Goal: Task Accomplishment & Management: Use online tool/utility

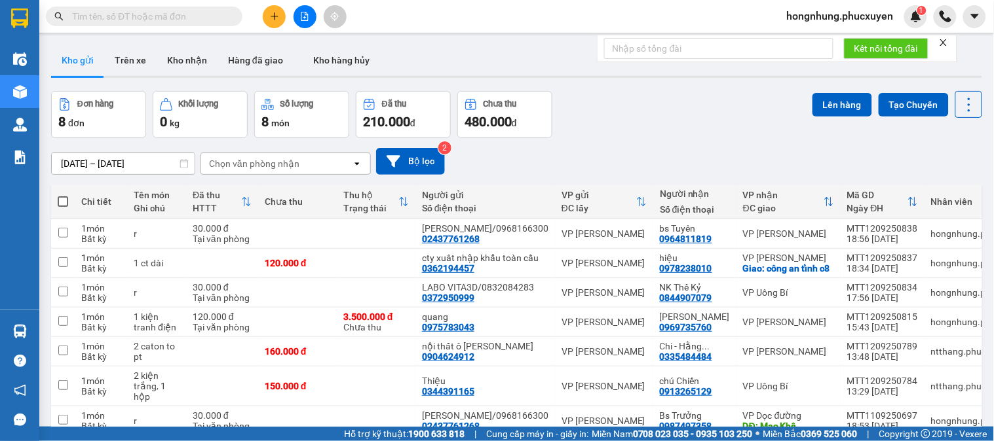
click at [279, 18] on button at bounding box center [274, 16] width 23 height 23
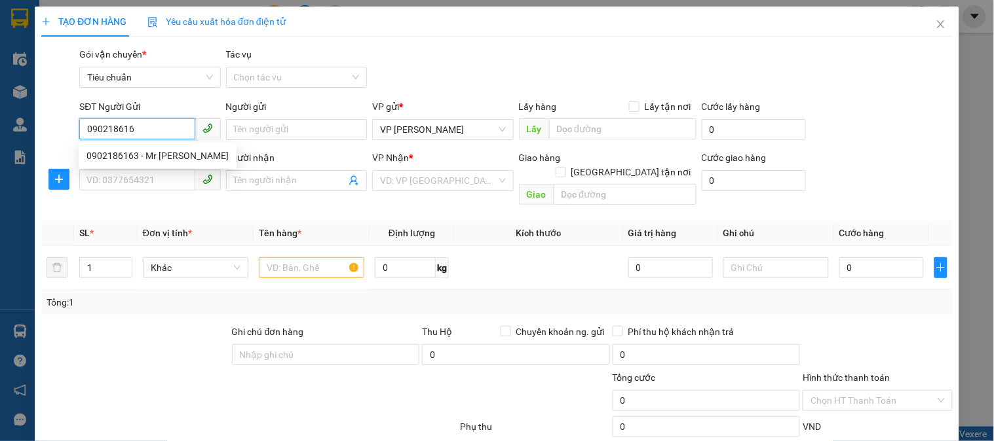
type input "0902186163"
click at [179, 154] on div "0902186163 - Mr MInh" at bounding box center [157, 156] width 142 height 14
type input "Mr MInh"
type input "0902186163"
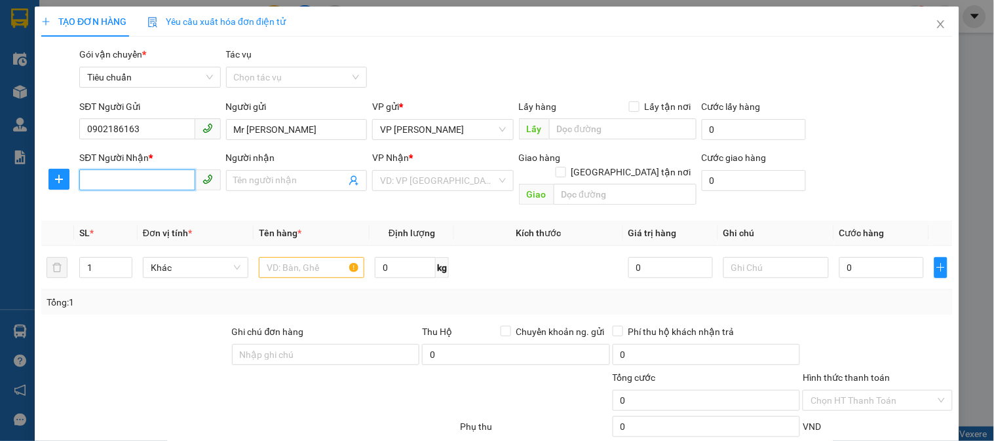
click at [166, 177] on input "SĐT Người Nhận *" at bounding box center [136, 180] width 115 height 21
click at [173, 205] on div "0353307966 - Anh Khang" at bounding box center [150, 207] width 129 height 14
type input "0353307966"
type input "[PERSON_NAME]"
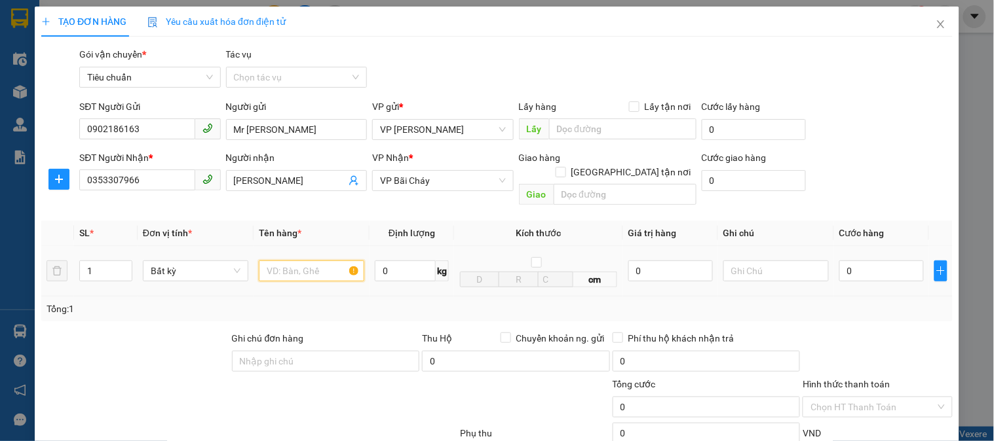
drag, startPoint x: 301, startPoint y: 256, endPoint x: 295, endPoint y: 239, distance: 18.2
click at [303, 261] on input "text" at bounding box center [311, 271] width 105 height 21
type input "1 bọc"
click at [869, 266] on input "0" at bounding box center [881, 271] width 84 height 21
type input "4"
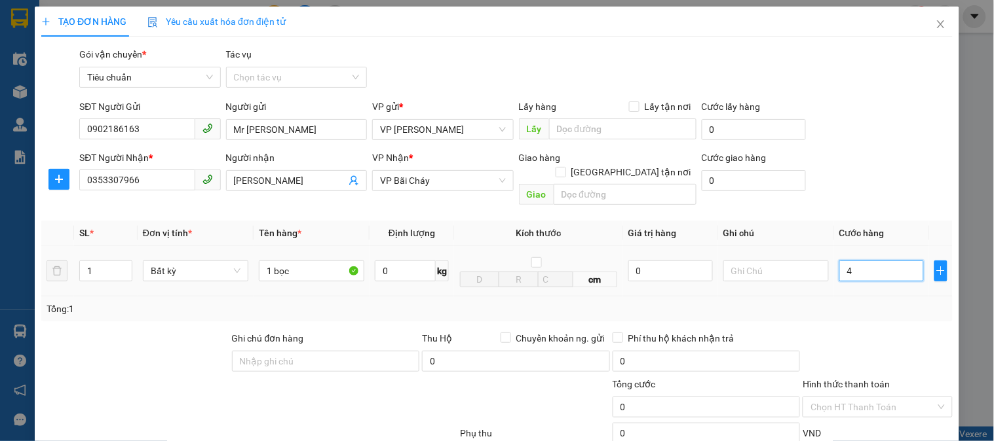
type input "4"
type input "40"
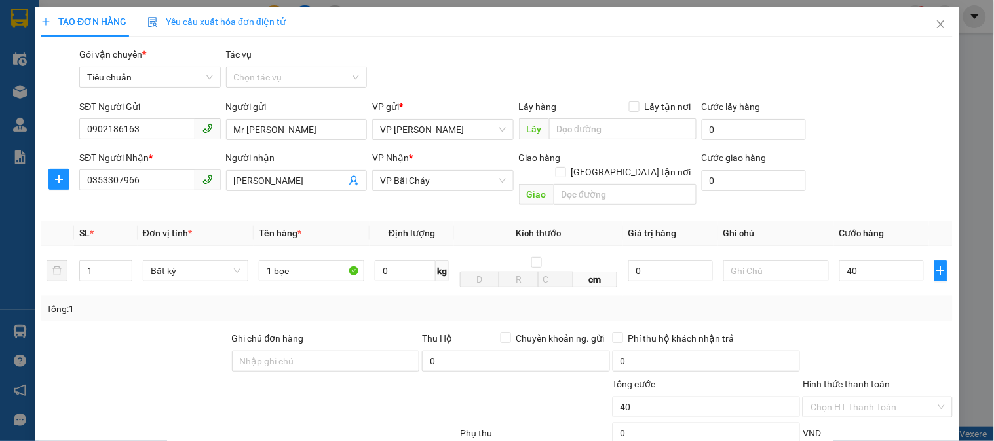
type input "40.000"
click at [875, 302] on div "Tổng: 1" at bounding box center [497, 309] width 901 height 14
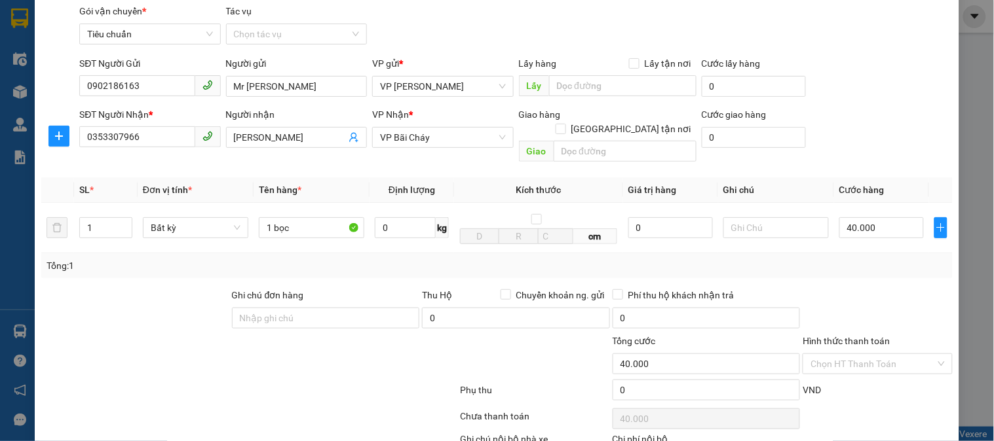
scroll to position [116, 0]
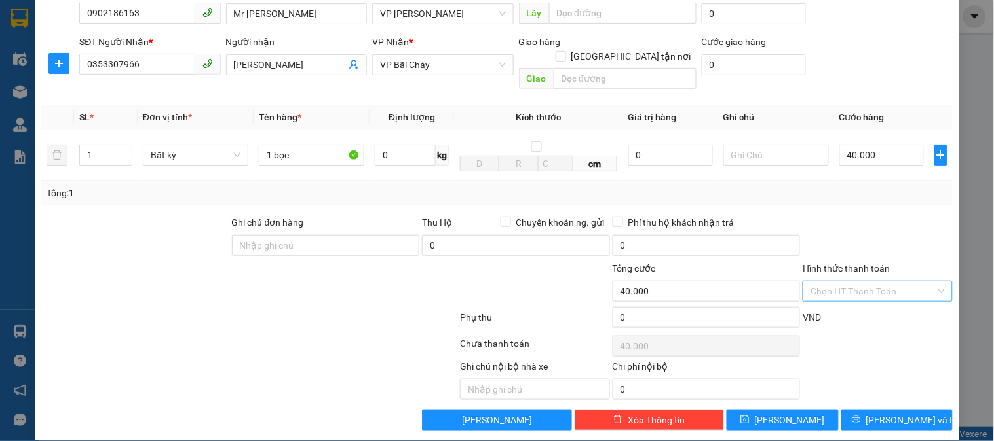
click at [880, 282] on input "Hình thức thanh toán" at bounding box center [872, 292] width 124 height 20
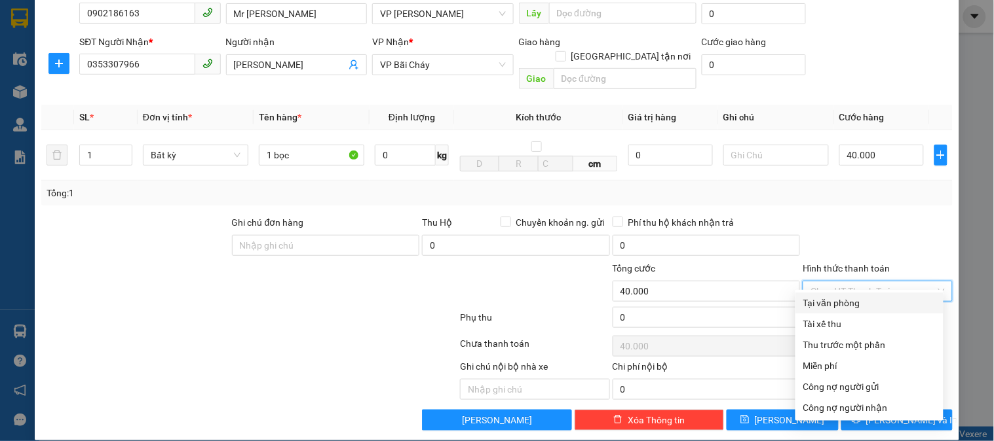
click at [863, 302] on div "Tại văn phòng" at bounding box center [869, 303] width 132 height 14
type input "0"
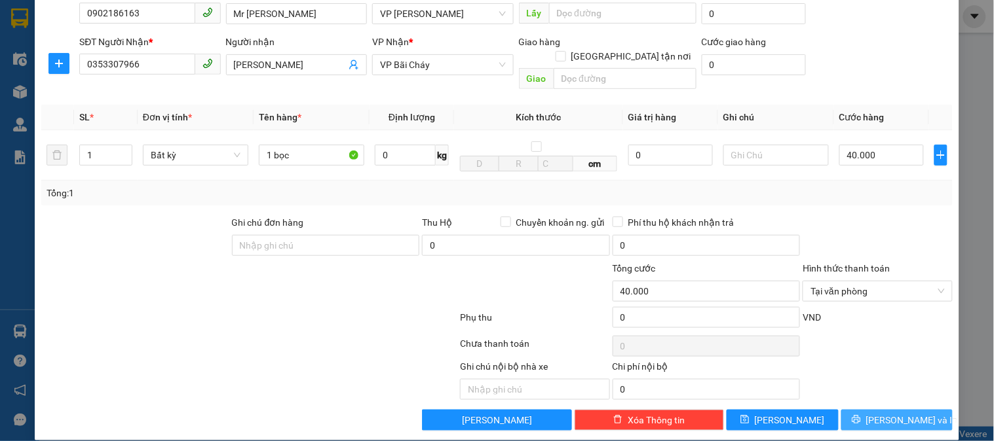
click at [902, 410] on button "[PERSON_NAME] và In" at bounding box center [896, 420] width 111 height 21
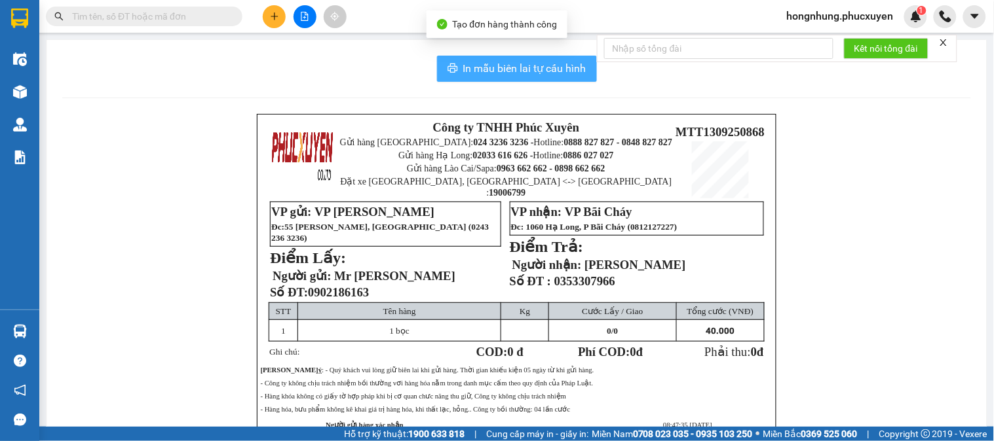
click at [527, 69] on span "In mẫu biên lai tự cấu hình" at bounding box center [524, 68] width 123 height 16
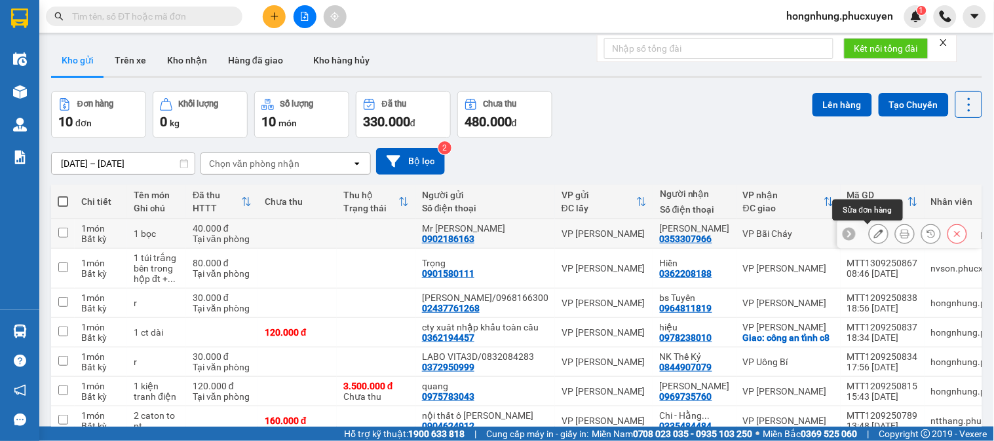
click at [874, 233] on icon at bounding box center [878, 233] width 9 height 9
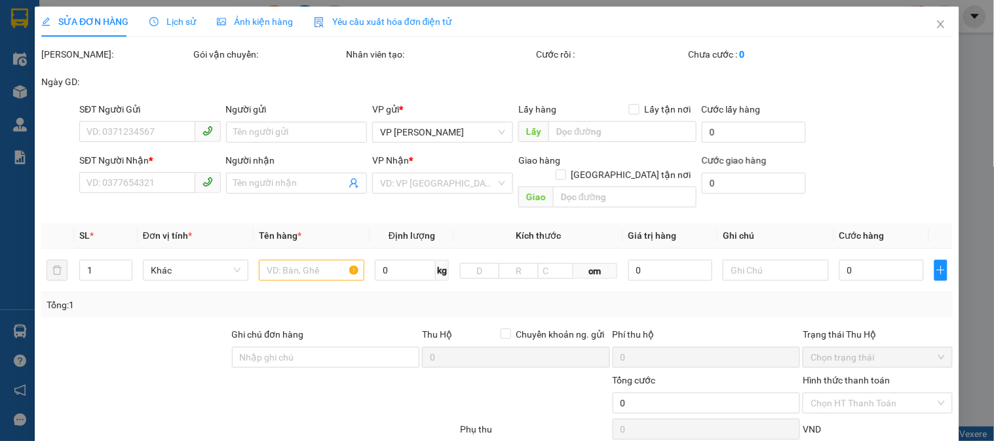
type input "0902186163"
type input "Mr [PERSON_NAME]"
type input "0353307966"
type input "[PERSON_NAME]"
type input "40.000"
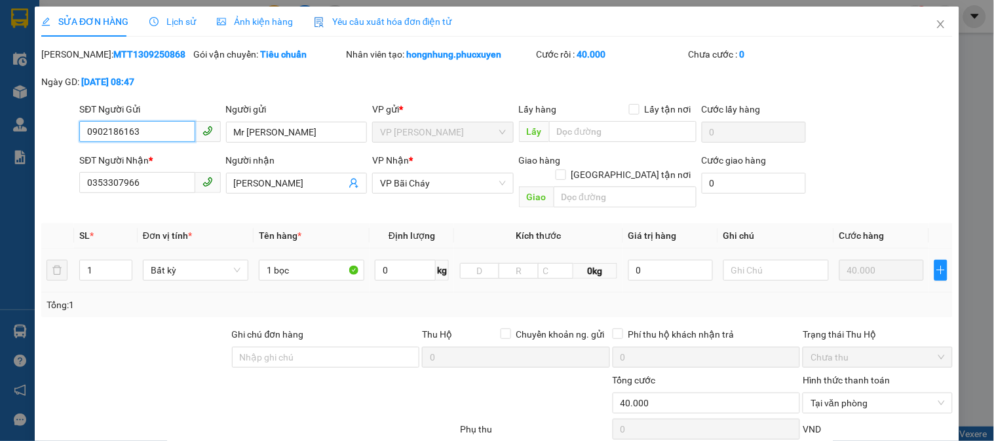
scroll to position [113, 0]
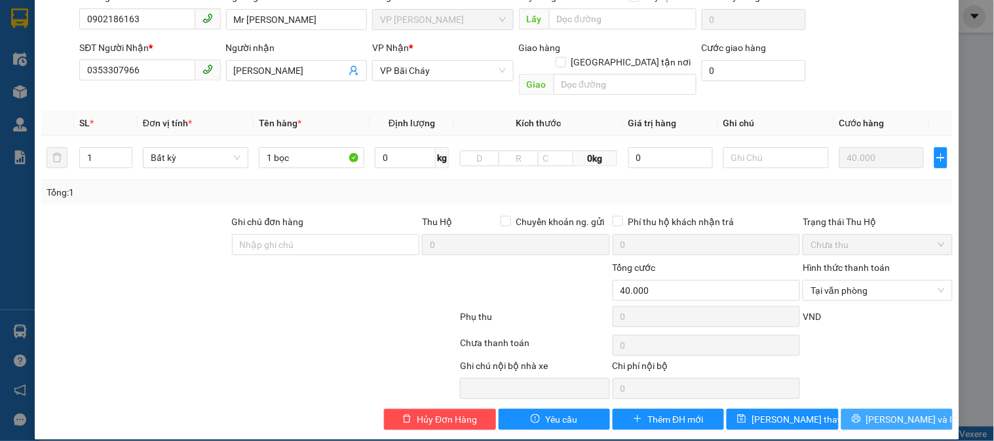
click at [897, 413] on span "[PERSON_NAME] và In" at bounding box center [912, 420] width 92 height 14
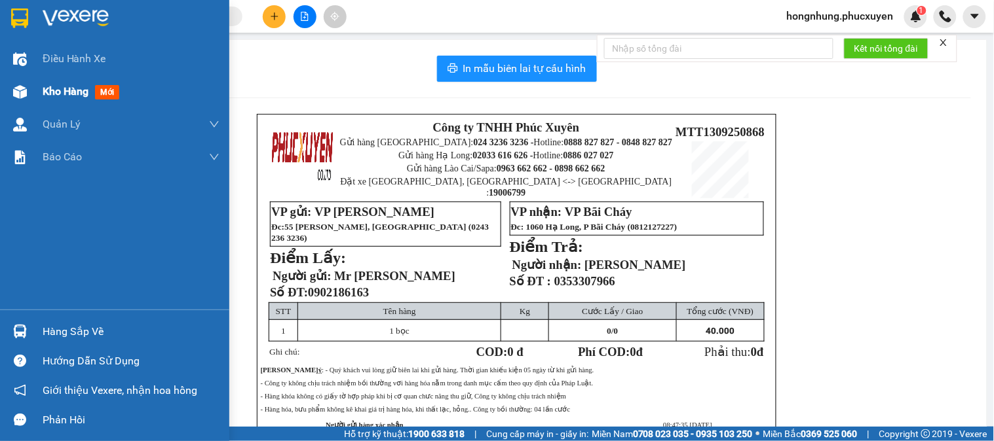
click at [68, 92] on span "Kho hàng" at bounding box center [66, 91] width 46 height 12
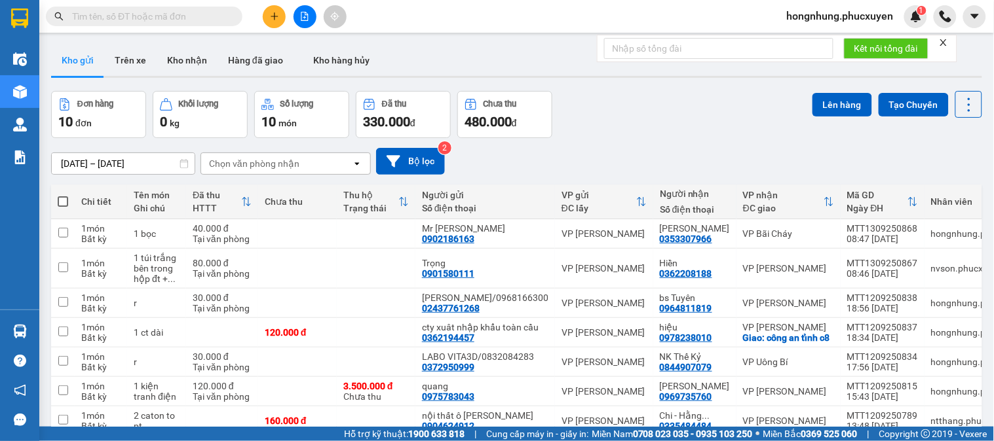
click at [944, 38] on icon "close" at bounding box center [943, 42] width 9 height 9
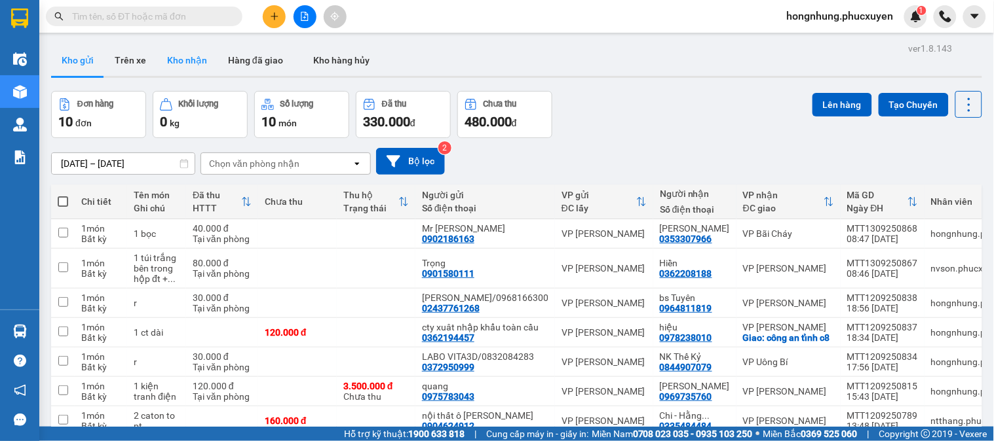
click at [198, 57] on button "Kho nhận" at bounding box center [187, 60] width 61 height 31
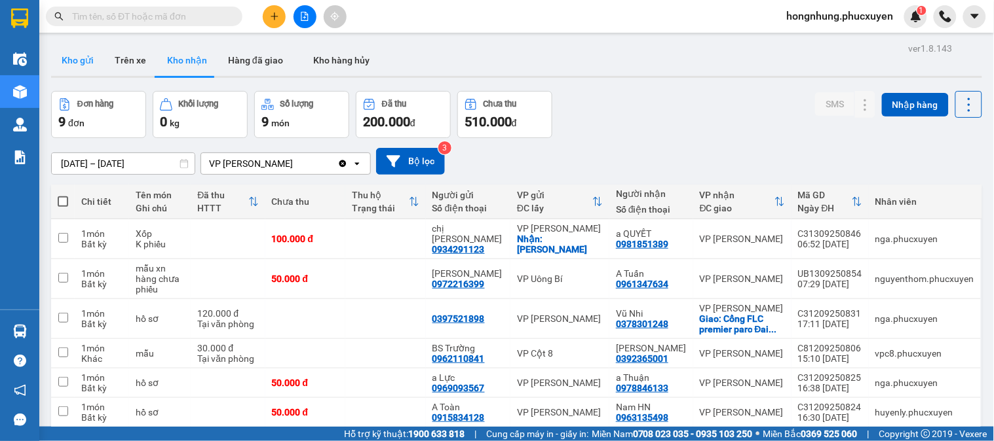
click at [87, 65] on button "Kho gửi" at bounding box center [77, 60] width 53 height 31
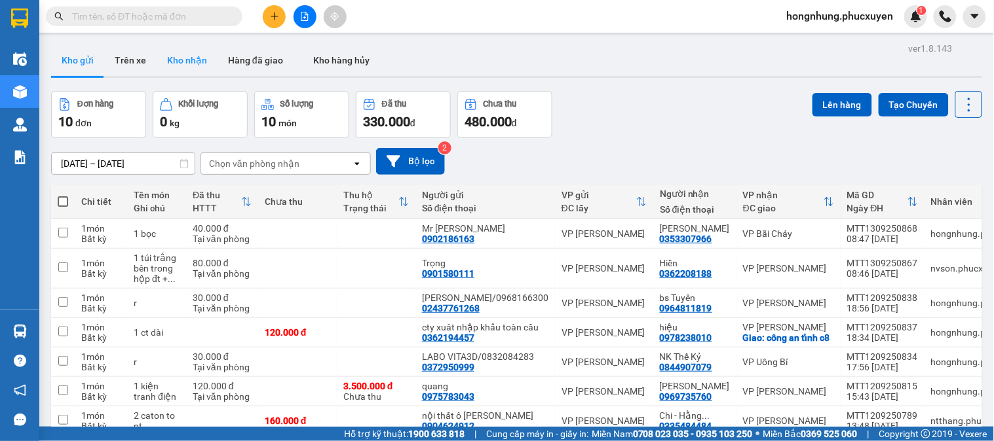
click at [190, 67] on button "Kho nhận" at bounding box center [187, 60] width 61 height 31
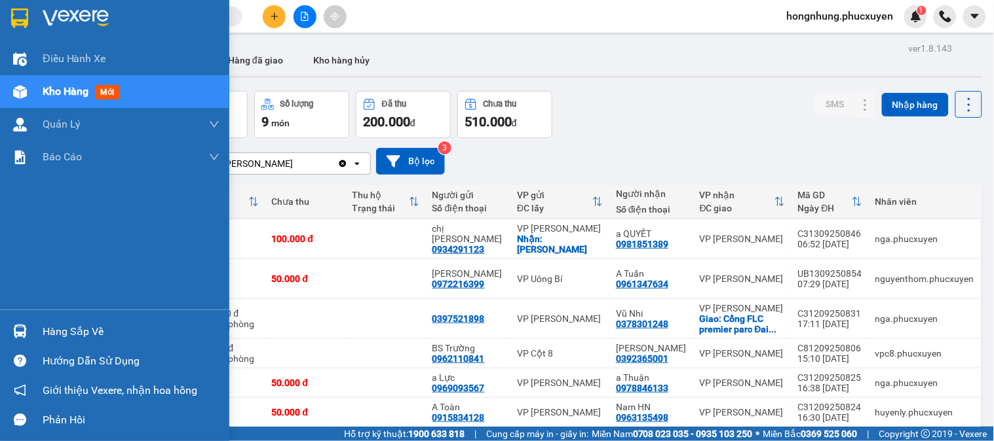
click at [27, 325] on div at bounding box center [20, 331] width 23 height 23
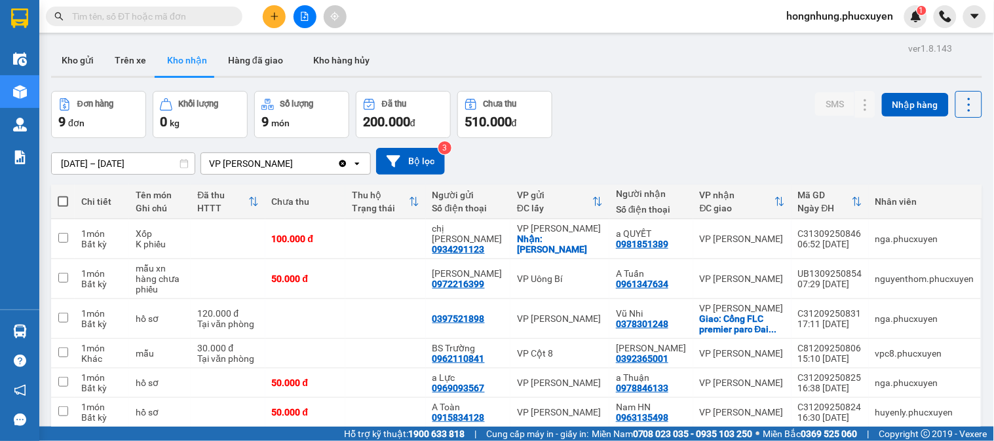
click at [690, 141] on section "Kết quả tìm kiếm ( 0 ) Bộ lọc Ngày tạo đơn gần nhất No Data hongnhung.phucxuyen…" at bounding box center [497, 220] width 994 height 441
click at [86, 64] on button "Kho gửi" at bounding box center [77, 60] width 53 height 31
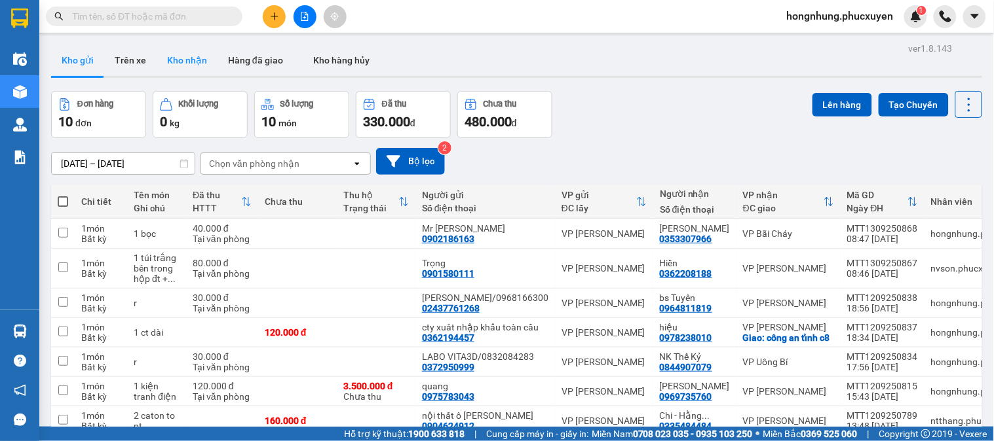
click at [196, 66] on button "Kho nhận" at bounding box center [187, 60] width 61 height 31
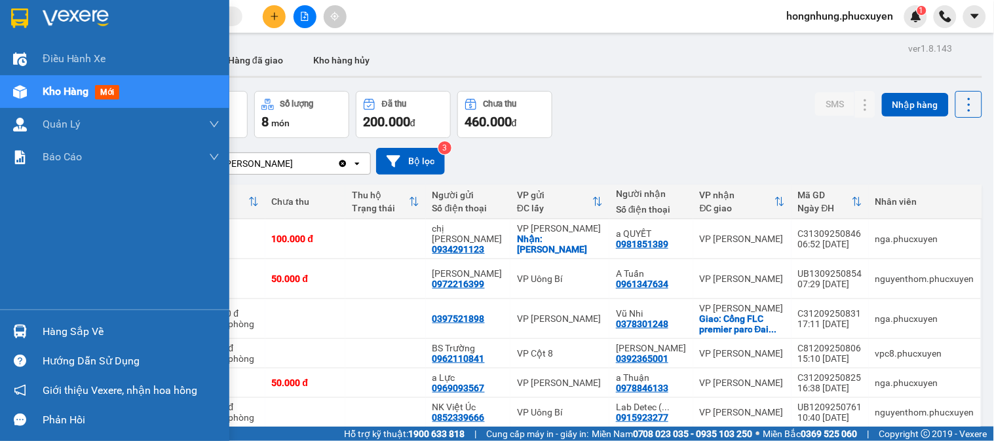
click at [13, 323] on div at bounding box center [20, 331] width 23 height 23
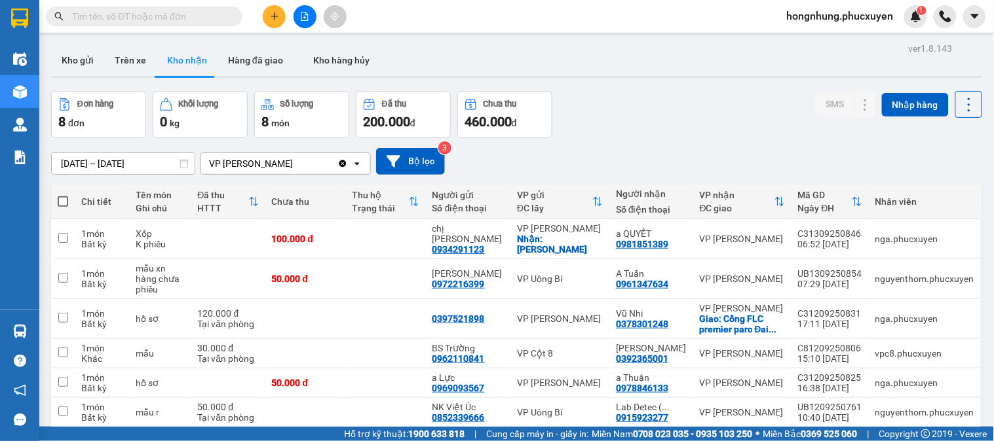
click at [663, 121] on section "Kết quả tìm kiếm ( 0 ) Bộ lọc Ngày tạo đơn gần nhất No Data hongnhung.phucxuyen…" at bounding box center [497, 220] width 994 height 441
click at [185, 21] on input "text" at bounding box center [149, 16] width 155 height 14
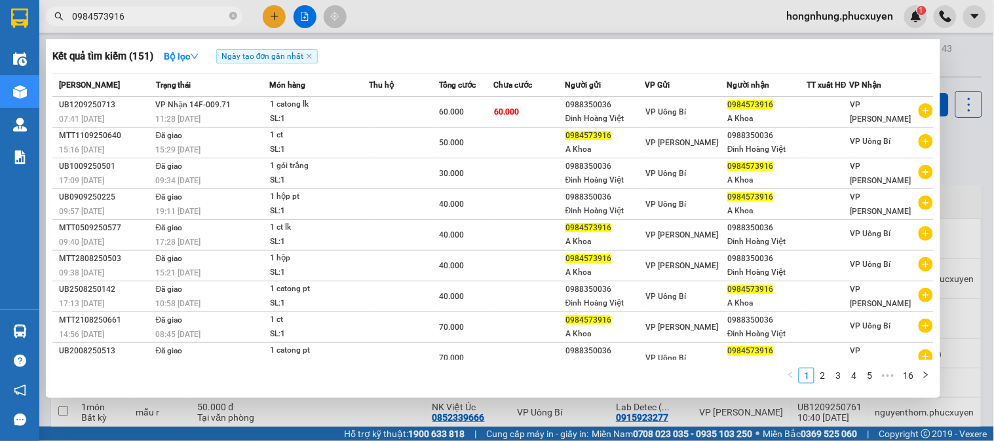
type input "0984573916"
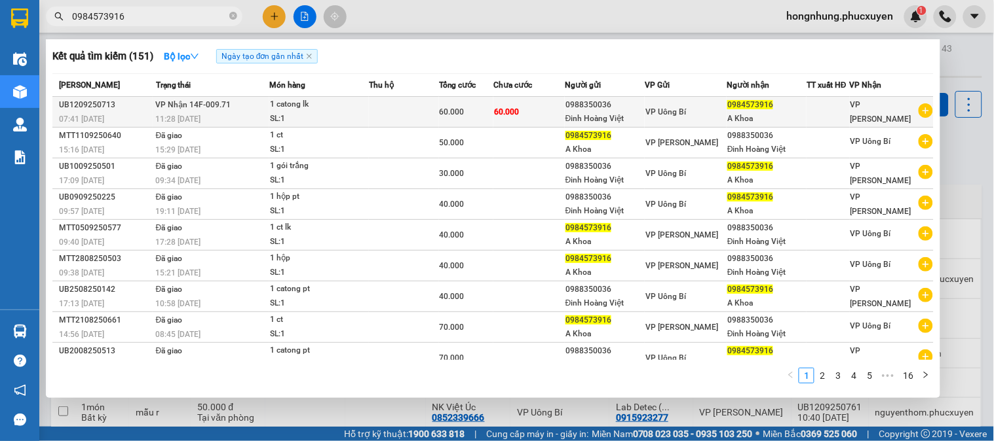
click at [443, 105] on div "60.000" at bounding box center [465, 112] width 53 height 14
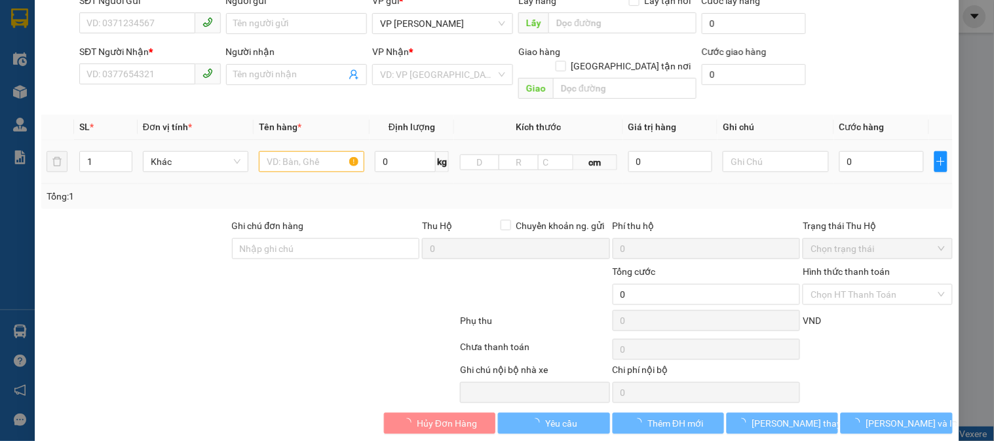
type input "0988350036"
type input "Đinh Hoàng Việt"
type input "0984573916"
type input "A Khoa"
type input "60.000"
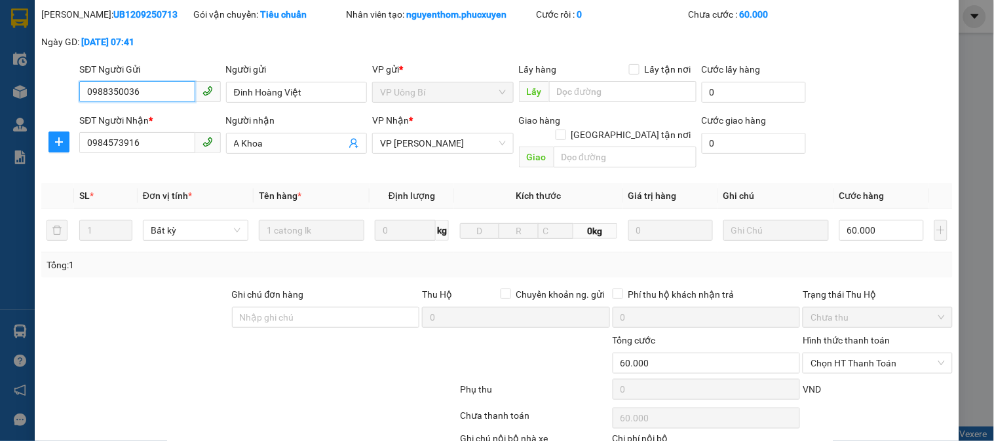
scroll to position [113, 0]
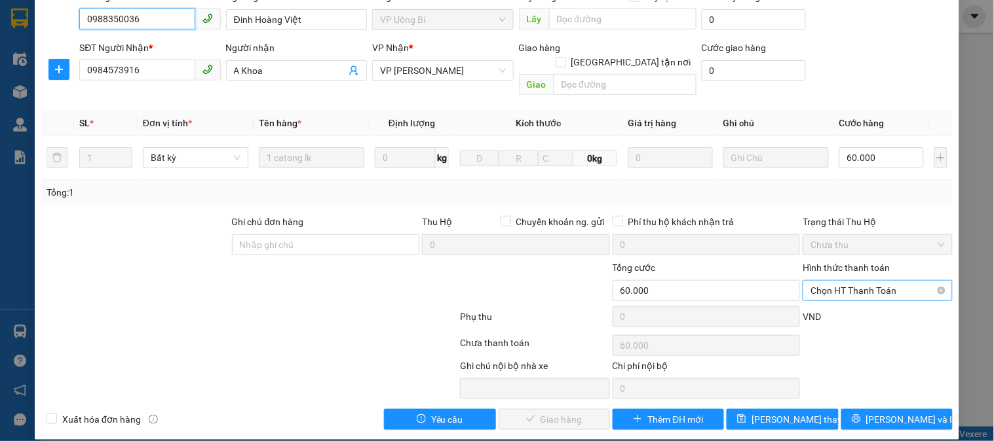
click at [841, 284] on span "Chọn HT Thanh Toán" at bounding box center [877, 291] width 134 height 20
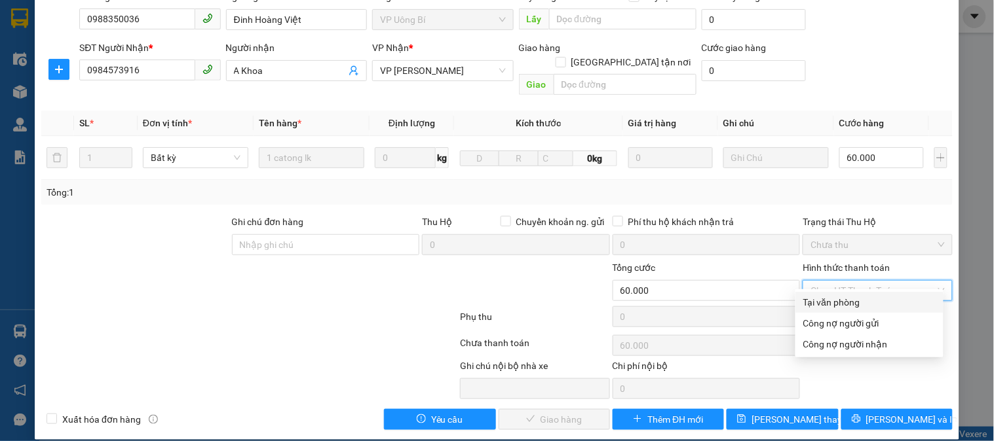
click at [838, 301] on div "Tại văn phòng" at bounding box center [869, 302] width 132 height 14
type input "0"
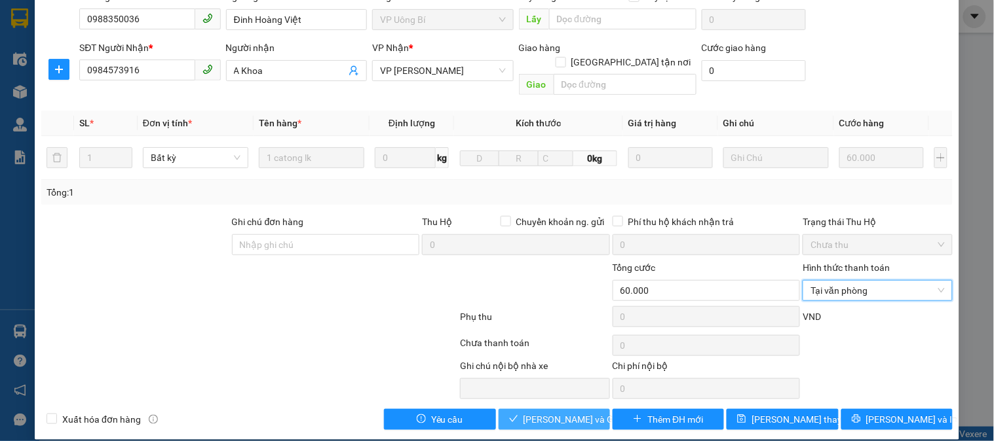
click at [565, 413] on span "[PERSON_NAME] và Giao hàng" at bounding box center [586, 420] width 126 height 14
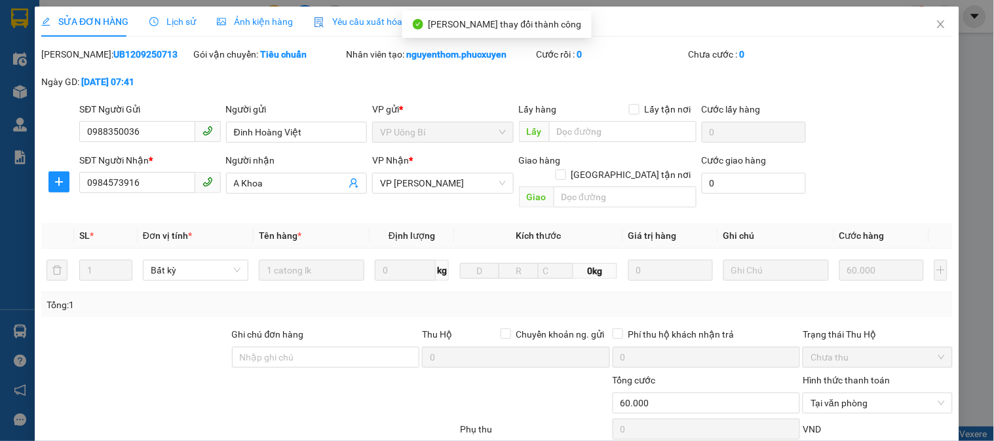
scroll to position [0, 0]
click at [937, 23] on icon "close" at bounding box center [940, 24] width 7 height 8
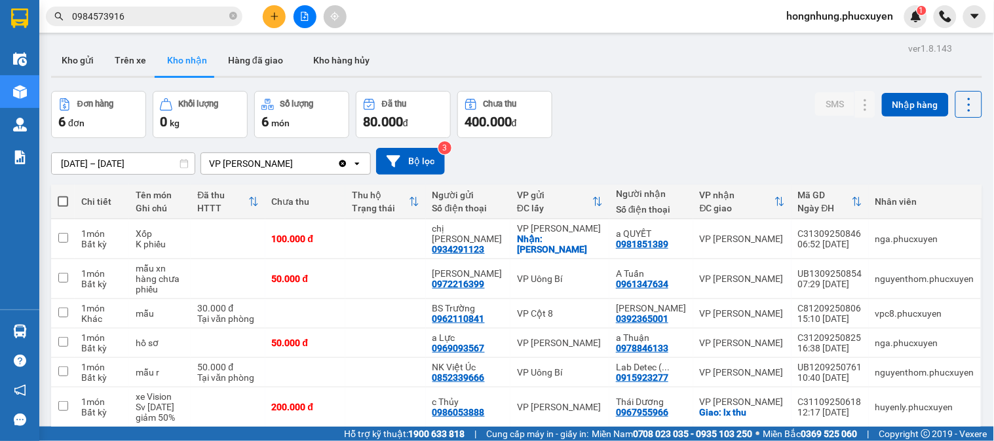
click at [226, 16] on input "0984573916" at bounding box center [149, 16] width 155 height 14
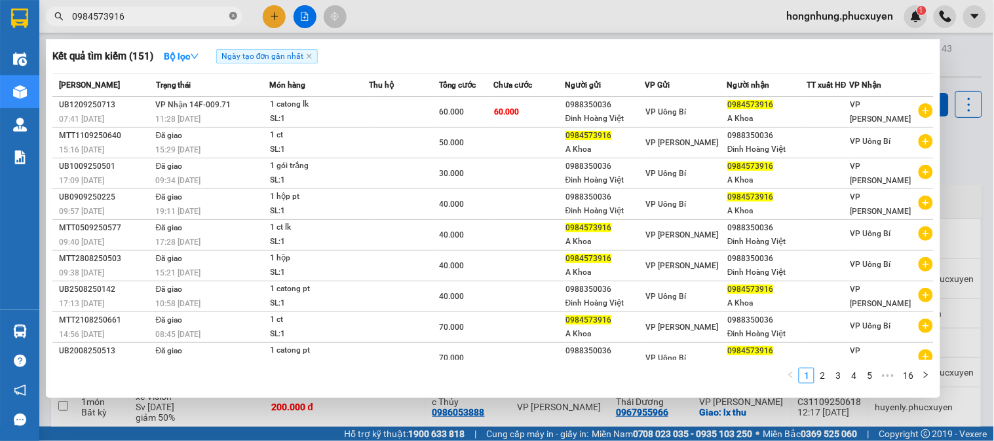
click at [233, 15] on icon "close-circle" at bounding box center [233, 16] width 8 height 8
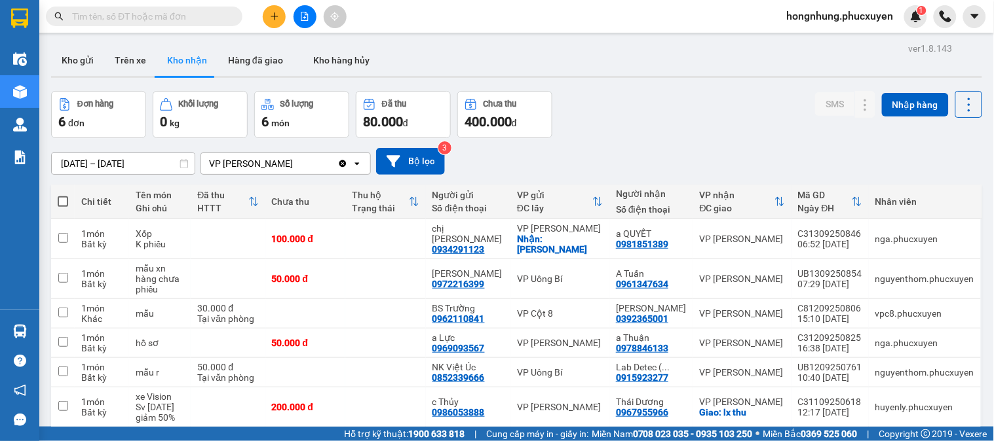
drag, startPoint x: 230, startPoint y: 16, endPoint x: 210, endPoint y: 16, distance: 19.6
click at [210, 16] on input "text" at bounding box center [149, 16] width 155 height 14
paste input "LT0409250447"
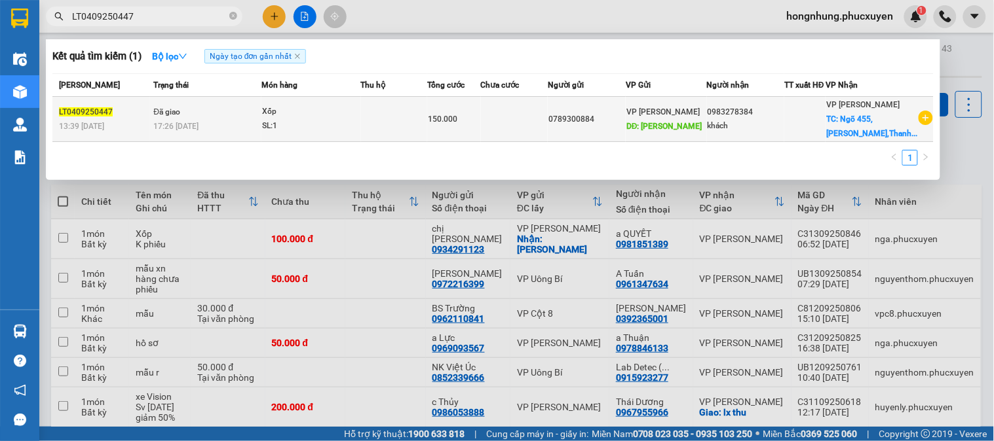
type input "LT0409250447"
click at [270, 142] on td "Xốp SL: 1" at bounding box center [311, 119] width 100 height 45
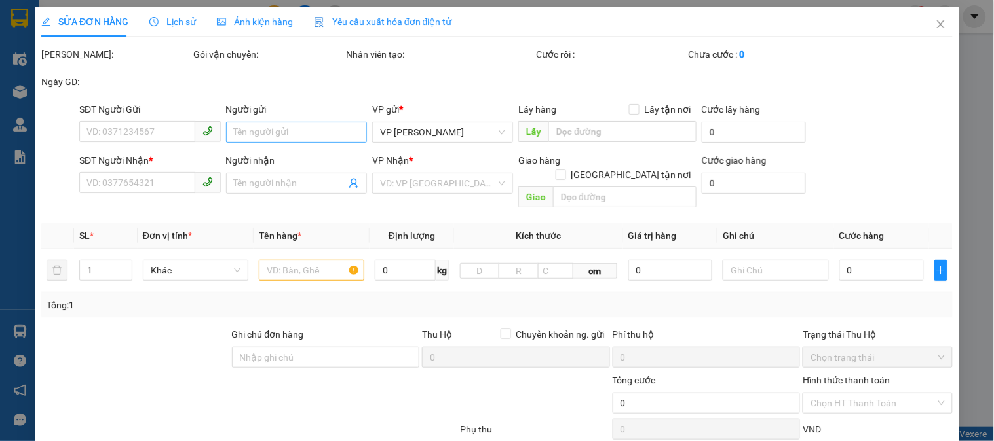
type input "0789300884"
type input "Minh Hà"
type input "0983278384"
type input "khách"
checkbox input "true"
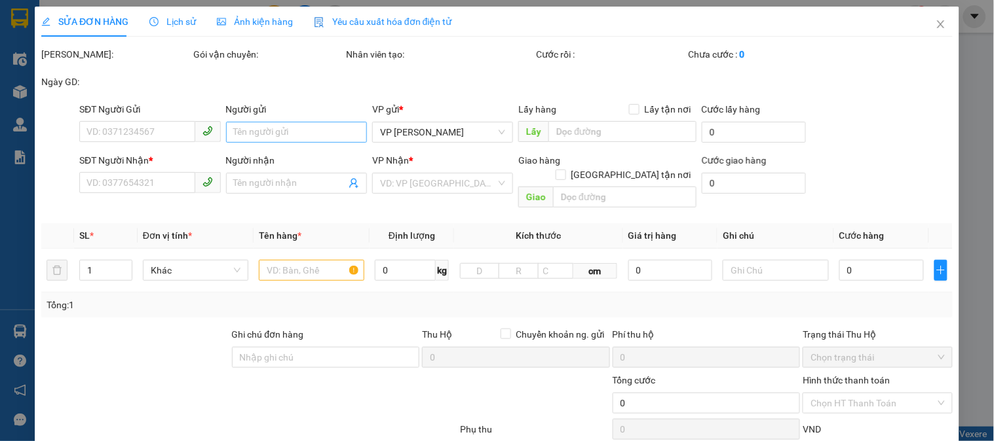
type input "Ngõ 455,Vũ Tông Phan,Thanh Xuân"
type input "70.000"
type input "150.000"
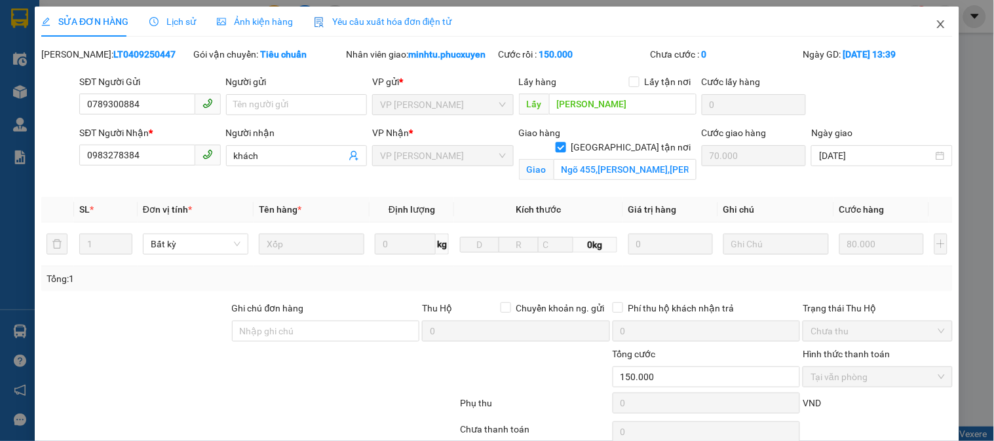
click at [937, 24] on icon "close" at bounding box center [940, 24] width 7 height 8
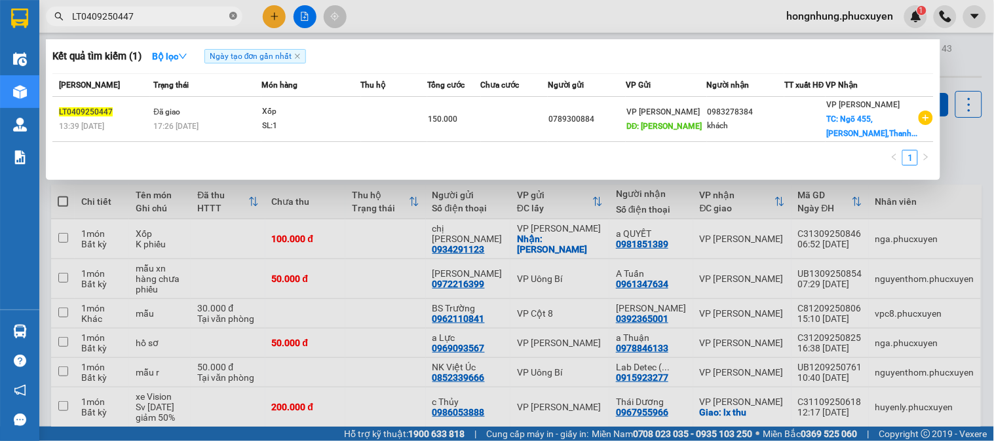
click at [236, 13] on icon "close-circle" at bounding box center [233, 16] width 8 height 8
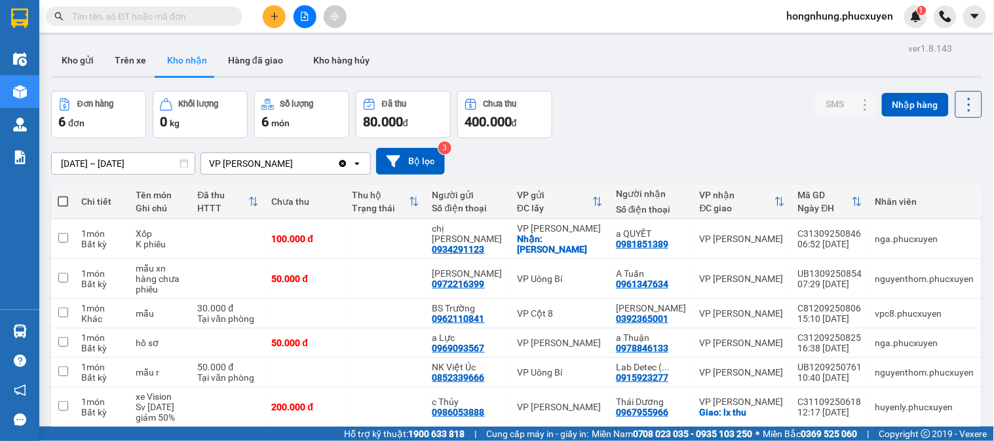
click at [207, 14] on input "text" at bounding box center [149, 16] width 155 height 14
paste input "CHL0509250559"
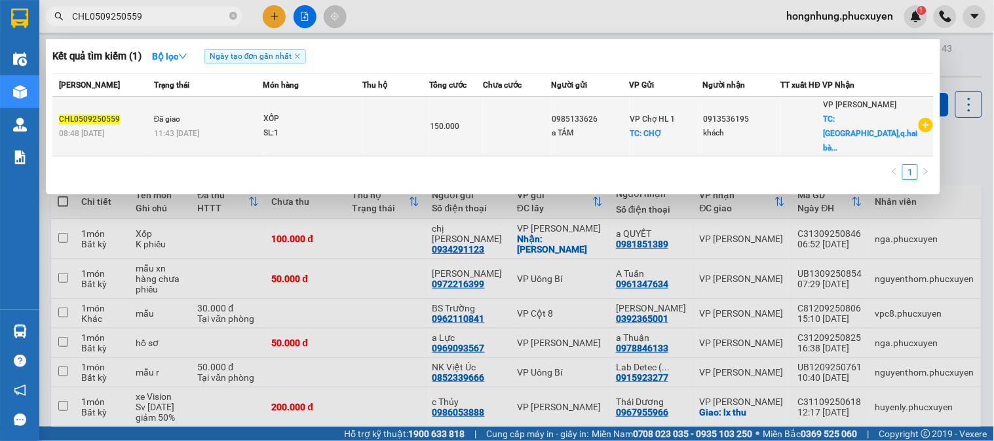
type input "CHL0509250559"
click at [535, 118] on td at bounding box center [517, 127] width 68 height 60
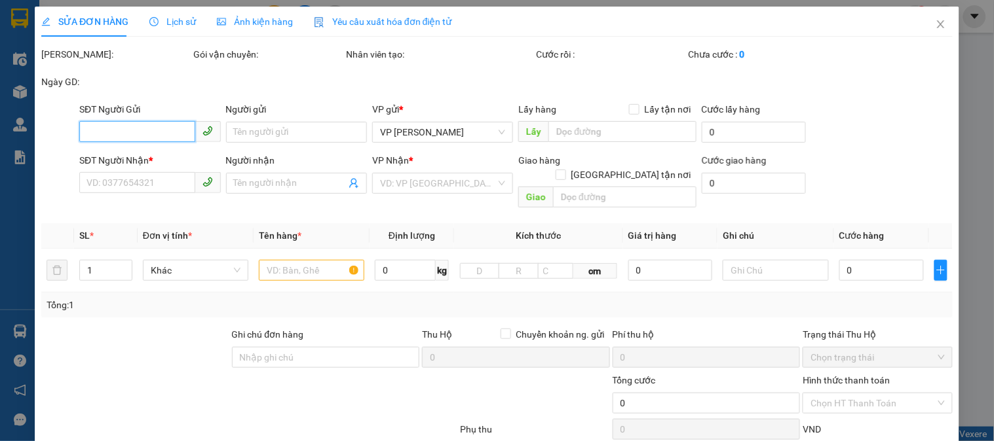
type input "0985133626"
type input "a TÁM"
checkbox input "true"
type input "CHỢ"
type input "30.000"
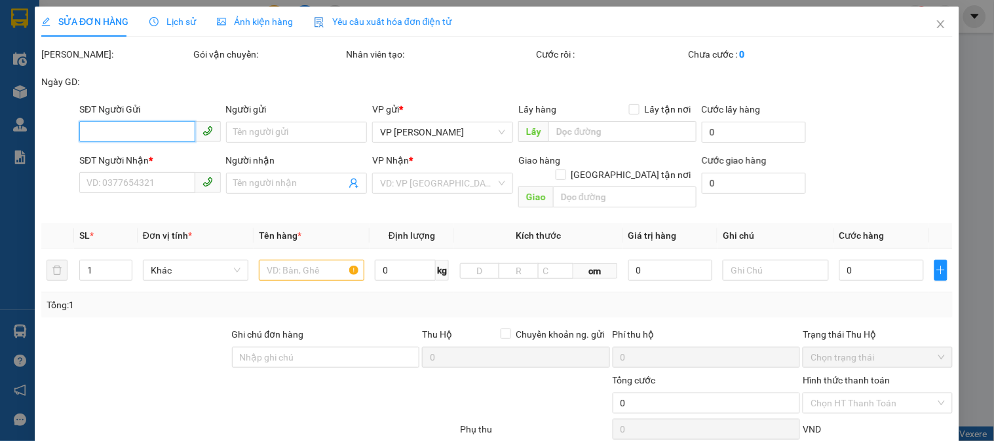
type input "0913536195"
type input "khách"
checkbox input "true"
type input "505 phố minh khai,q.hai bà trưng,hà nội"
type input "40.000"
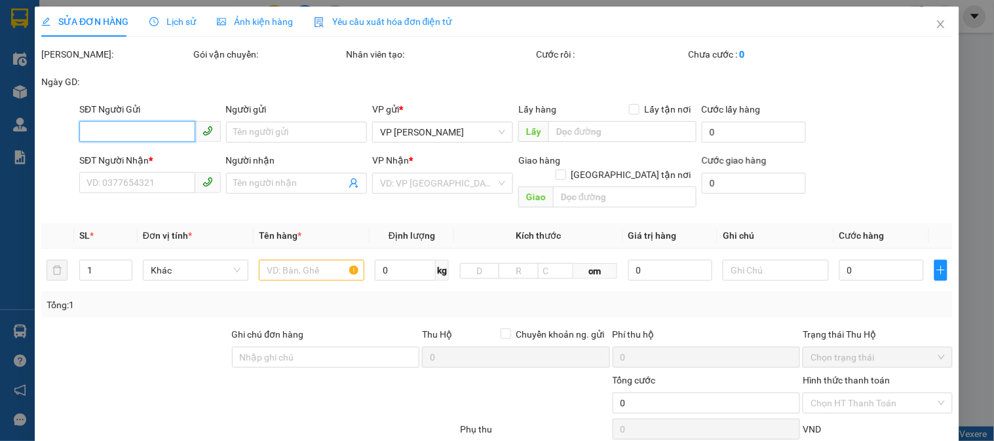
type input "150.000"
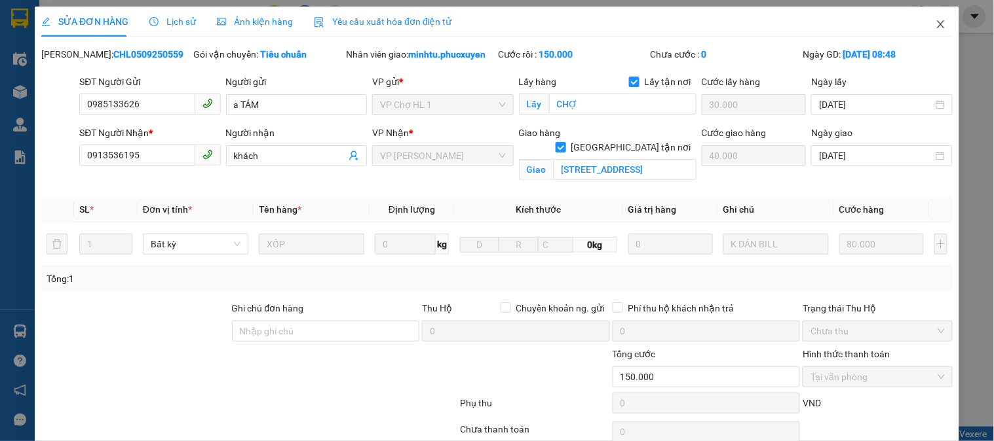
click at [935, 22] on icon "close" at bounding box center [940, 24] width 10 height 10
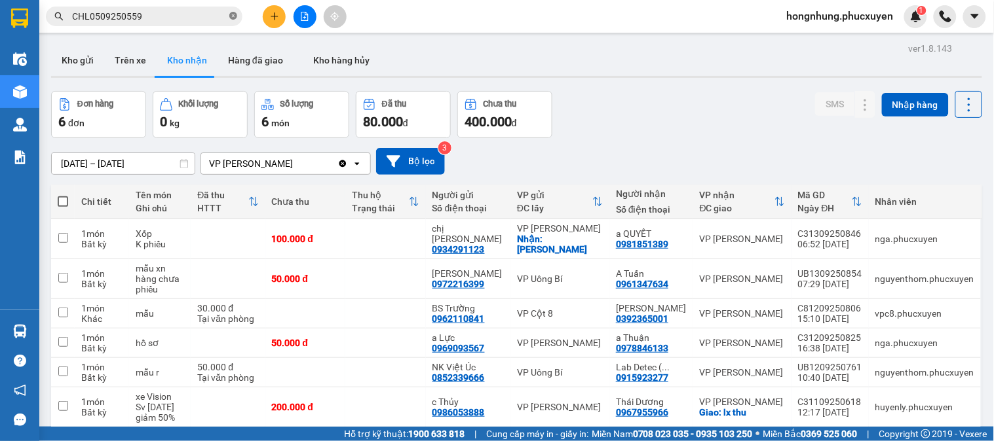
click at [234, 17] on icon "close-circle" at bounding box center [233, 16] width 8 height 8
paste input "C30509250561"
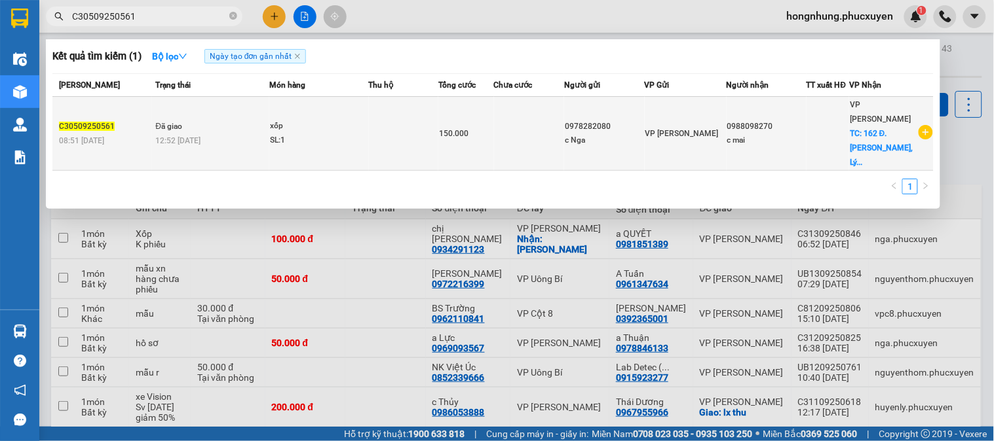
type input "C30509250561"
click at [526, 134] on td at bounding box center [529, 134] width 71 height 74
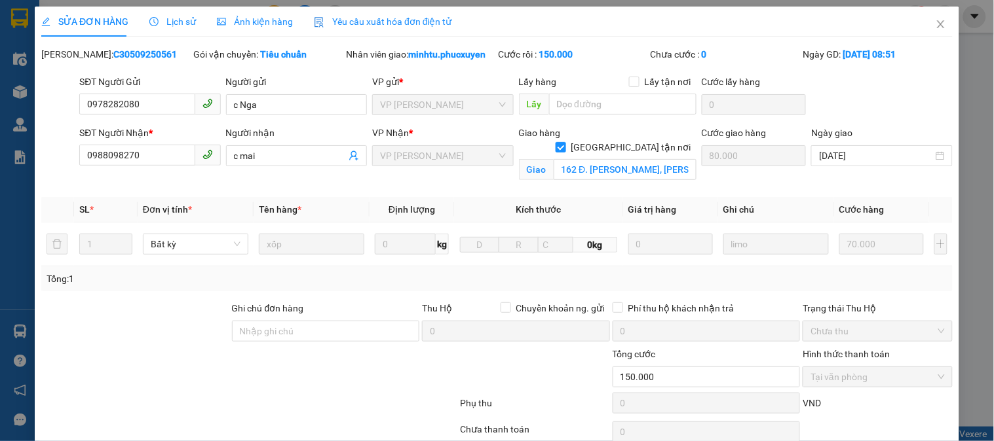
type input "0978282080"
type input "c Nga"
type input "0988098270"
type input "c mai"
checkbox input "true"
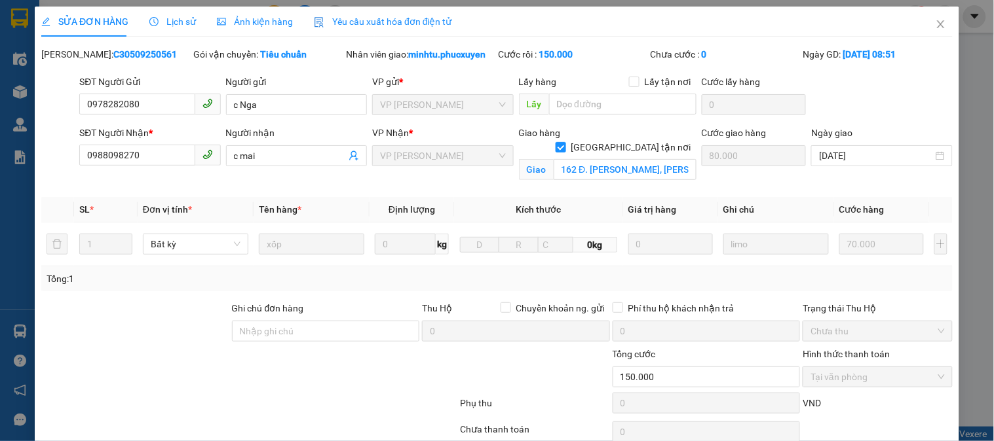
type input "162 Đ. Trần Quang Khải, Lý Thái Tổ, Hoàn Kiếm, Hà Nội 100000, Việt Nam"
type input "80.000"
type input "150.000"
drag, startPoint x: 926, startPoint y: 25, endPoint x: 581, endPoint y: 1, distance: 346.0
click at [935, 25] on icon "close" at bounding box center [940, 24] width 10 height 10
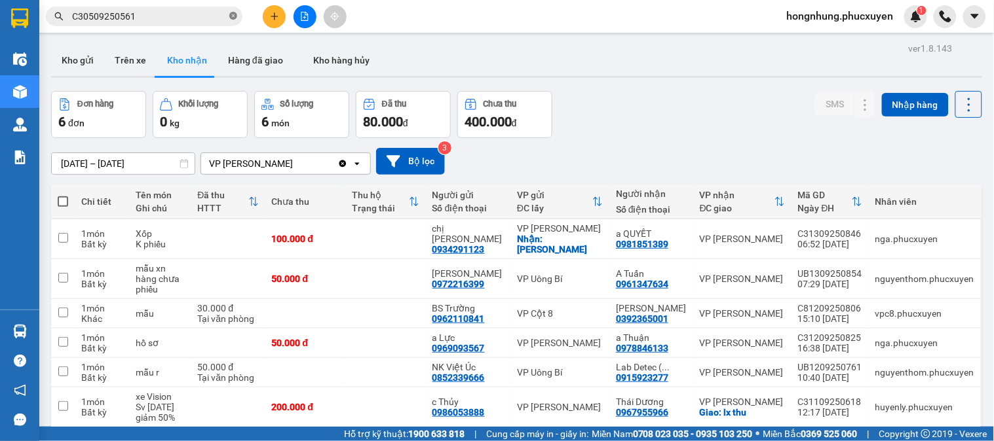
click at [232, 17] on icon "close-circle" at bounding box center [233, 16] width 8 height 8
paste input "C30509250637"
type input "C30509250637"
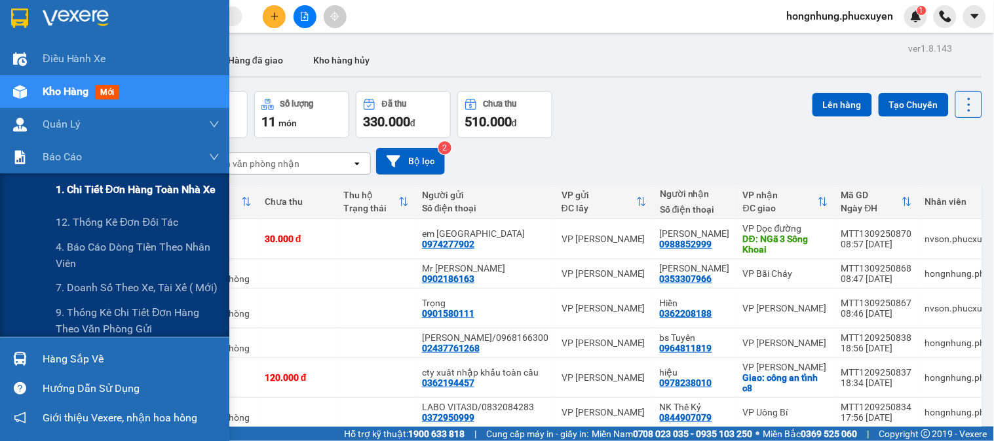
click at [89, 195] on span "1. Chi tiết đơn hàng toàn nhà xe" at bounding box center [136, 189] width 160 height 16
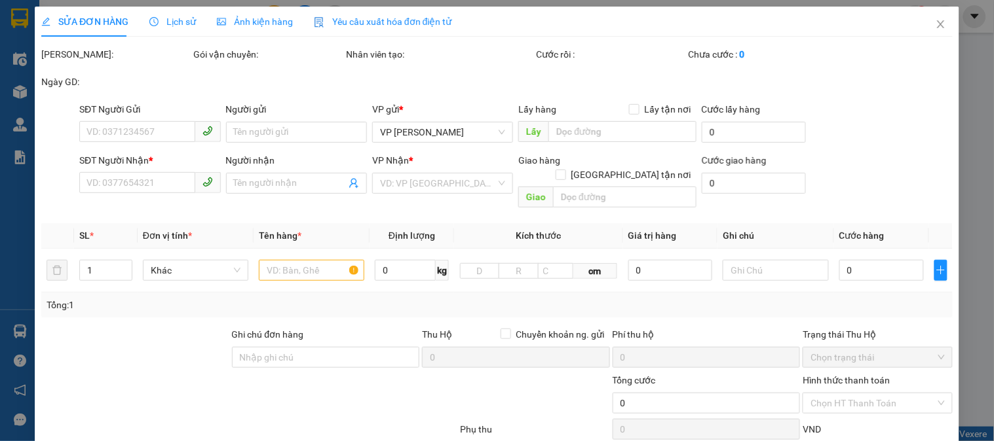
type input "0985133626"
type input "a TÁM"
checkbox input "true"
type input "cdh"
type input "20.000"
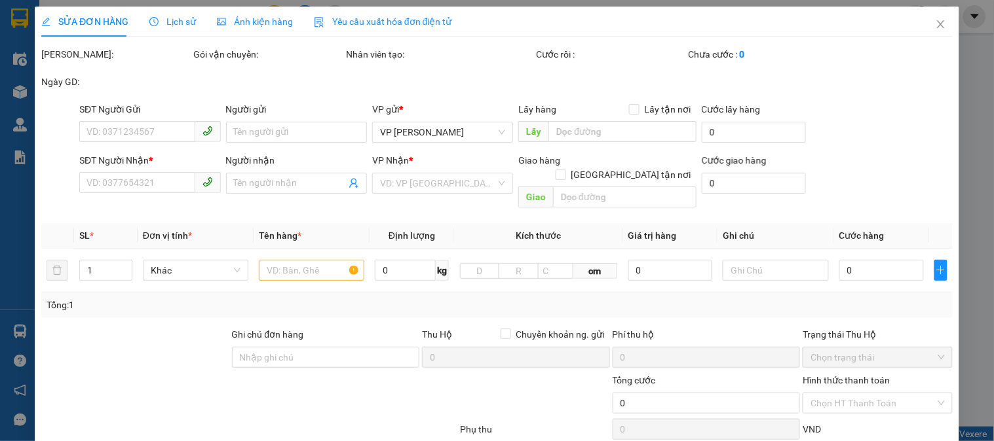
type input "0353393608"
type input "CÔ VUI"
checkbox input "true"
type input "5 P. Gia Ngư, Hàng Bạc, Hoàn Kiếm, Hà Nội 100000, Việt Nam"
type input "60.000"
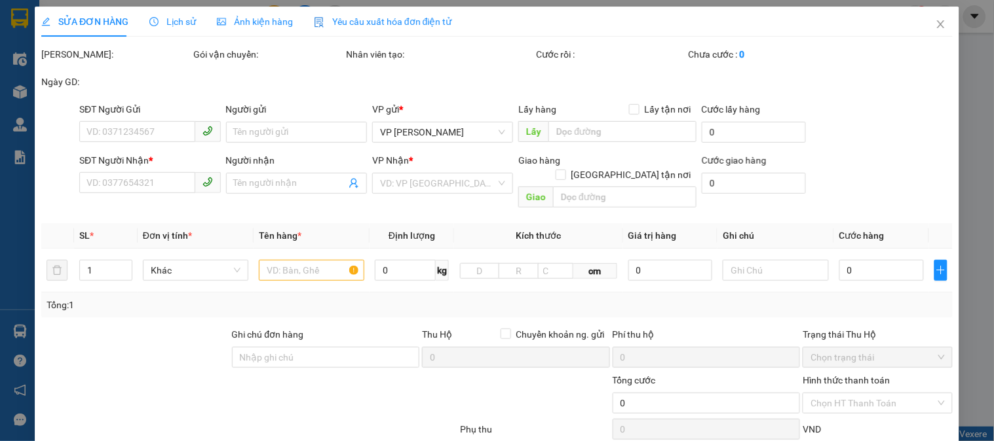
type input "150.000"
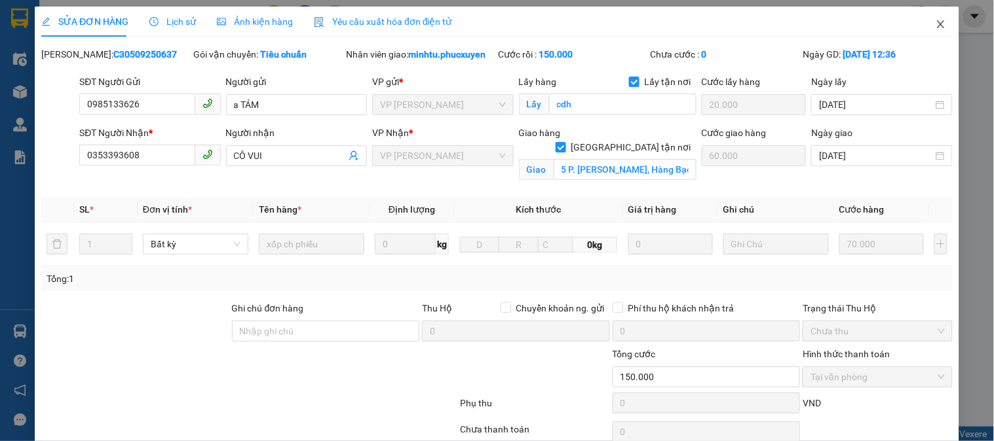
click at [935, 25] on icon "close" at bounding box center [940, 24] width 10 height 10
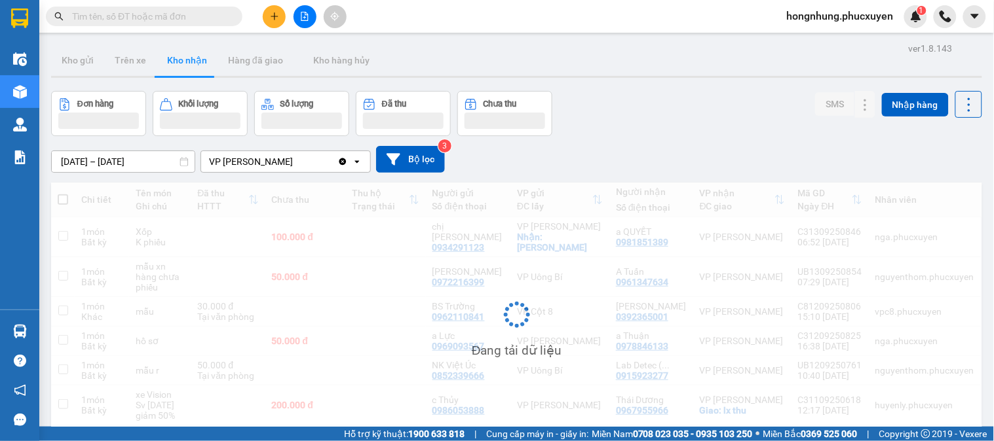
click at [160, 9] on input "text" at bounding box center [149, 16] width 155 height 14
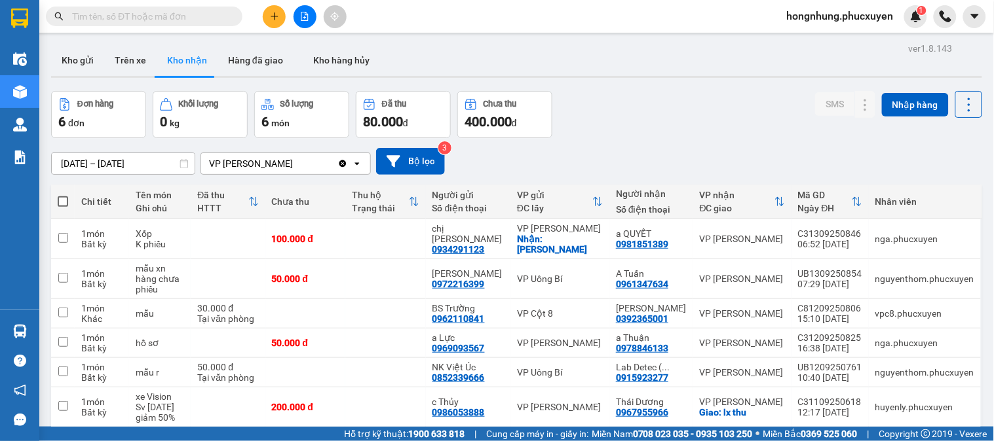
paste input "C30509250637"
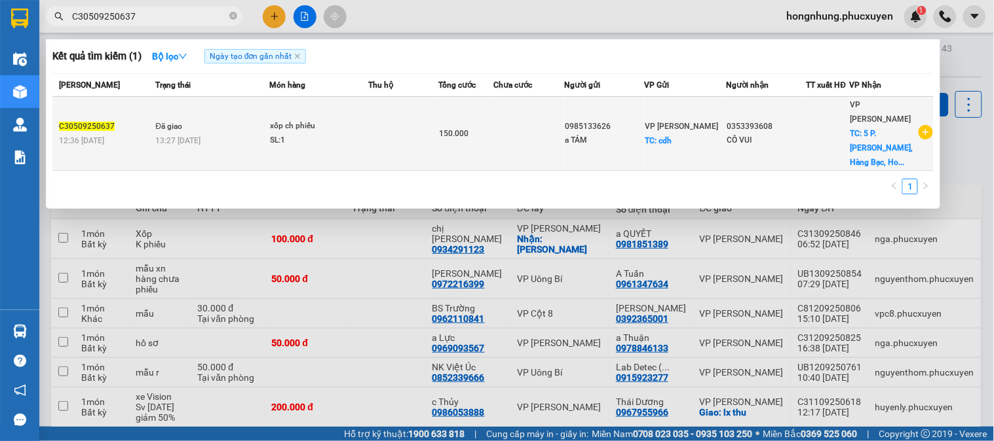
type input "C30509250637"
click at [565, 119] on td at bounding box center [529, 134] width 71 height 74
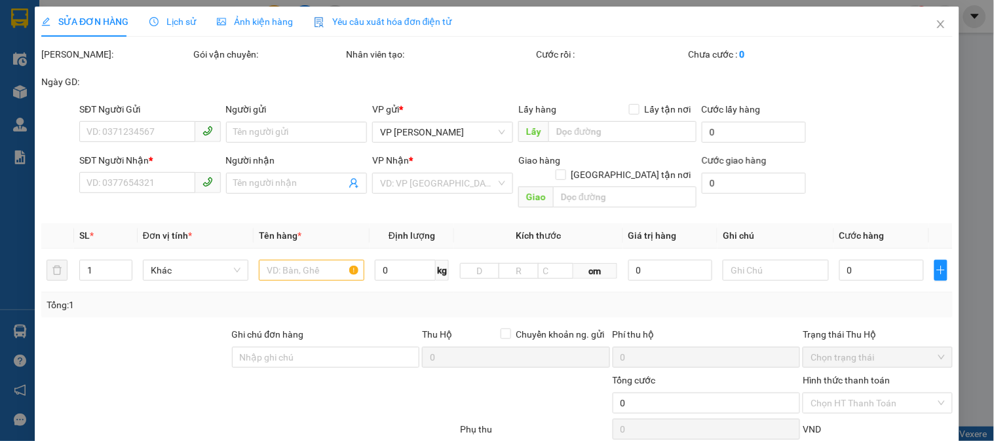
type input "0985133626"
type input "a TÁM"
checkbox input "true"
type input "cdh"
type input "20.000"
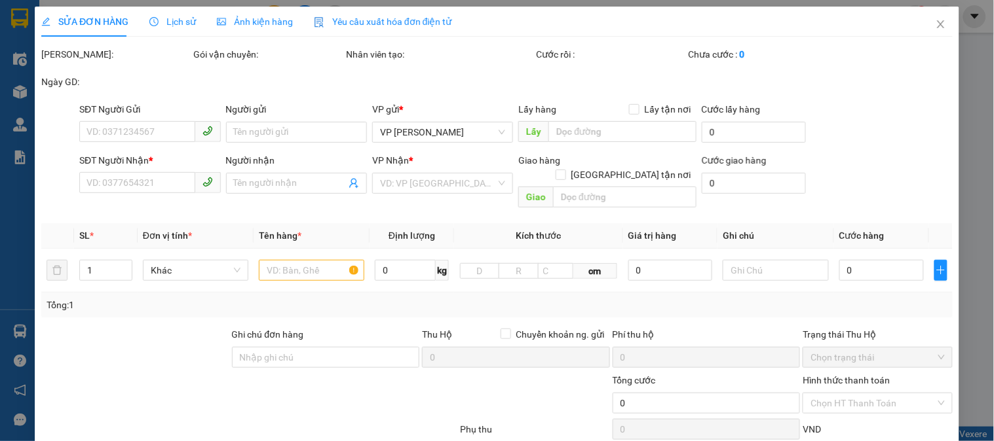
type input "0353393608"
type input "CÔ VUI"
checkbox input "true"
type input "5 P. [PERSON_NAME], Hàng Bạc, [GEOGRAPHIC_DATA], [GEOGRAPHIC_DATA] 100000, [GEO…"
type input "60.000"
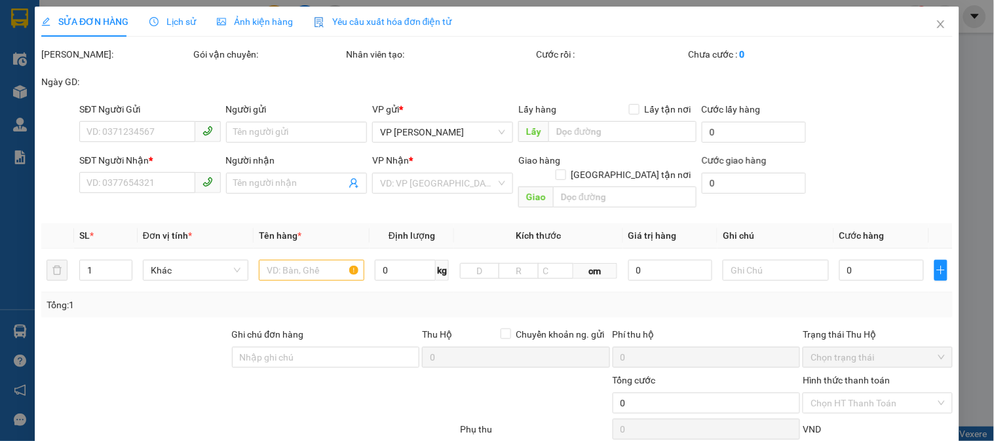
type input "150.000"
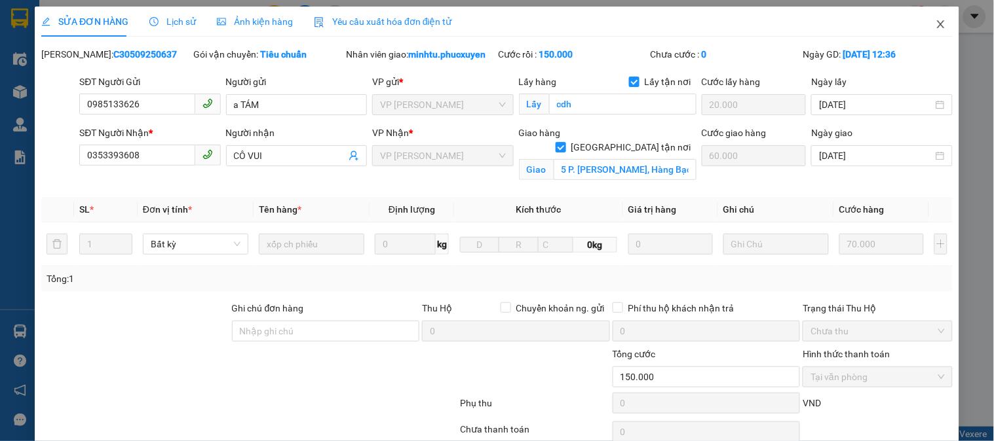
click at [935, 21] on span "Close" at bounding box center [940, 25] width 37 height 37
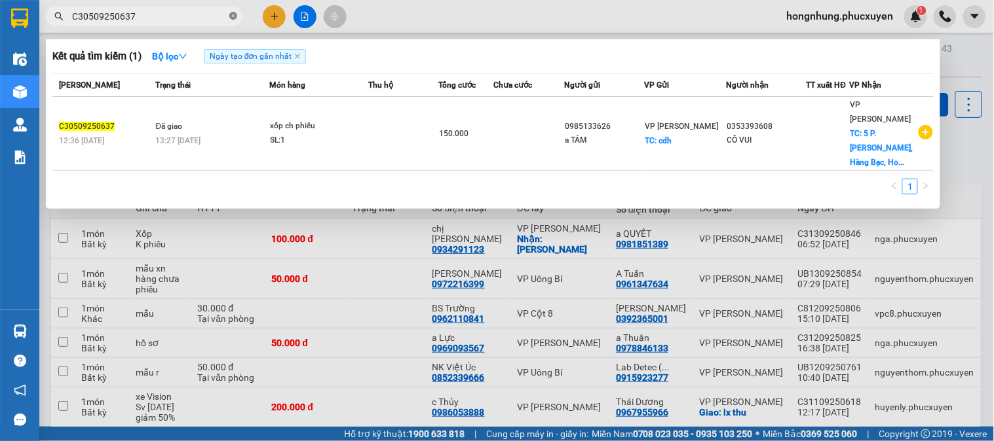
click at [232, 16] on icon "close-circle" at bounding box center [233, 16] width 8 height 8
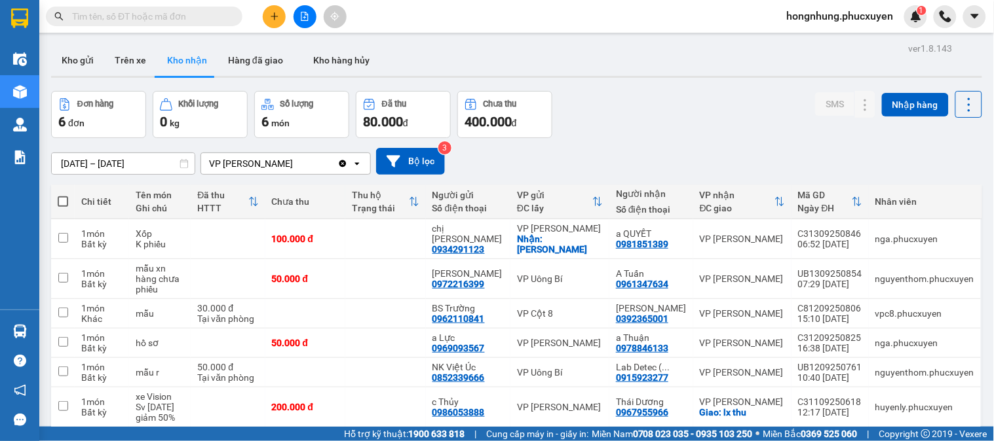
paste input "CHL0609250755"
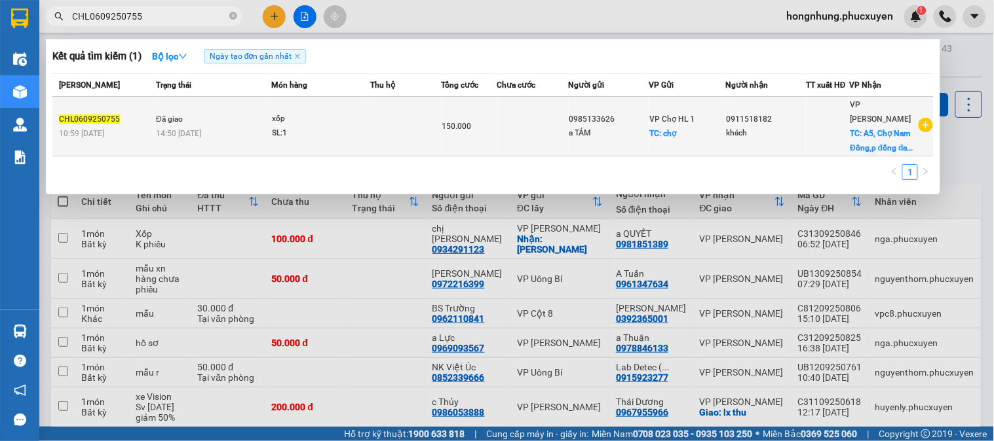
type input "CHL0609250755"
click at [481, 129] on div "150.000" at bounding box center [469, 126] width 54 height 14
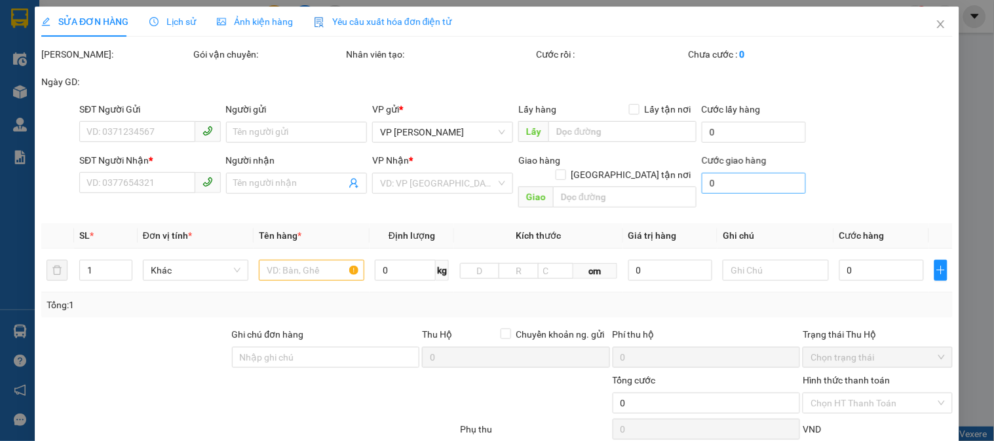
type input "0985133626"
type input "a TÁM"
checkbox input "true"
type input "chợ"
type input "30.000"
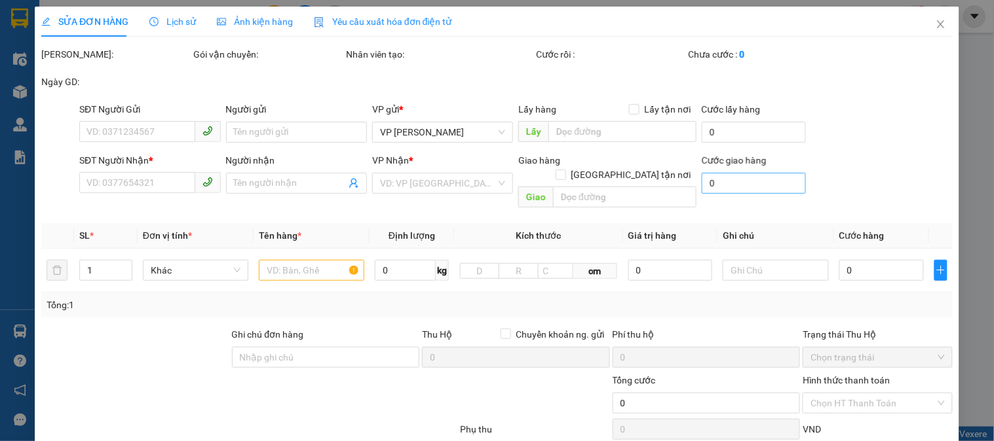
type input "0911518182"
type input "khách"
checkbox input "true"
type input "A5, [GEOGRAPHIC_DATA],[GEOGRAPHIC_DATA],[GEOGRAPHIC_DATA]"
type input "50.000"
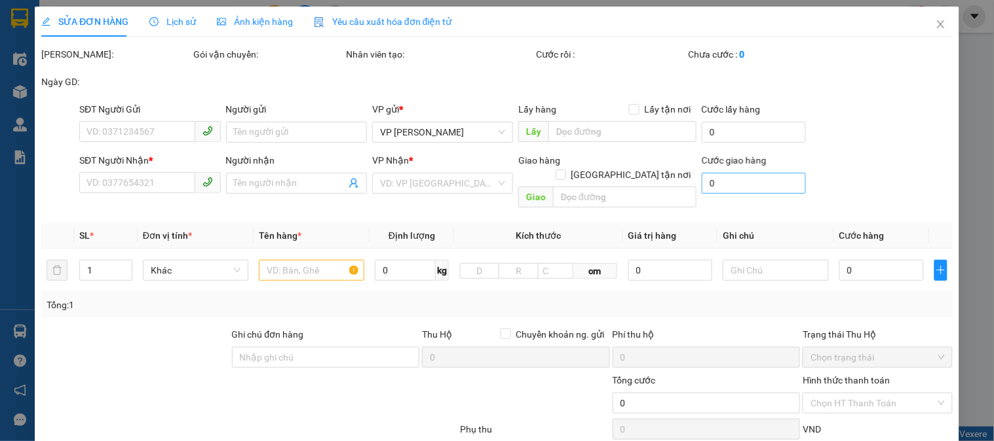
type input "150.000"
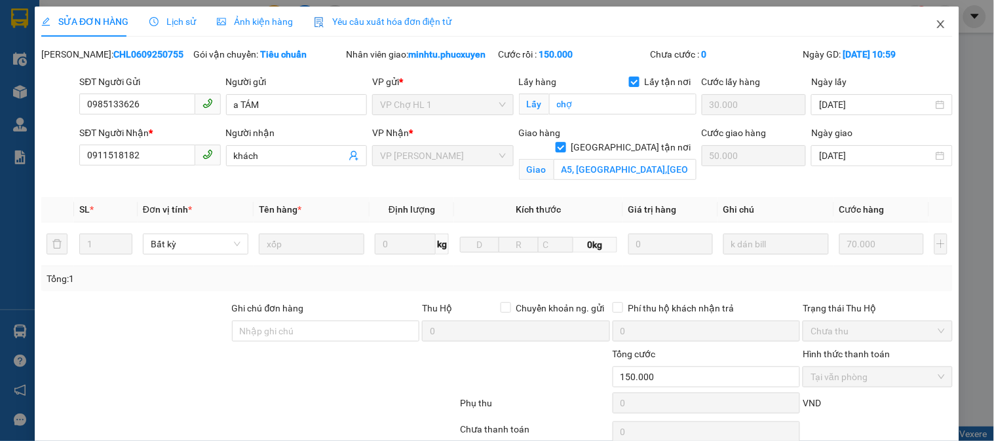
click at [935, 21] on icon "close" at bounding box center [940, 24] width 10 height 10
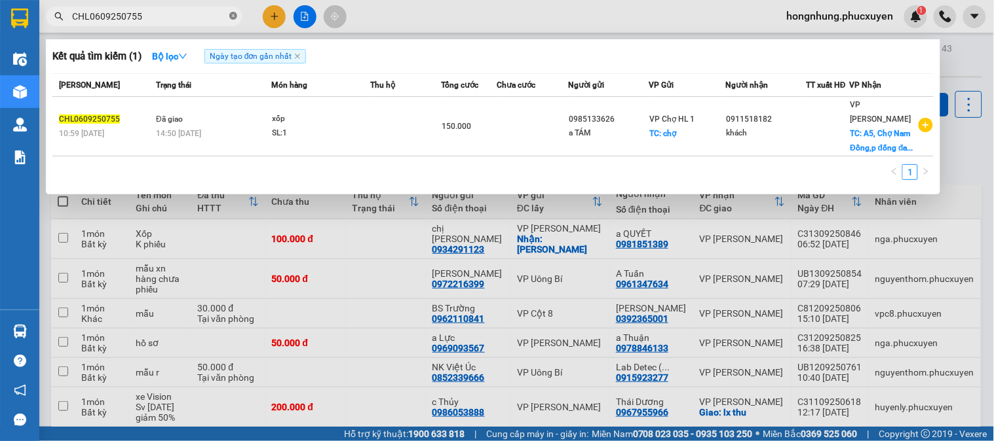
click at [231, 14] on icon "close-circle" at bounding box center [233, 16] width 8 height 8
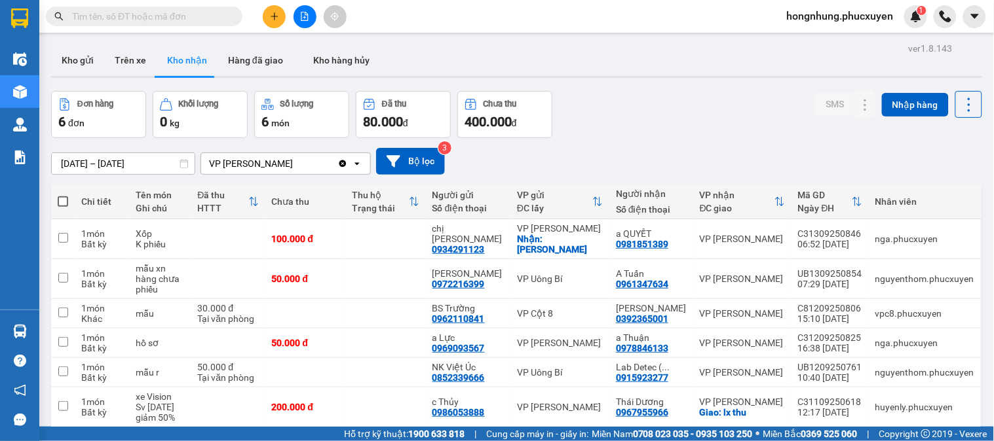
paste input "C30609250806"
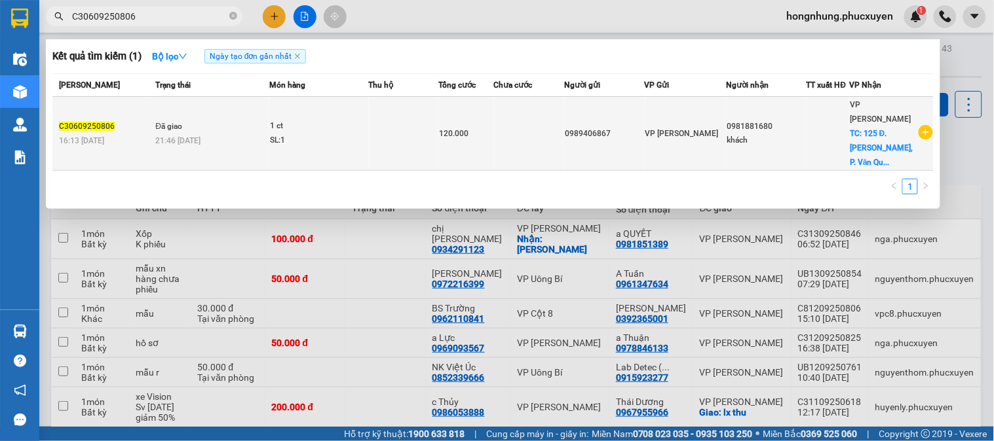
type input "C30609250806"
click at [527, 124] on td at bounding box center [529, 134] width 71 height 74
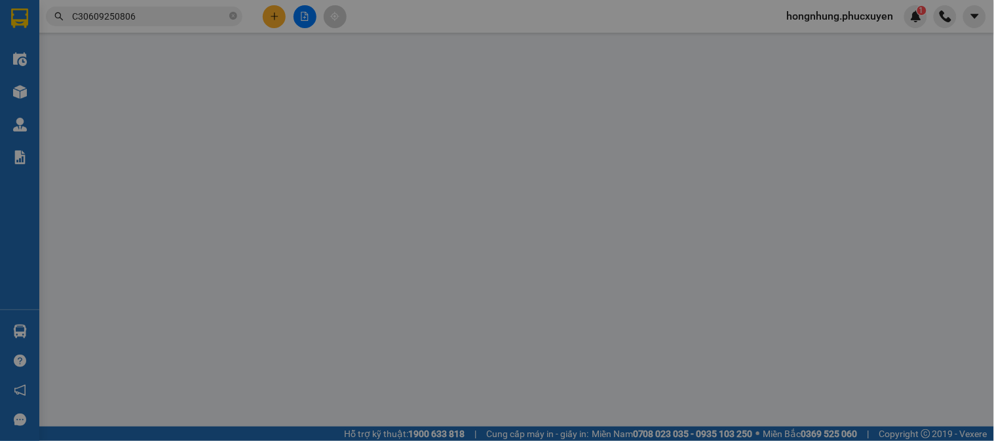
type input "0989406867"
type input "0981881680"
type input "khách"
checkbox input "true"
type input "125 Đ. [PERSON_NAME], P. [PERSON_NAME], [GEOGRAPHIC_DATA], [GEOGRAPHIC_DATA] 10…"
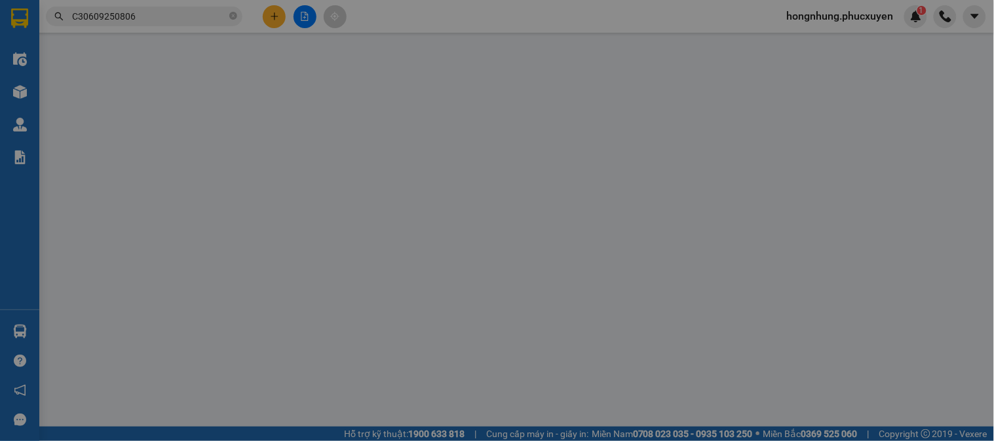
type input "70.000"
type input "120.000"
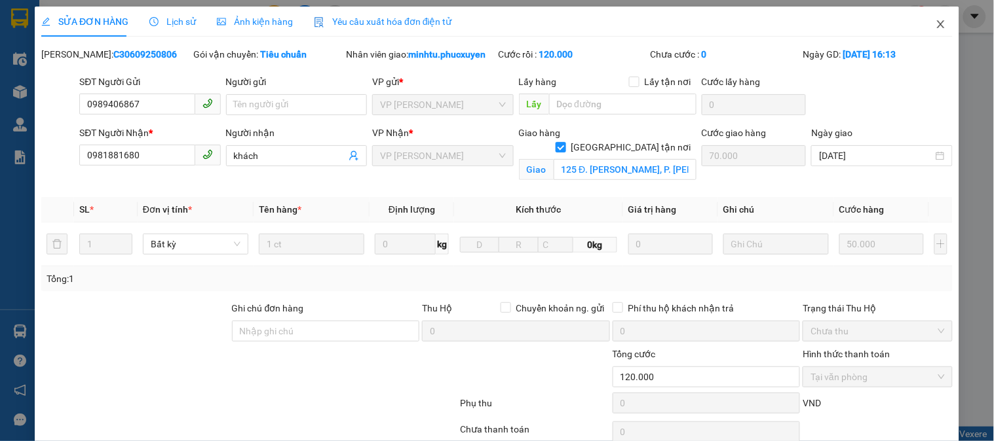
click at [937, 26] on icon "close" at bounding box center [940, 24] width 7 height 8
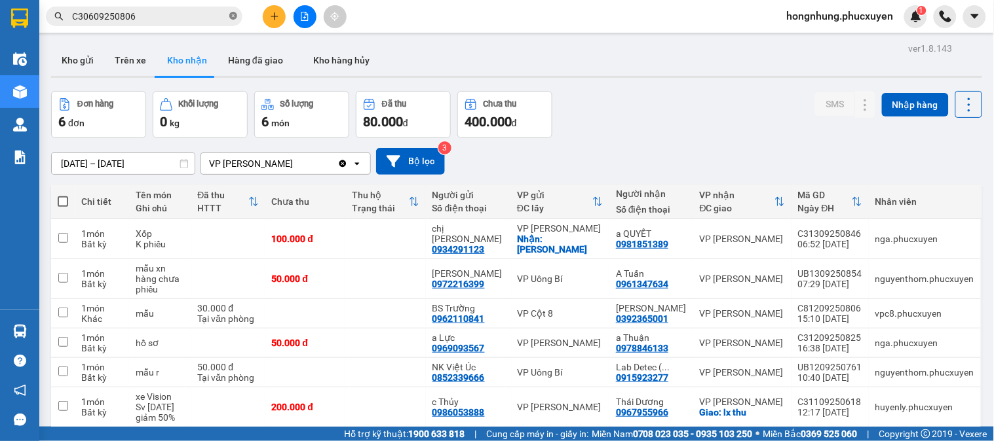
click at [231, 16] on icon "close-circle" at bounding box center [233, 16] width 8 height 8
paste input "LT0809250062"
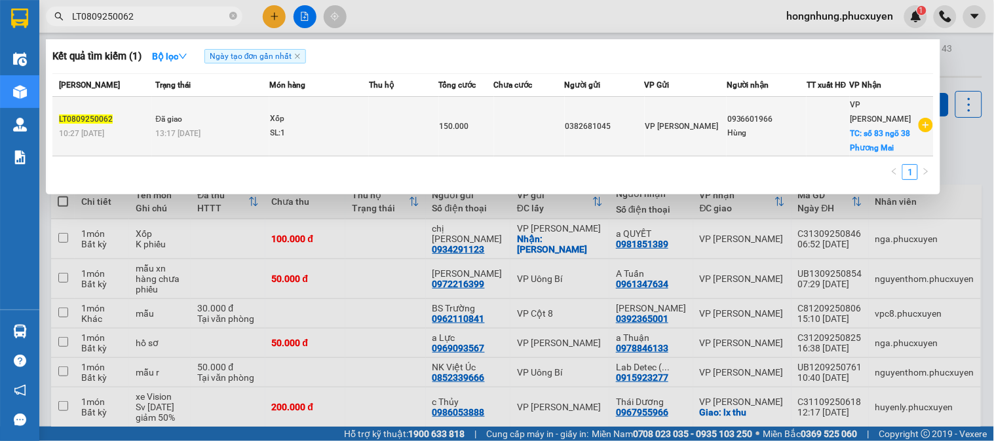
type input "LT0809250062"
click at [395, 124] on td at bounding box center [404, 127] width 70 height 60
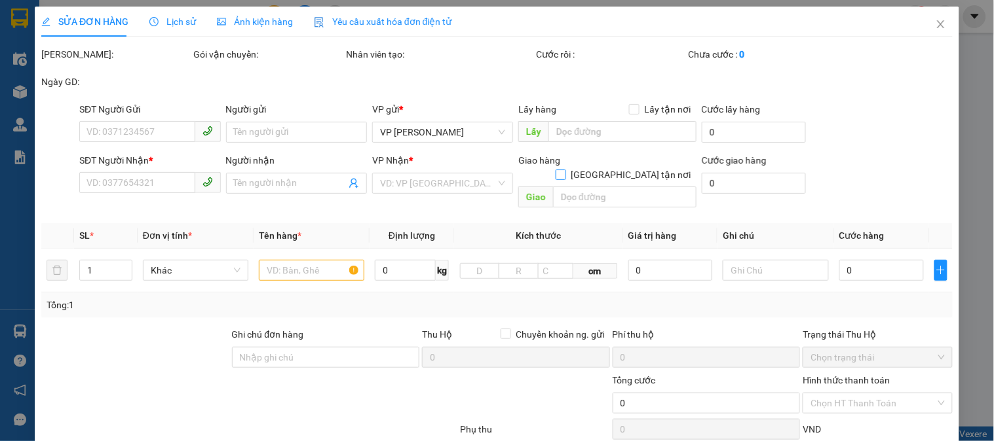
type input "0382681045"
type input "0936601966"
type input "Hùng"
checkbox input "true"
type input "số 83 ngõ 38 Phương Mai"
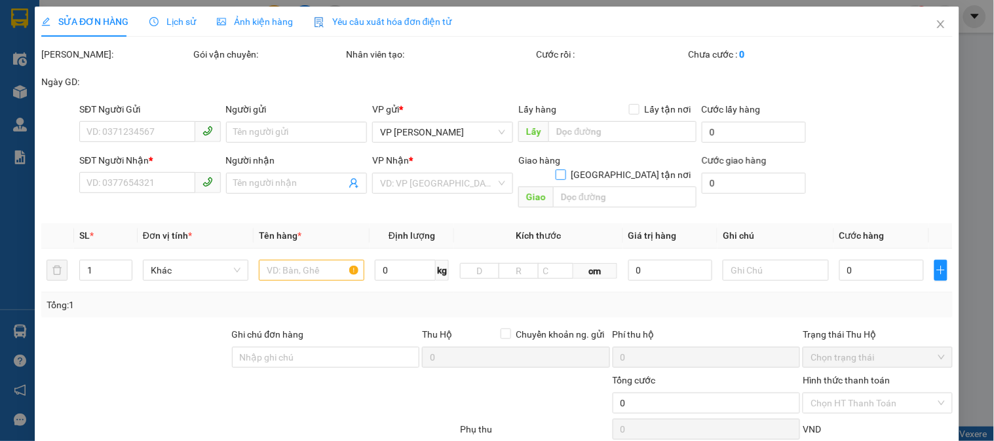
type input "50.000"
type input "150.000"
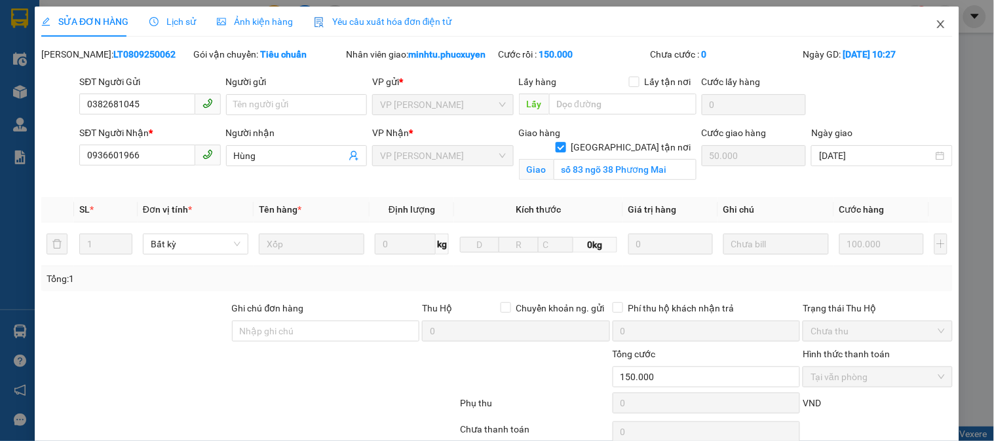
click at [937, 23] on icon "close" at bounding box center [940, 24] width 7 height 8
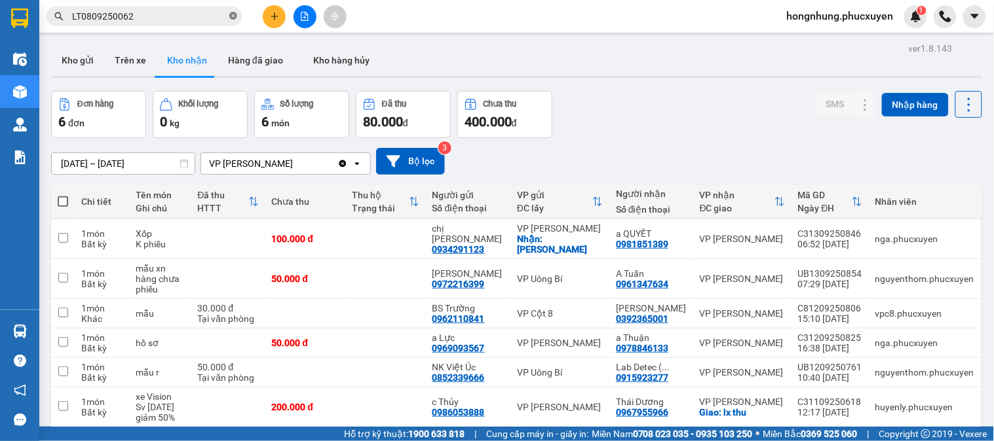
click at [234, 13] on icon "close-circle" at bounding box center [233, 16] width 8 height 8
paste input "C31009250339"
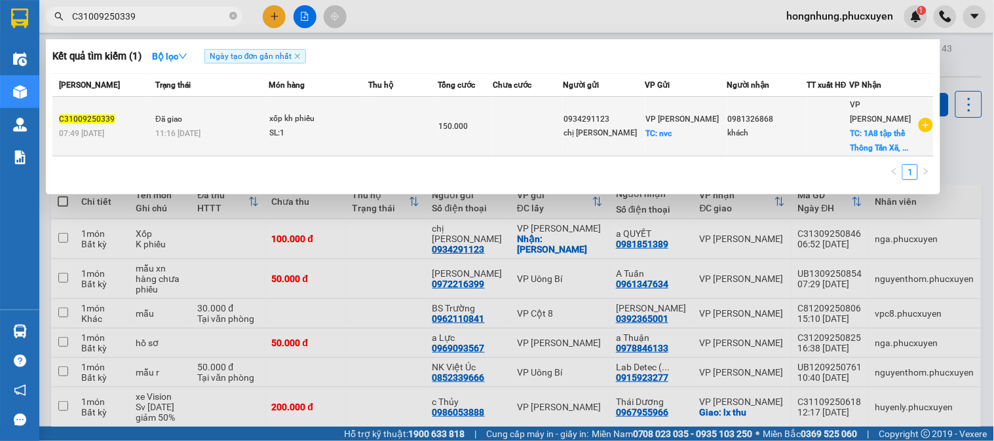
type input "C31009250339"
click at [562, 126] on td at bounding box center [528, 127] width 70 height 60
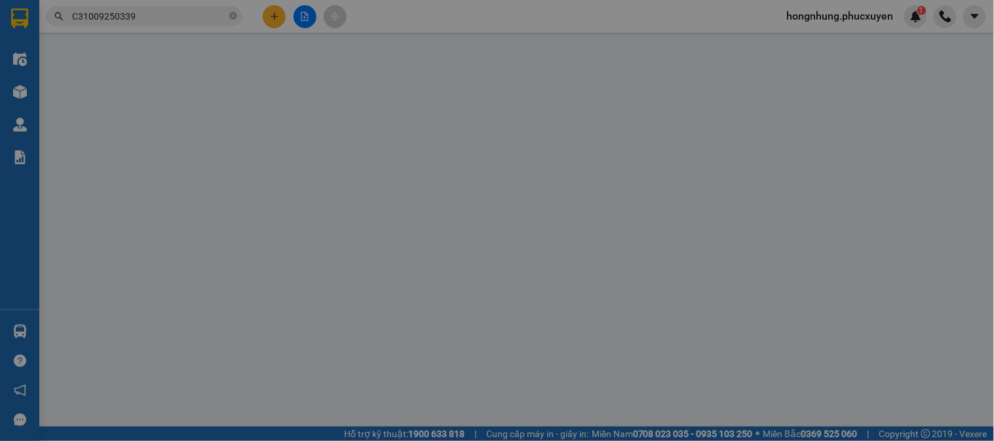
type input "0934291123"
type input "chị [PERSON_NAME]"
checkbox input "true"
type input "nvc"
type input "50.000"
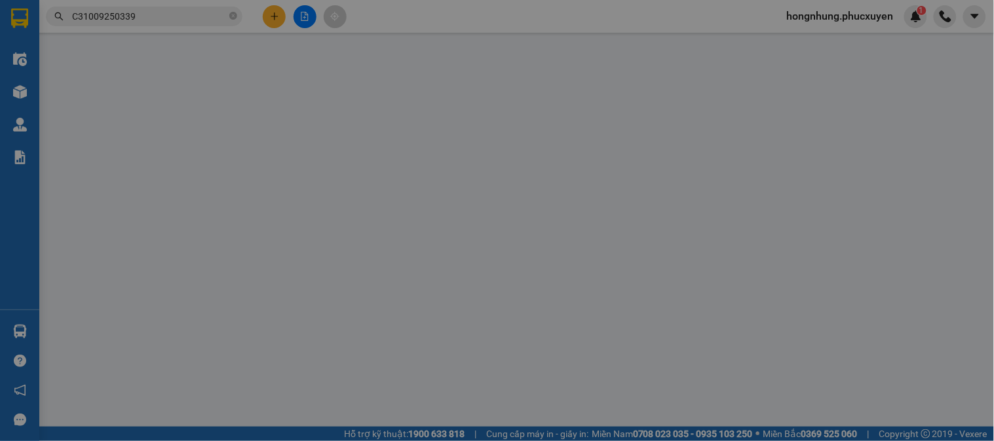
type input "0981326868"
type input "khách"
checkbox input "true"
type input "1A8 tập thể Thông Tấn Xã, 1A8 Thông tấn xã [GEOGRAPHIC_DATA], P. [PERSON_NAME],…"
type input "40.000"
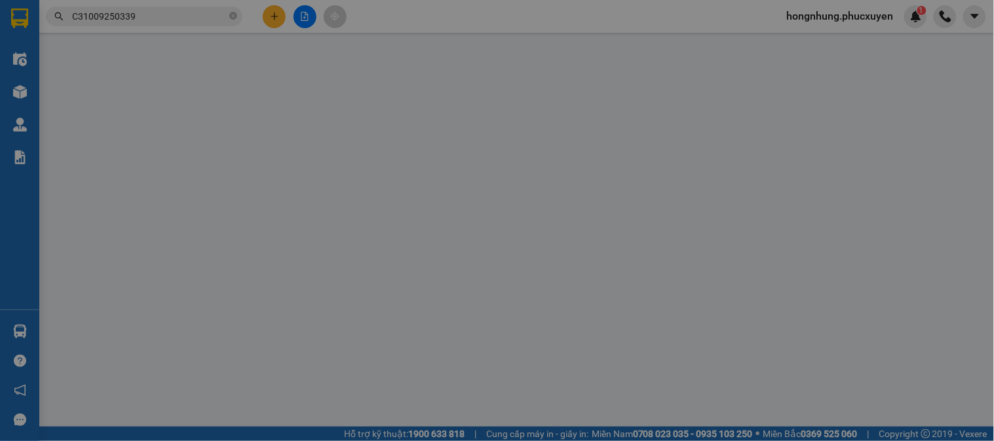
checkbox input "true"
type input "150.000"
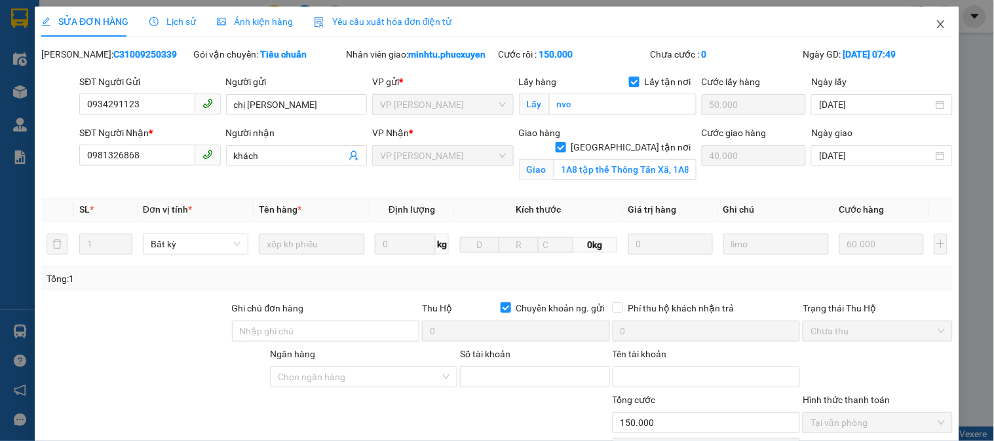
click at [935, 23] on icon "close" at bounding box center [940, 24] width 10 height 10
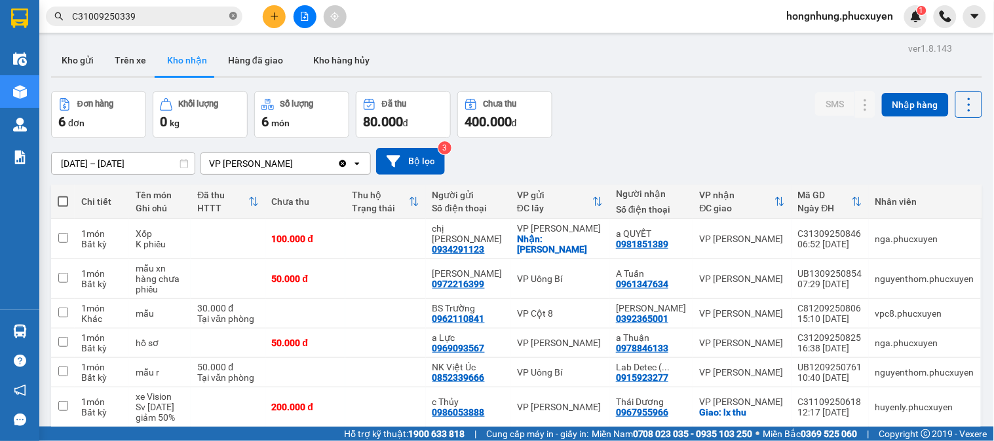
click at [233, 15] on icon "close-circle" at bounding box center [233, 16] width 8 height 8
drag, startPoint x: 168, startPoint y: 23, endPoint x: 156, endPoint y: 17, distance: 13.2
click at [156, 17] on input "text" at bounding box center [149, 16] width 155 height 14
paste input "C31009250342"
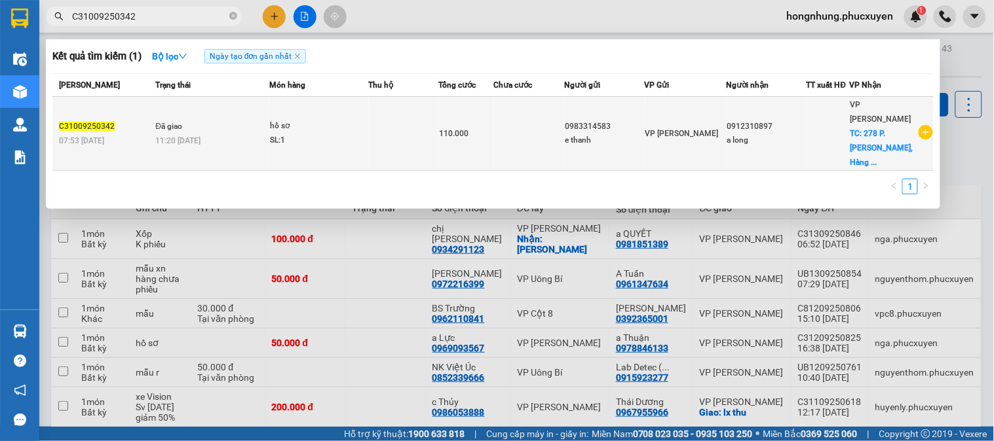
type input "C31009250342"
click at [525, 133] on td at bounding box center [529, 134] width 71 height 74
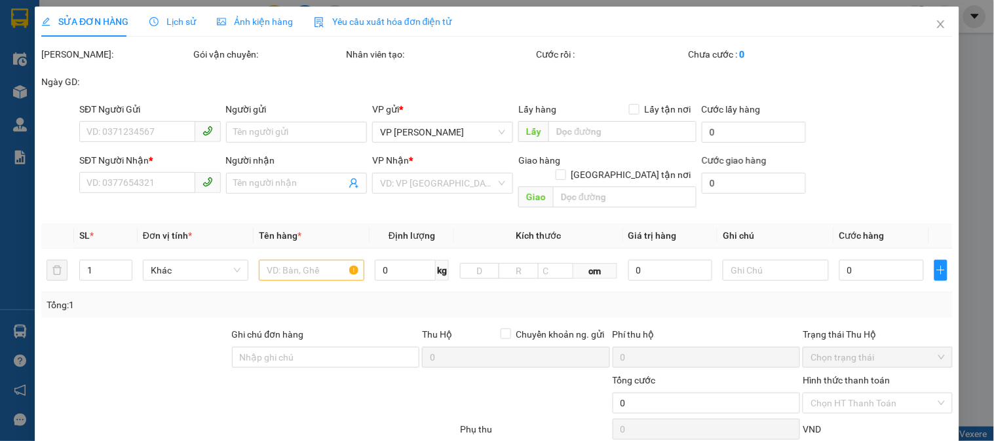
type input "0983314583"
type input "e thanh"
type input "0912310897"
type input "a long"
checkbox input "true"
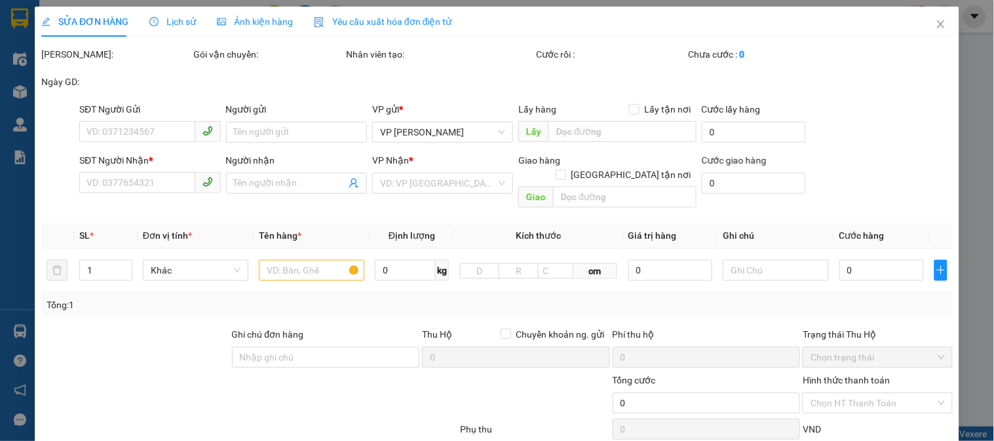
type input "278 P.[PERSON_NAME], [PERSON_NAME], Đống Đa, [GEOGRAPHIC_DATA], [GEOGRAPHIC_DAT…"
type input "60.000"
type input "110.000"
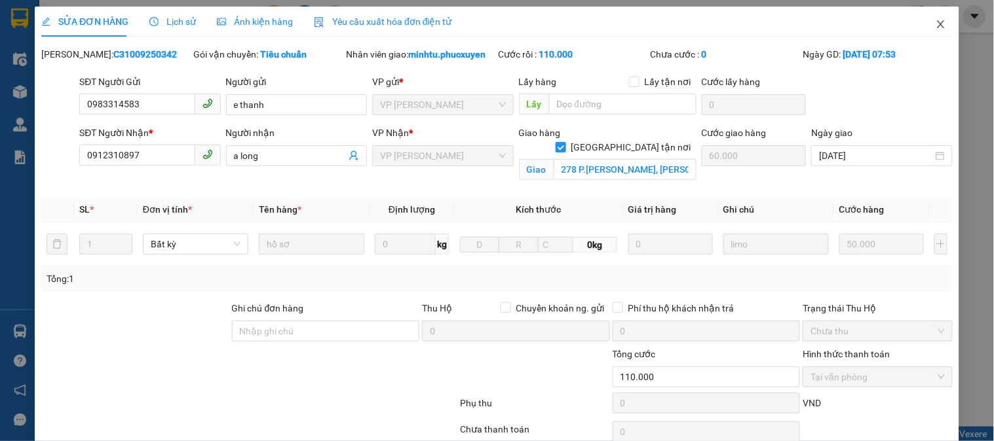
click at [935, 29] on icon "close" at bounding box center [940, 24] width 10 height 10
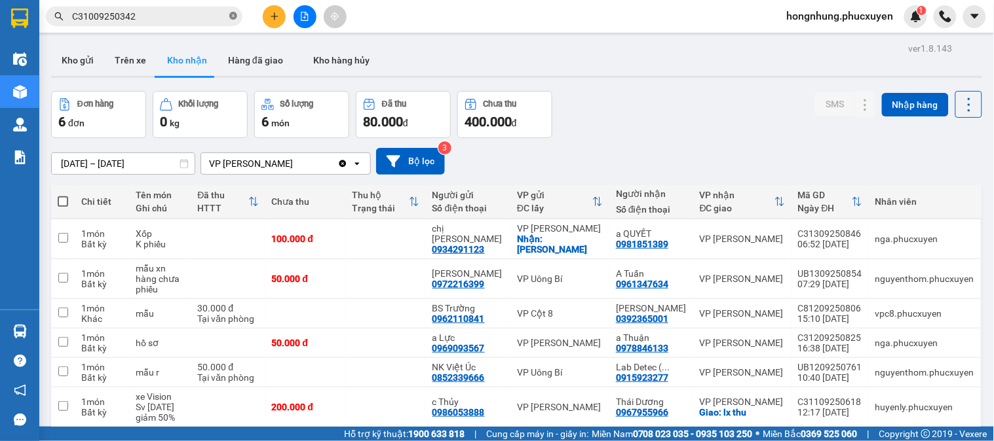
click at [231, 14] on icon "close-circle" at bounding box center [233, 16] width 8 height 8
paste input "C31009250411"
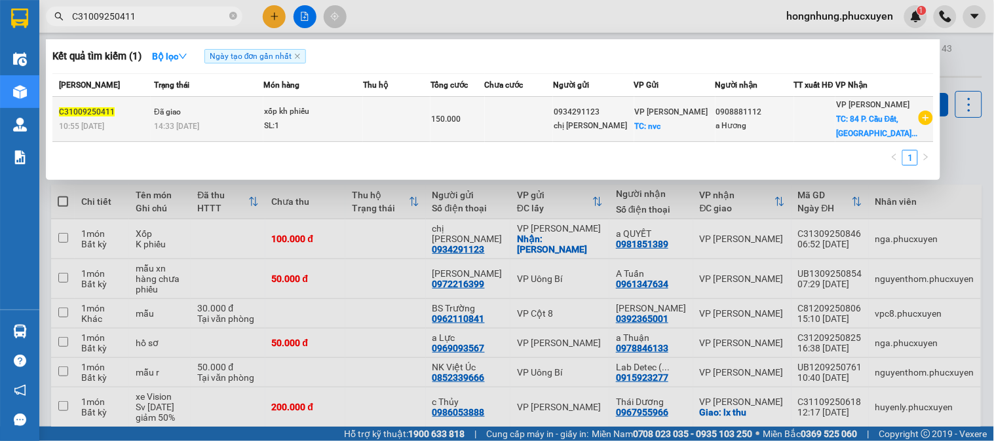
type input "C31009250411"
click at [460, 115] on span "150.000" at bounding box center [445, 119] width 29 height 9
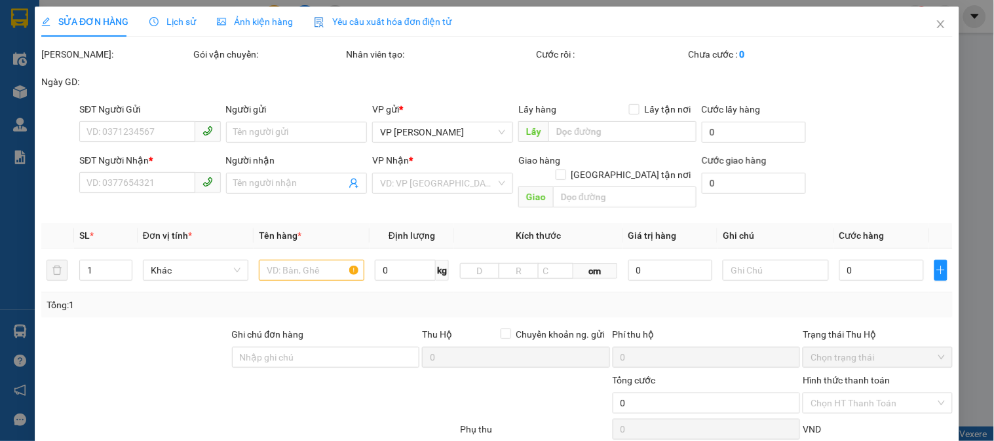
type input "0934291123"
type input "chị [PERSON_NAME]"
checkbox input "true"
type input "nvc"
type input "30.000"
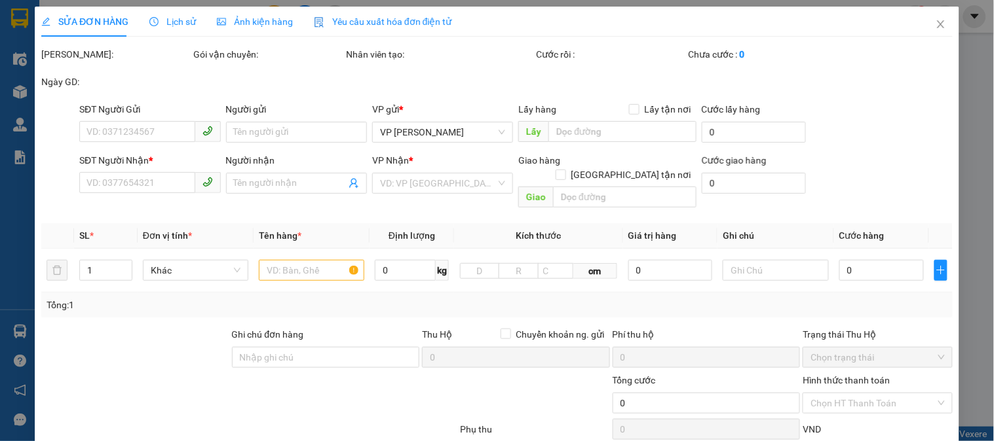
type input "0908881112"
type input "a Hương"
checkbox input "true"
type input "84 P. [GEOGRAPHIC_DATA], [GEOGRAPHIC_DATA], [GEOGRAPHIC_DATA], [GEOGRAPHIC_DATA…"
type input "60.000"
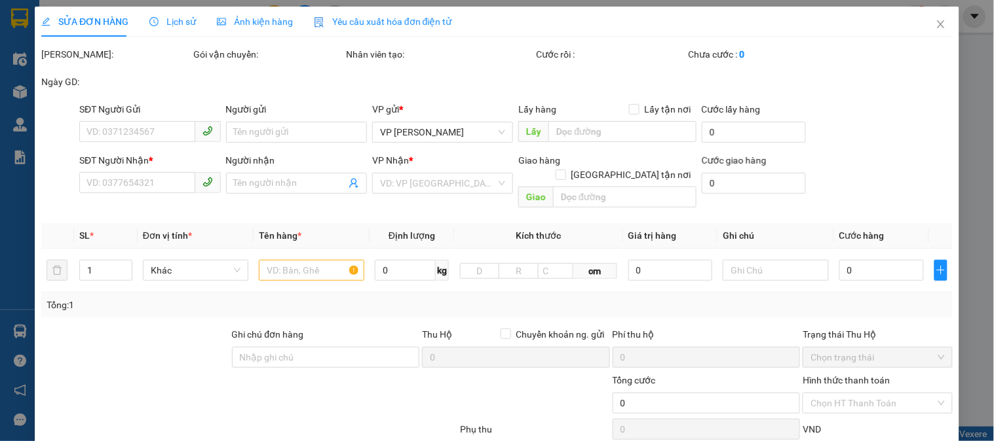
type input "150.000"
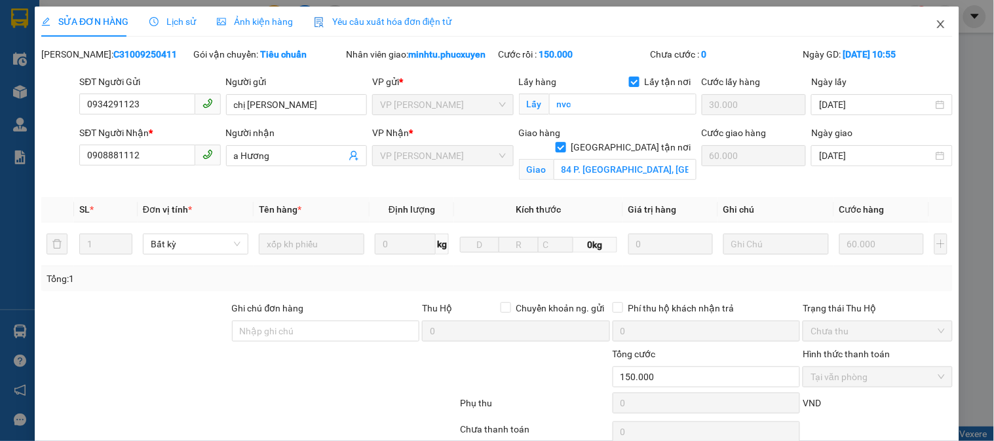
click at [937, 26] on icon "close" at bounding box center [940, 24] width 7 height 8
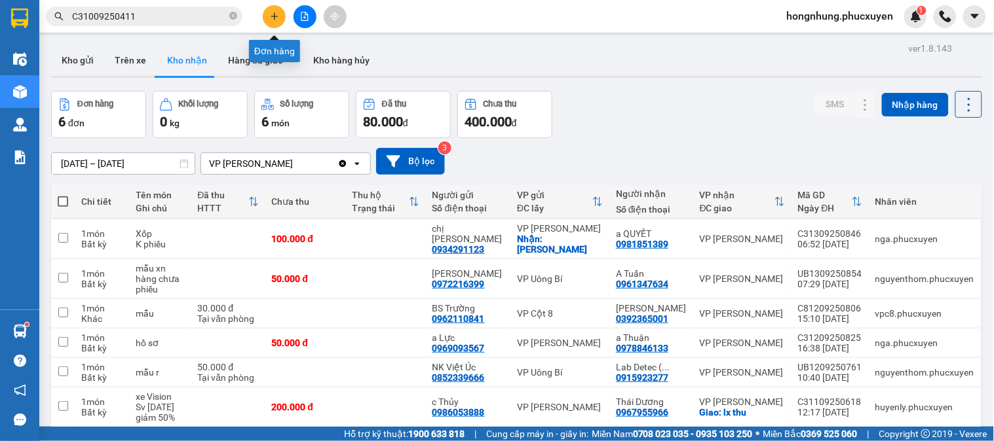
click at [278, 14] on icon "plus" at bounding box center [274, 16] width 9 height 9
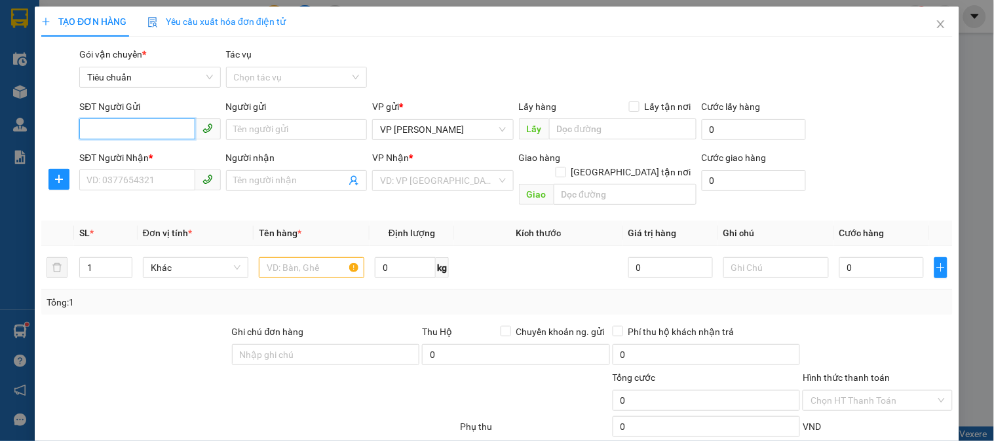
click at [151, 128] on input "SĐT Người Gửi" at bounding box center [136, 129] width 115 height 21
type input "0378651495"
click at [144, 153] on div "0378651495 - lam" at bounding box center [148, 156] width 124 height 14
type input "lam"
type input "0378651495"
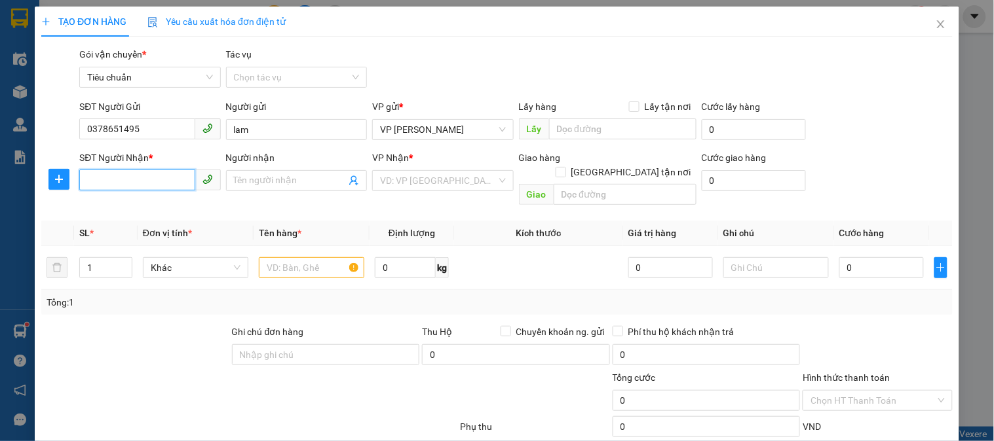
click at [148, 184] on input "SĐT Người Nhận *" at bounding box center [136, 180] width 115 height 21
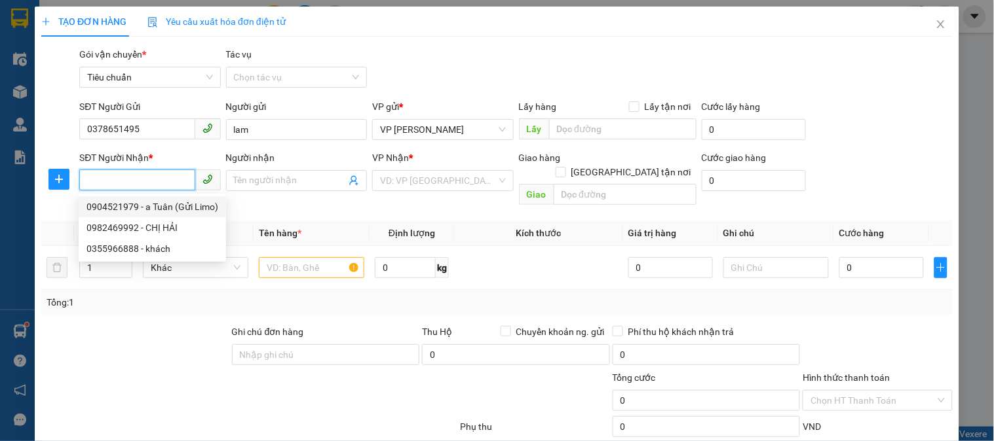
click at [158, 210] on div "0904521979 - a Tuân (Gửi Limo)" at bounding box center [152, 207] width 132 height 14
type input "0904521979"
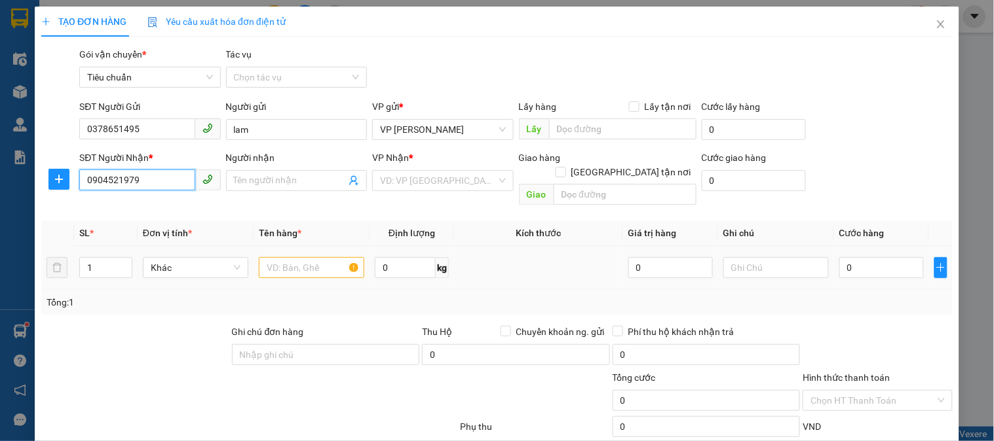
type input "a Tuân (Gửi Limo)"
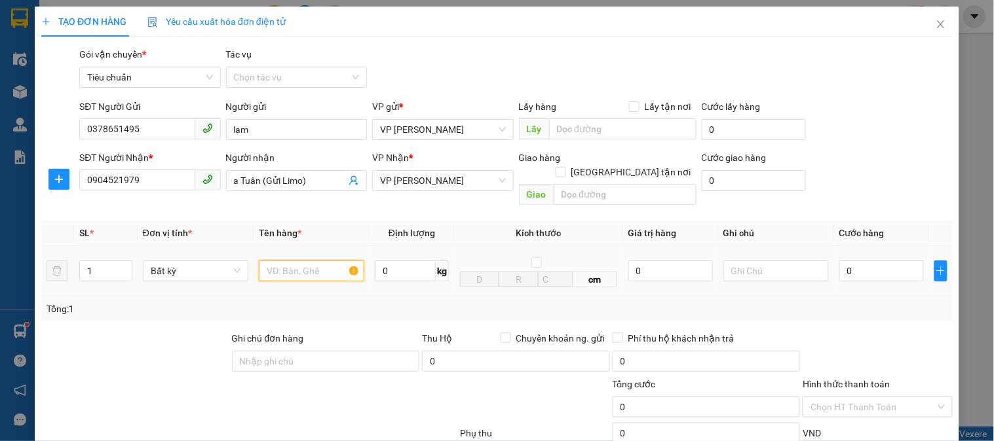
click at [318, 261] on input "text" at bounding box center [311, 271] width 105 height 21
type input "1 đen biển"
click at [868, 261] on input "0" at bounding box center [881, 271] width 84 height 21
type input "5"
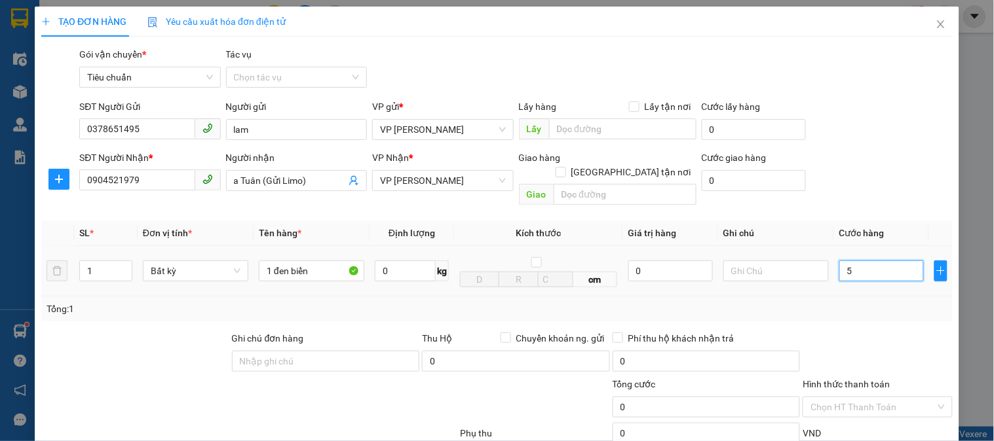
type input "5"
type input "50"
type input "50.000"
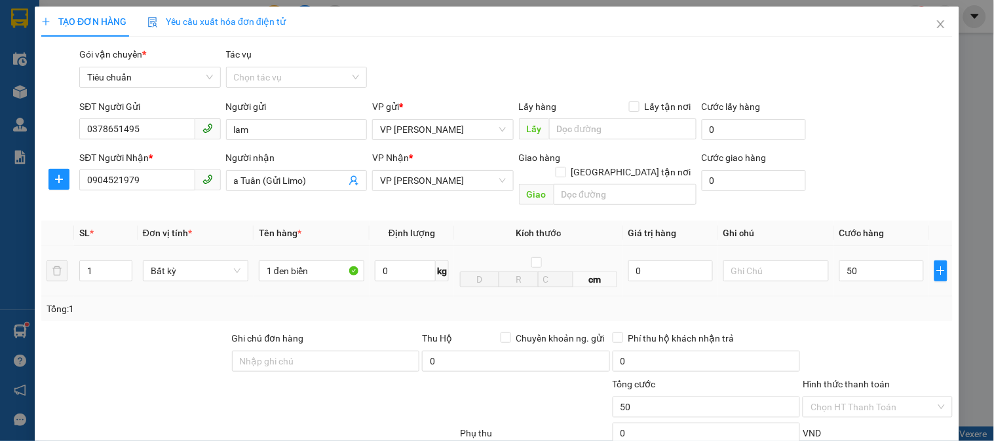
type input "50.000"
click at [876, 297] on div "Tổng: 1" at bounding box center [496, 309] width 911 height 25
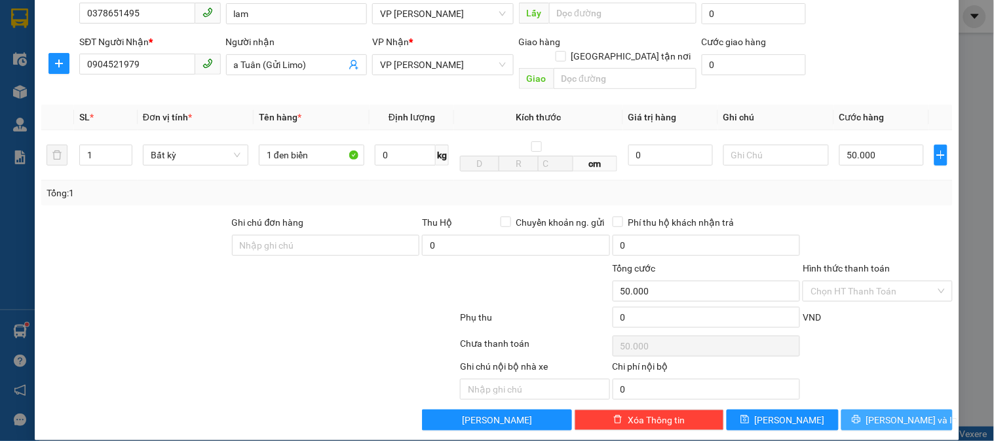
click at [899, 413] on span "[PERSON_NAME] và In" at bounding box center [912, 420] width 92 height 14
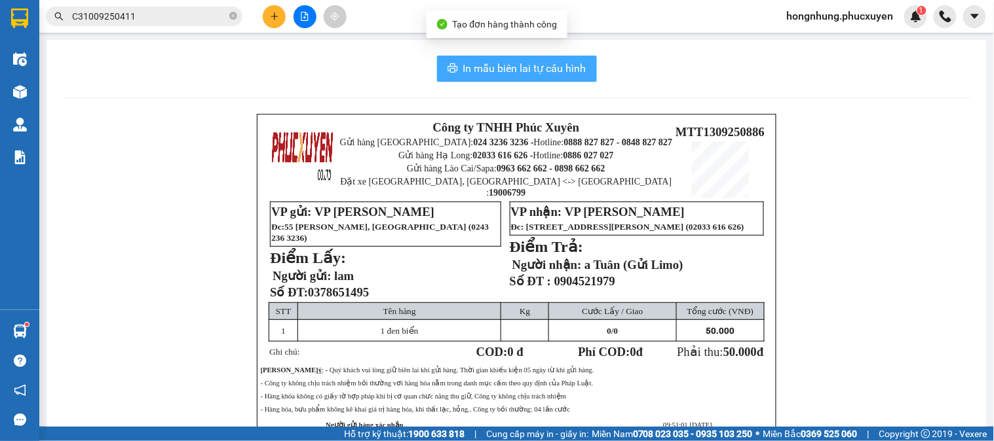
click at [522, 75] on span "In mẫu biên lai tự cấu hình" at bounding box center [524, 68] width 123 height 16
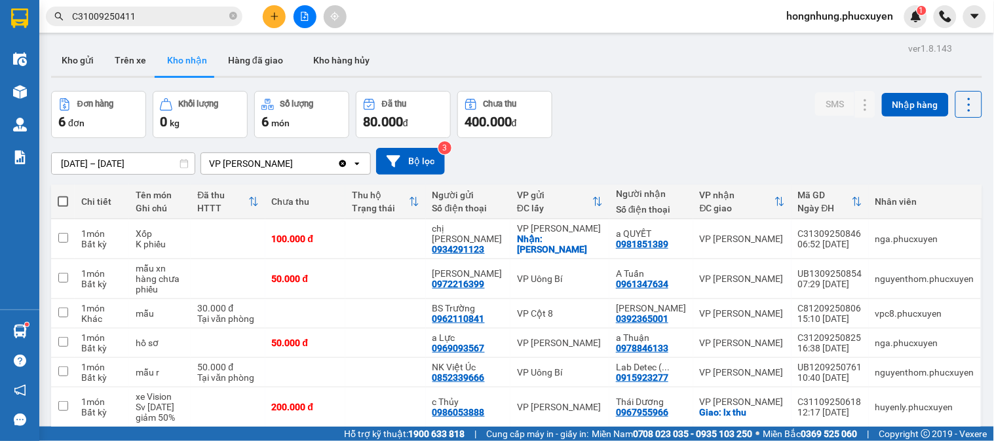
click at [718, 100] on div "Đơn hàng 6 đơn Khối lượng 0 kg Số lượng 6 món Đã thu 80.000 đ Chưa thu 400.000 …" at bounding box center [516, 114] width 931 height 47
click at [704, 132] on div "Đơn hàng 6 đơn Khối lượng 0 kg Số lượng 6 món Đã thu 80.000 đ Chưa thu 400.000 …" at bounding box center [516, 114] width 931 height 47
click at [887, 236] on button at bounding box center [891, 239] width 18 height 23
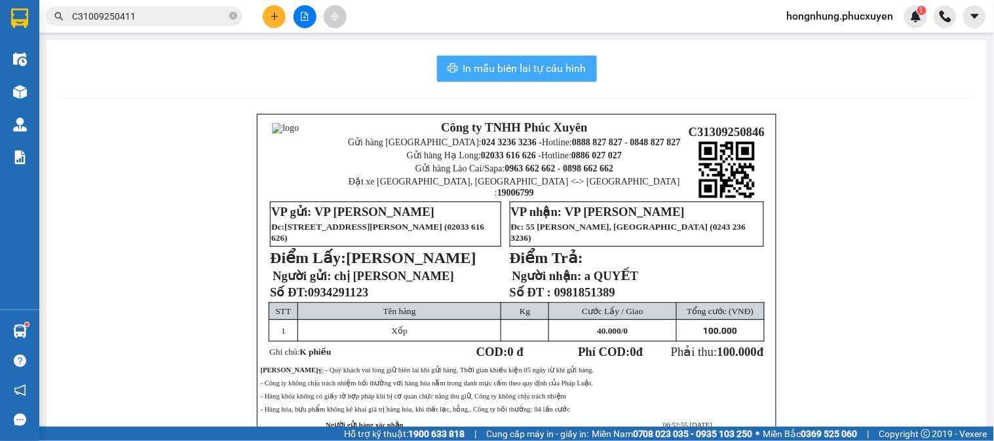
click at [567, 72] on span "In mẫu biên lai tự cấu hình" at bounding box center [524, 68] width 123 height 16
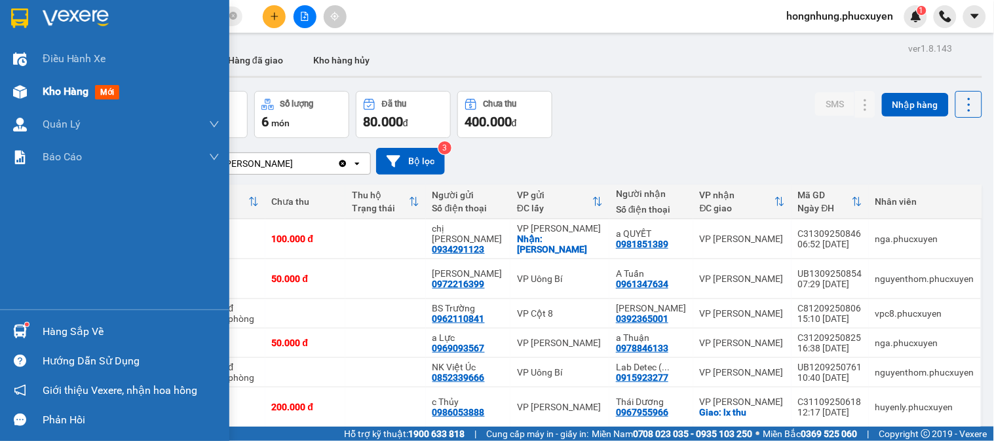
click at [15, 92] on img at bounding box center [20, 92] width 14 height 14
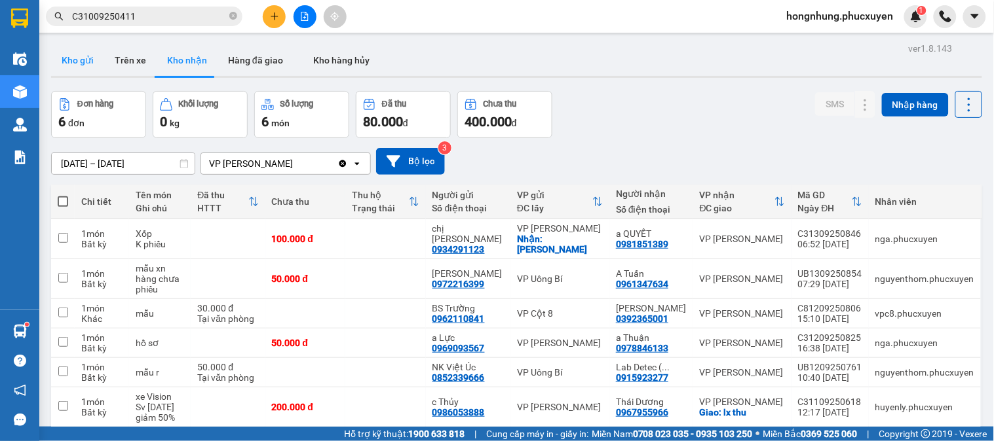
click at [81, 62] on button "Kho gửi" at bounding box center [77, 60] width 53 height 31
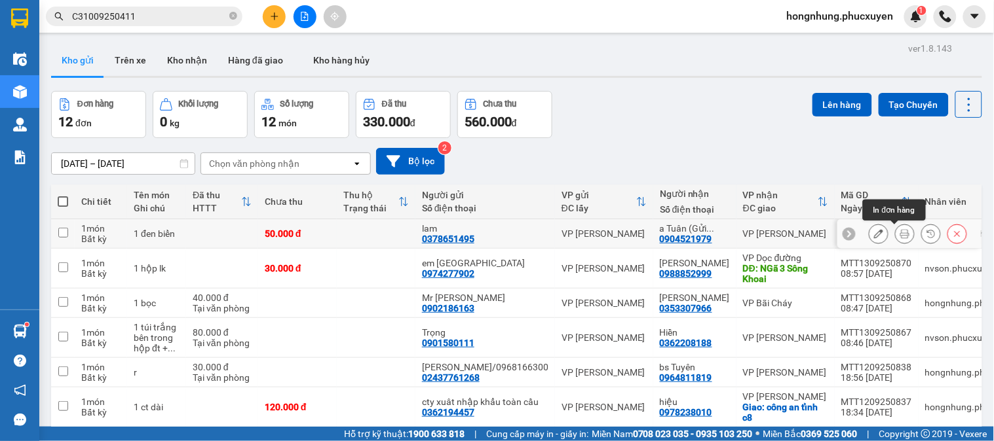
click at [900, 234] on icon at bounding box center [904, 233] width 9 height 9
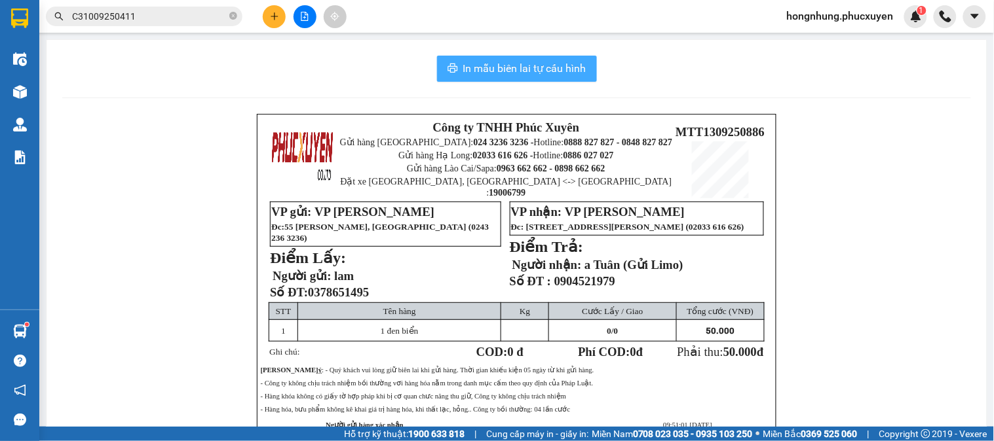
click at [525, 74] on span "In mẫu biên lai tự cấu hình" at bounding box center [524, 68] width 123 height 16
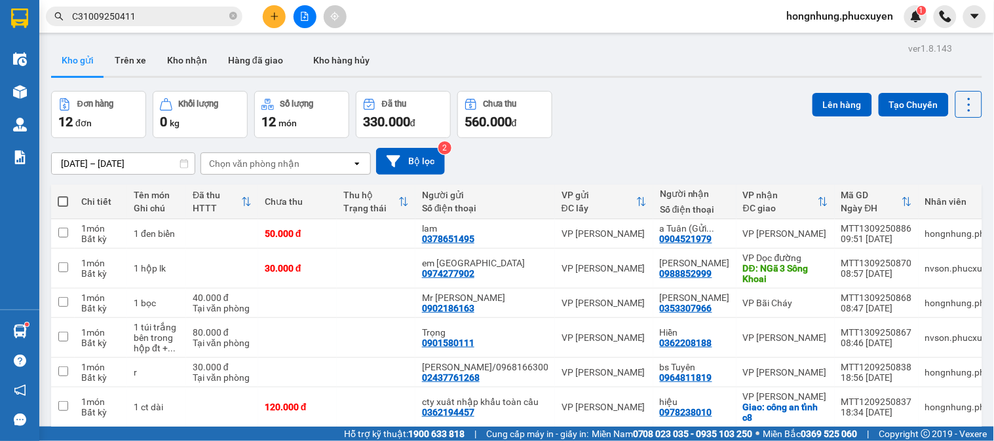
click at [227, 17] on span "C31009250411" at bounding box center [144, 17] width 196 height 20
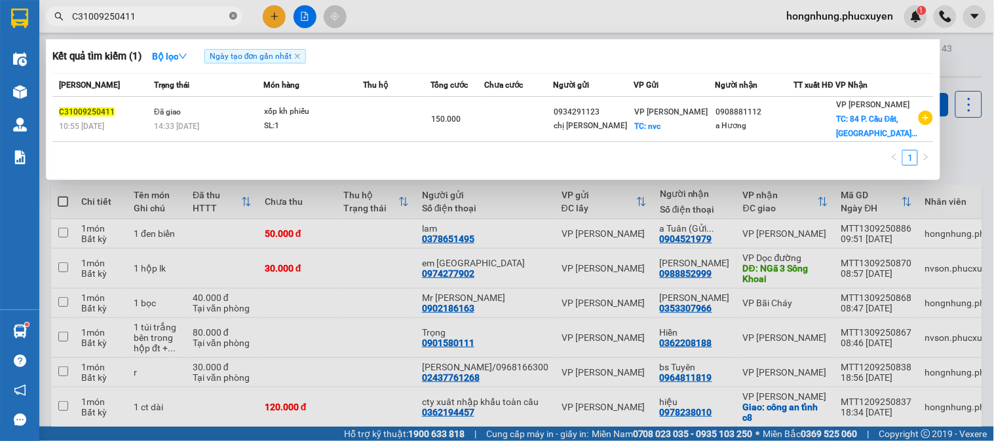
click at [236, 14] on icon "close-circle" at bounding box center [233, 16] width 8 height 8
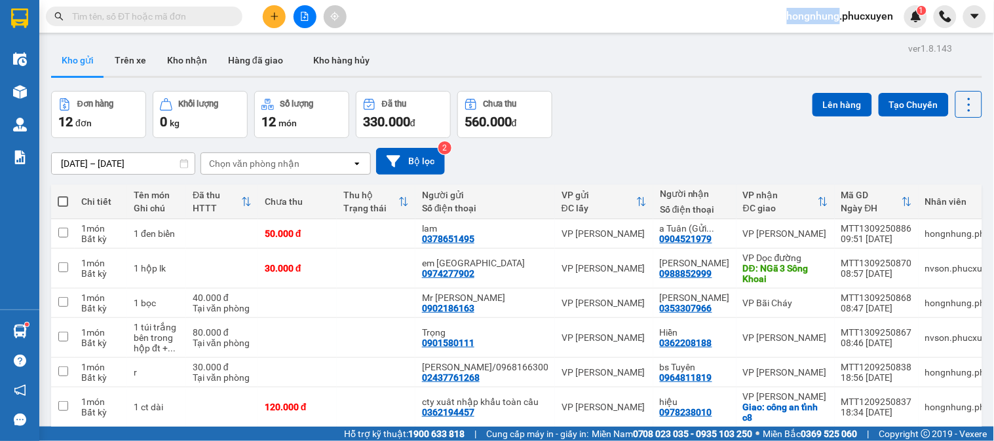
click at [234, 14] on span at bounding box center [233, 16] width 8 height 14
paste input "CHL0309250166"
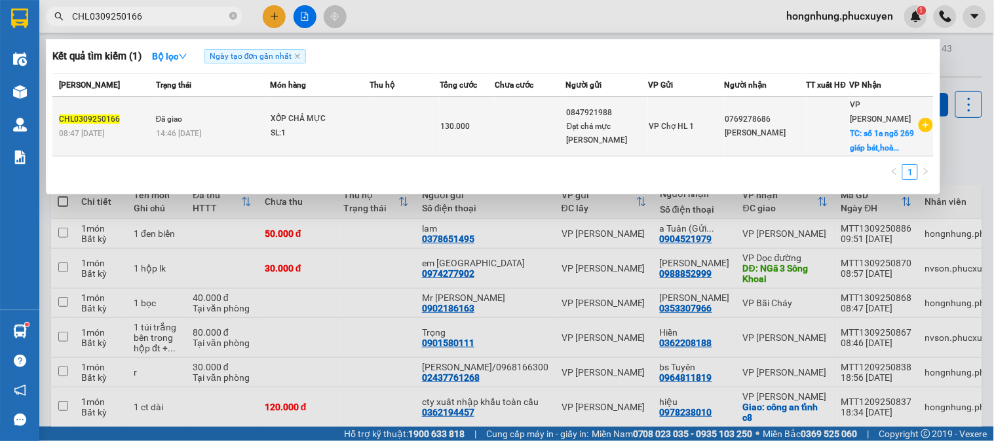
type input "CHL0309250166"
click at [514, 127] on td at bounding box center [530, 127] width 71 height 60
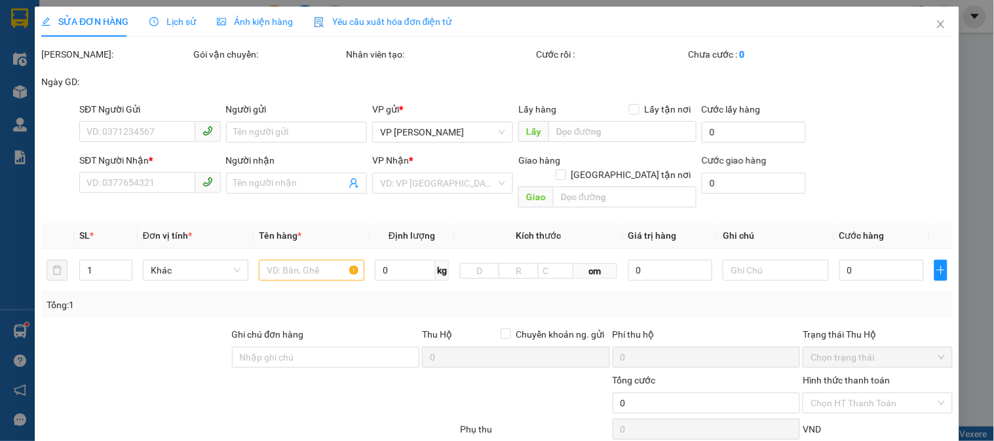
type input "0847921988"
type input "Đạt chả mực [PERSON_NAME]"
type input "0769278686"
type input "[PERSON_NAME]"
checkbox input "true"
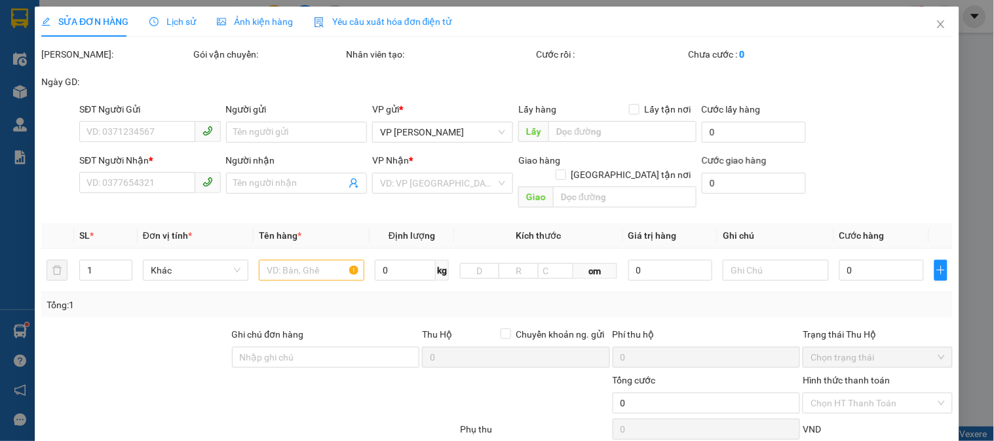
type input "số 1a ngõ 269 giáp bát,hoàng mai.[GEOGRAPHIC_DATA]"
type input "50.000"
type input "130.000"
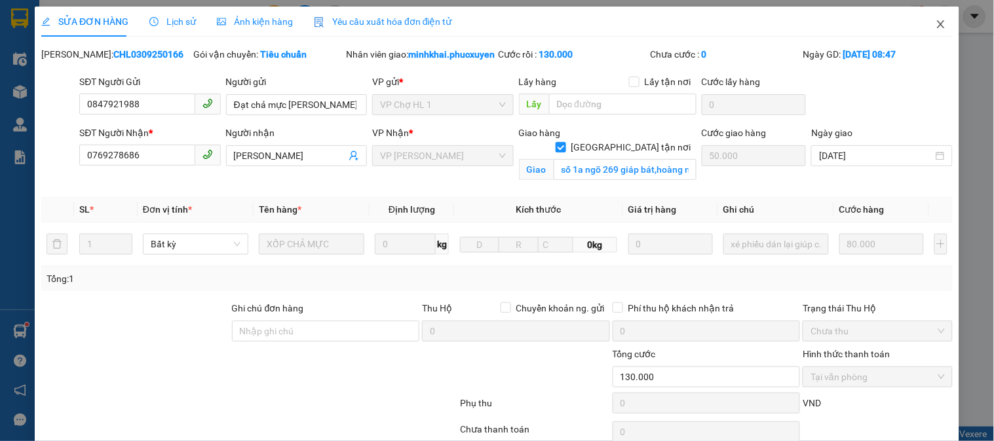
drag, startPoint x: 929, startPoint y: 18, endPoint x: 775, endPoint y: 1, distance: 154.3
click at [930, 18] on span "Close" at bounding box center [940, 25] width 37 height 37
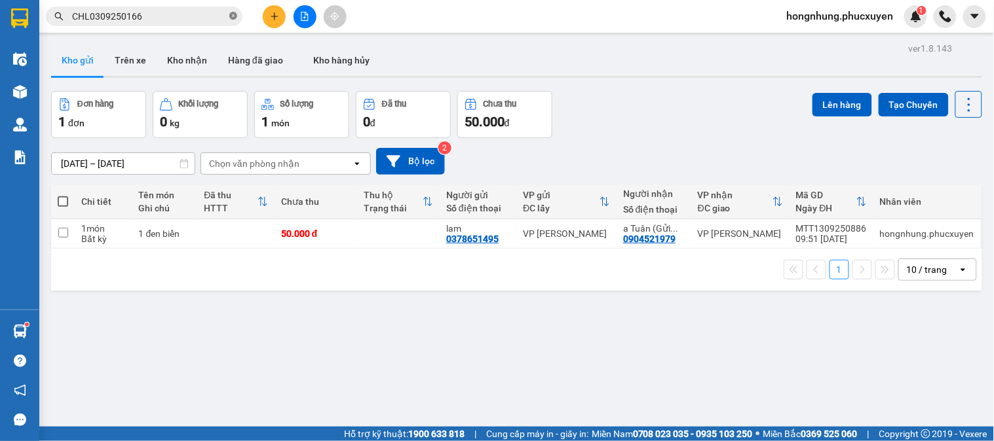
click at [234, 18] on icon "close-circle" at bounding box center [233, 16] width 8 height 8
paste input "C30309250259"
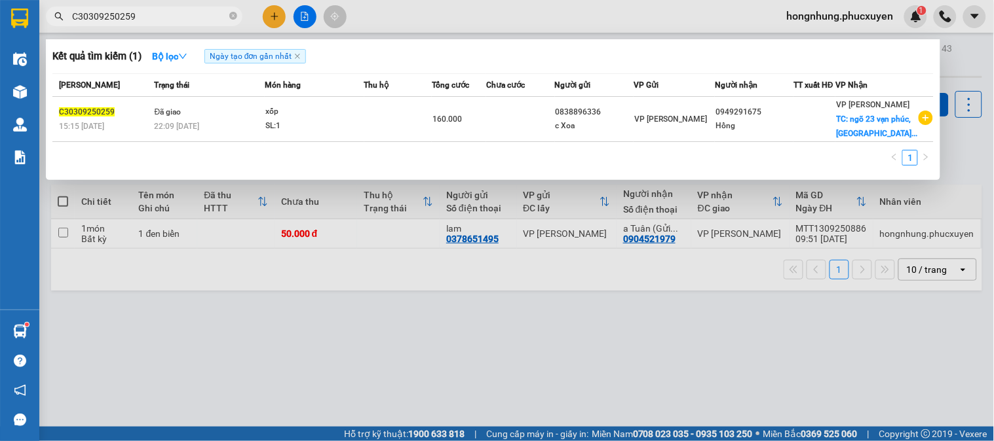
type input "C30309250259"
click at [410, 115] on td at bounding box center [397, 119] width 67 height 45
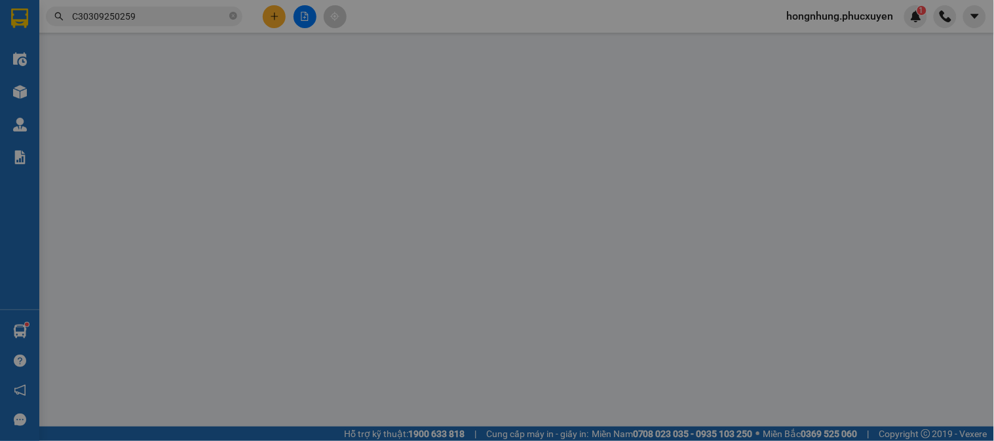
type input "0838896336"
type input "c Xoa"
type input "0949291675"
type input "Hồng"
checkbox input "true"
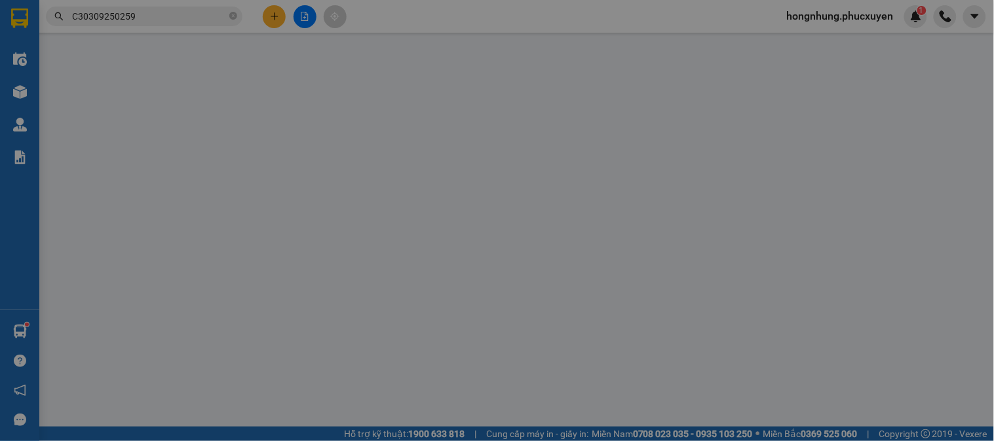
type input "ngõ 23 vạn phúc,hà đông"
type input "110.000"
type input "160.000"
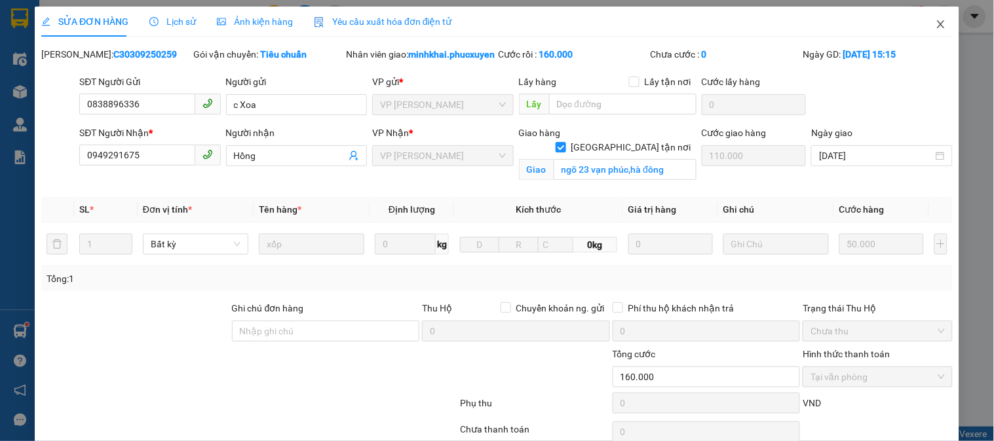
click at [937, 23] on icon "close" at bounding box center [940, 24] width 7 height 8
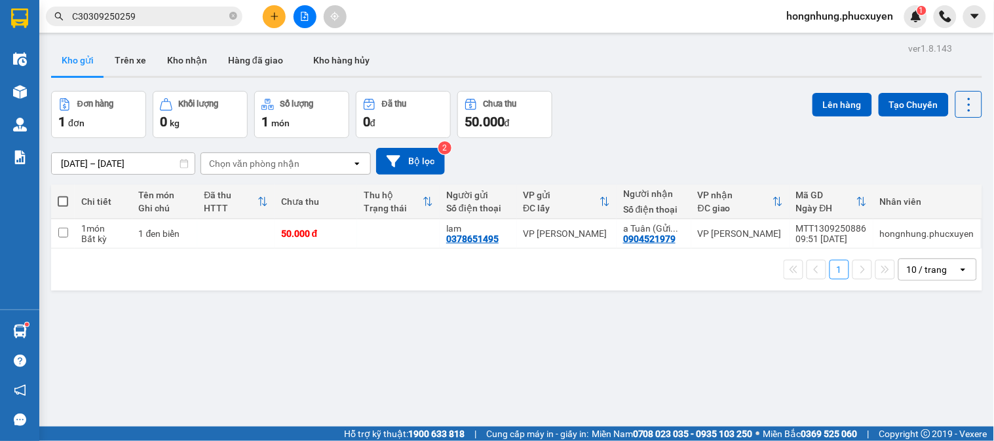
drag, startPoint x: 231, startPoint y: 14, endPoint x: 217, endPoint y: 14, distance: 14.4
click at [232, 14] on icon "close-circle" at bounding box center [233, 16] width 8 height 8
paste input "C30509250645"
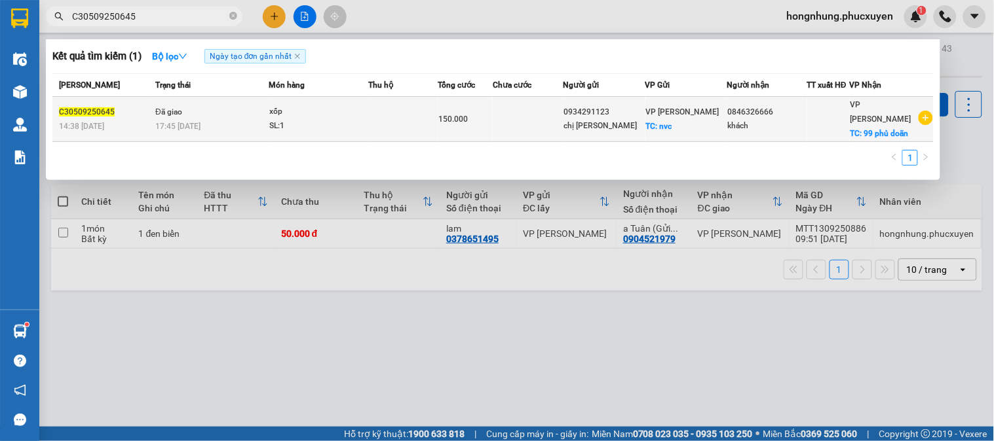
type input "C30509250645"
click at [315, 110] on div "xốp" at bounding box center [318, 112] width 98 height 14
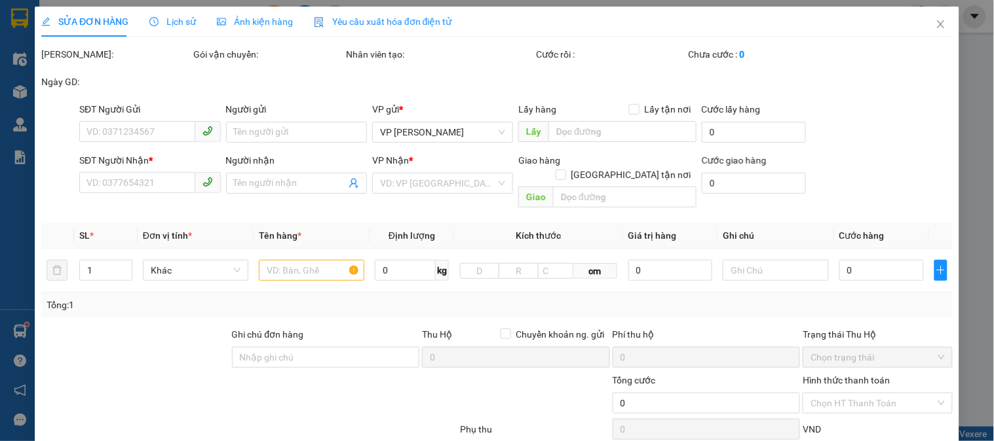
type input "0934291123"
type input "chị [PERSON_NAME]"
checkbox input "true"
type input "nvc"
type input "30.000"
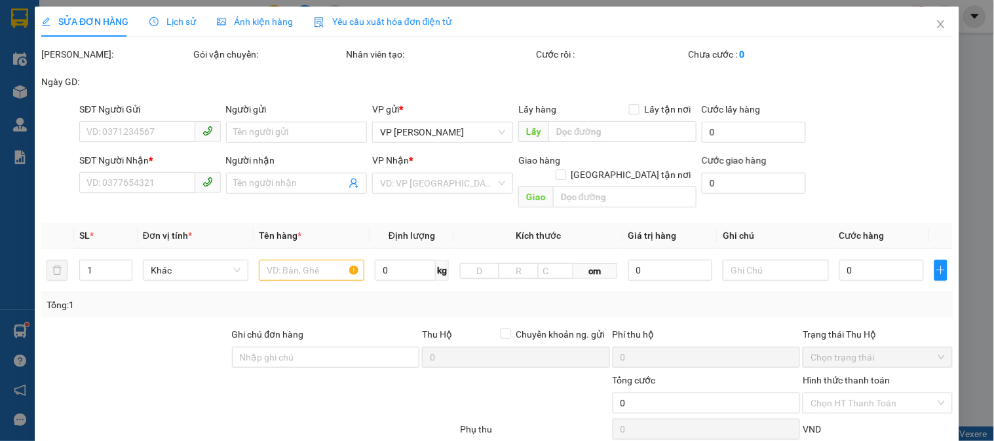
type input "0846326666"
type input "khách"
checkbox input "true"
type input "99 phủ doãn"
type input "60.000"
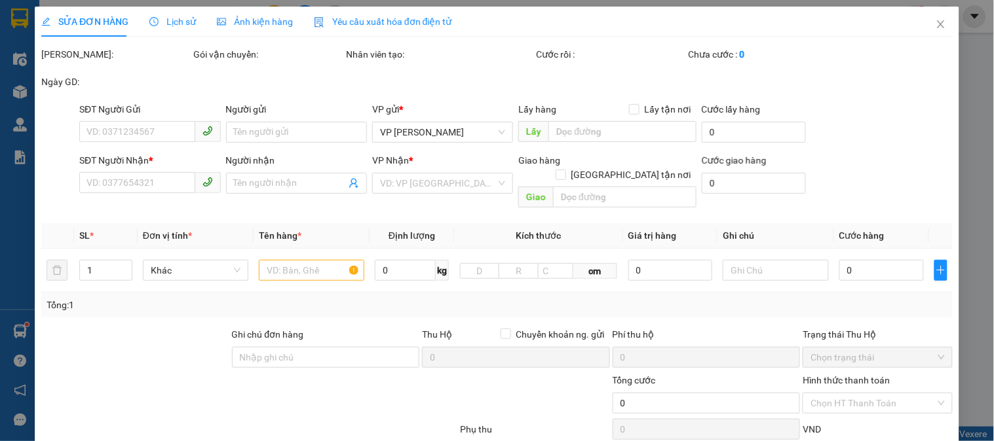
type input "150.000"
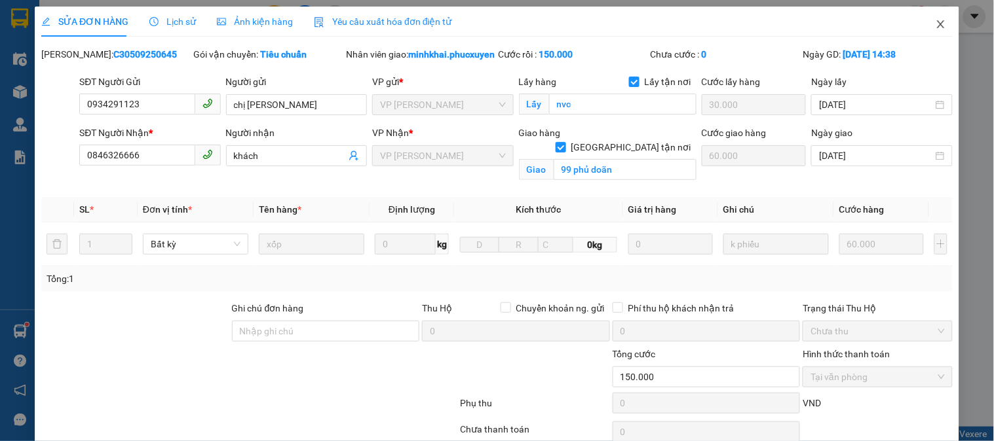
click at [935, 24] on icon "close" at bounding box center [940, 24] width 10 height 10
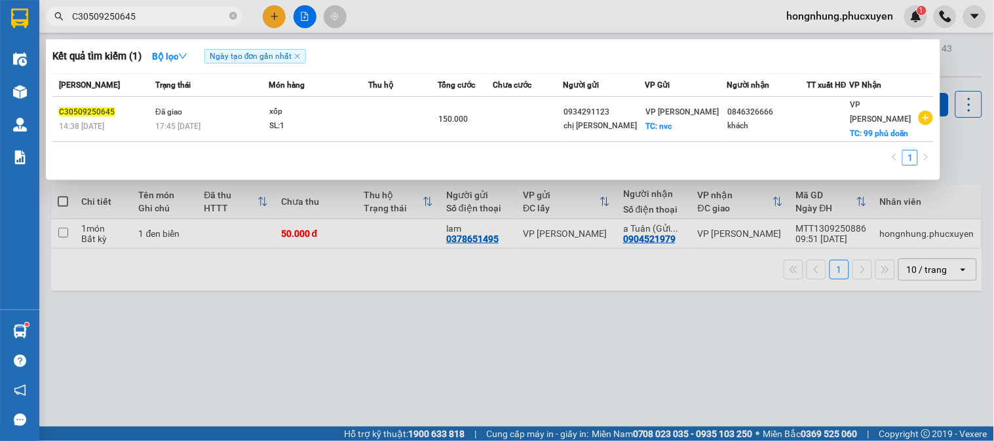
click at [233, 9] on span at bounding box center [233, 16] width 8 height 14
click at [233, 13] on icon "close-circle" at bounding box center [233, 16] width 8 height 8
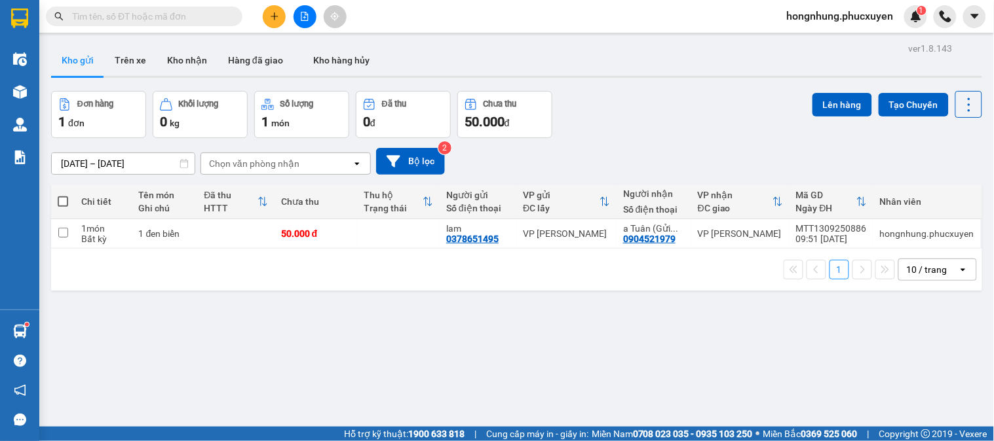
drag, startPoint x: 228, startPoint y: 14, endPoint x: 198, endPoint y: 18, distance: 29.7
click at [198, 18] on input "text" at bounding box center [149, 16] width 155 height 14
paste input "C30809250066"
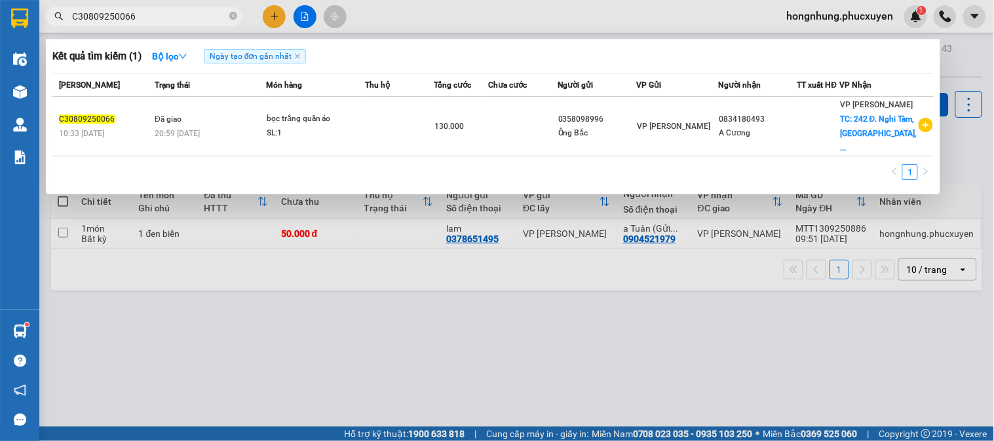
type input "C30809250066"
click at [614, 117] on div "0358098996" at bounding box center [597, 120] width 78 height 14
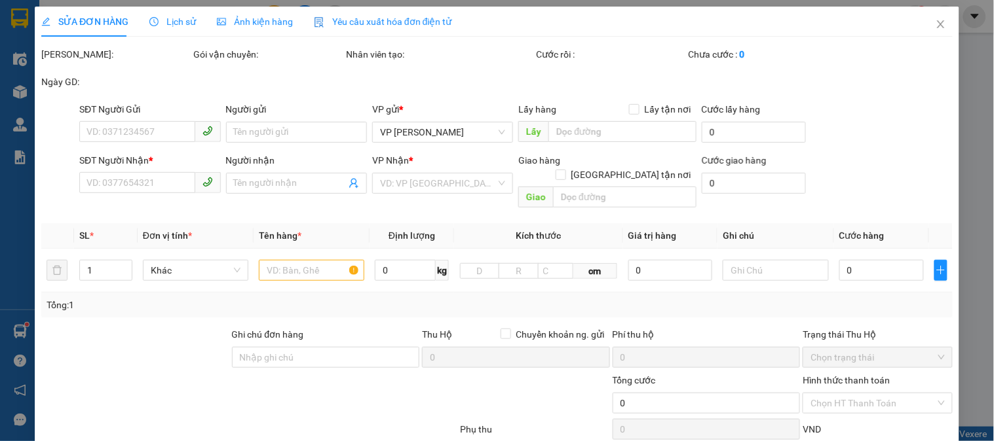
type input "0358098996"
type input "Ông Bắc"
type input "0834180493"
type input "A Cương"
checkbox input "true"
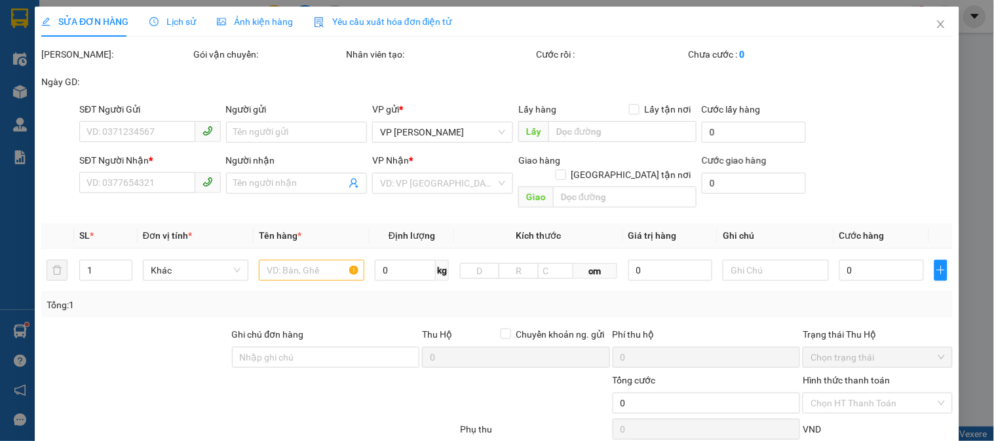
type input "242 Đ. [GEOGRAPHIC_DATA], [GEOGRAPHIC_DATA], [GEOGRAPHIC_DATA]"
type input "90.000"
type input "130.000"
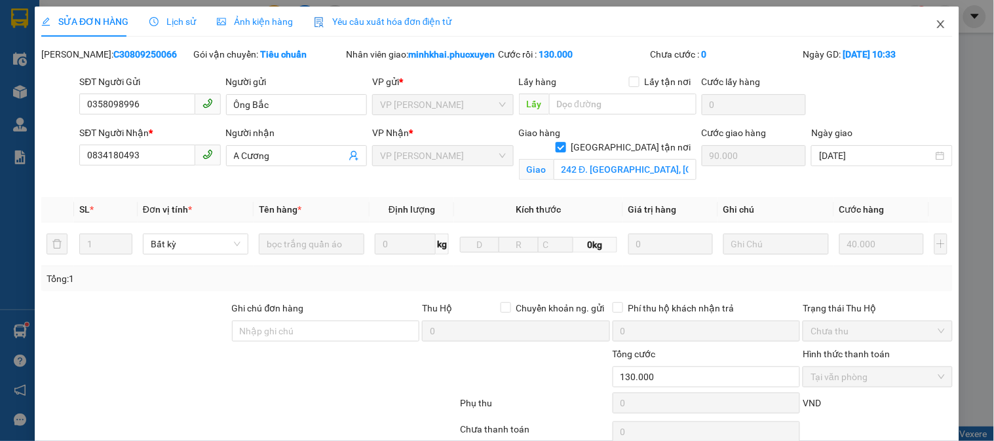
click at [935, 20] on icon "close" at bounding box center [940, 24] width 10 height 10
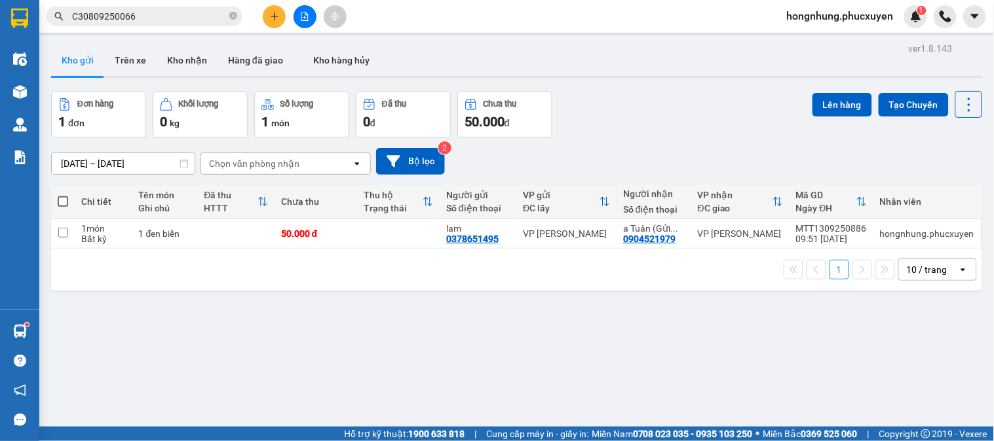
drag, startPoint x: 233, startPoint y: 12, endPoint x: 225, endPoint y: 12, distance: 7.2
click at [234, 12] on icon "close-circle" at bounding box center [233, 16] width 8 height 8
paste input "C30909250274"
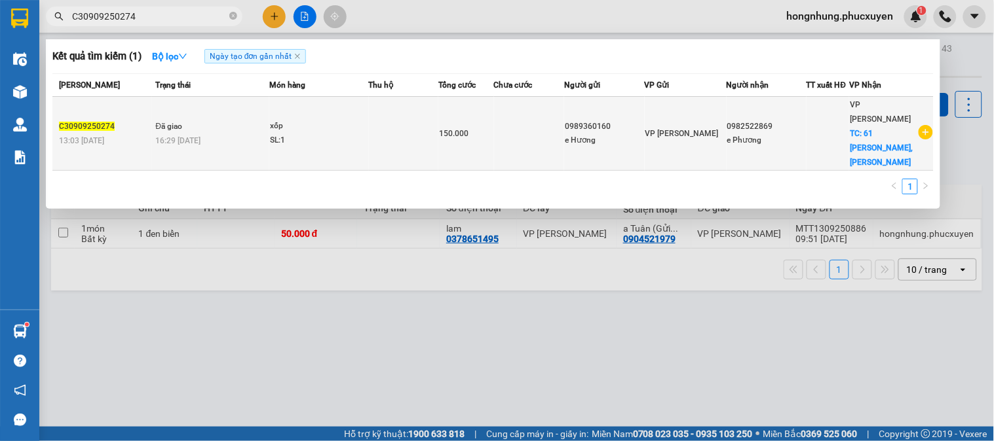
type input "C30909250274"
click at [557, 130] on td at bounding box center [529, 134] width 71 height 74
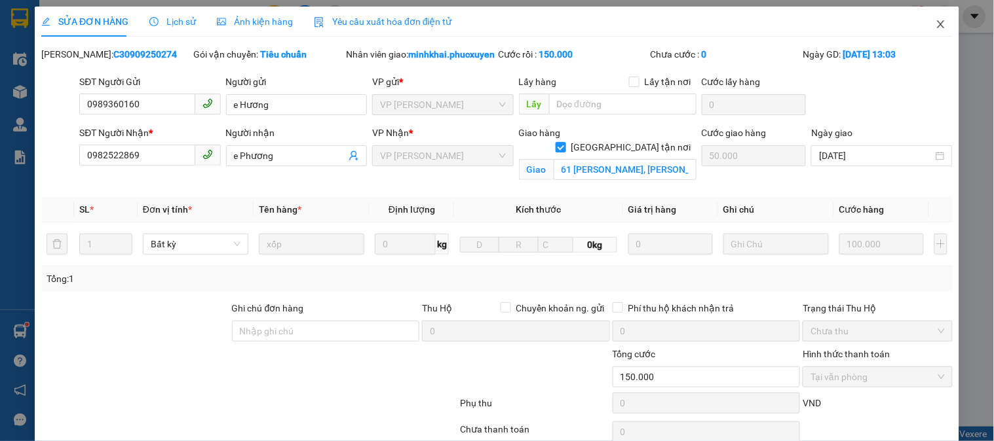
click at [933, 30] on span "Close" at bounding box center [940, 25] width 37 height 37
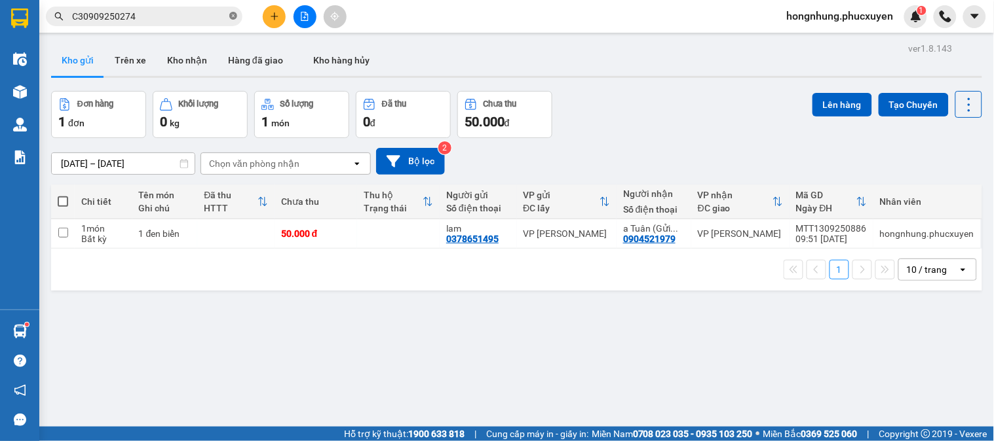
click at [231, 17] on icon "close-circle" at bounding box center [233, 16] width 8 height 8
paste input "C31109250614"
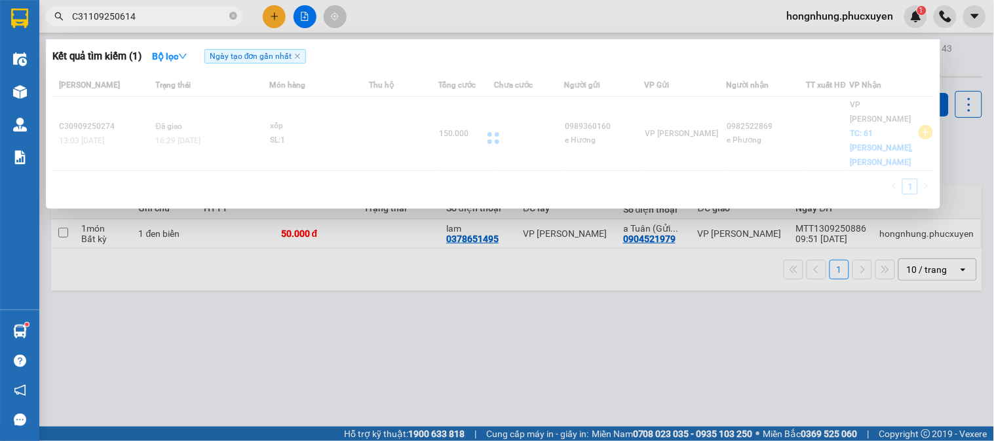
type input "C31109250614"
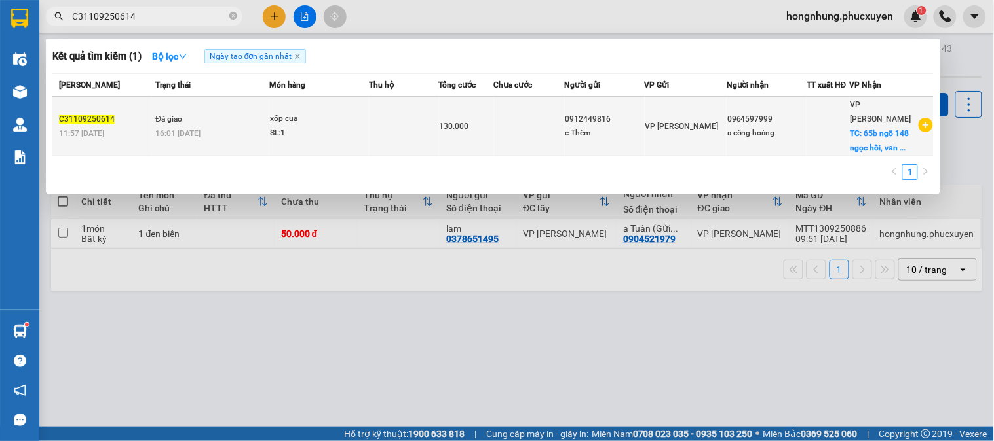
click at [368, 115] on div "xốp cua" at bounding box center [319, 119] width 98 height 14
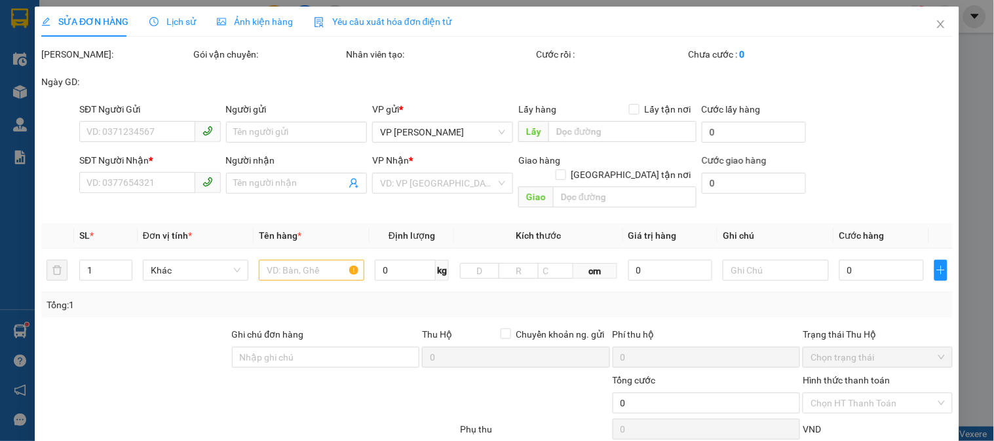
type input "0912449816"
type input "c Thêm"
type input "0964597999"
type input "a công hoàng"
checkbox input "true"
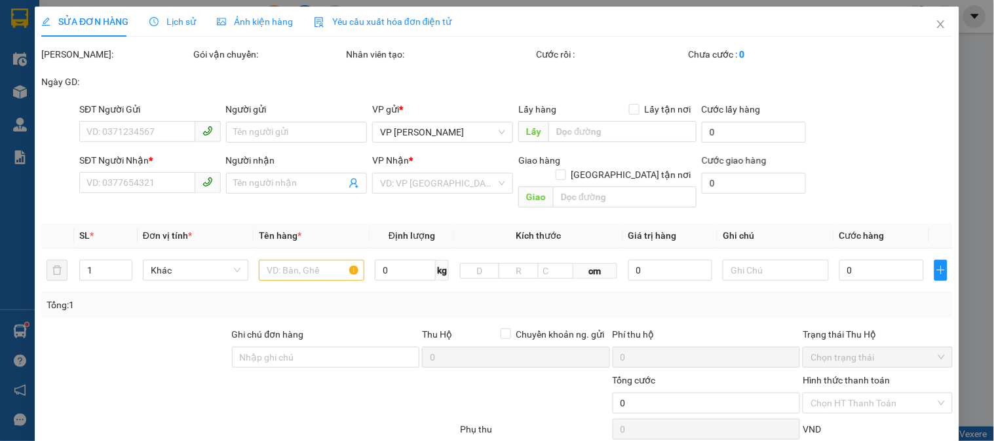
type input "65b ngõ 148 ngọc hồi, văn điển, thanh trì"
type input "60.000"
type input "130.000"
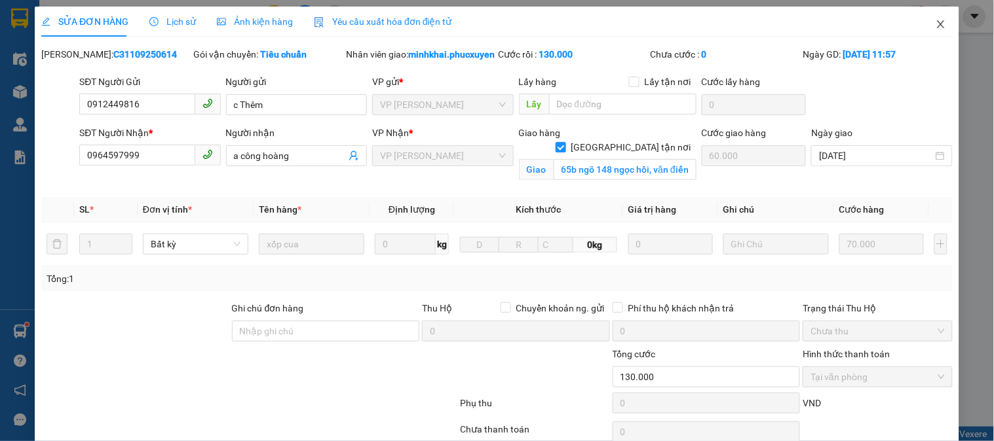
click at [937, 23] on icon "close" at bounding box center [940, 24] width 7 height 8
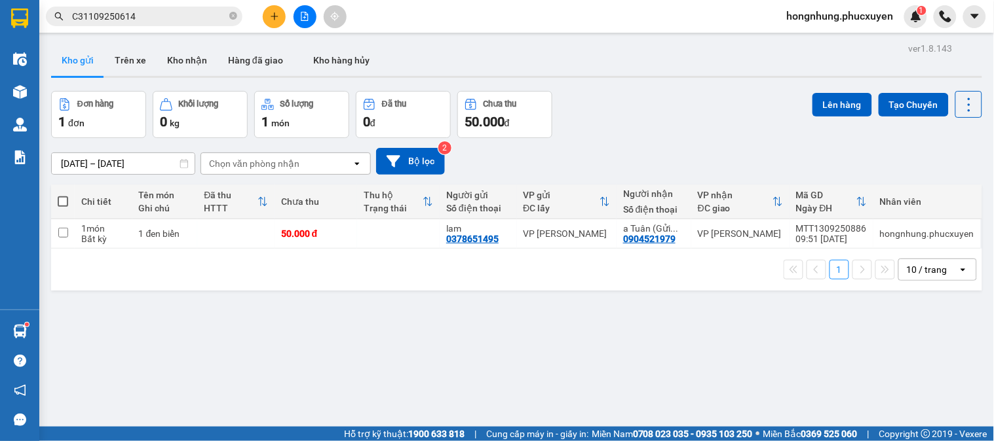
click at [237, 18] on span "C31109250614" at bounding box center [144, 17] width 196 height 20
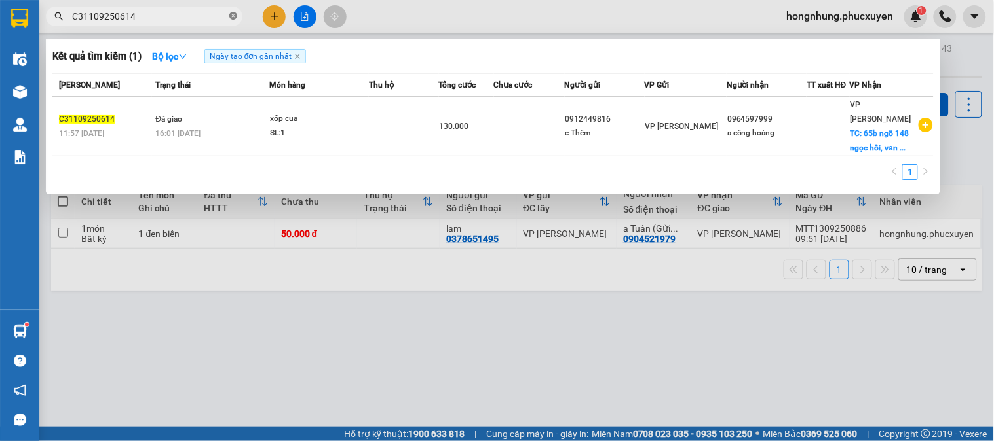
click at [234, 17] on icon "close-circle" at bounding box center [233, 16] width 8 height 8
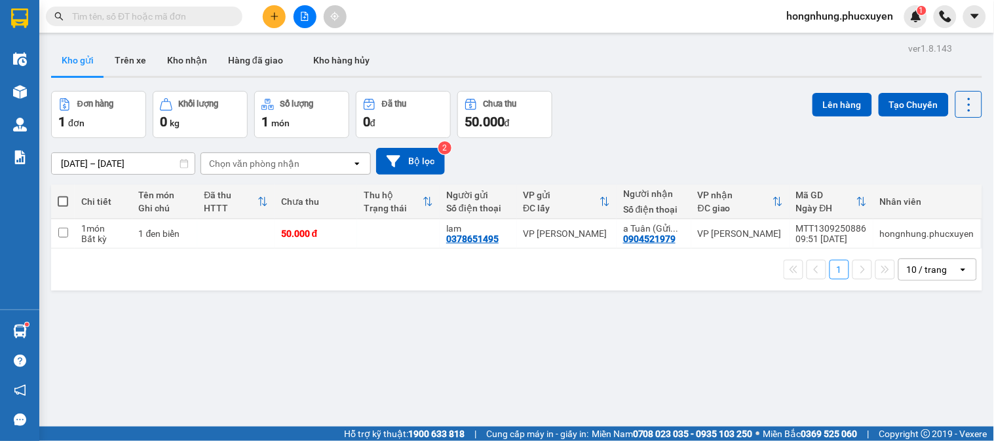
paste input "C31209250785"
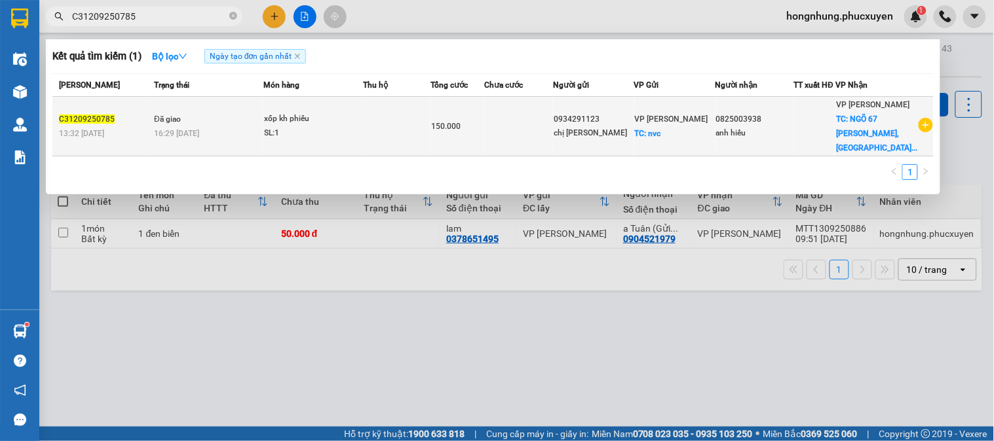
type input "C31209250785"
click at [581, 140] on div "chị [PERSON_NAME]" at bounding box center [593, 133] width 80 height 14
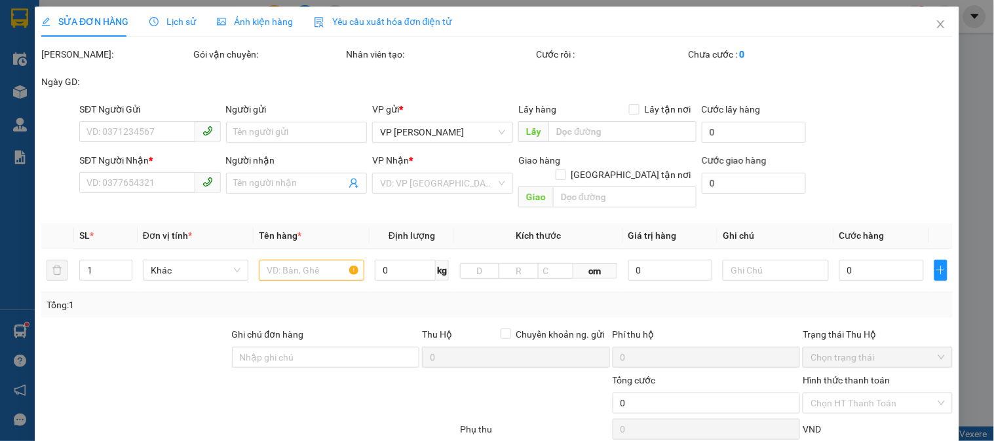
type input "0934291123"
type input "chị [PERSON_NAME]"
checkbox input "true"
type input "nvc"
type input "20.000"
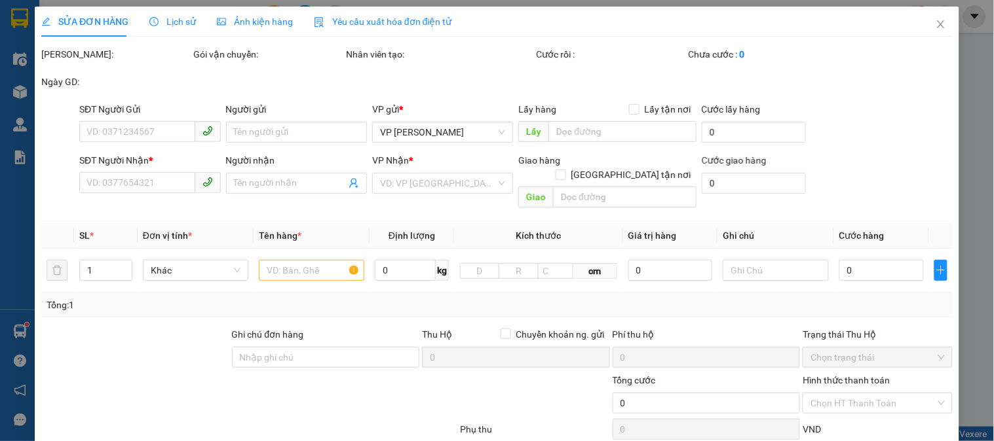
type input "0825003938"
type input "anh hiếu"
checkbox input "true"
type input "NGÕ 67 [PERSON_NAME],[GEOGRAPHIC_DATA],[GEOGRAPHIC_DATA]"
type input "70.000"
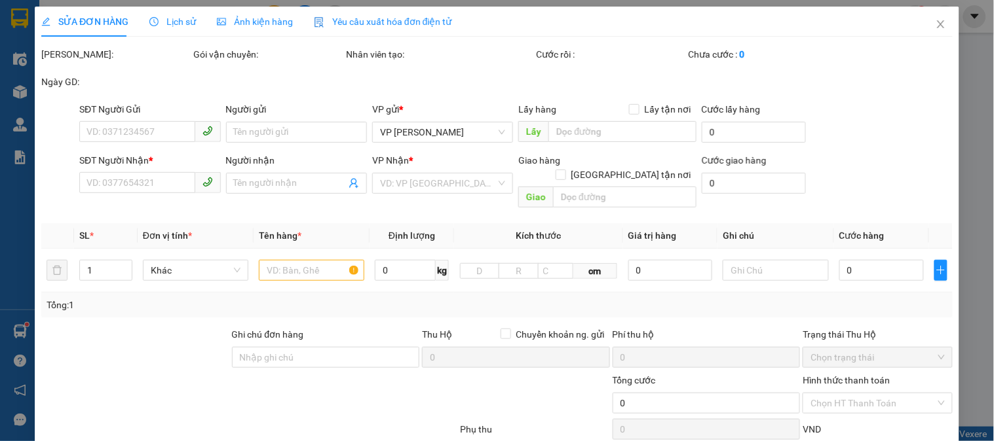
type input "150.000"
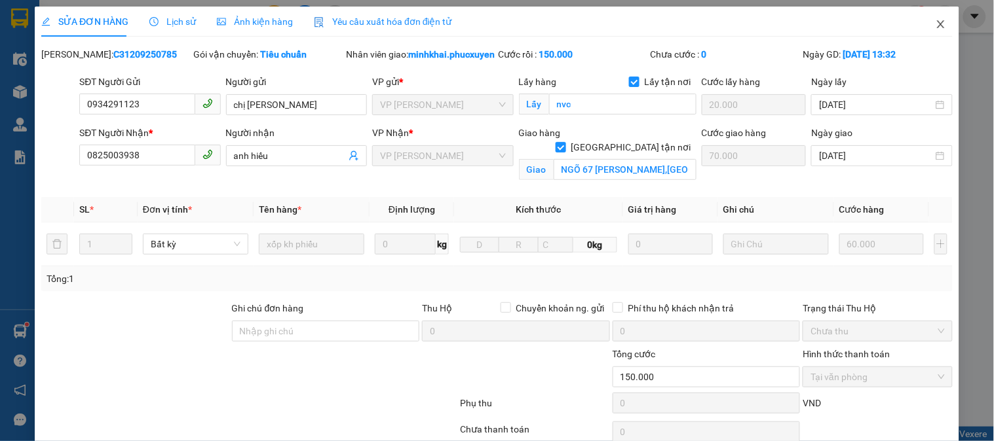
click at [935, 20] on icon "close" at bounding box center [940, 24] width 10 height 10
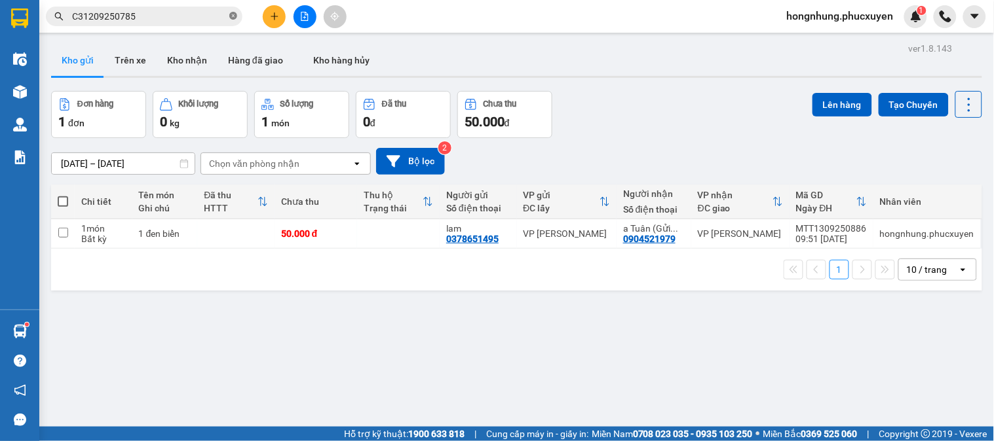
click at [229, 15] on icon "close-circle" at bounding box center [233, 16] width 8 height 8
paste input "C31209250782"
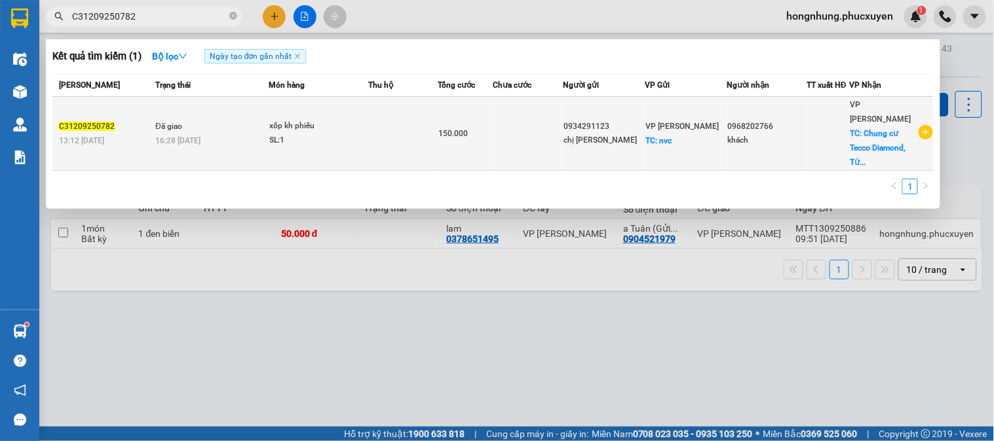
type input "C31209250782"
click at [555, 113] on td at bounding box center [528, 134] width 70 height 74
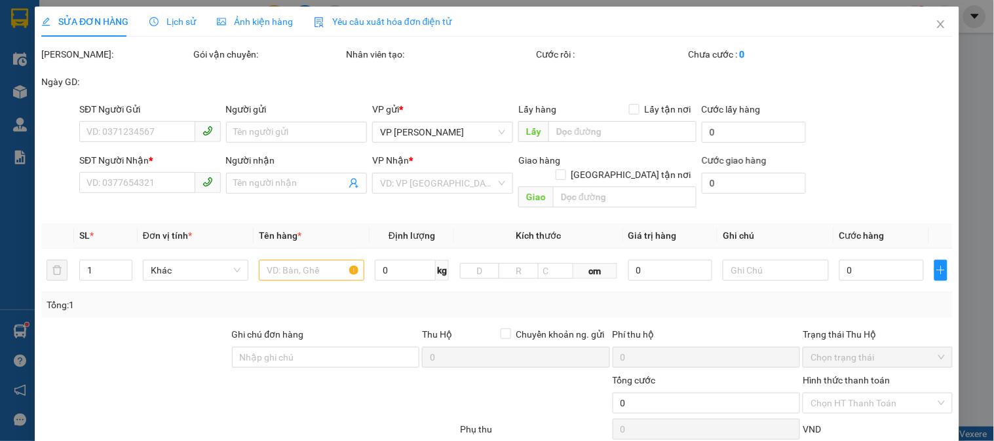
type input "0934291123"
type input "chị [PERSON_NAME]"
checkbox input "true"
type input "nvc"
type input "10.000"
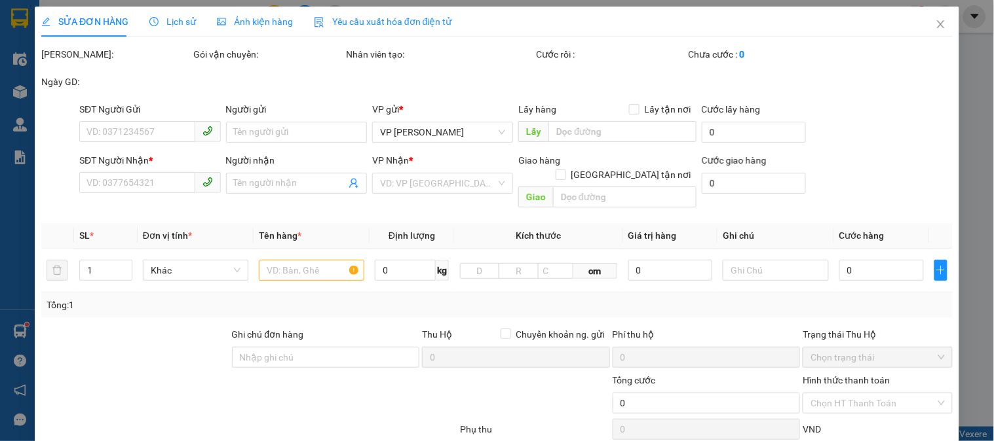
type input "0968202766"
type input "khách"
checkbox input "true"
type input "Chung cư Tecco Diamond, Tứ Hiệp, [GEOGRAPHIC_DATA], [GEOGRAPHIC_DATA], [GEOGRAP…"
type input "70.000"
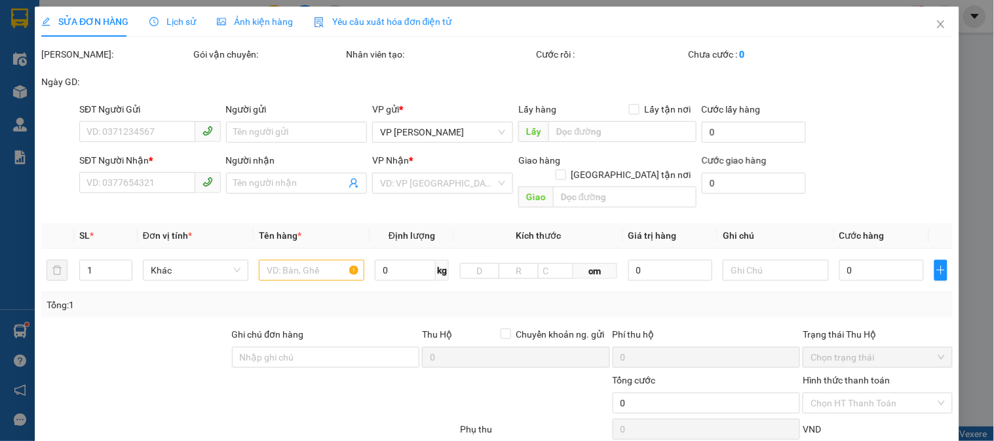
type input "150.000"
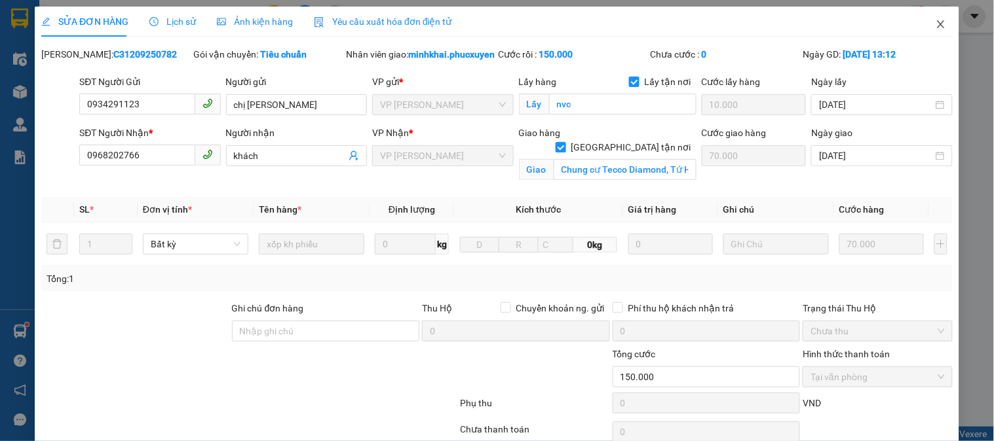
click at [935, 26] on icon "close" at bounding box center [940, 24] width 10 height 10
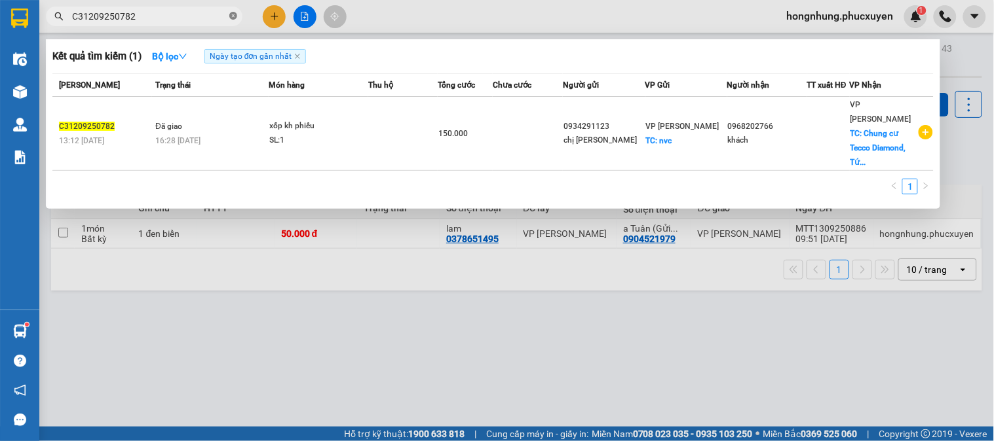
click at [230, 16] on icon "close-circle" at bounding box center [233, 16] width 8 height 8
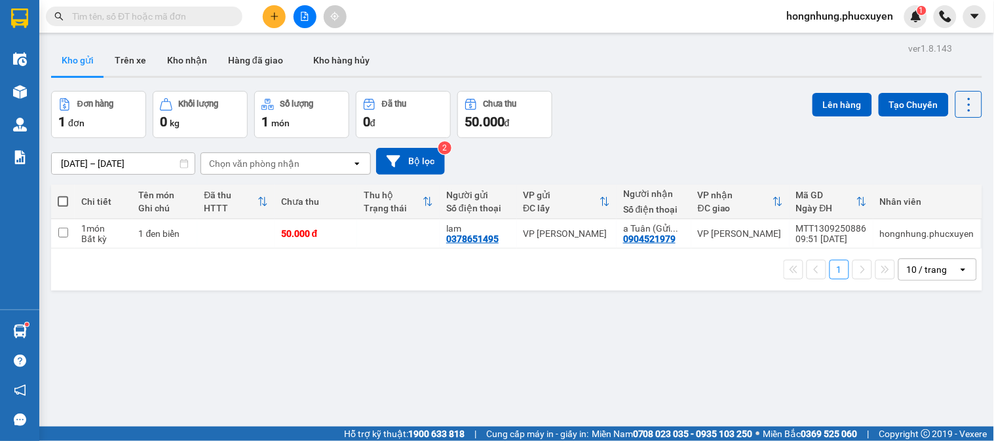
paste input "LT1209250788"
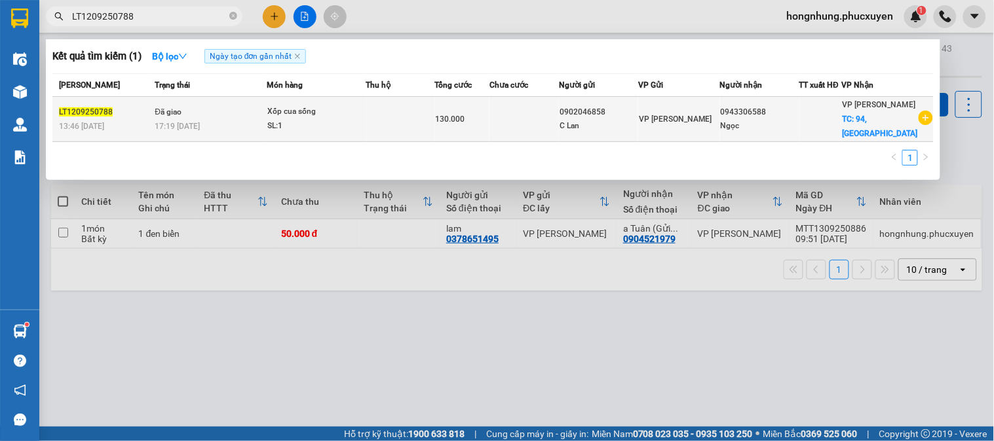
type input "LT1209250788"
click at [573, 119] on div "C Lan" at bounding box center [598, 126] width 78 height 14
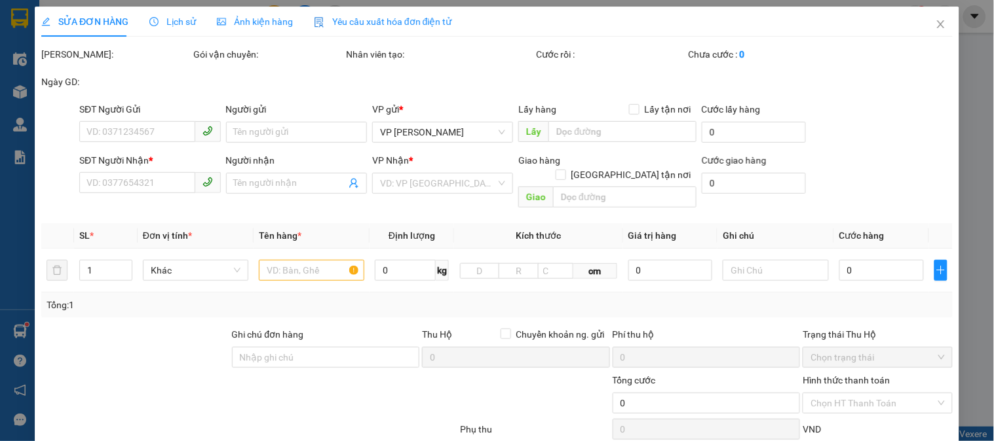
type input "0902046858"
type input "C Lan"
type input "0943306588"
type input "Ngọc"
checkbox input "true"
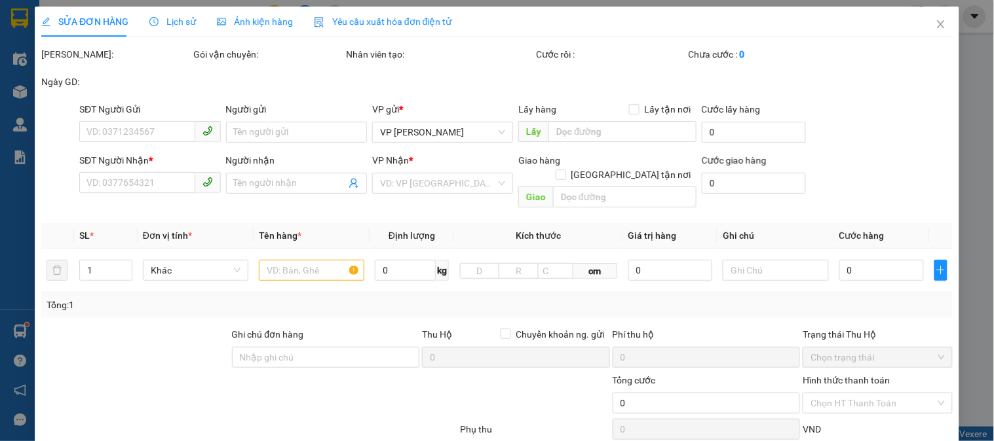
type input "94,[GEOGRAPHIC_DATA]"
type input "50.000"
type input "130.000"
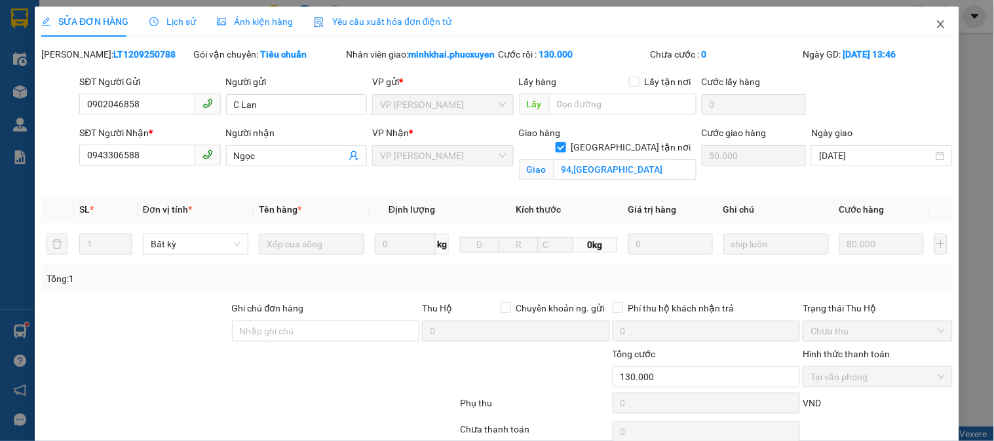
click at [937, 27] on icon "close" at bounding box center [940, 24] width 7 height 8
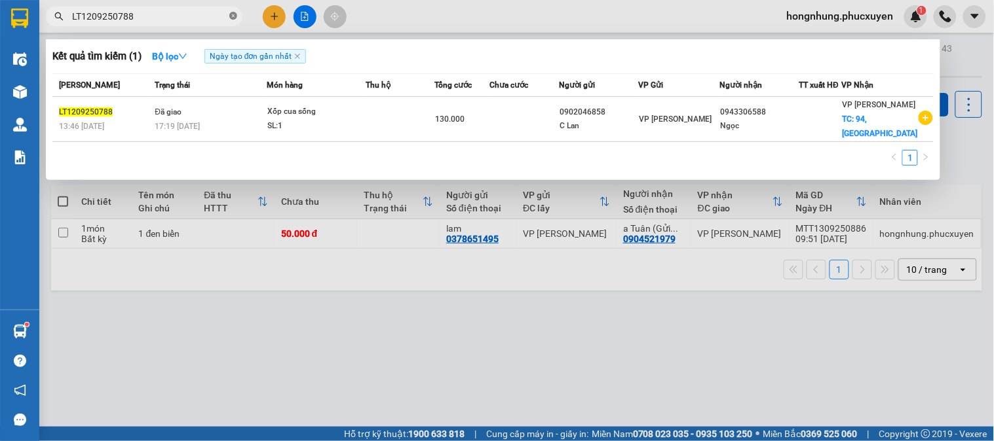
click at [234, 14] on icon "close-circle" at bounding box center [233, 16] width 8 height 8
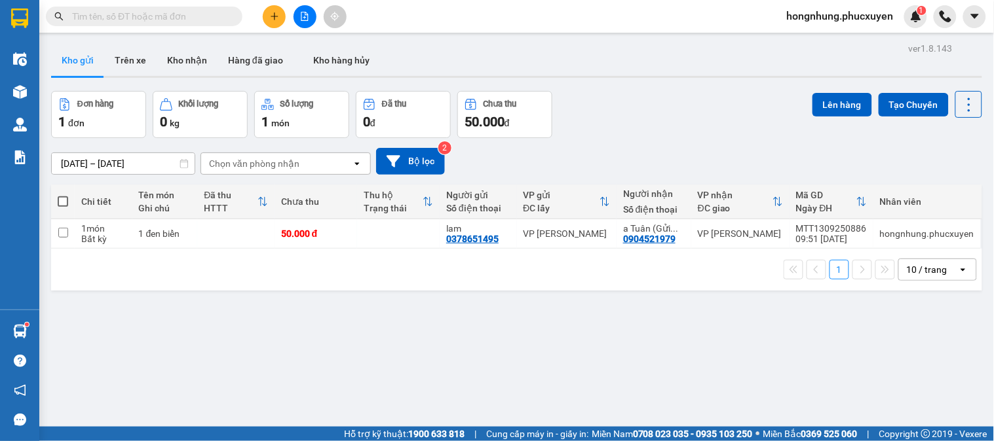
paste input "CHL0709250861"
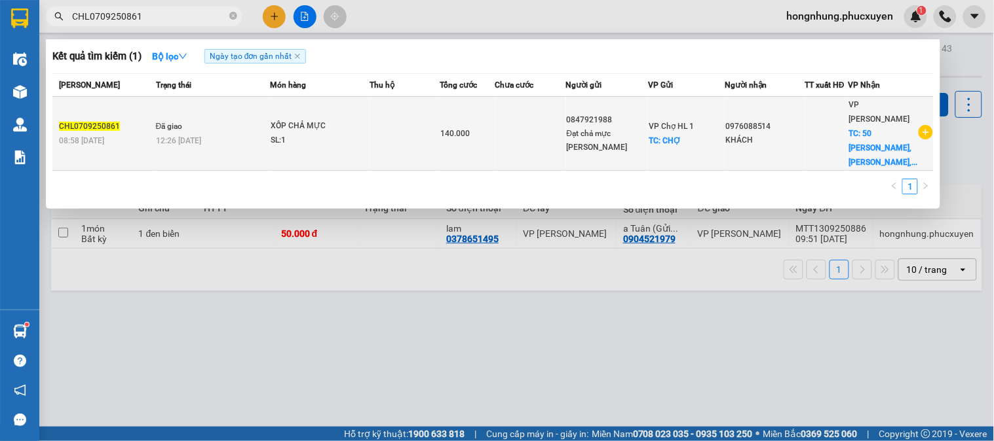
type input "CHL0709250861"
click at [528, 115] on td at bounding box center [530, 134] width 71 height 74
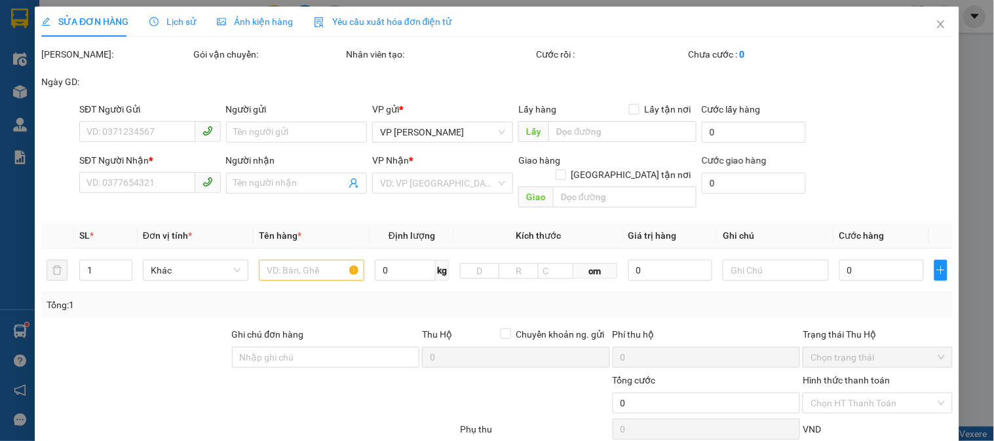
type input "0847921988"
type input "Đạt chả mực [PERSON_NAME]"
checkbox input "true"
type input "CHỢ"
type input "10.000"
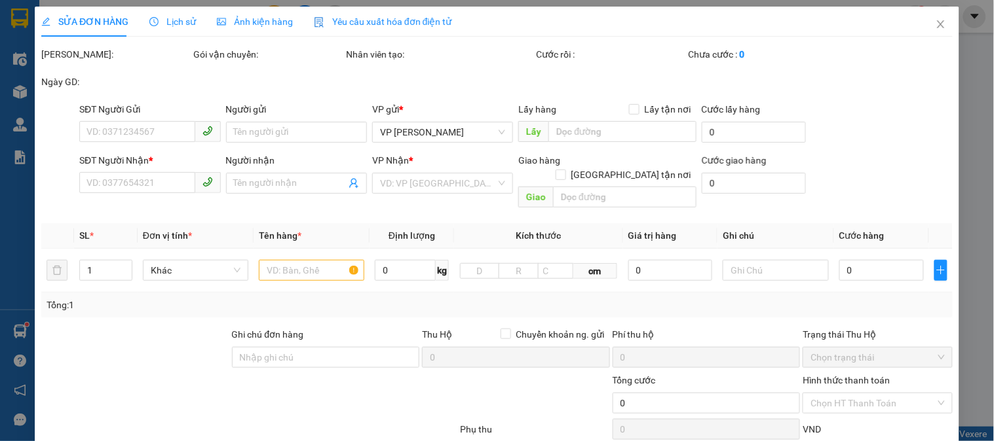
type input "0976088514"
type input "KHÁCH"
checkbox input "true"
type input "[STREET_ADDRESS][PERSON_NAME][PERSON_NAME]"
type input "40.000"
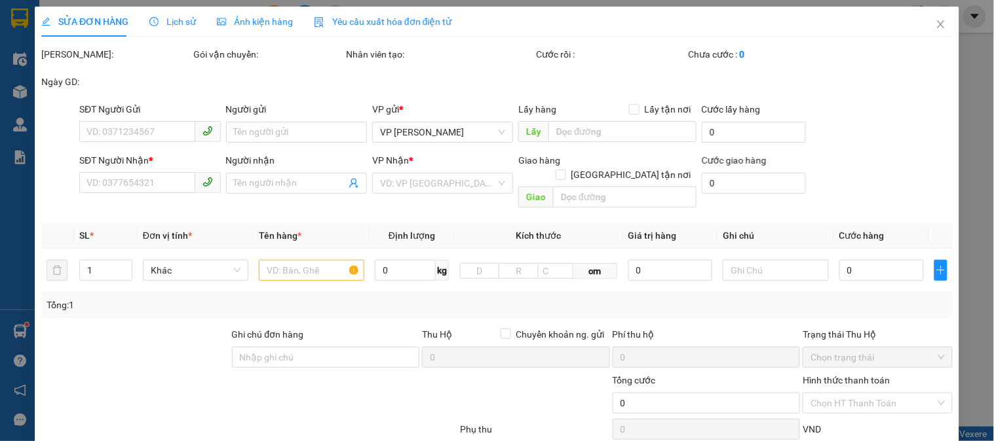
type input "140.000"
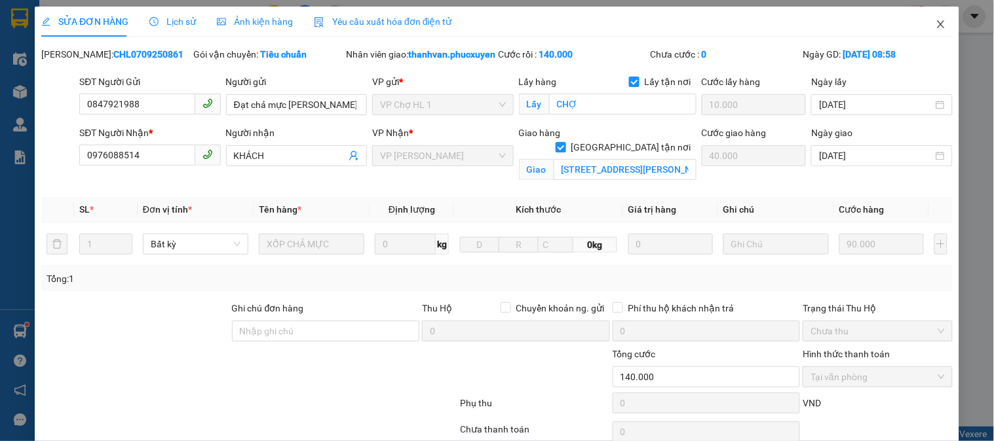
click at [935, 23] on span "Close" at bounding box center [940, 25] width 37 height 37
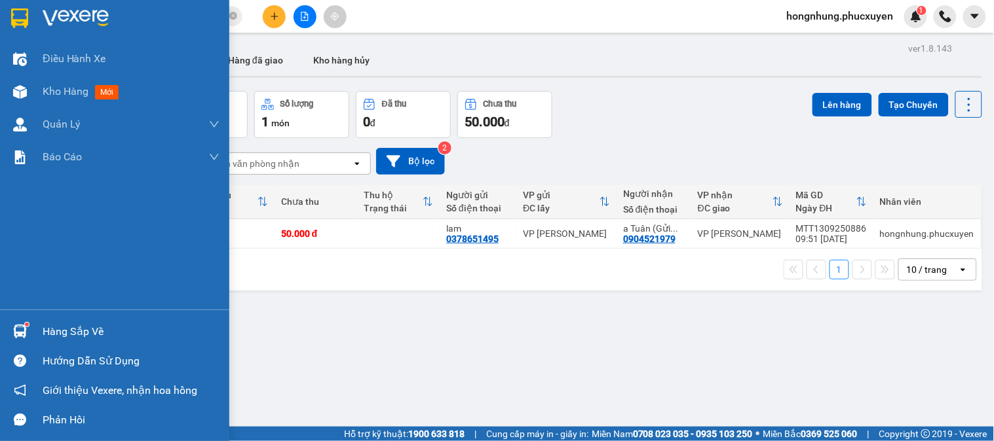
click at [33, 327] on div "Hàng sắp về" at bounding box center [114, 331] width 229 height 29
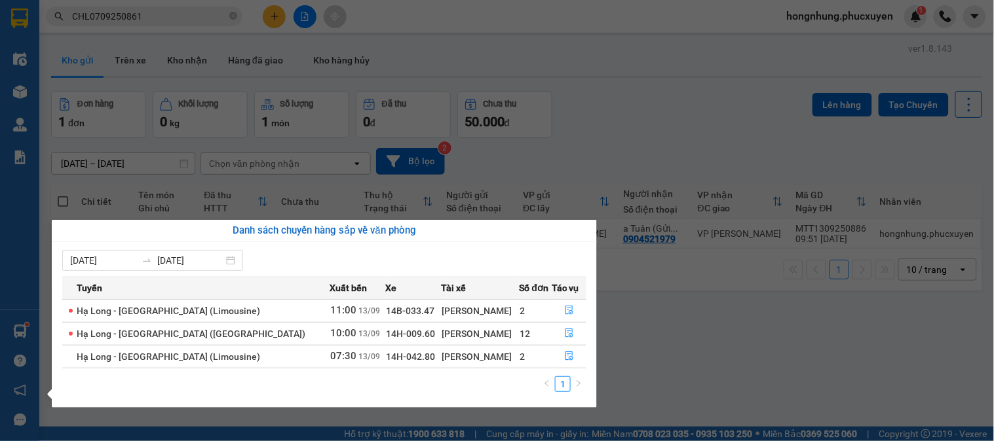
click at [279, 18] on section "Kết quả tìm kiếm ( 1 ) Bộ lọc Ngày tạo đơn gần nhất Mã ĐH Trạng thái Món hàng T…" at bounding box center [497, 220] width 994 height 441
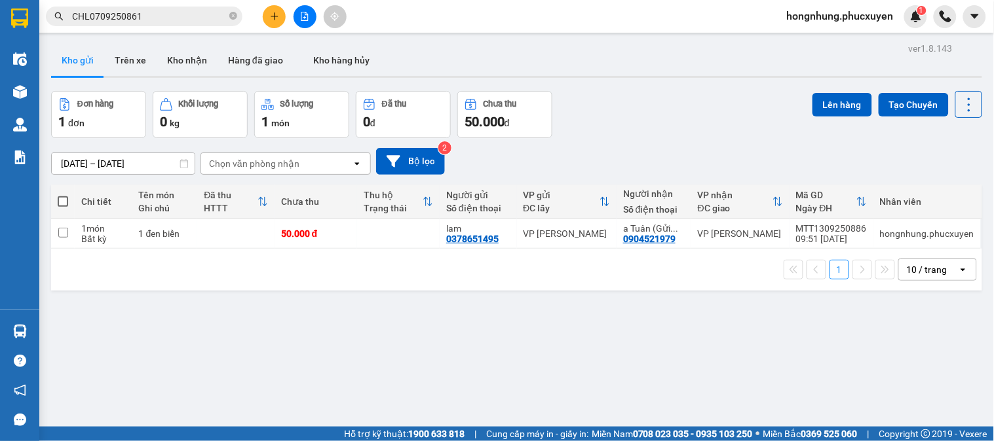
click at [277, 17] on icon "plus" at bounding box center [274, 16] width 9 height 9
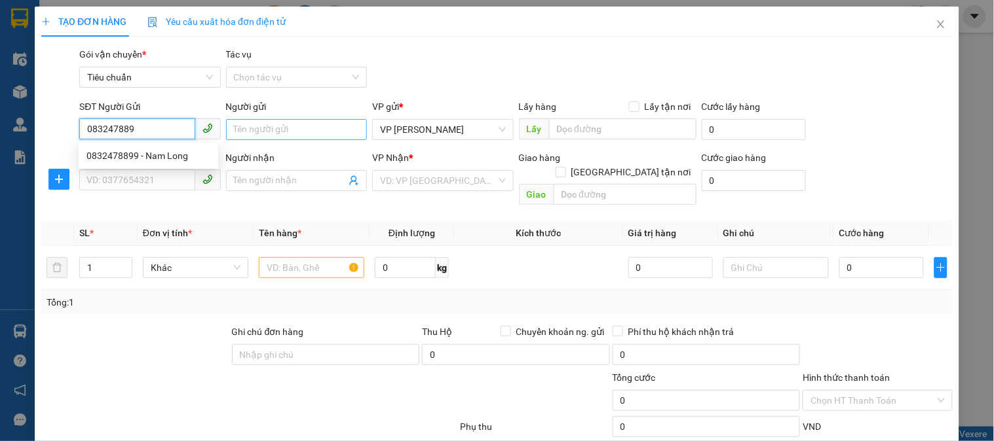
type input "0832478899"
click at [185, 160] on div "0832478899 - Nam Long" at bounding box center [148, 156] width 124 height 14
type input "Nam Long"
type input "0832478899"
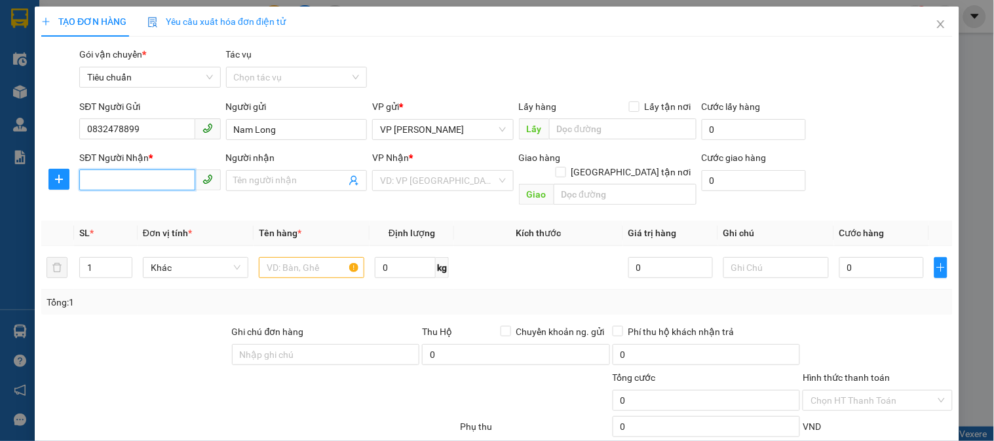
click at [154, 175] on input "SĐT Người Nhận *" at bounding box center [136, 180] width 115 height 21
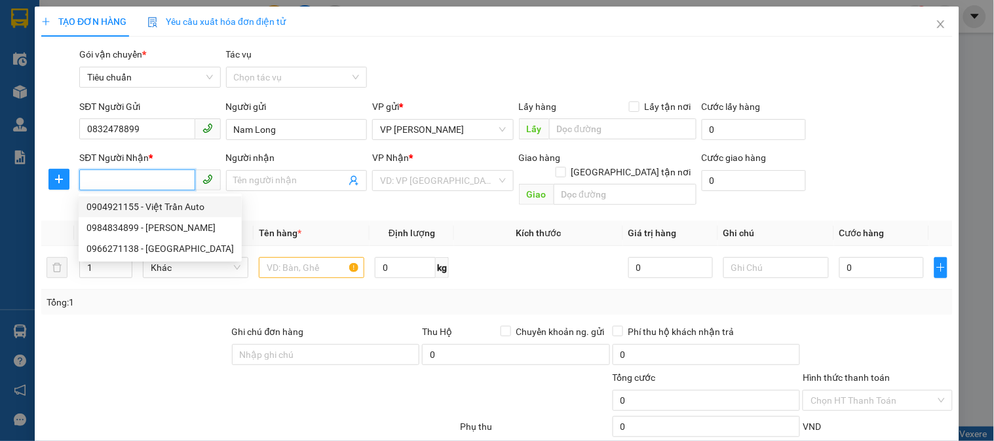
click at [124, 204] on div "0904921155 - Việt Trần Auto" at bounding box center [159, 207] width 147 height 14
type input "0904921155"
type input "Việt Trần Auto"
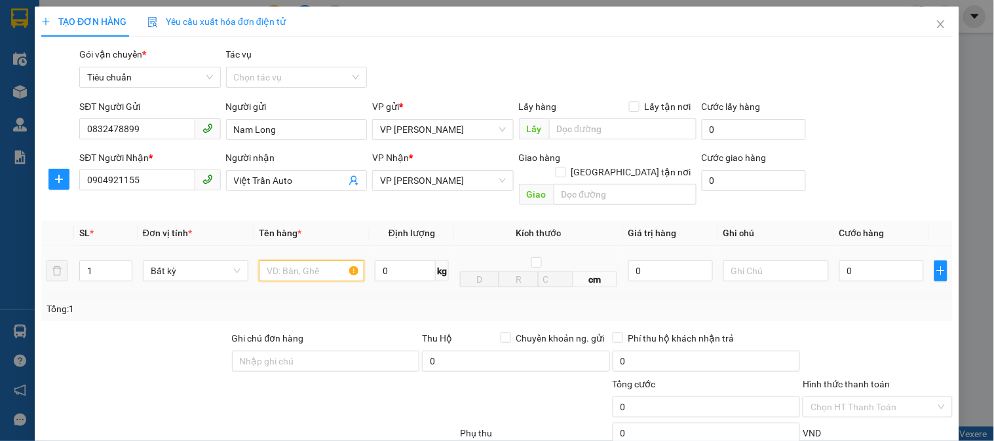
click at [298, 261] on input "text" at bounding box center [311, 271] width 105 height 21
type input "1 dài"
click at [887, 261] on input "0" at bounding box center [881, 271] width 84 height 21
type input "6"
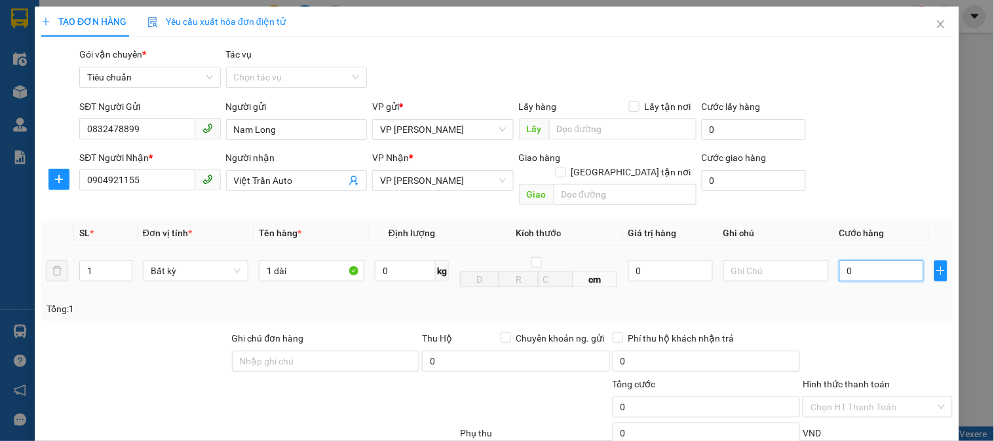
type input "6"
type input "60"
click at [882, 331] on div at bounding box center [877, 354] width 152 height 46
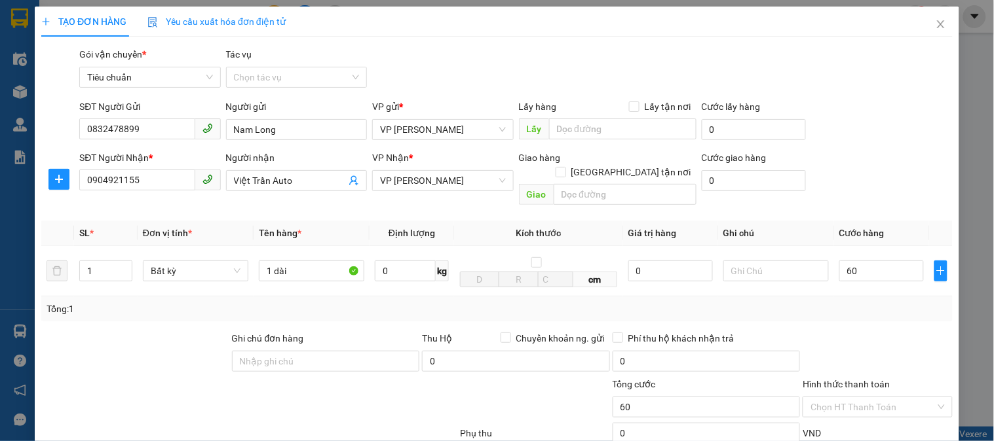
type input "60.000"
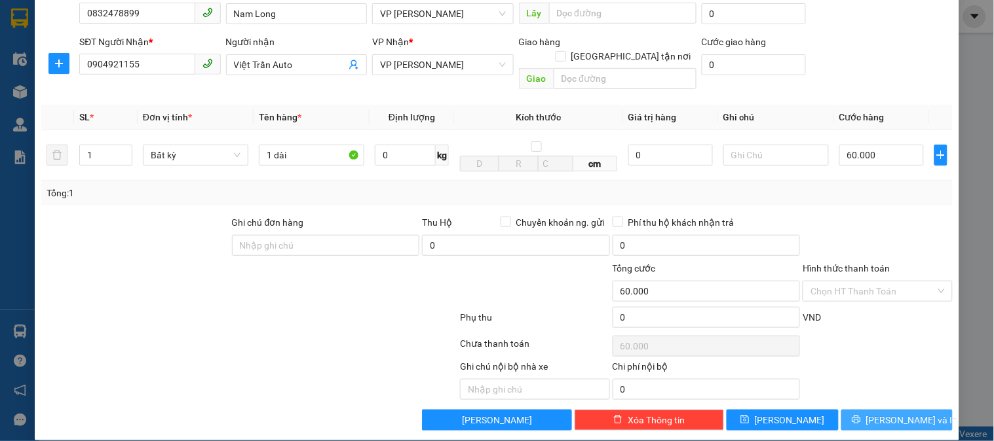
click at [912, 413] on span "[PERSON_NAME] và In" at bounding box center [912, 420] width 92 height 14
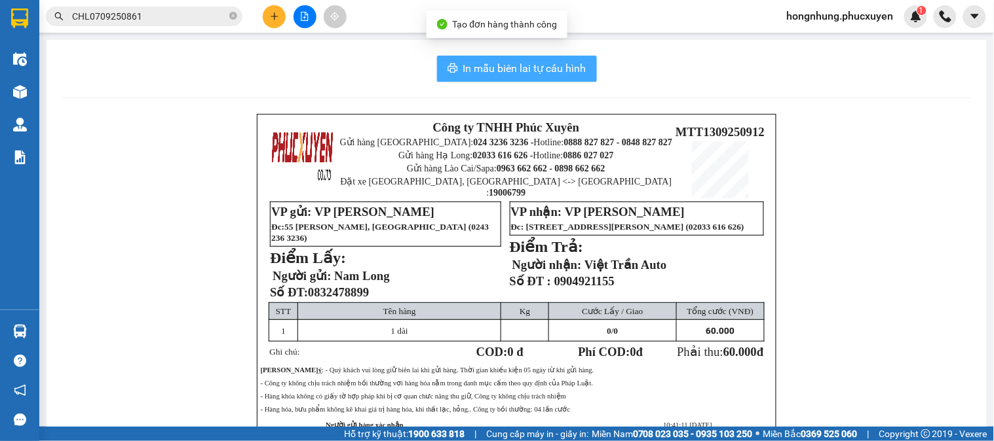
drag, startPoint x: 532, startPoint y: 66, endPoint x: 521, endPoint y: 67, distance: 11.2
click at [531, 66] on span "In mẫu biên lai tự cấu hình" at bounding box center [524, 68] width 123 height 16
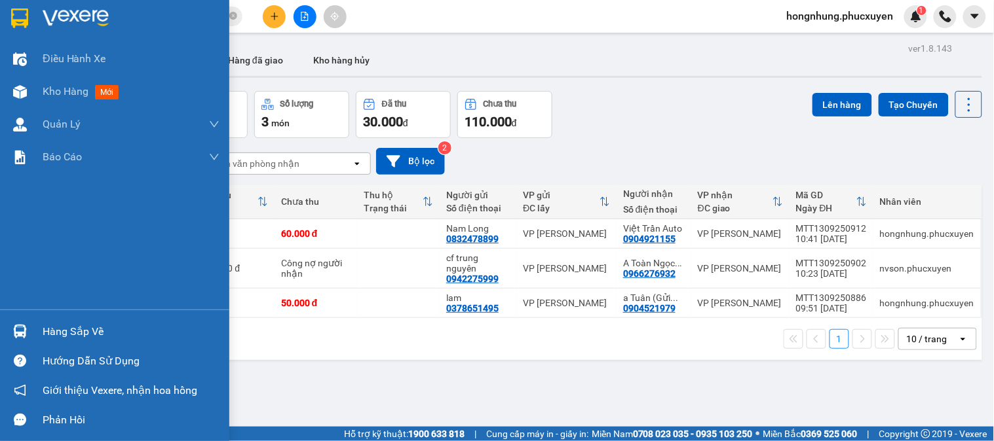
click at [0, 341] on div "Hàng sắp về" at bounding box center [114, 331] width 229 height 29
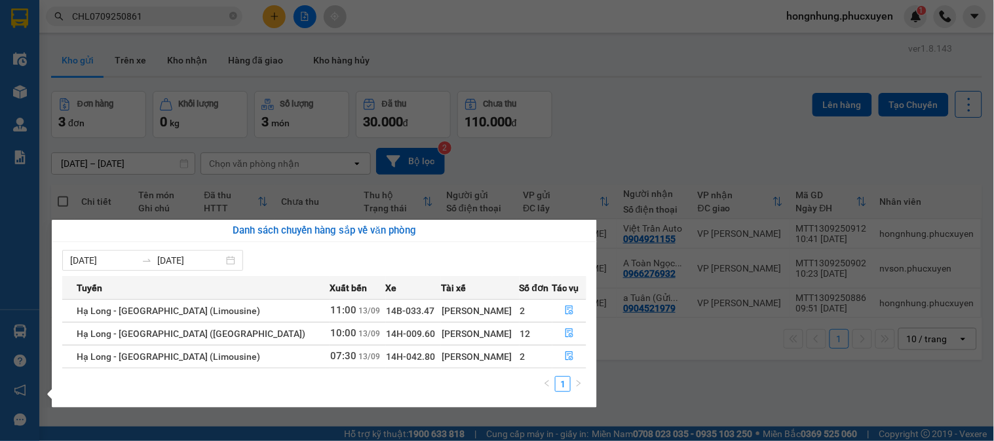
click at [547, 102] on section "Kết quả tìm kiếm ( 1 ) Bộ lọc Ngày tạo đơn gần nhất Mã ĐH Trạng thái Món hàng T…" at bounding box center [497, 220] width 994 height 441
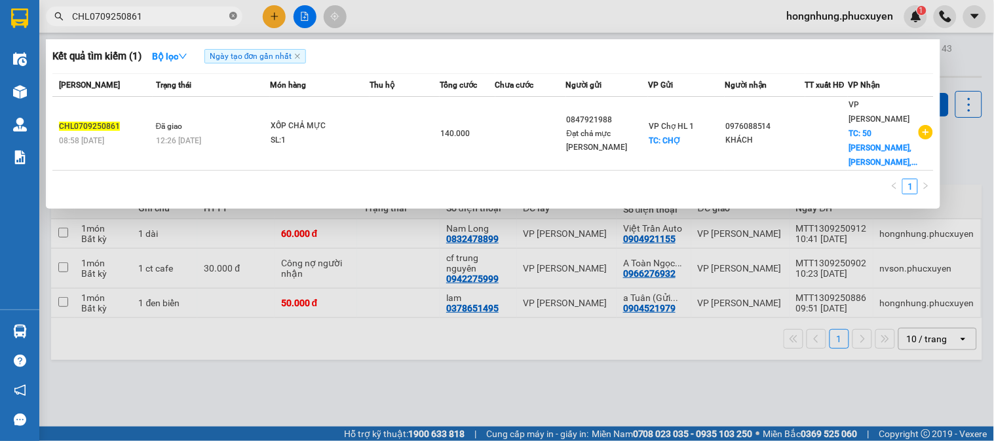
click at [234, 12] on icon "close-circle" at bounding box center [233, 16] width 8 height 8
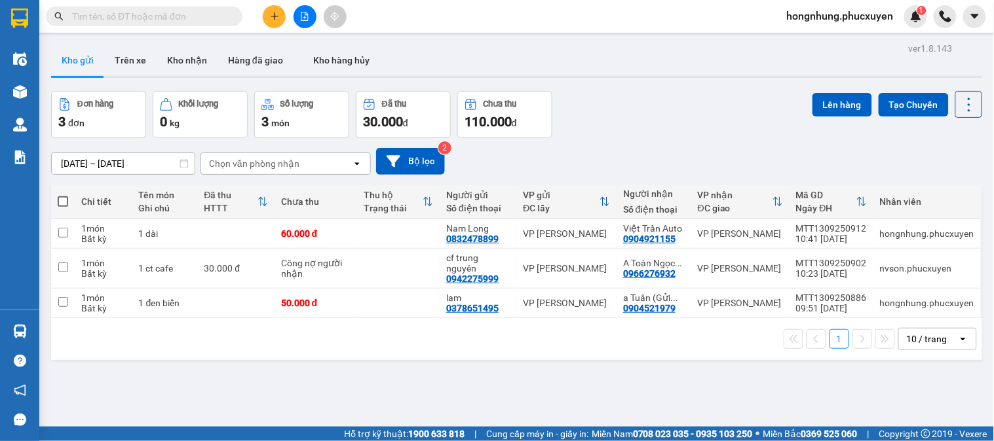
drag, startPoint x: 207, startPoint y: 13, endPoint x: 181, endPoint y: 0, distance: 29.3
click at [206, 13] on input "text" at bounding box center [149, 16] width 155 height 14
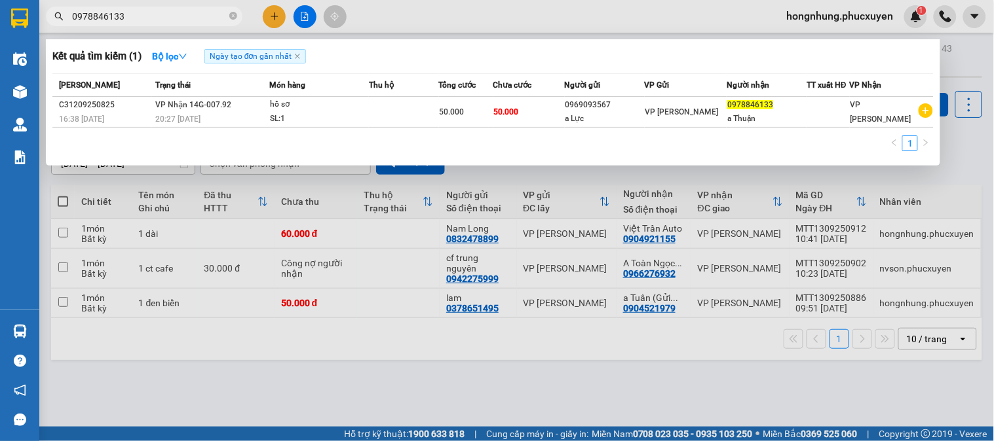
type input "0978846133"
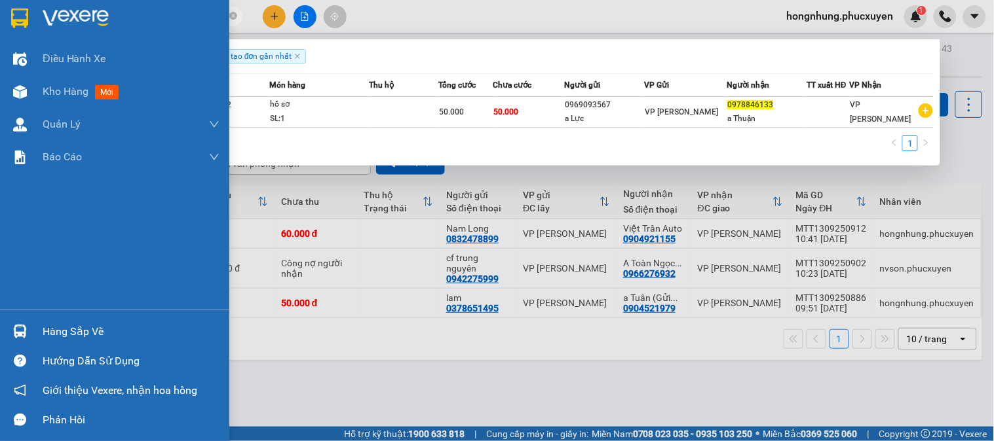
click at [14, 326] on img at bounding box center [20, 332] width 14 height 14
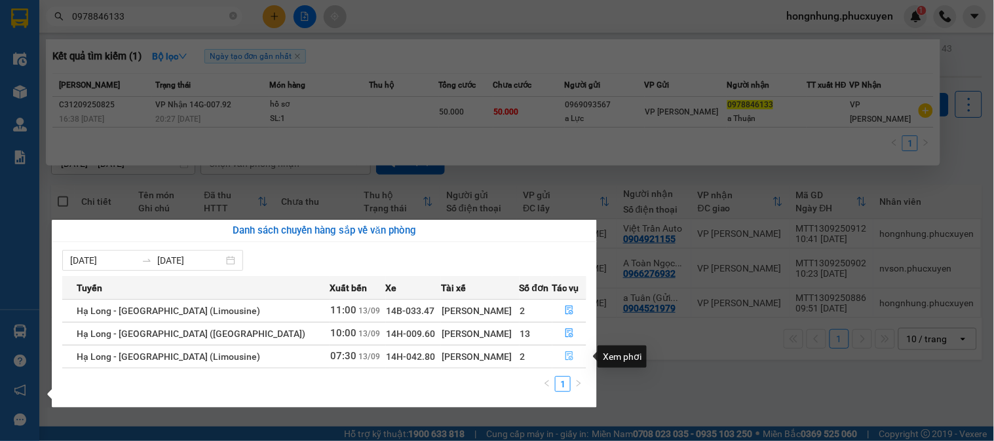
click at [567, 354] on icon "file-done" at bounding box center [569, 356] width 8 height 9
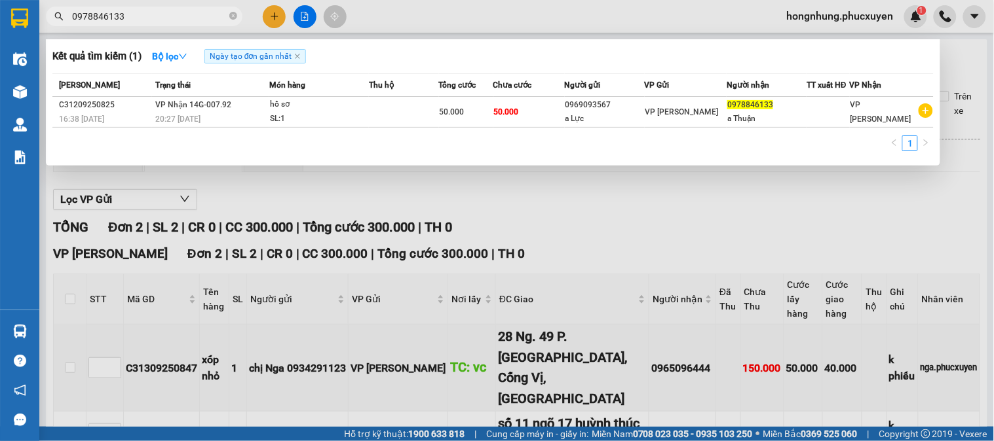
click at [701, 231] on div at bounding box center [497, 220] width 994 height 441
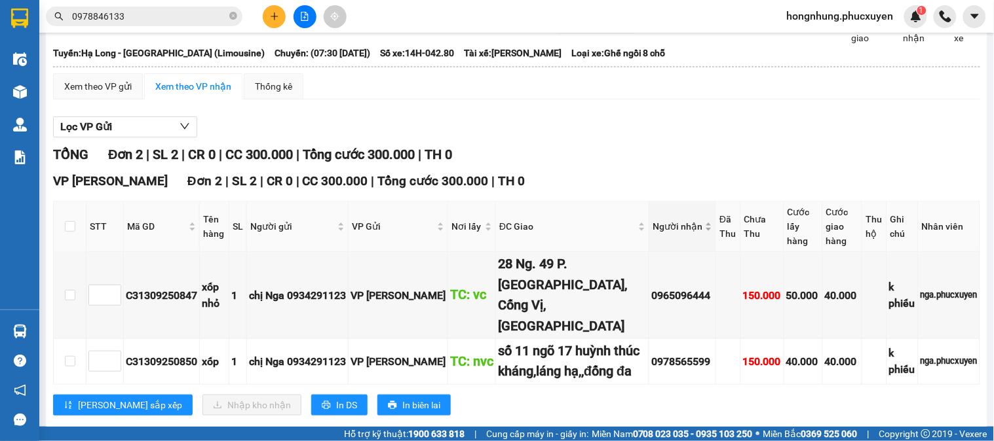
scroll to position [113, 0]
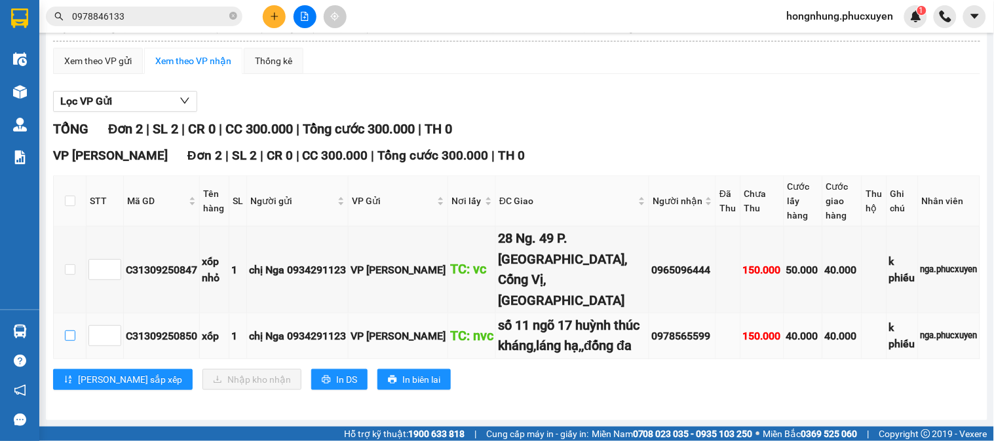
drag, startPoint x: 74, startPoint y: 325, endPoint x: 94, endPoint y: 351, distance: 33.1
click at [75, 331] on input "checkbox" at bounding box center [70, 336] width 10 height 10
checkbox input "true"
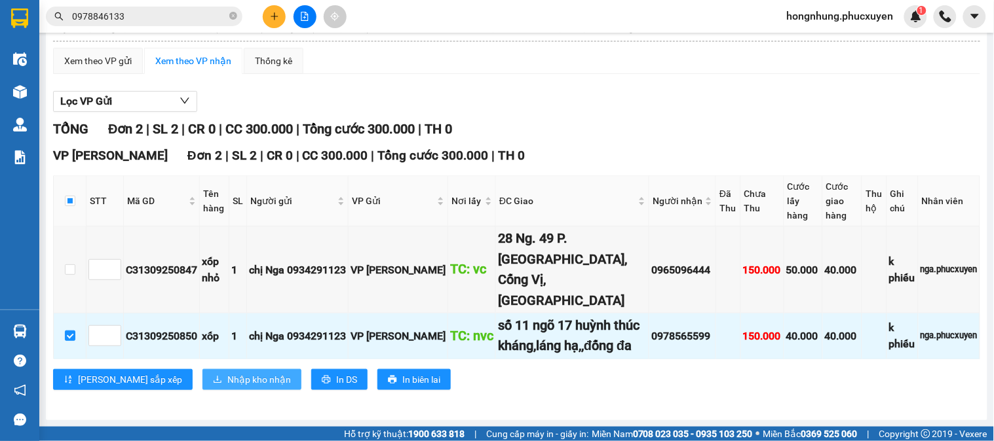
click at [227, 381] on span "Nhập kho nhận" at bounding box center [259, 380] width 64 height 14
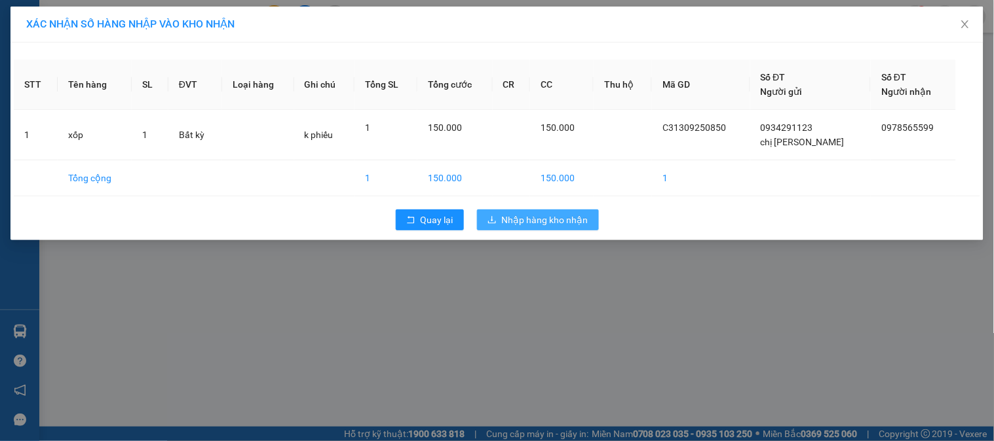
click at [567, 226] on span "Nhập hàng kho nhận" at bounding box center [545, 220] width 86 height 14
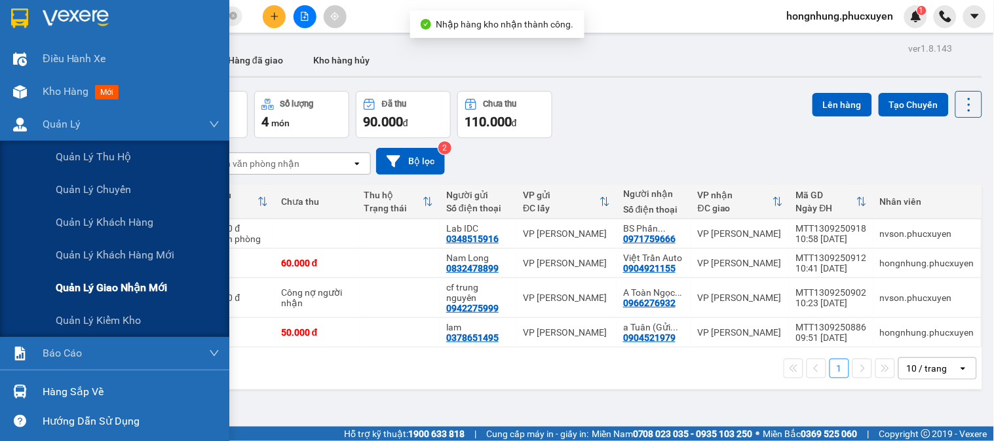
click at [123, 291] on span "Quản lý giao nhận mới" at bounding box center [111, 288] width 111 height 16
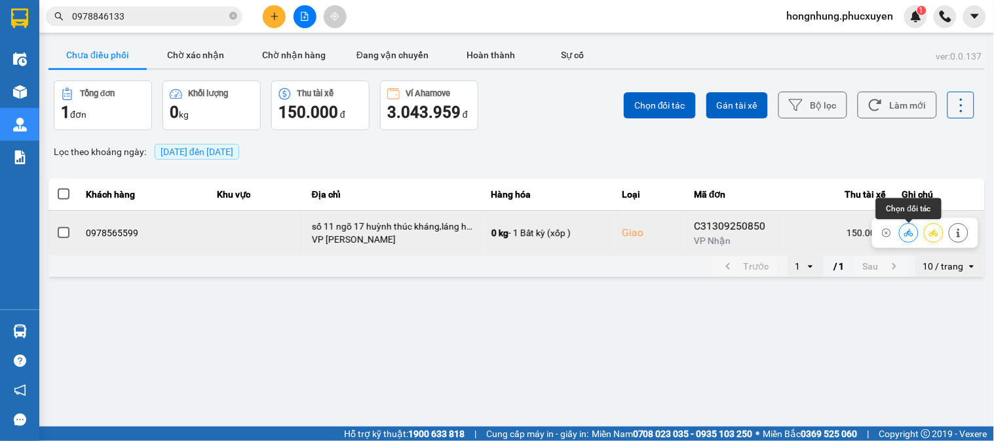
click at [906, 234] on icon at bounding box center [908, 233] width 9 height 9
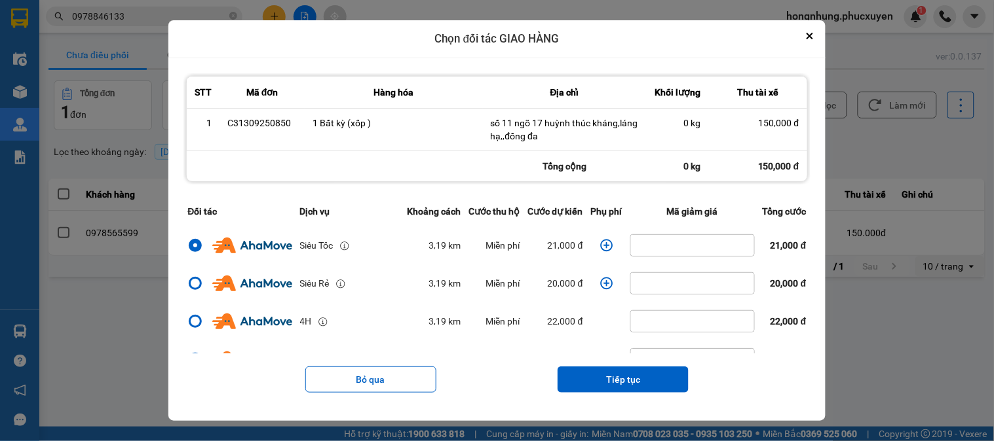
click at [601, 243] on icon "dialog" at bounding box center [606, 245] width 12 height 12
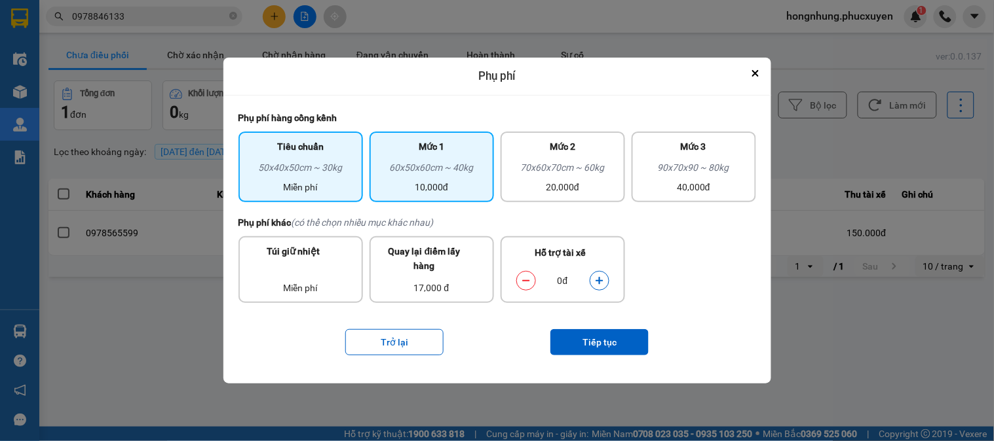
click at [436, 167] on div "60x50x60cm ~ 40kg" at bounding box center [431, 170] width 109 height 20
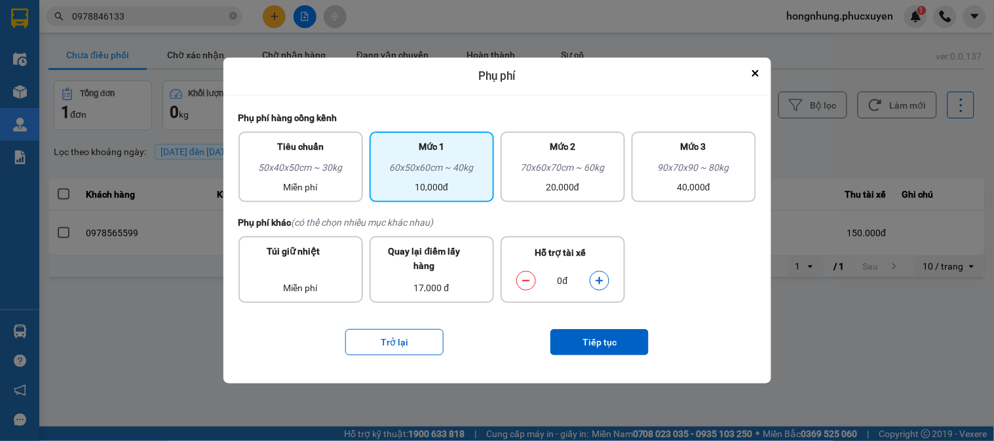
click at [595, 276] on icon "dialog" at bounding box center [599, 280] width 9 height 9
click at [609, 339] on button "Tiếp tục" at bounding box center [599, 342] width 98 height 26
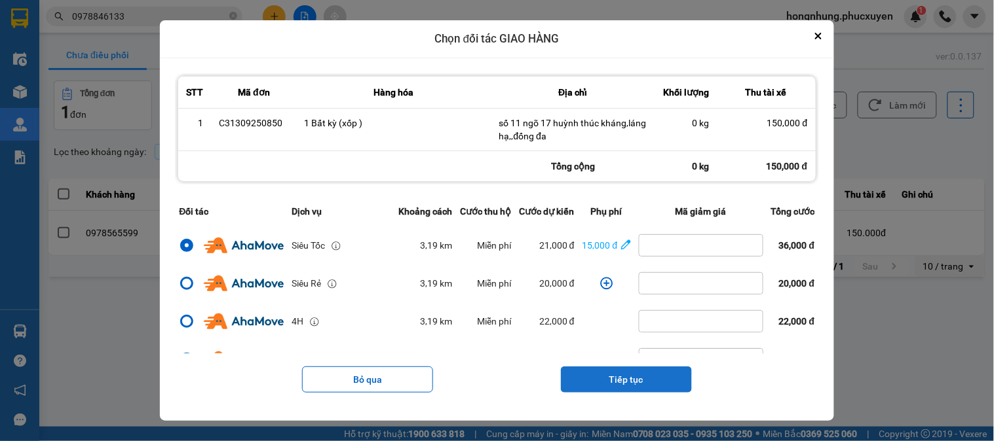
click at [671, 371] on button "Tiếp tục" at bounding box center [626, 380] width 131 height 26
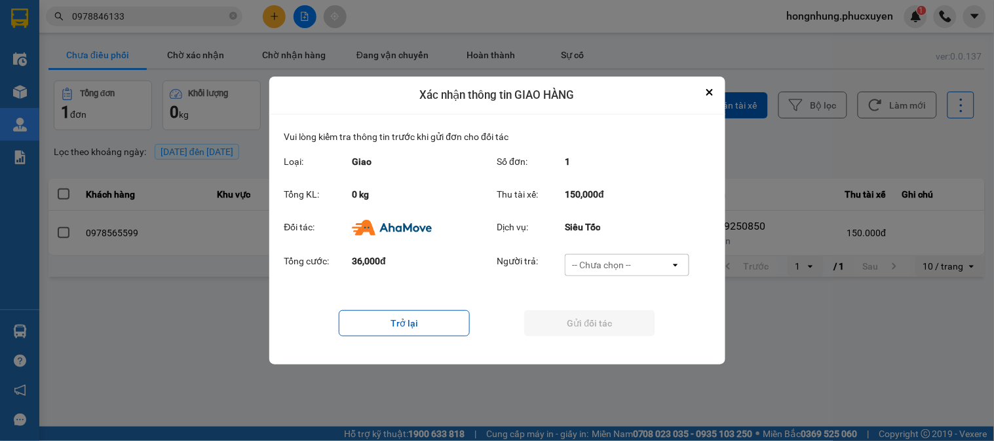
click at [614, 254] on div "-- Chưa chọn -- open" at bounding box center [627, 265] width 124 height 22
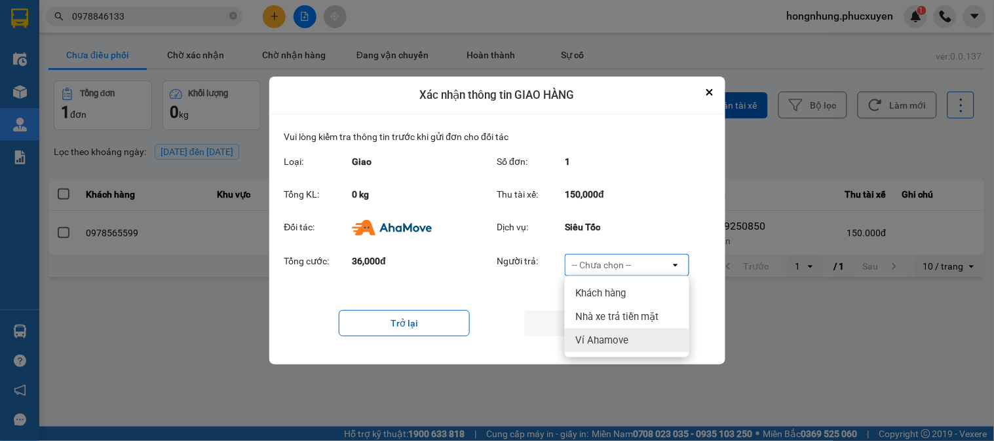
click at [617, 345] on span "Ví Ahamove" at bounding box center [601, 340] width 53 height 13
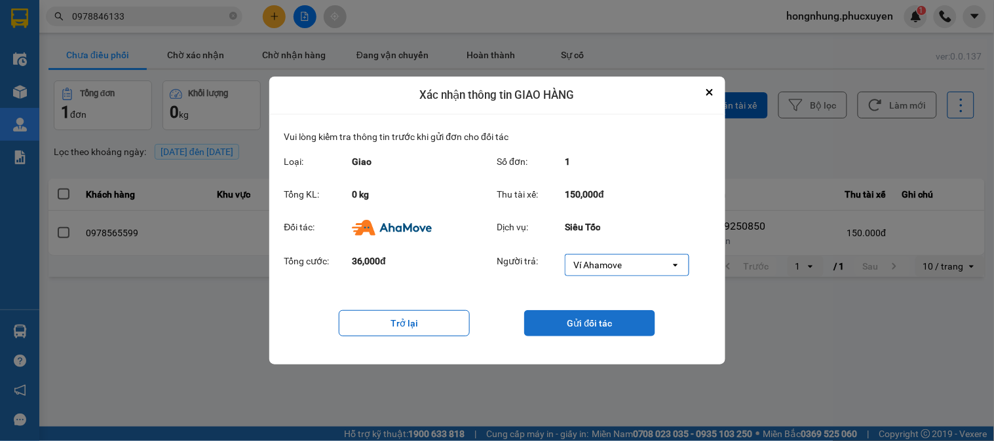
click at [614, 316] on button "Gửi đối tác" at bounding box center [589, 323] width 131 height 26
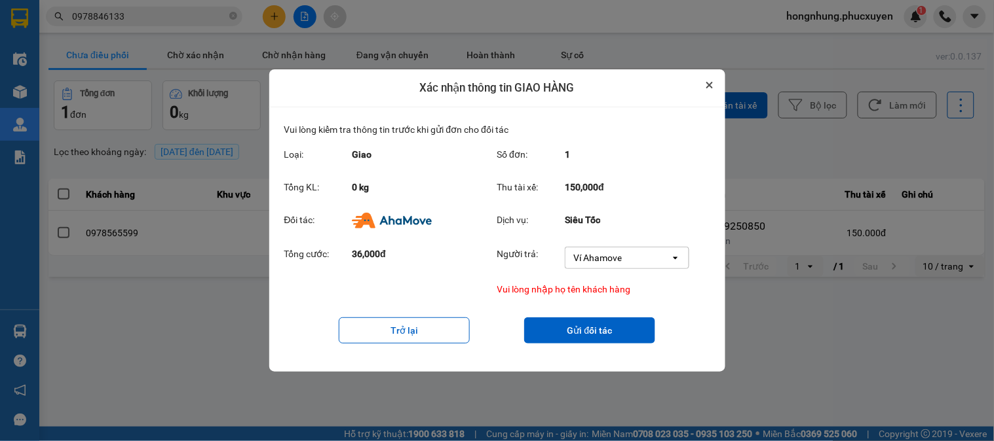
click at [711, 85] on icon "Close" at bounding box center [709, 85] width 7 height 7
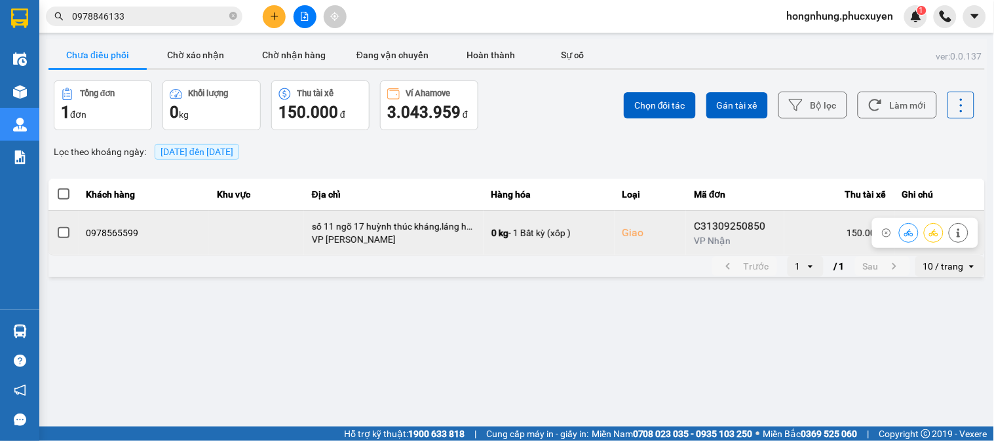
click at [120, 231] on div "0978565599" at bounding box center [143, 233] width 115 height 13
click at [122, 231] on div "0978565599" at bounding box center [143, 233] width 115 height 13
copy div "0978565599"
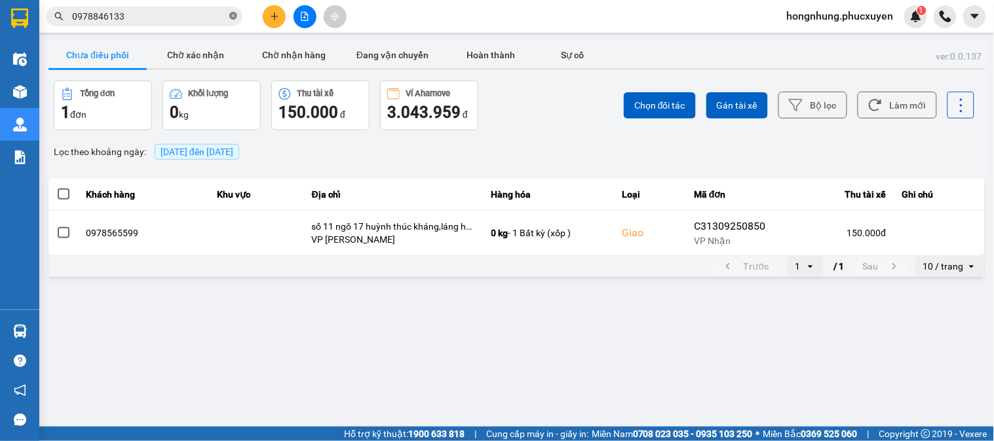
click at [236, 16] on icon "close-circle" at bounding box center [233, 16] width 8 height 8
drag, startPoint x: 193, startPoint y: 18, endPoint x: 176, endPoint y: 15, distance: 17.3
click at [176, 15] on input "text" at bounding box center [149, 16] width 155 height 14
paste input "0978565599"
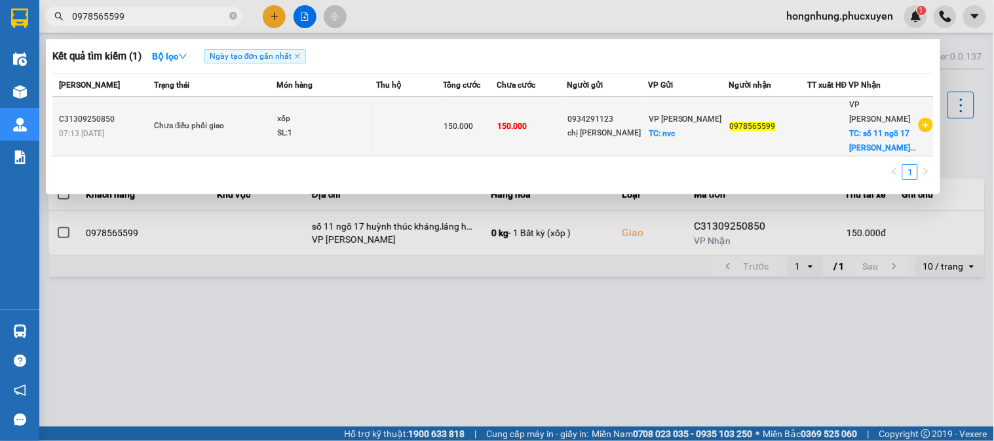
click at [354, 121] on div "xốp" at bounding box center [326, 119] width 98 height 14
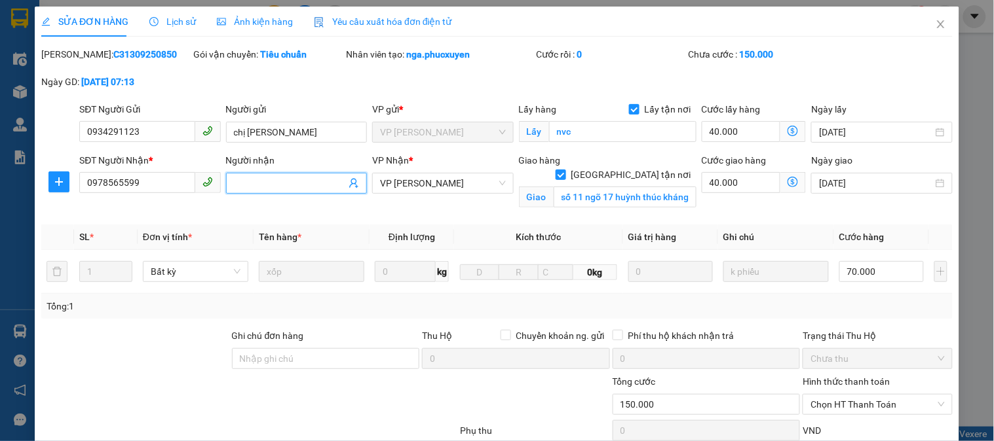
click at [289, 177] on input "Người nhận" at bounding box center [290, 183] width 112 height 14
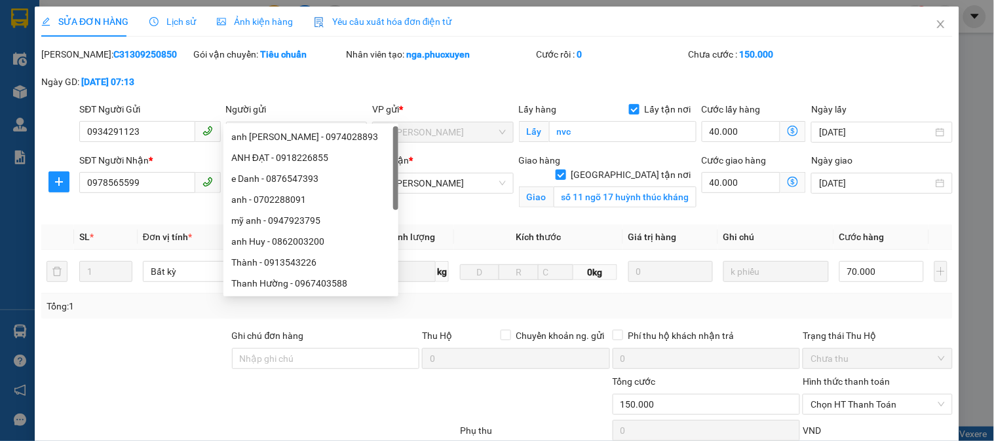
scroll to position [128, 0]
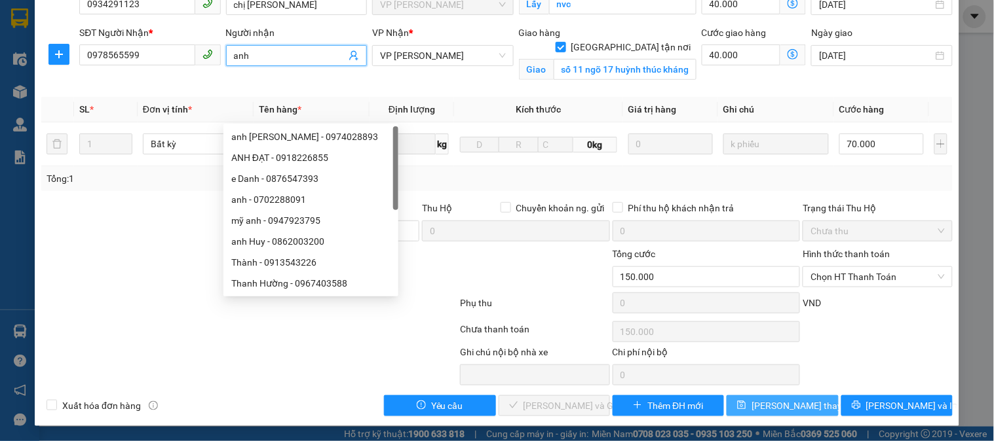
click at [781, 405] on span "[PERSON_NAME] thay đổi" at bounding box center [803, 406] width 105 height 14
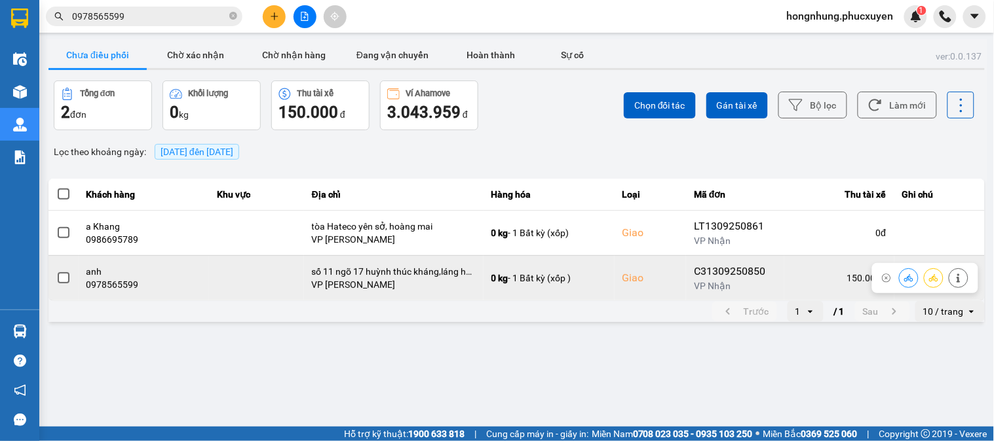
click at [900, 278] on button at bounding box center [908, 278] width 18 height 23
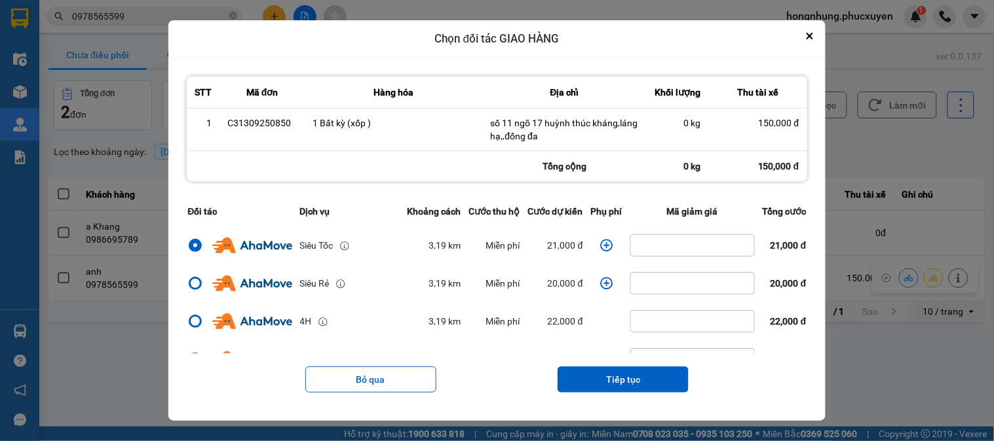
click at [600, 245] on icon "dialog" at bounding box center [606, 245] width 13 height 13
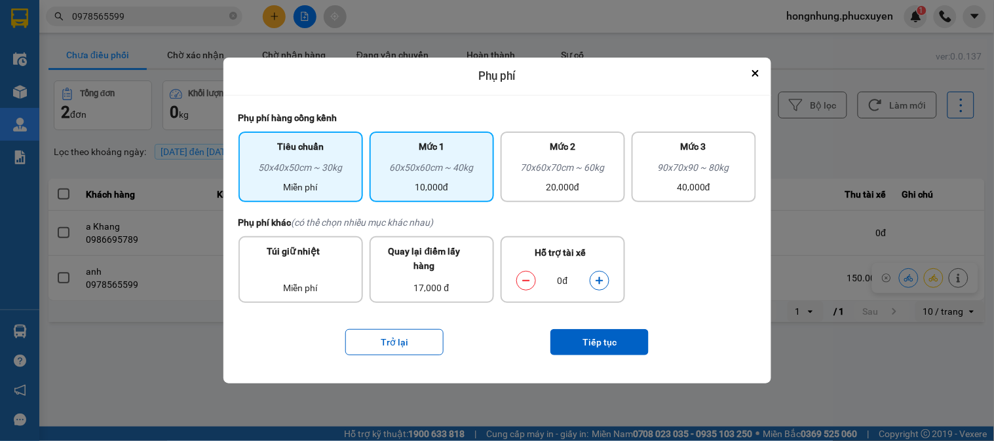
click at [470, 178] on div "60x50x60cm ~ 40kg" at bounding box center [431, 170] width 109 height 20
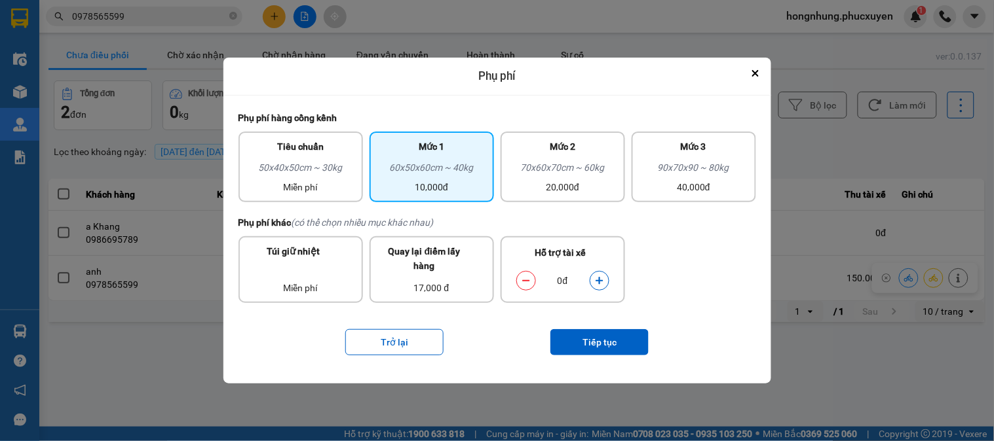
click at [598, 282] on icon "dialog" at bounding box center [599, 280] width 9 height 9
click at [610, 335] on button "Tiếp tục" at bounding box center [599, 342] width 98 height 26
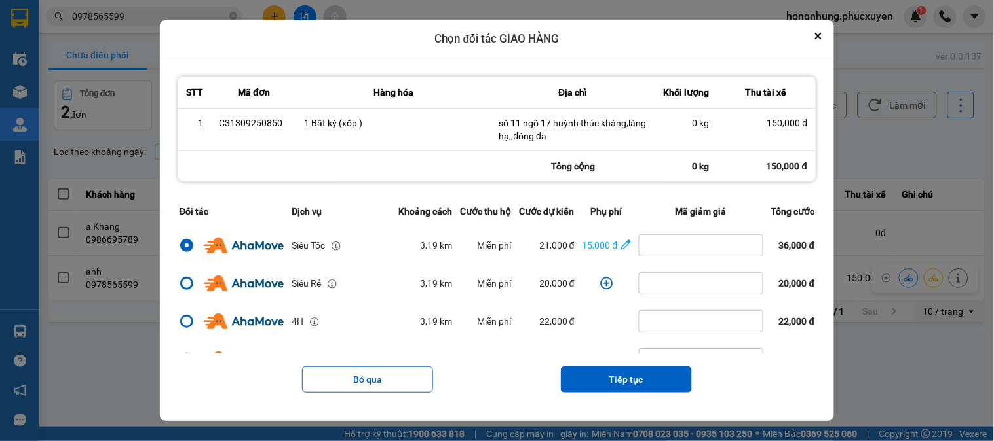
click at [639, 376] on button "Tiếp tục" at bounding box center [626, 380] width 131 height 26
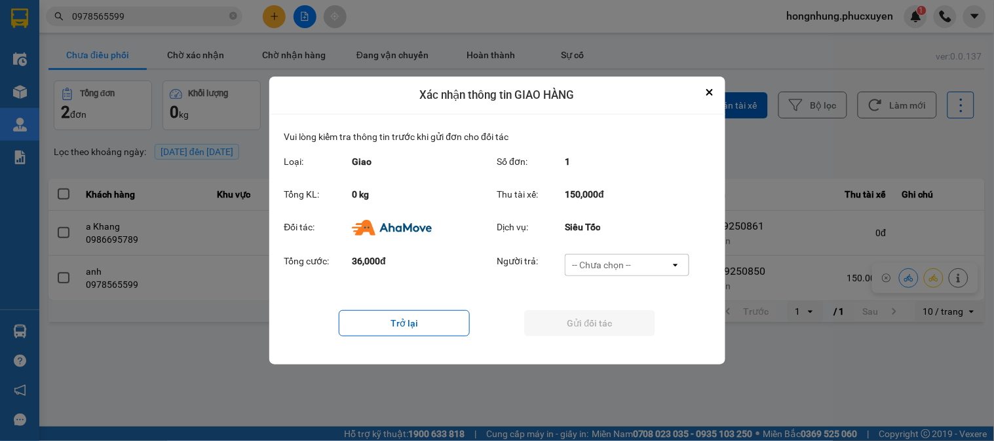
click at [618, 267] on div "-- Chưa chọn --" at bounding box center [601, 265] width 59 height 13
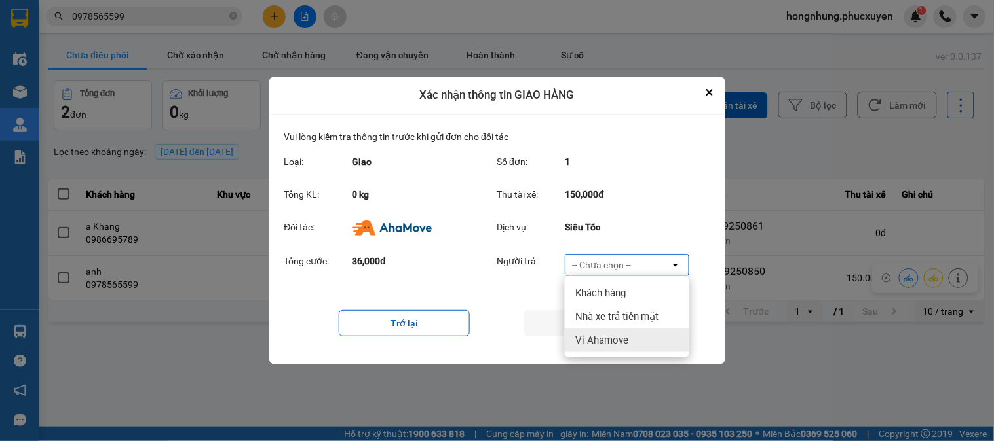
click at [618, 334] on span "Ví Ahamove" at bounding box center [601, 340] width 53 height 13
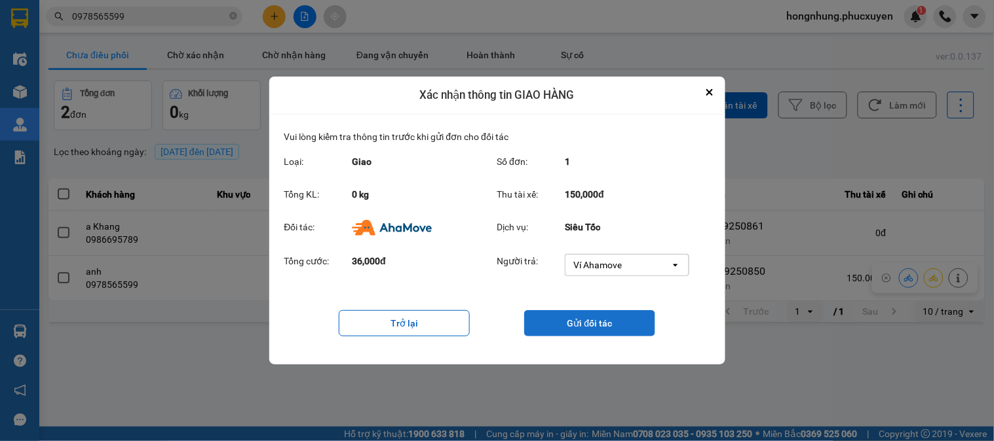
click at [618, 330] on button "Gửi đối tác" at bounding box center [589, 323] width 131 height 26
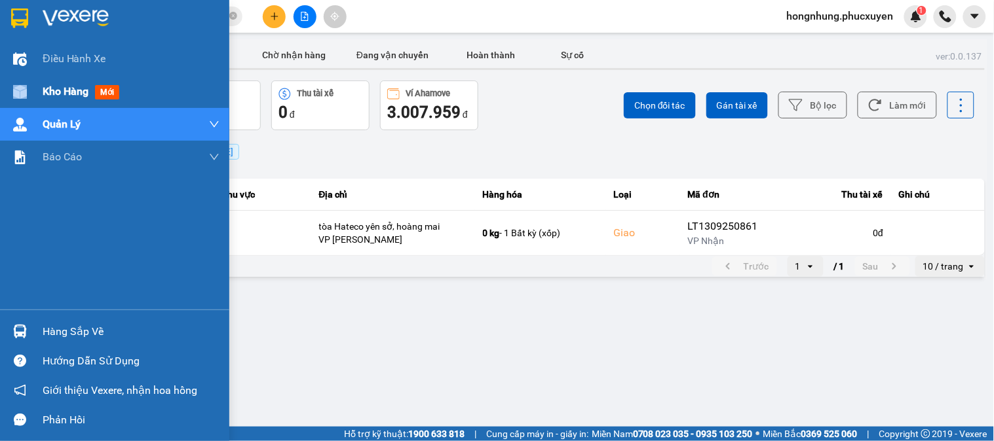
click at [42, 94] on div "Kho hàng mới" at bounding box center [114, 91] width 229 height 33
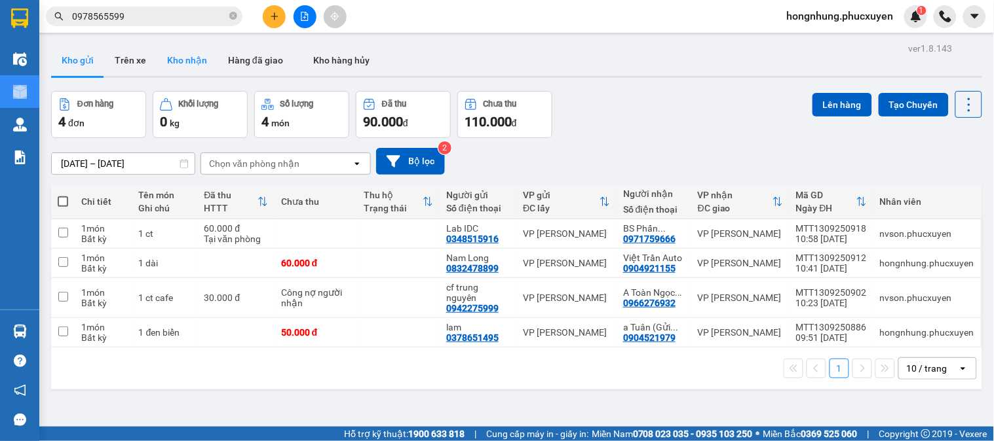
click at [191, 67] on button "Kho nhận" at bounding box center [187, 60] width 61 height 31
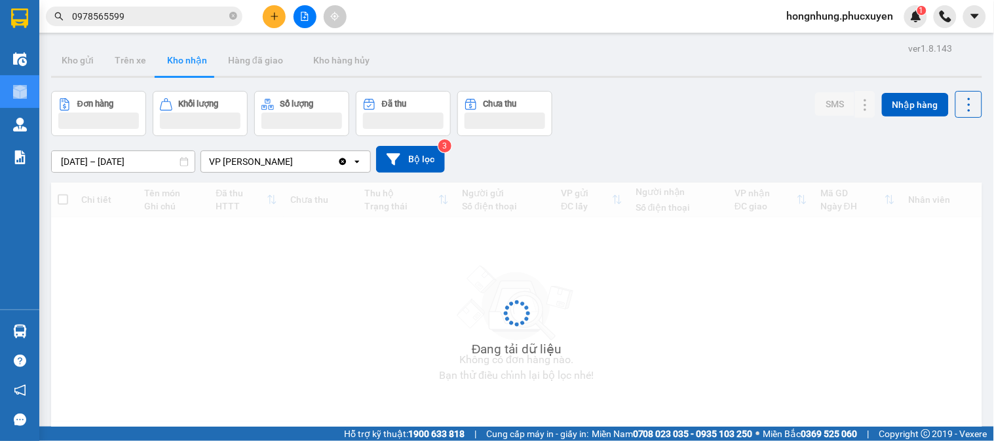
click at [191, 67] on button "Kho nhận" at bounding box center [187, 60] width 61 height 31
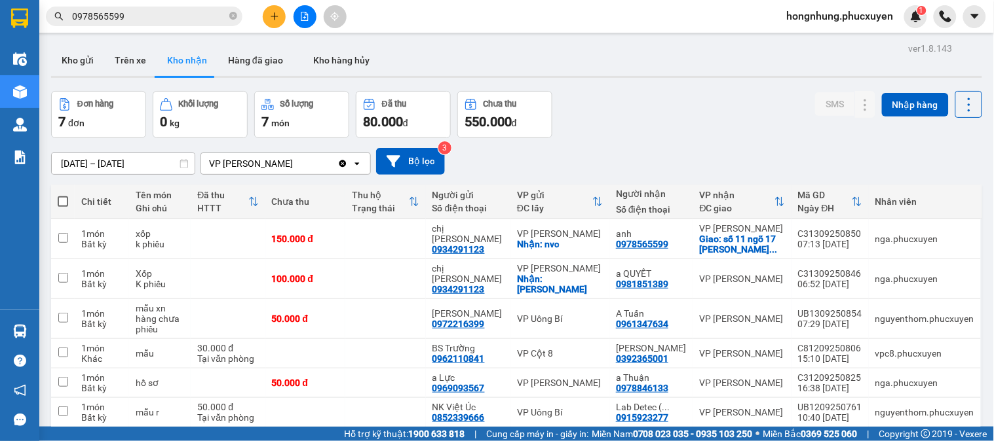
scroll to position [73, 0]
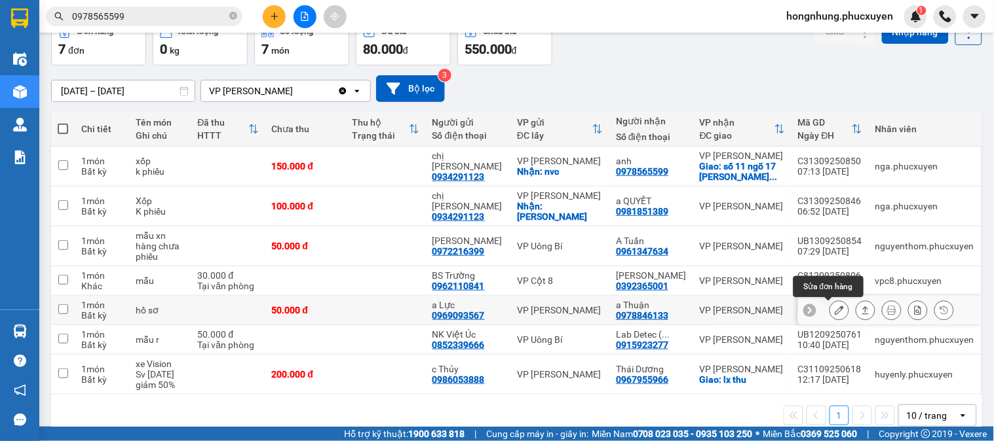
click at [833, 311] on button at bounding box center [839, 310] width 18 height 23
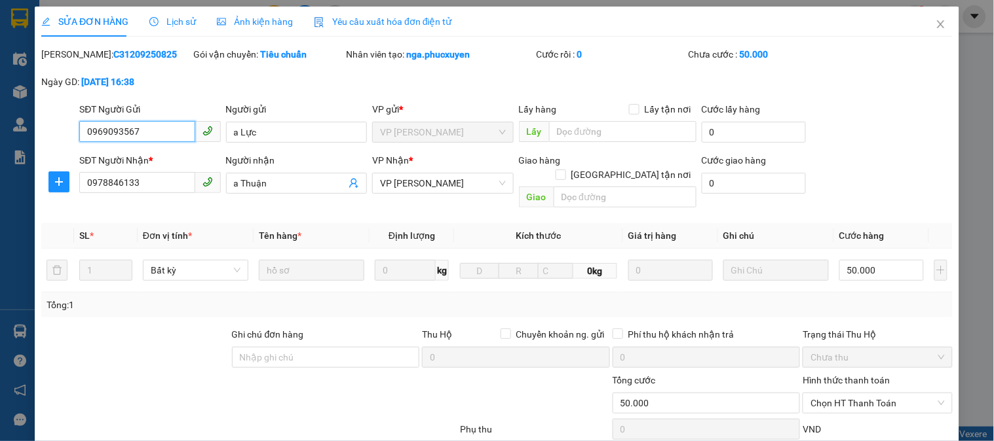
scroll to position [113, 0]
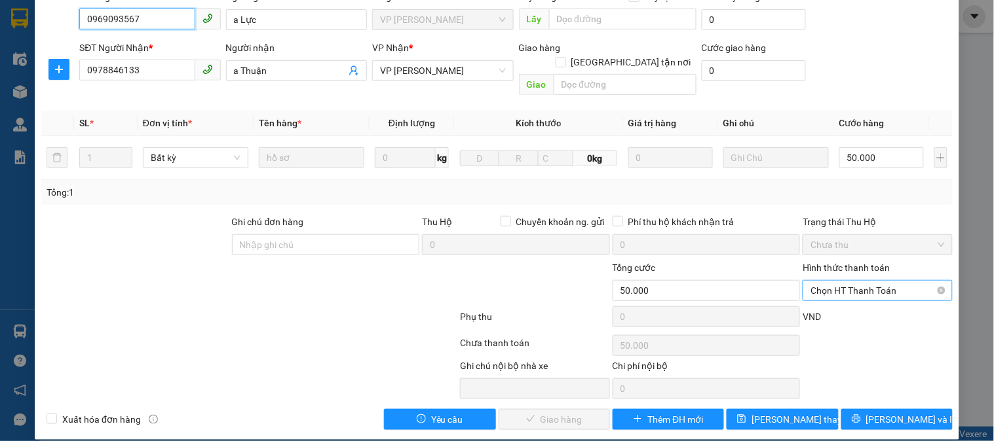
click at [853, 281] on span "Chọn HT Thanh Toán" at bounding box center [877, 291] width 134 height 20
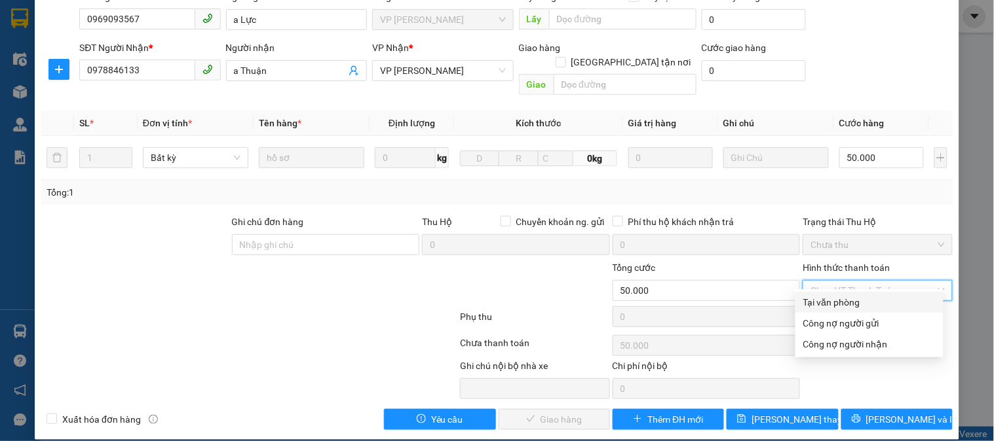
click at [849, 291] on div "Total Paid Fee 0 Total UnPaid Fee 50.000 Cash Collection Total Fee Mã ĐH: C3120…" at bounding box center [496, 183] width 911 height 496
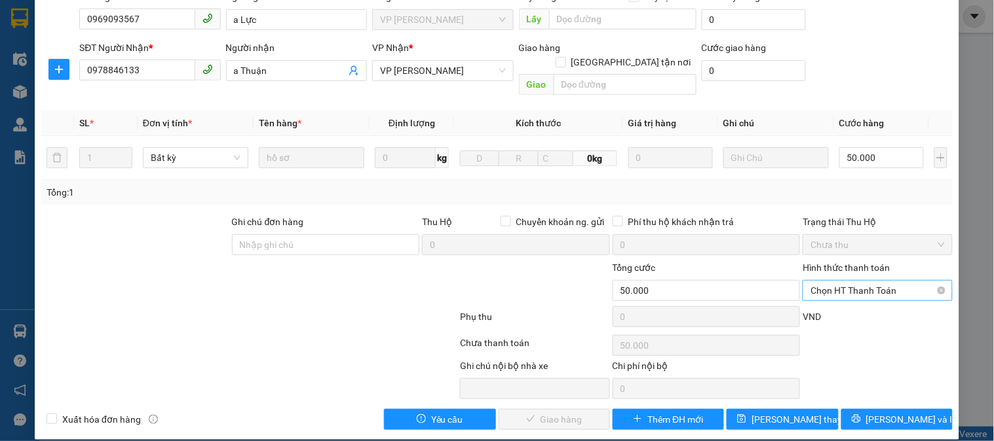
click at [854, 281] on span "Chọn HT Thanh Toán" at bounding box center [877, 291] width 134 height 20
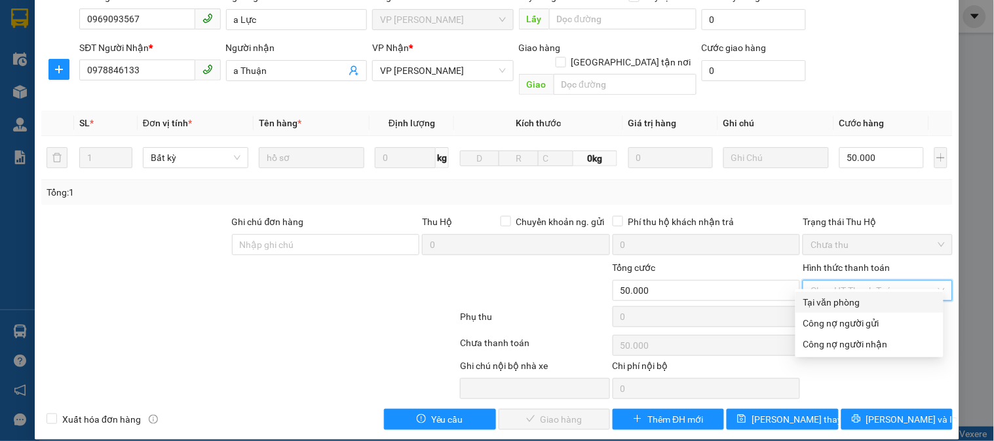
drag, startPoint x: 853, startPoint y: 295, endPoint x: 672, endPoint y: 375, distance: 197.9
click at [852, 295] on div "Tại văn phòng" at bounding box center [869, 302] width 132 height 14
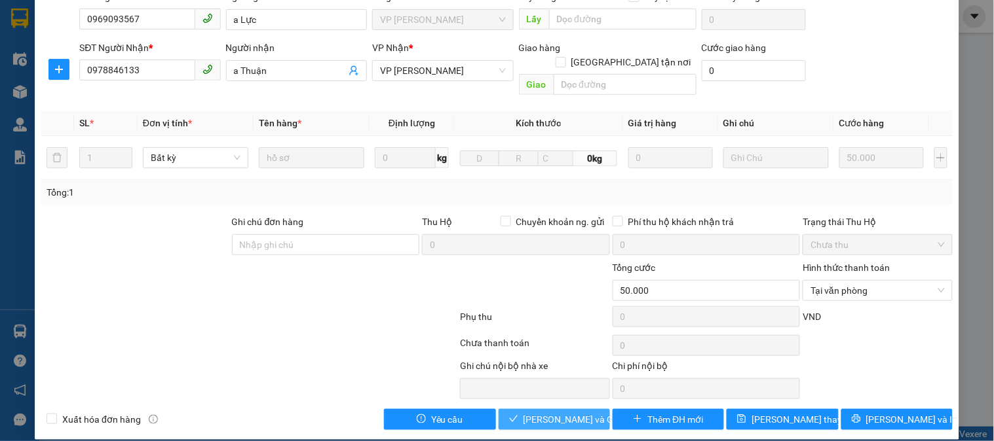
click at [562, 413] on span "[PERSON_NAME] và Giao hàng" at bounding box center [586, 420] width 126 height 14
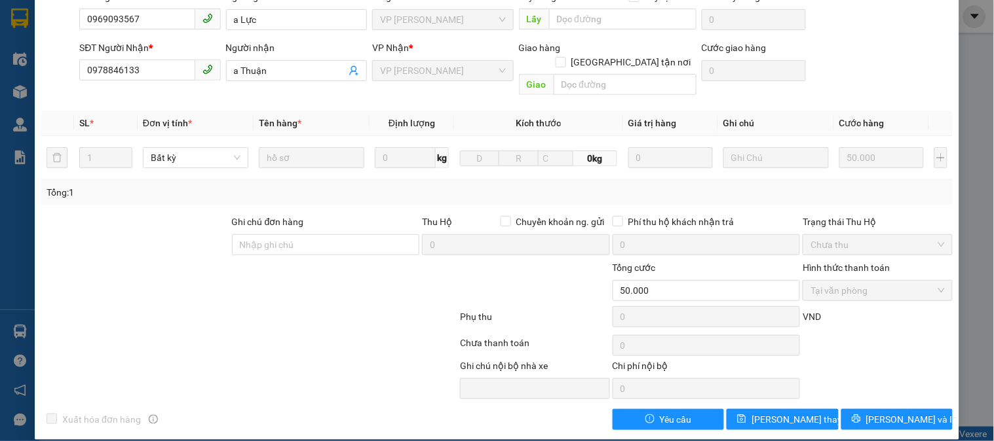
scroll to position [0, 0]
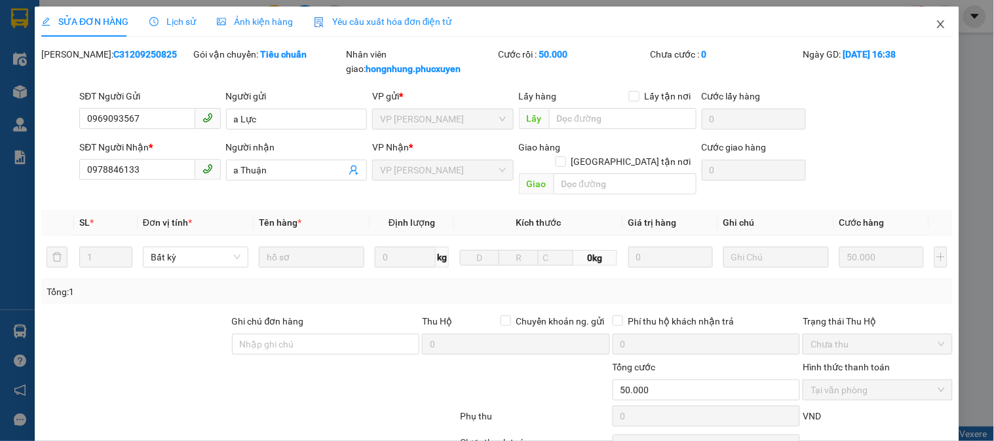
click at [937, 22] on icon "close" at bounding box center [940, 24] width 7 height 8
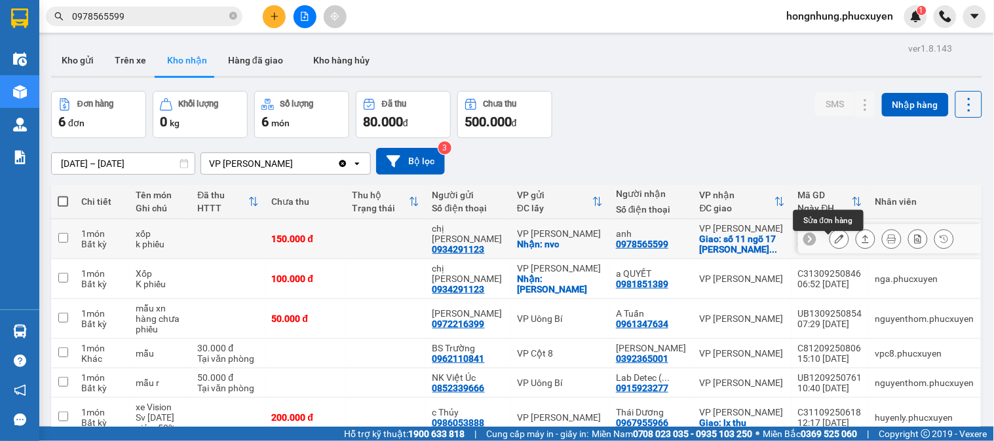
click at [840, 242] on div at bounding box center [891, 239] width 124 height 20
click at [834, 244] on icon at bounding box center [838, 238] width 9 height 9
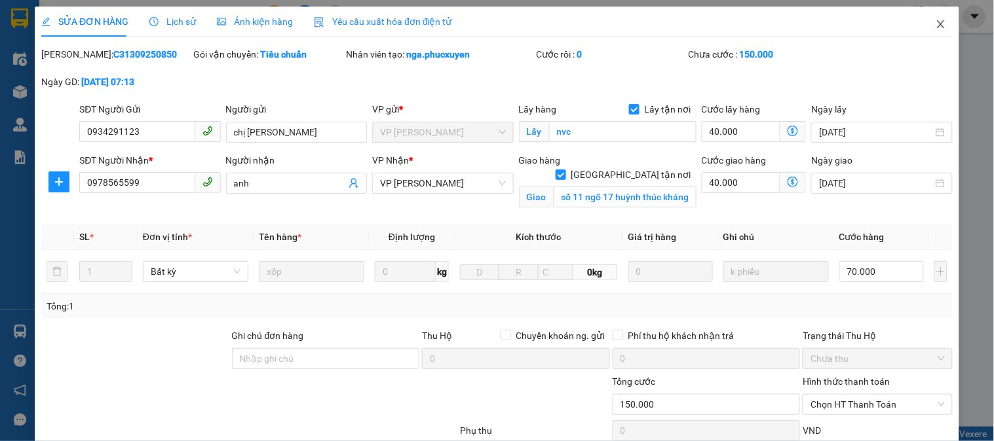
click at [927, 16] on span "Close" at bounding box center [940, 25] width 37 height 37
click at [927, 16] on div "hongnhung.phucxuyen 1" at bounding box center [851, 16] width 151 height 23
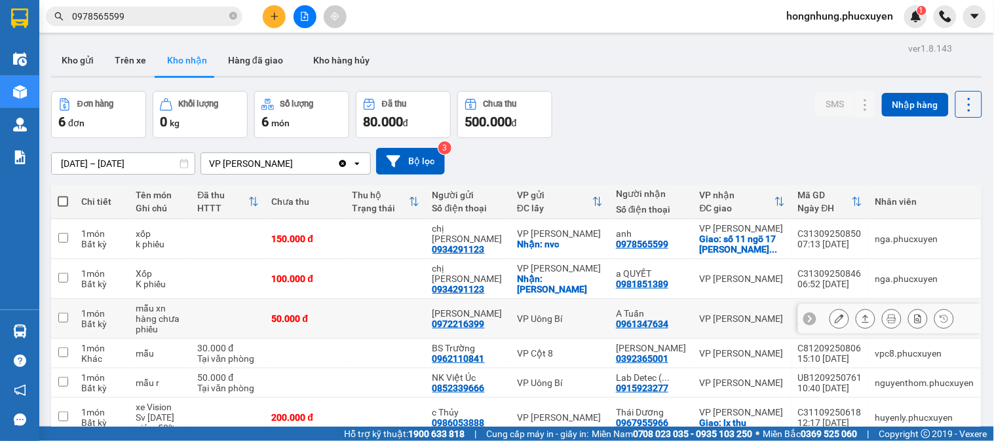
scroll to position [65, 0]
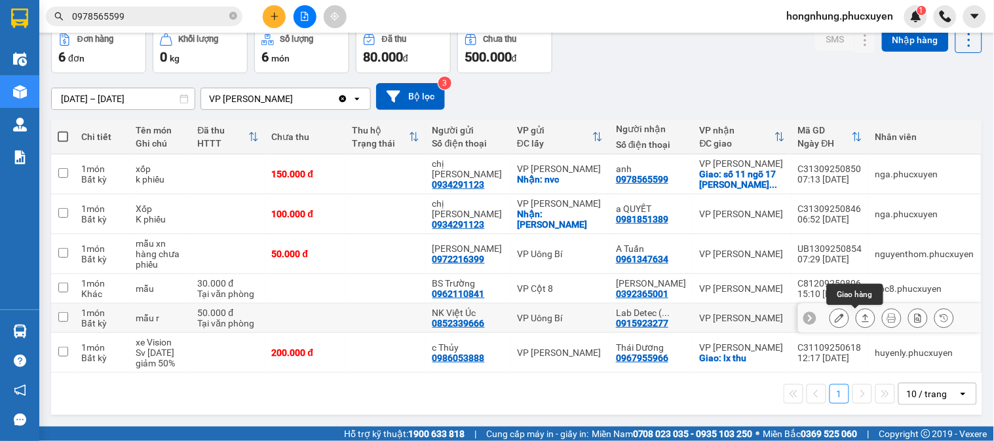
click at [862, 315] on icon at bounding box center [865, 318] width 7 height 8
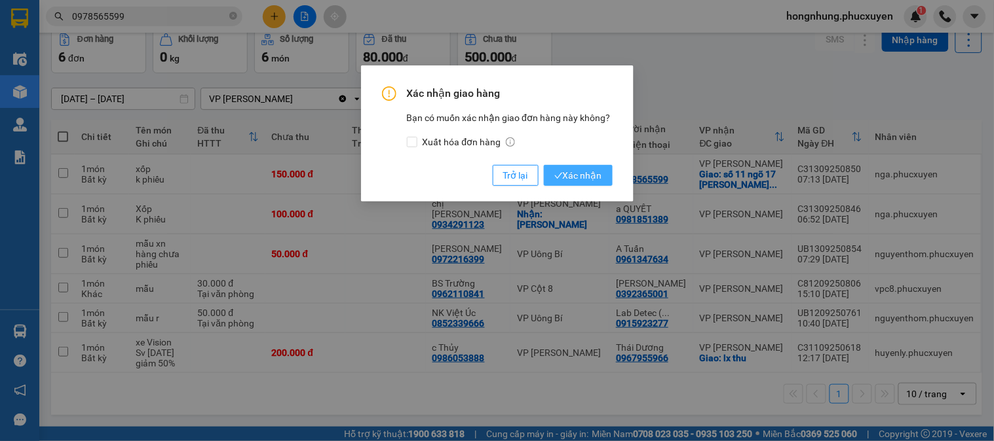
click at [594, 182] on span "Xác nhận" at bounding box center [578, 175] width 48 height 14
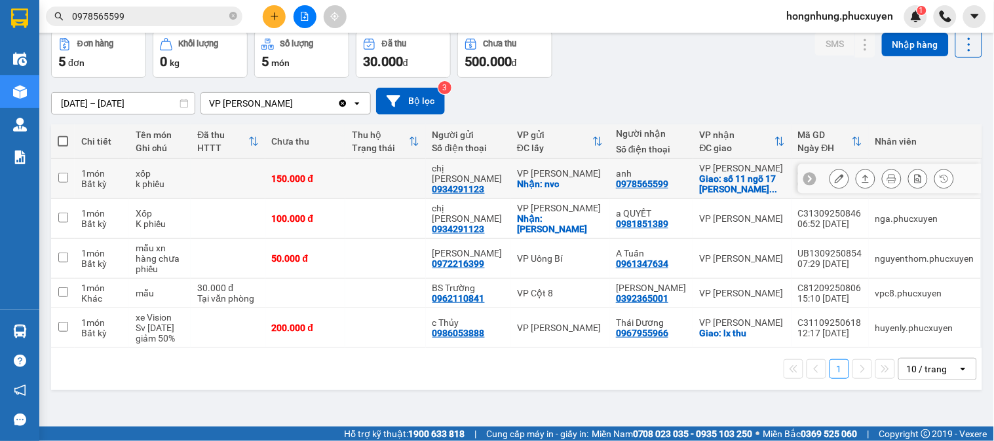
scroll to position [0, 0]
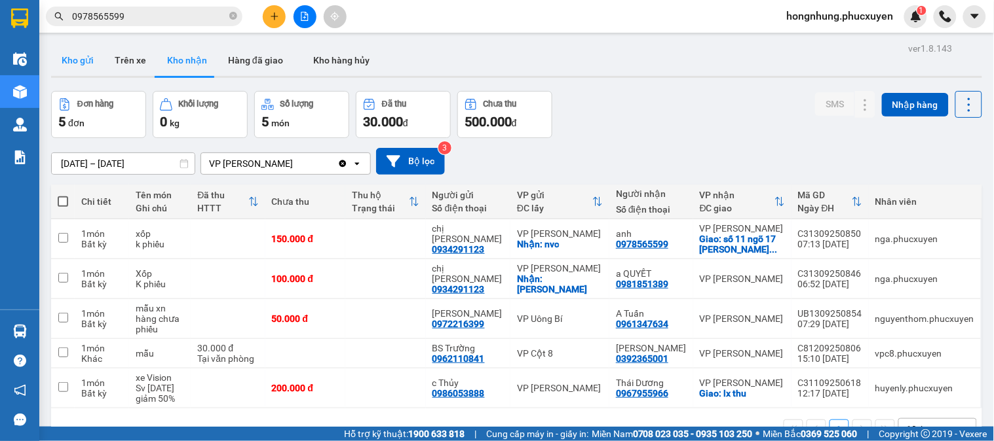
click at [86, 63] on button "Kho gửi" at bounding box center [77, 60] width 53 height 31
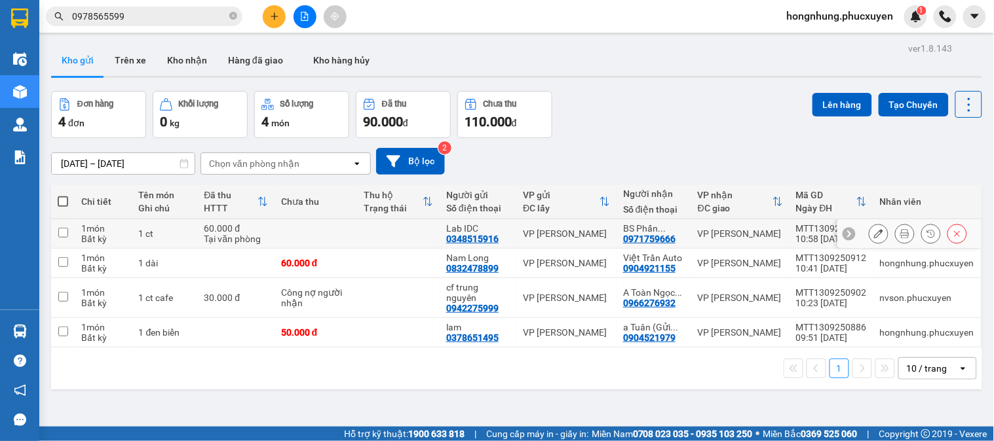
click at [286, 234] on td at bounding box center [315, 233] width 83 height 29
checkbox input "true"
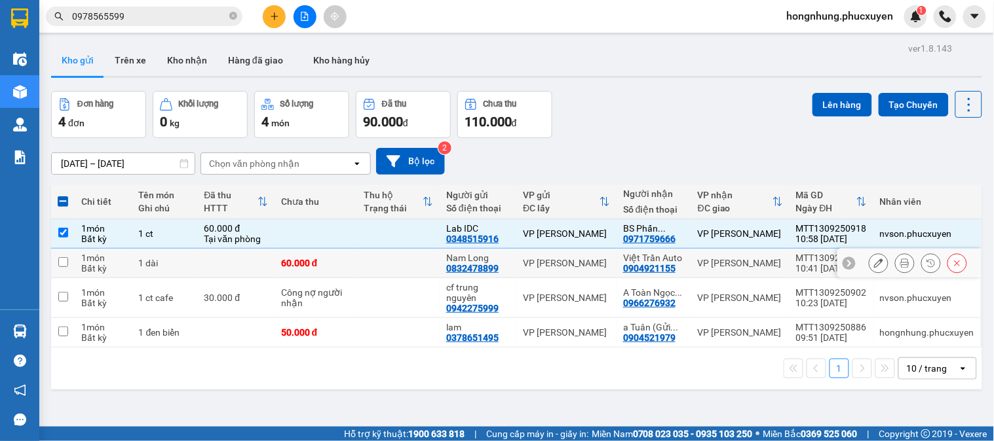
click at [303, 269] on div "60.000 đ" at bounding box center [315, 263] width 69 height 10
checkbox input "true"
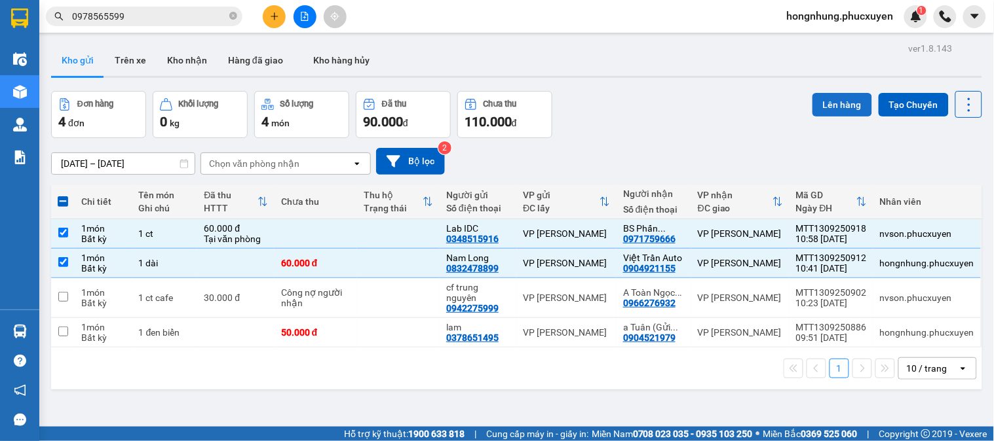
click at [841, 107] on button "Lên hàng" at bounding box center [842, 105] width 60 height 24
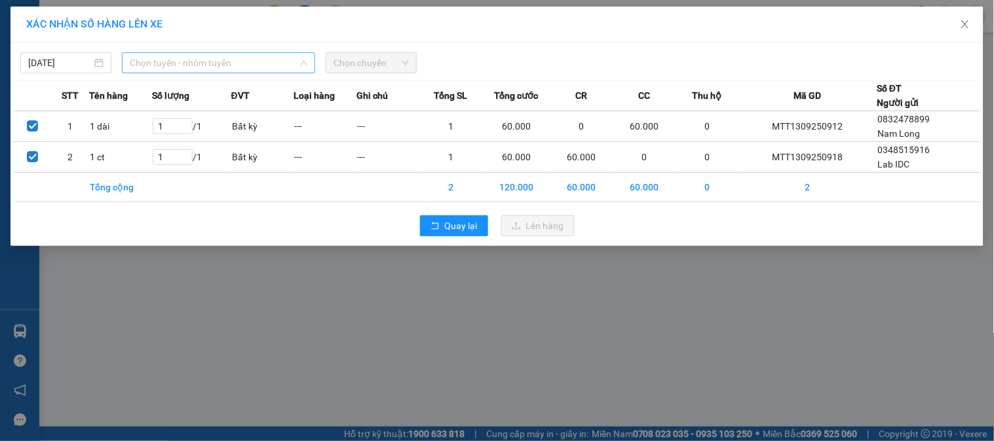
click at [231, 65] on span "Chọn tuyến - nhóm tuyến" at bounding box center [218, 63] width 177 height 20
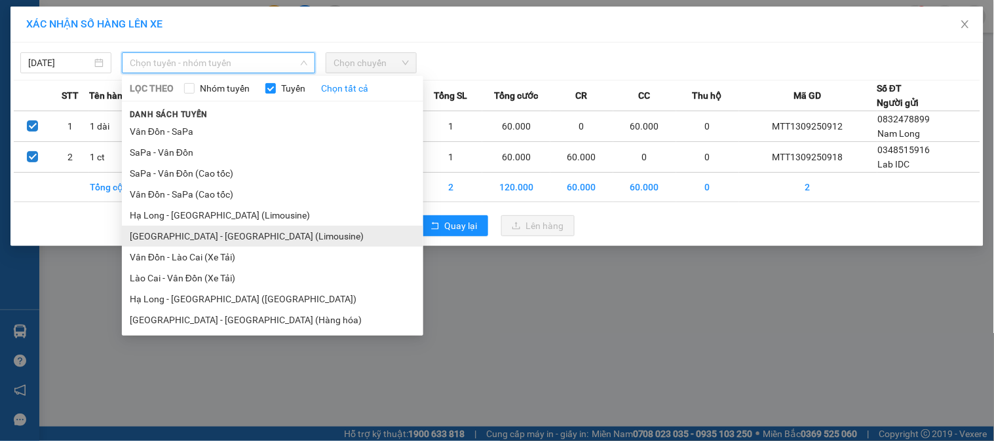
click at [238, 237] on li "Hà Nội - Hạ Long (Limousine)" at bounding box center [272, 236] width 301 height 21
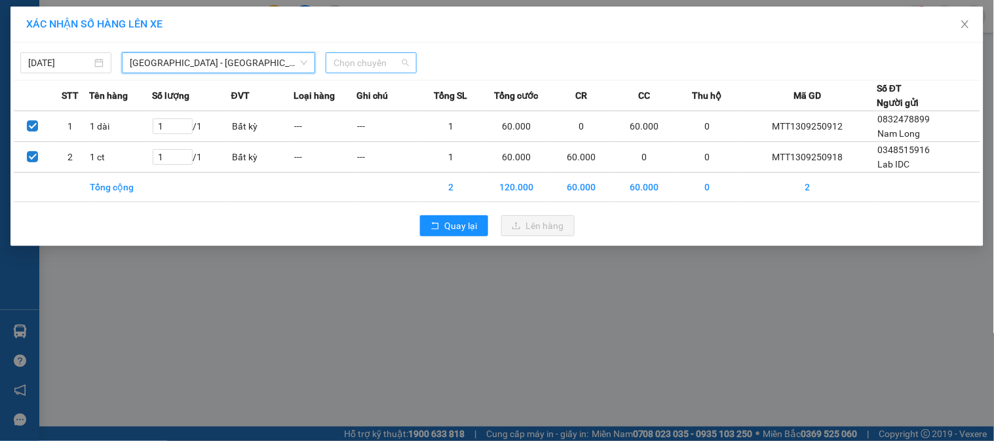
click at [371, 57] on span "Chọn chuyến" at bounding box center [370, 63] width 75 height 20
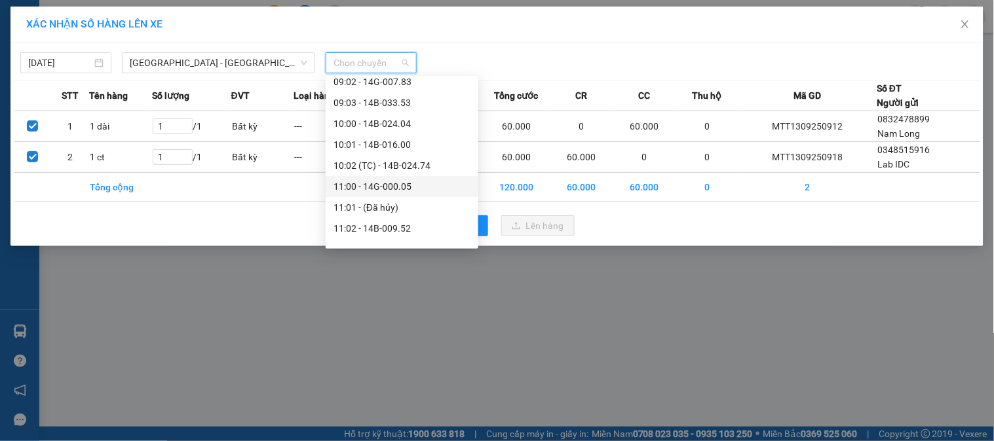
scroll to position [436, 0]
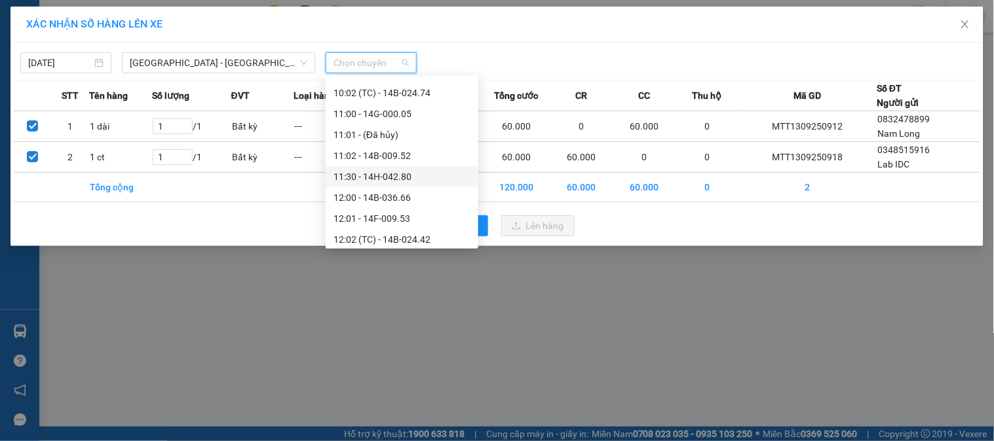
click at [405, 178] on div "11:30 - 14H-042.80" at bounding box center [401, 177] width 137 height 14
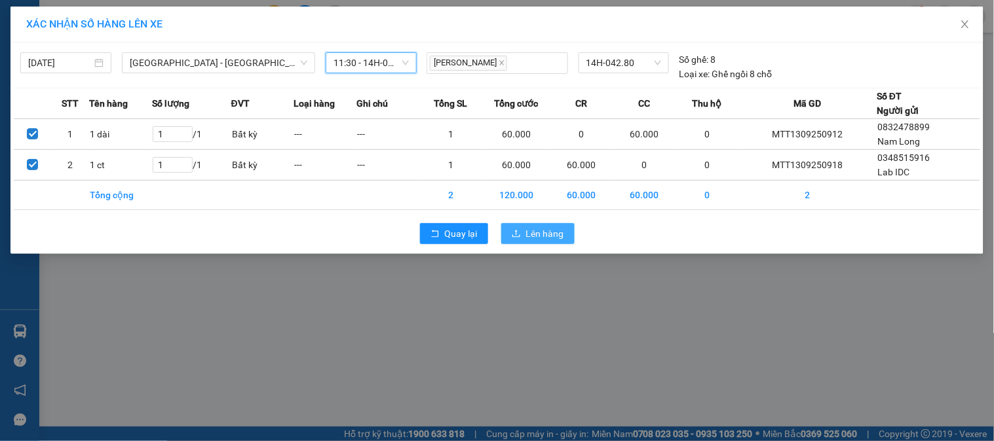
click at [525, 227] on button "Lên hàng" at bounding box center [537, 233] width 73 height 21
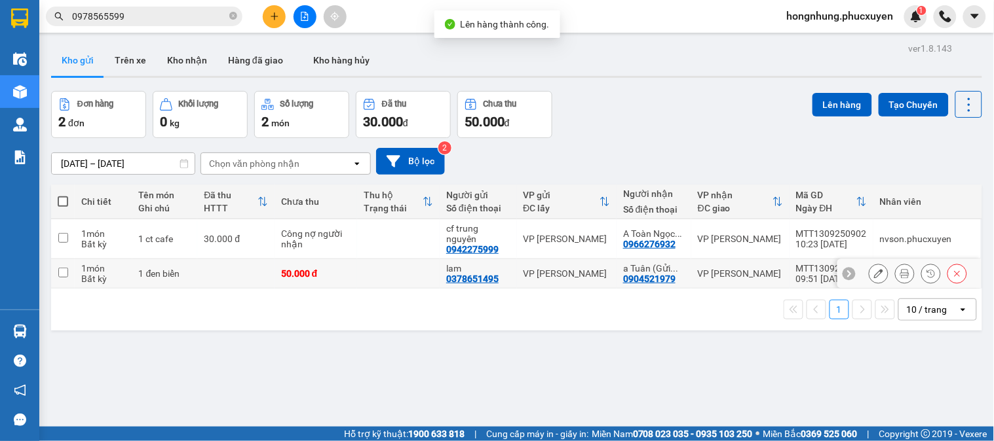
click at [190, 282] on td "1 đen biển" at bounding box center [164, 273] width 65 height 29
checkbox input "true"
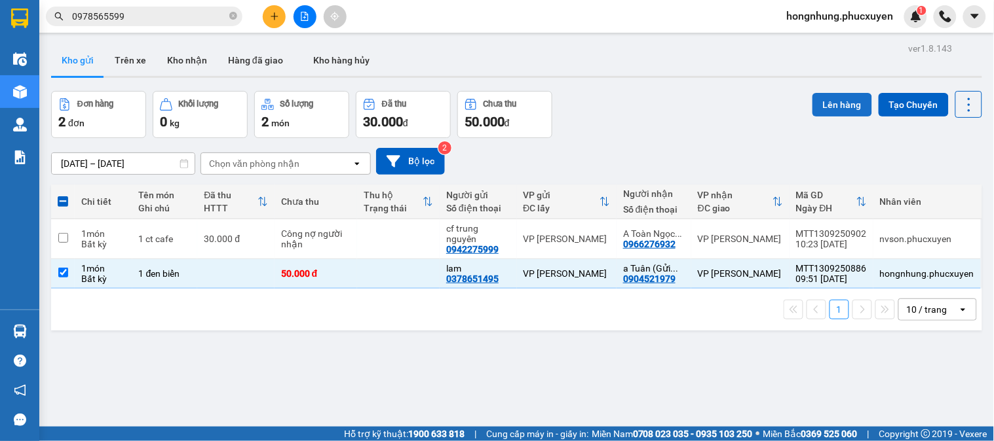
click at [832, 96] on button "Lên hàng" at bounding box center [842, 105] width 60 height 24
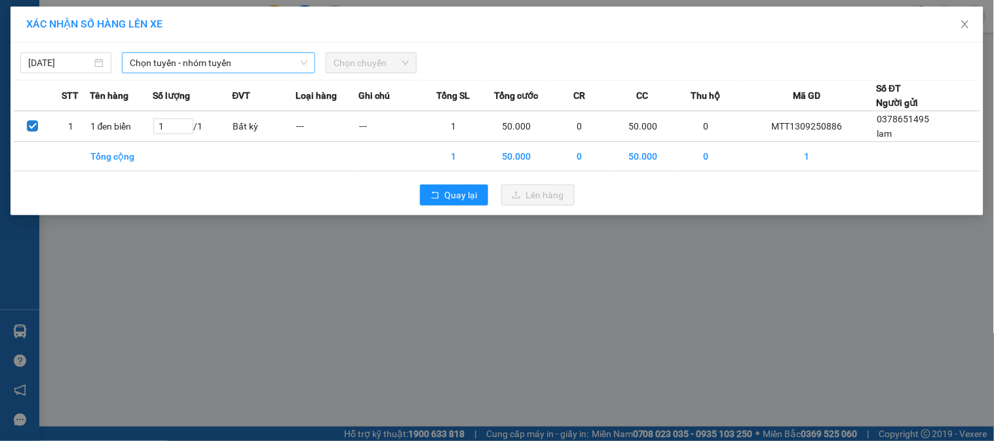
click at [207, 62] on span "Chọn tuyến - nhóm tuyến" at bounding box center [218, 63] width 177 height 20
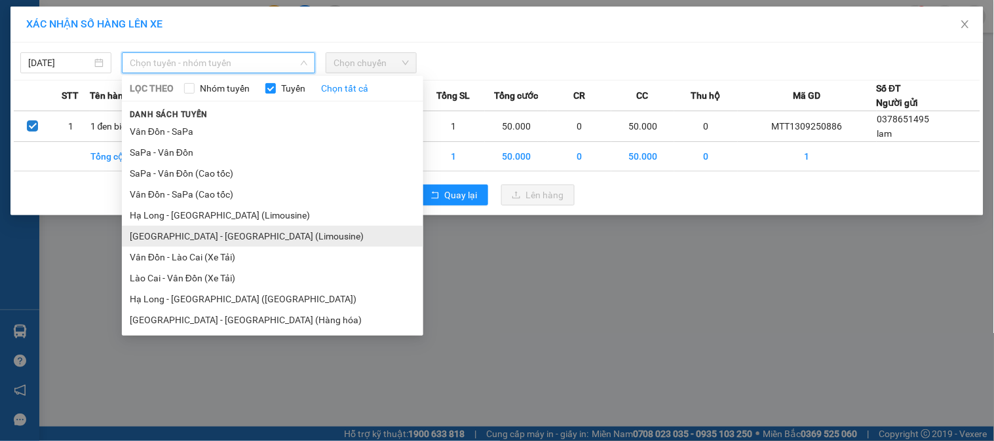
click at [240, 238] on li "Hà Nội - Hạ Long (Limousine)" at bounding box center [272, 236] width 301 height 21
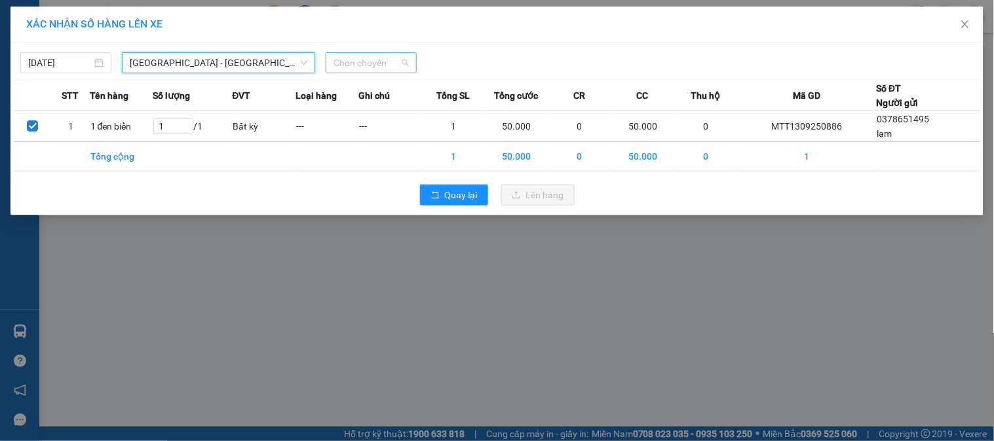
click at [367, 56] on span "Chọn chuyến" at bounding box center [370, 63] width 75 height 20
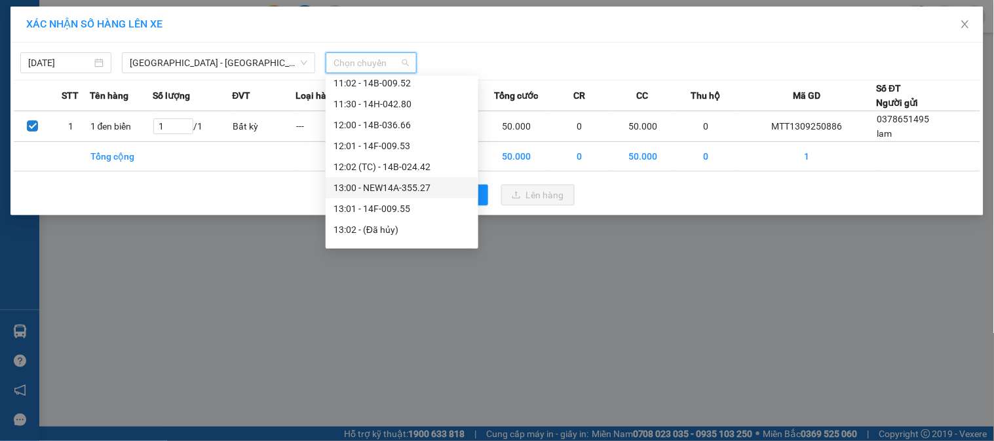
scroll to position [436, 0]
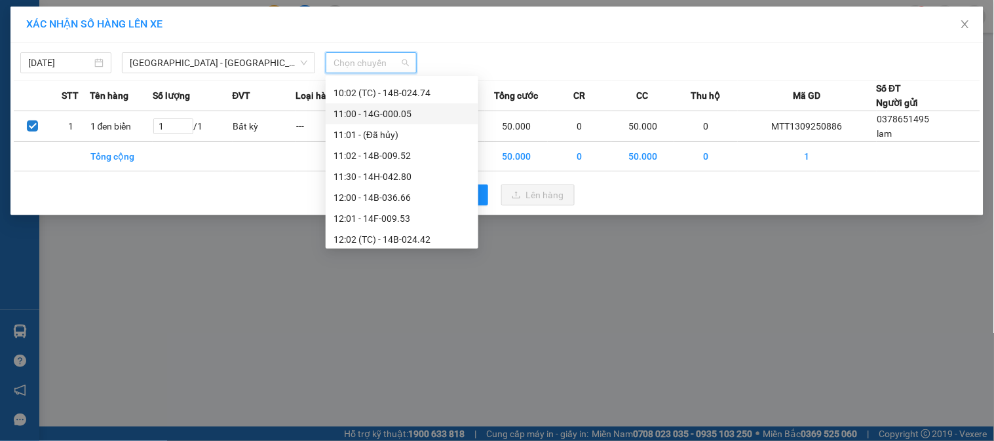
click at [415, 119] on div "11:00 - 14G-000.05" at bounding box center [401, 114] width 137 height 14
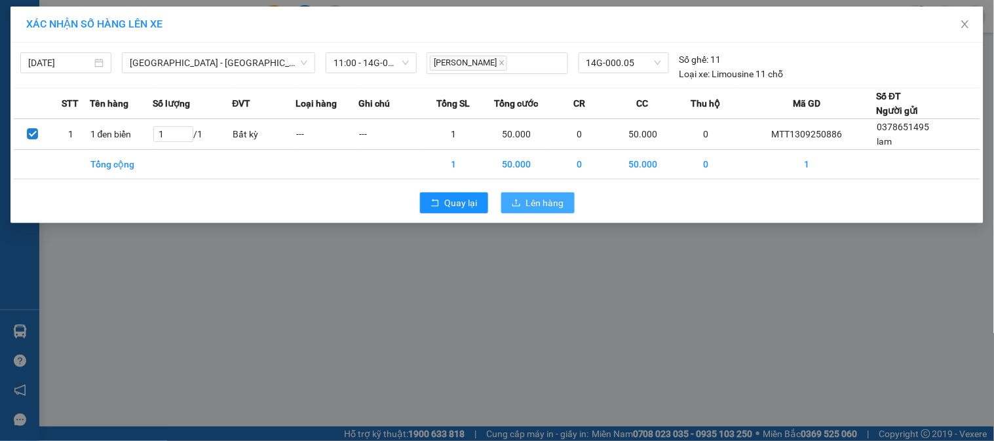
click at [535, 198] on span "Lên hàng" at bounding box center [545, 203] width 38 height 14
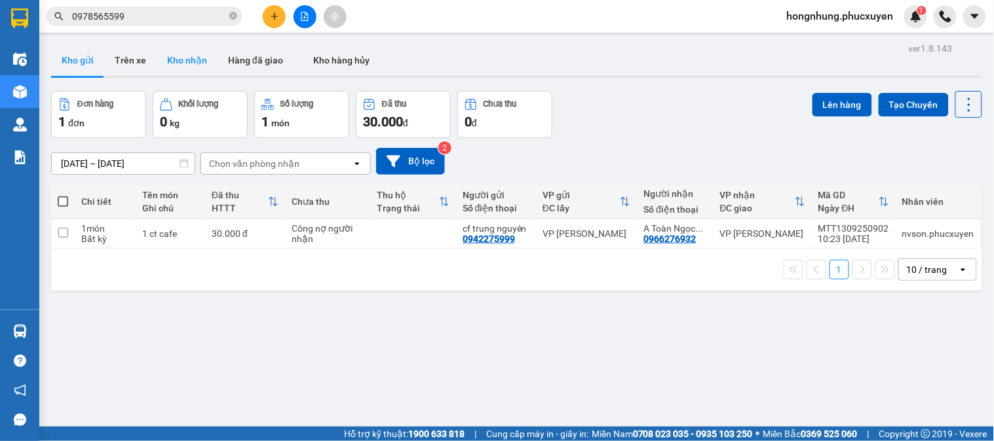
click at [198, 64] on button "Kho nhận" at bounding box center [187, 60] width 61 height 31
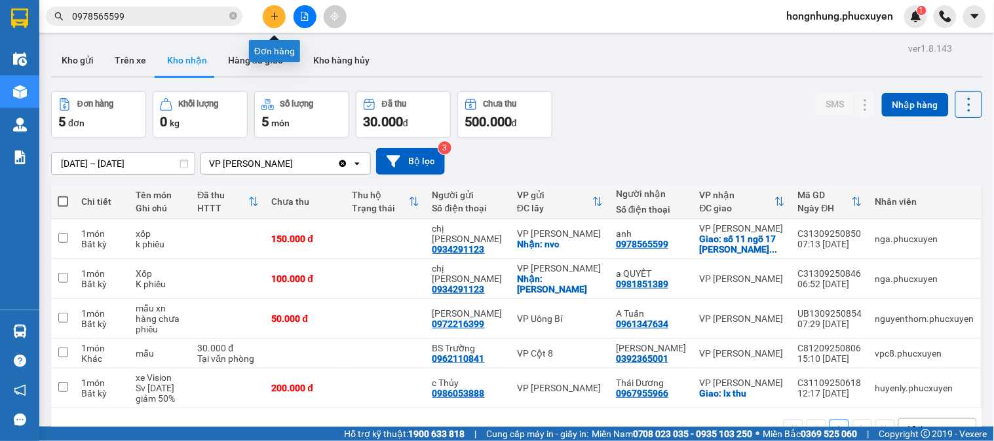
click at [278, 16] on icon "plus" at bounding box center [274, 16] width 9 height 9
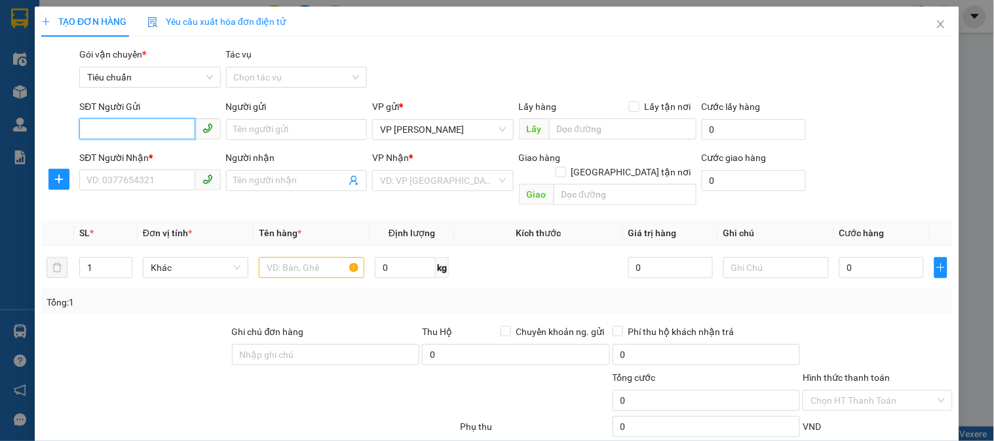
click at [168, 130] on input "SĐT Người Gửi" at bounding box center [136, 129] width 115 height 21
click at [162, 131] on input "SĐT Người Gửi" at bounding box center [136, 129] width 115 height 21
type input "0936411005"
click at [181, 153] on div "0936411005 - Lab Sun Dental" at bounding box center [148, 156] width 124 height 14
type input "Lab Sun Dental"
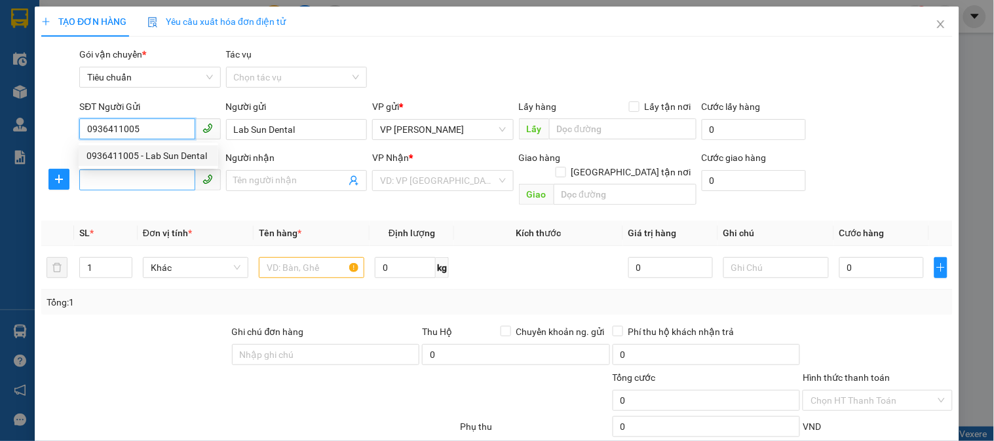
type input "0936411005"
click at [165, 177] on input "SĐT Người Nhận *" at bounding box center [136, 180] width 115 height 21
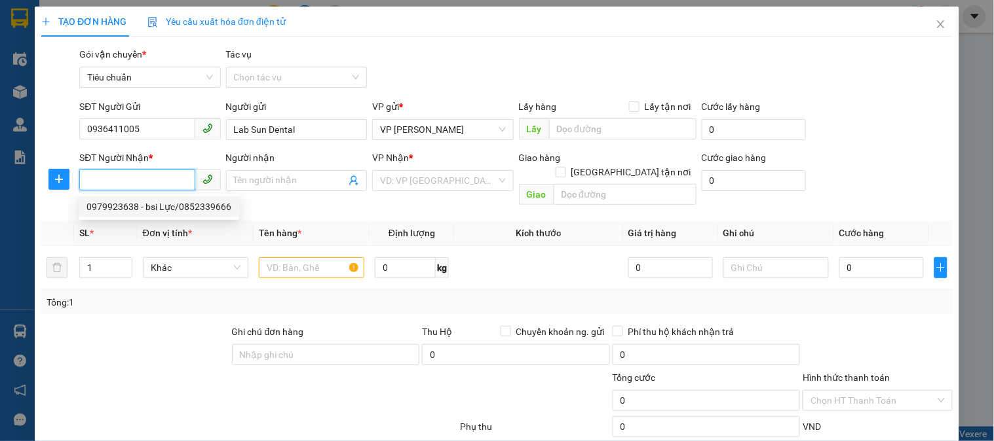
click at [166, 205] on div "0979923638 - bsi Lực/0852339666" at bounding box center [158, 207] width 145 height 14
type input "0979923638"
type input "bsi Lực/0852339666"
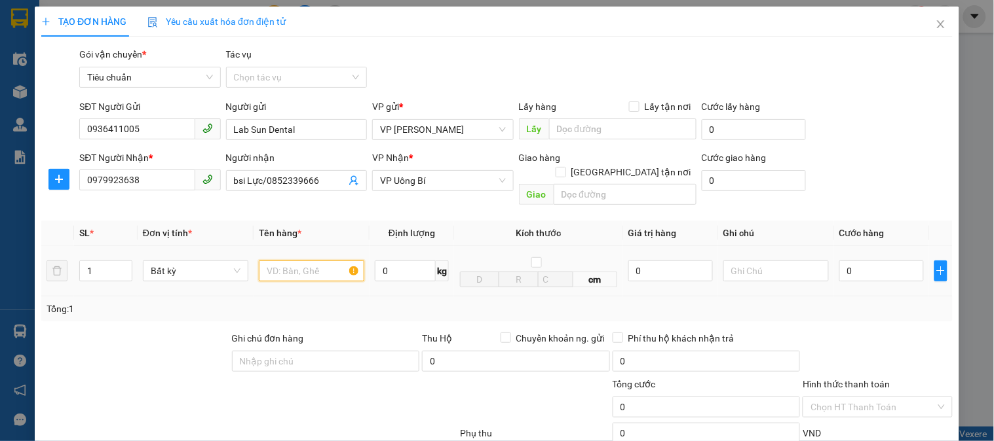
click at [298, 261] on input "text" at bounding box center [311, 271] width 105 height 21
type input "r"
type input "3"
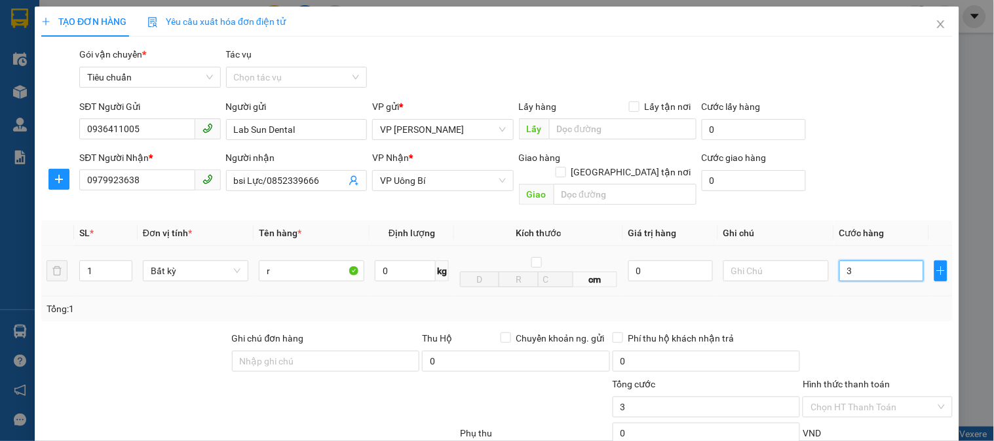
type input "30"
type input "30.000"
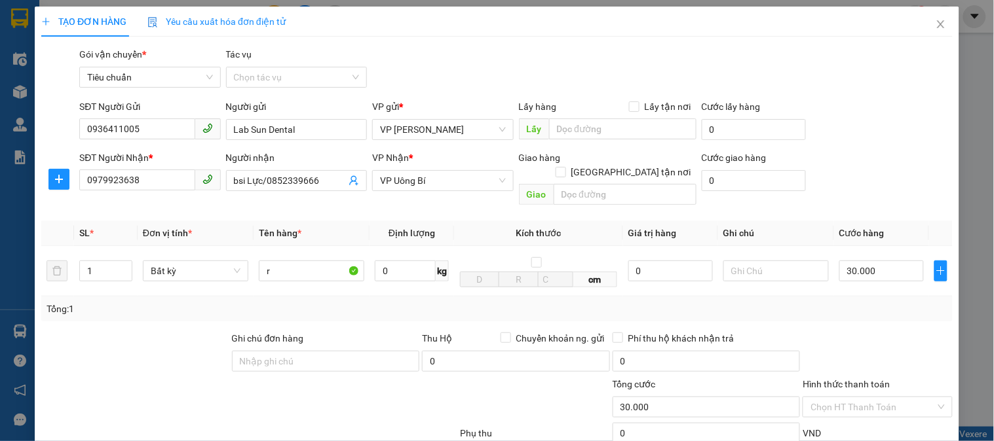
click at [895, 332] on div at bounding box center [877, 354] width 152 height 46
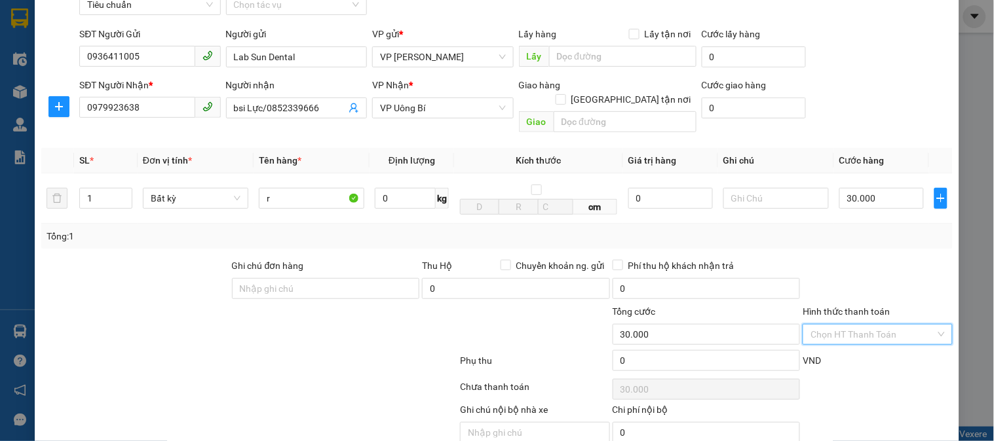
drag, startPoint x: 885, startPoint y: 323, endPoint x: 875, endPoint y: 329, distance: 12.4
click at [885, 325] on input "Hình thức thanh toán" at bounding box center [872, 335] width 124 height 20
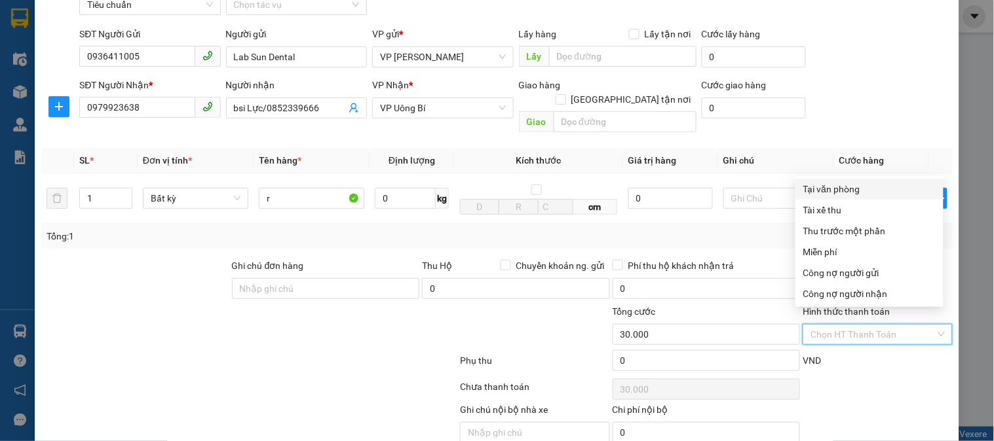
click at [843, 186] on div "Tại văn phòng" at bounding box center [869, 189] width 132 height 14
type input "0"
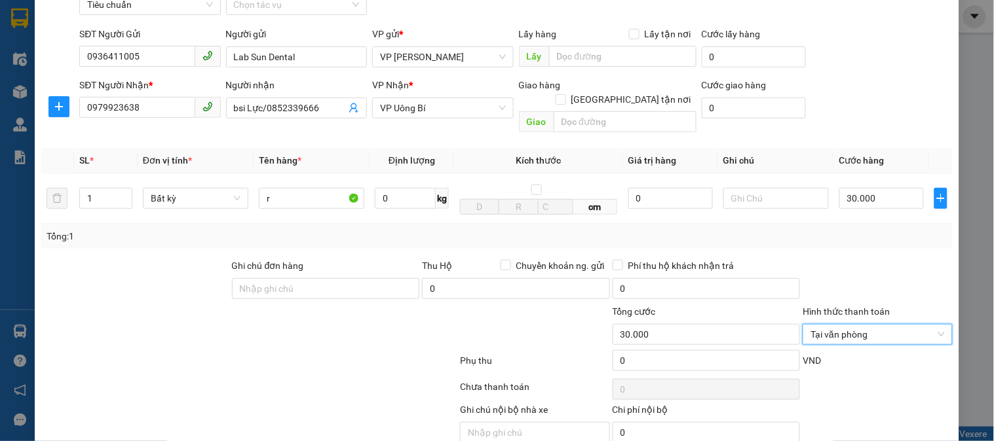
scroll to position [116, 0]
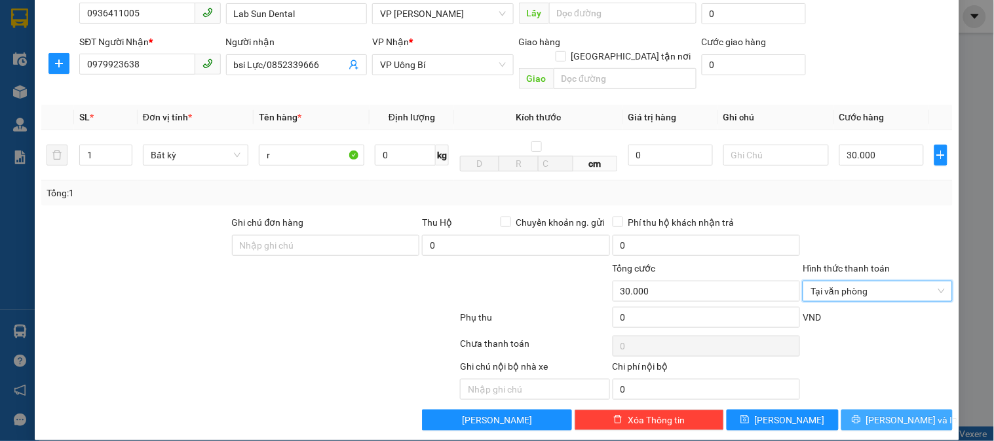
click at [888, 413] on span "[PERSON_NAME] và In" at bounding box center [912, 420] width 92 height 14
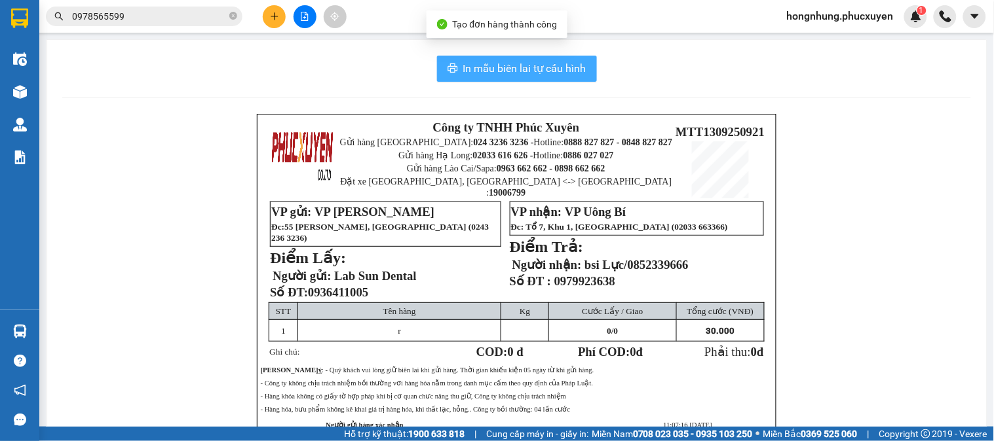
click at [541, 75] on span "In mẫu biên lai tự cấu hình" at bounding box center [524, 68] width 123 height 16
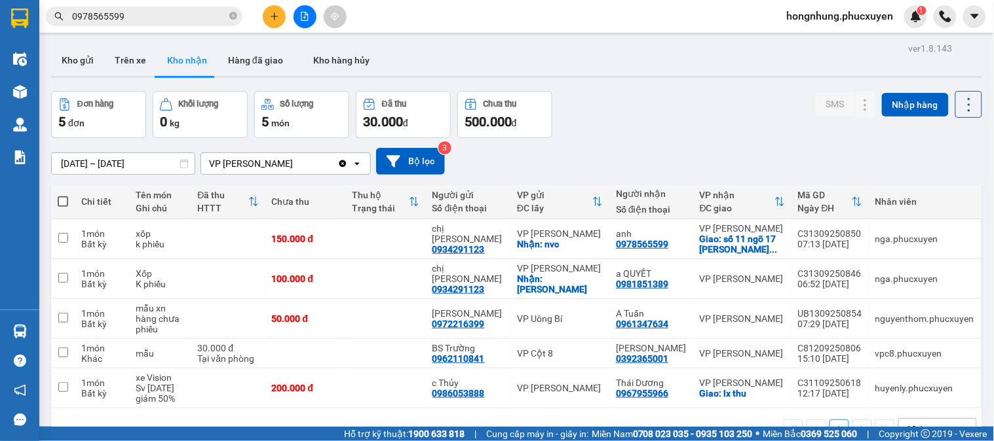
click at [727, 110] on div "Đơn hàng 5 đơn Khối lượng 0 kg Số lượng 5 món Đã thu 30.000 đ Chưa thu 500.000 …" at bounding box center [516, 114] width 931 height 47
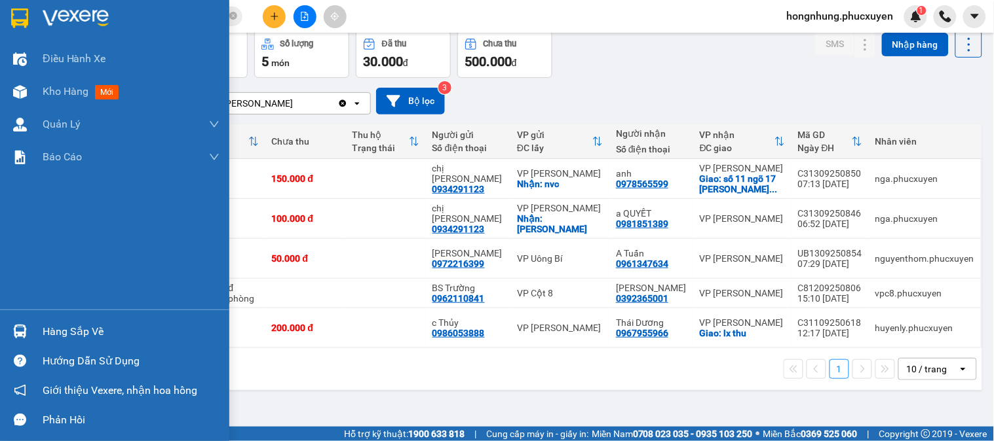
click at [31, 327] on div "Hàng sắp về" at bounding box center [114, 331] width 229 height 29
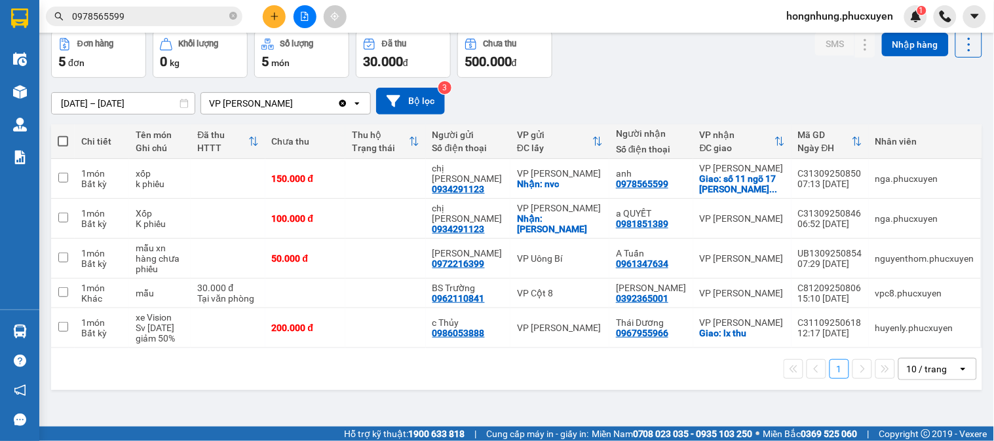
click at [714, 83] on section "Kết quả tìm kiếm ( 1 ) Bộ lọc Ngày tạo đơn gần nhất Mã ĐH Trạng thái Món hàng T…" at bounding box center [497, 220] width 994 height 441
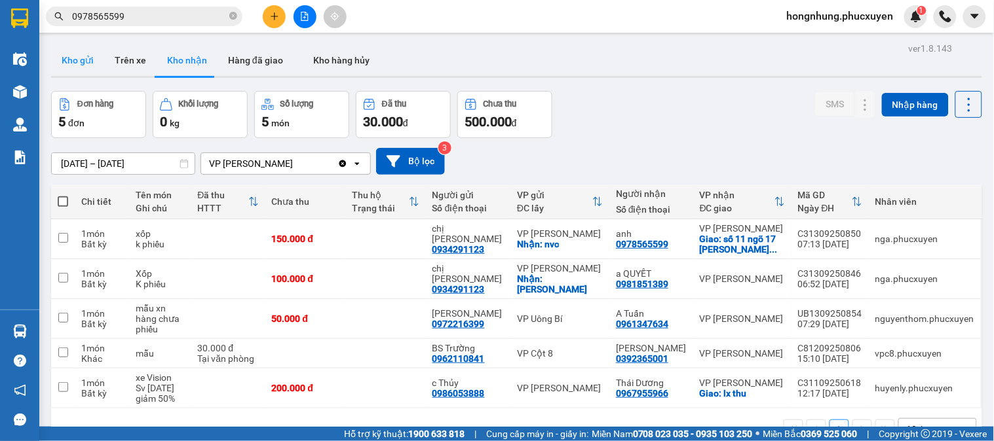
click at [83, 60] on button "Kho gửi" at bounding box center [77, 60] width 53 height 31
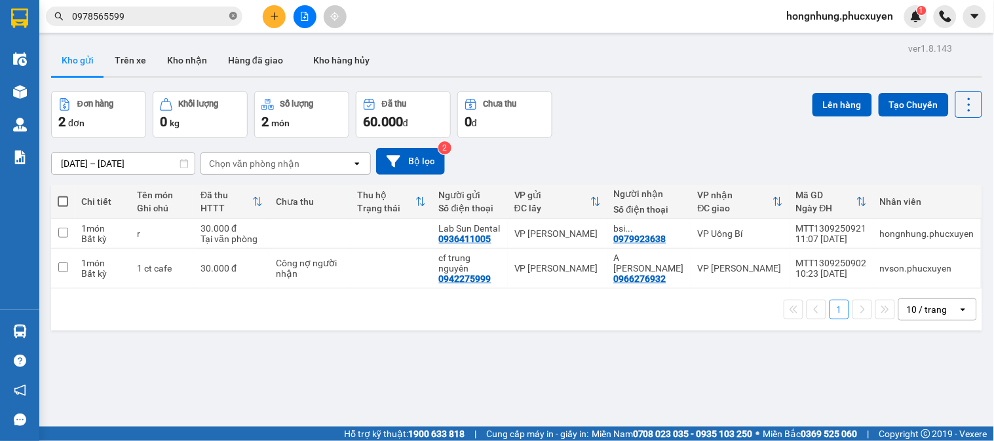
click at [234, 16] on icon "close-circle" at bounding box center [233, 16] width 8 height 8
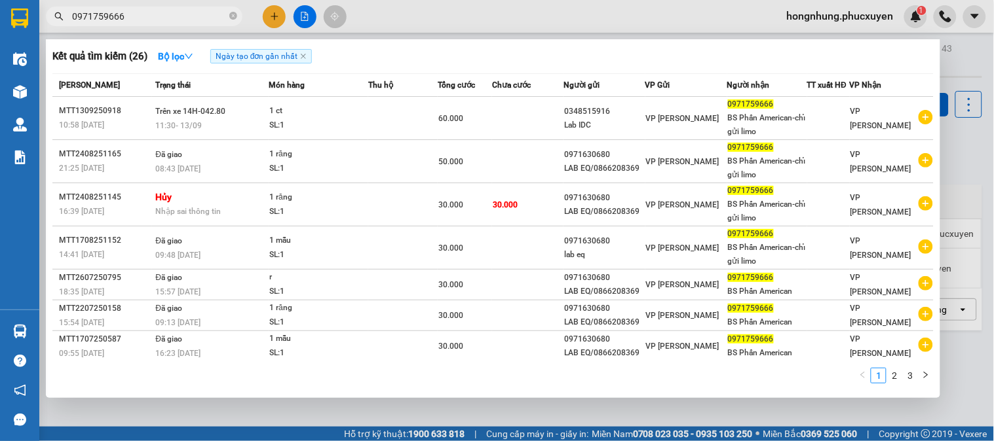
type input "0971759666"
click at [448, 411] on div at bounding box center [497, 220] width 994 height 441
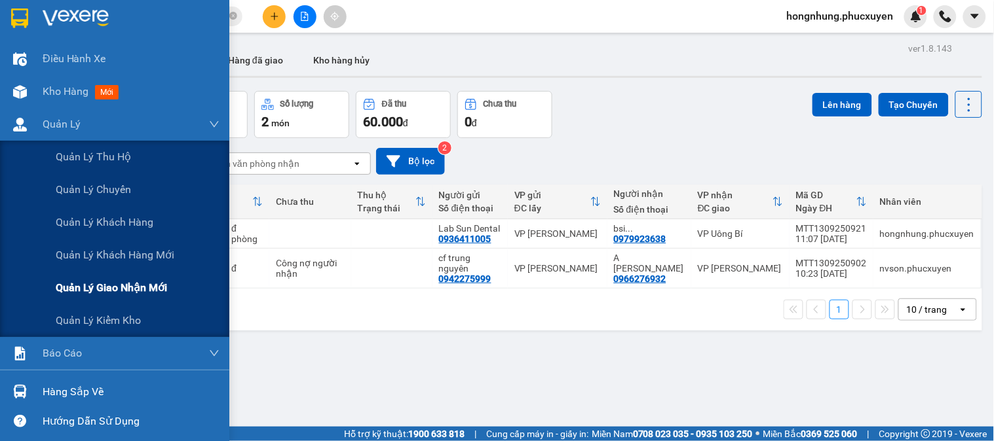
click at [160, 288] on span "Quản lý giao nhận mới" at bounding box center [111, 288] width 111 height 16
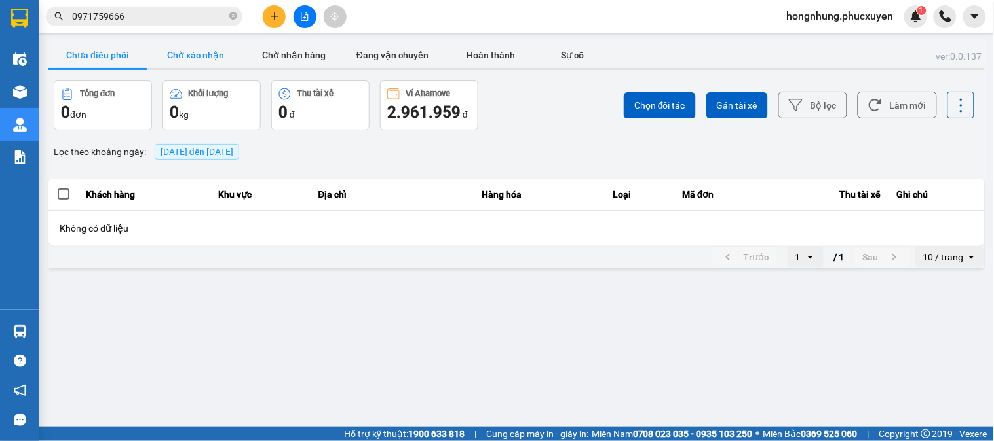
click at [218, 57] on button "Chờ xác nhận" at bounding box center [196, 55] width 98 height 26
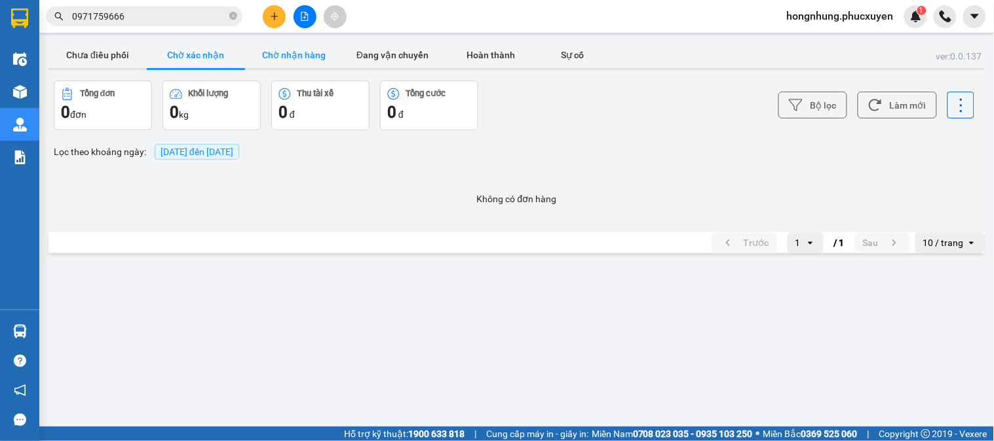
click at [308, 50] on button "Chờ nhận hàng" at bounding box center [294, 55] width 98 height 26
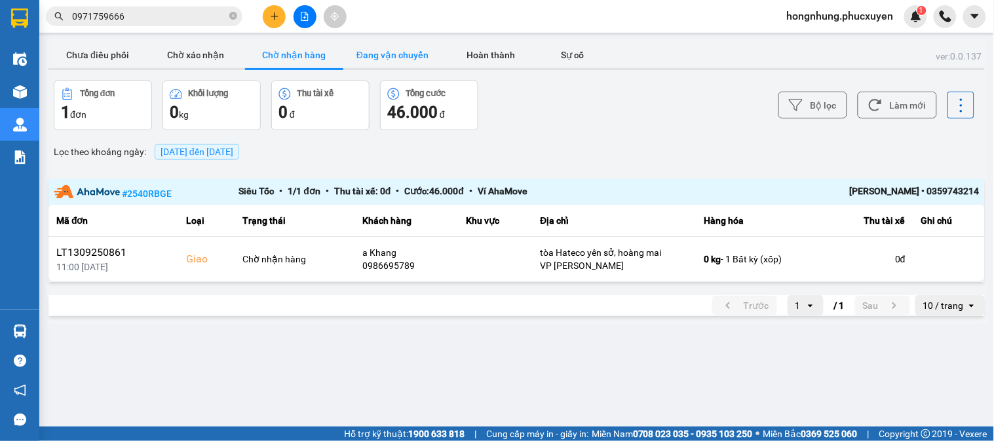
click at [382, 51] on button "Đang vận chuyển" at bounding box center [392, 55] width 98 height 26
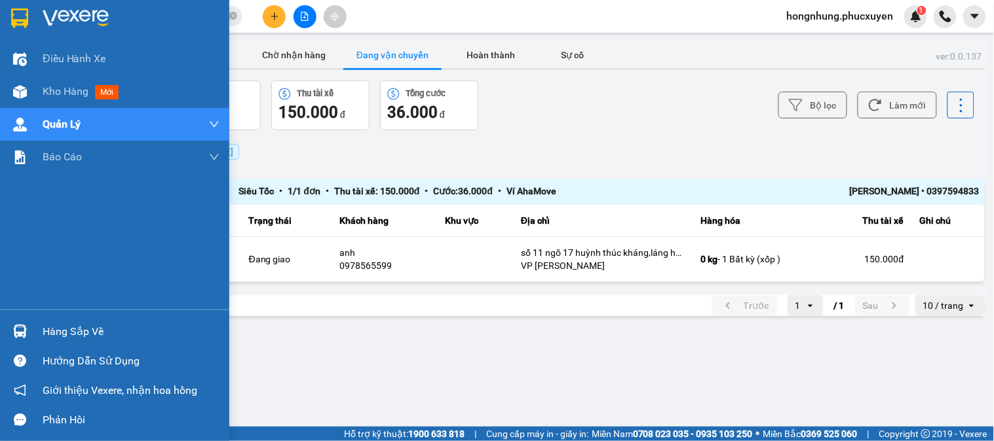
click at [9, 333] on div at bounding box center [20, 331] width 23 height 23
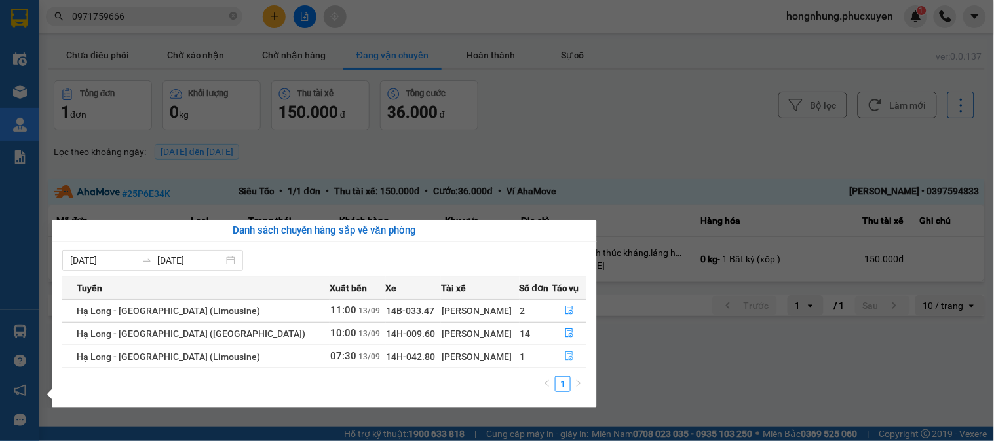
click at [568, 361] on icon "file-done" at bounding box center [569, 356] width 9 height 9
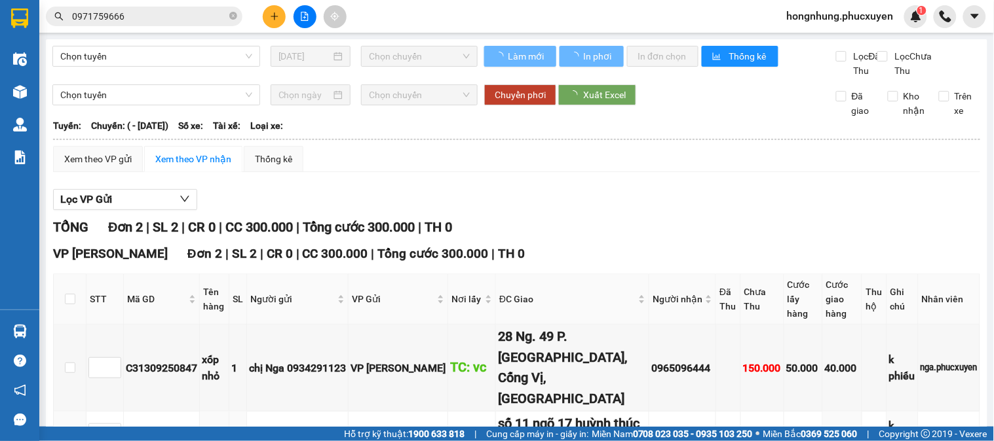
scroll to position [113, 0]
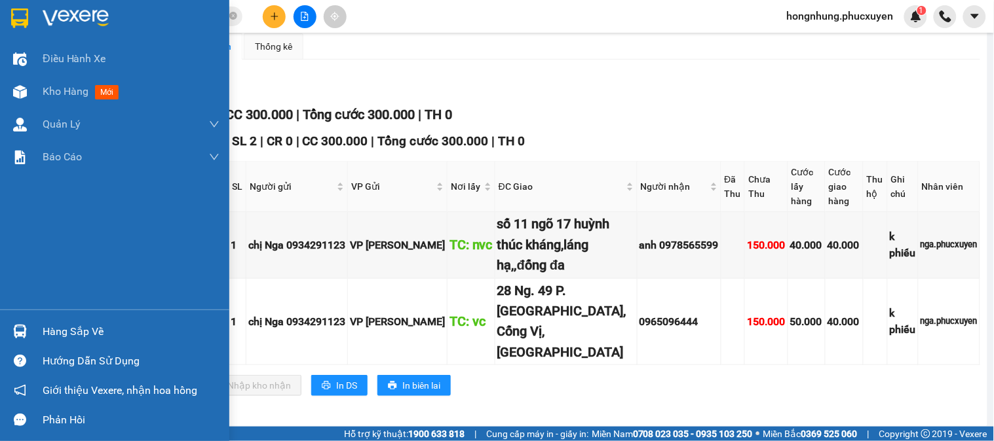
click at [72, 326] on div "Hàng sắp về" at bounding box center [131, 332] width 177 height 20
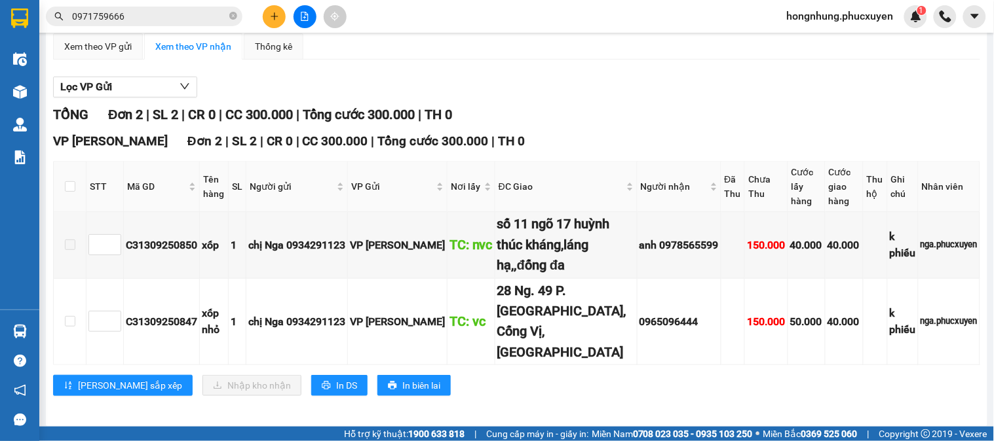
click at [396, 103] on section "Kết quả tìm kiếm ( 26 ) Bộ lọc Ngày tạo đơn gần nhất Mã ĐH Trạng thái Món hàng …" at bounding box center [497, 220] width 994 height 441
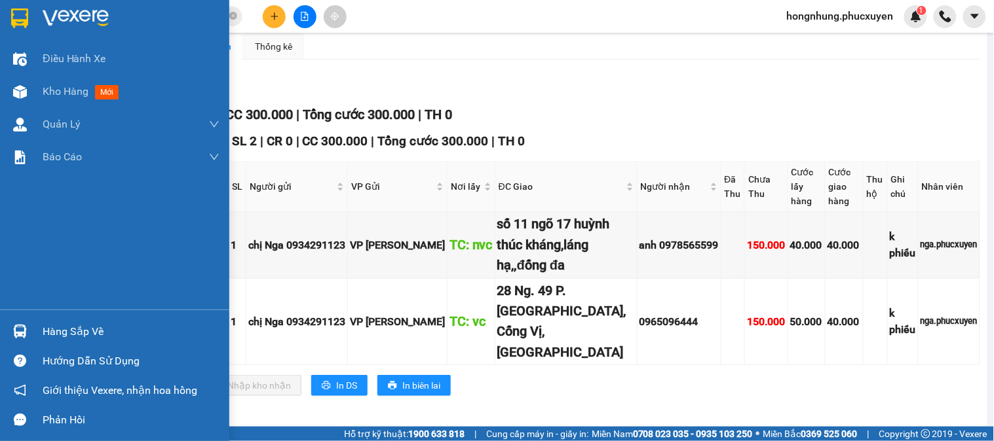
click at [20, 333] on img at bounding box center [20, 332] width 14 height 14
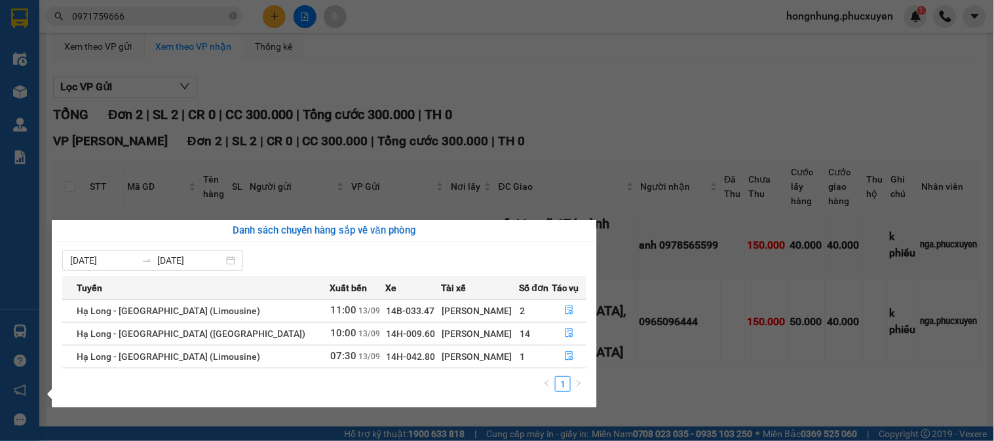
click at [709, 140] on section "Kết quả tìm kiếm ( 26 ) Bộ lọc Ngày tạo đơn gần nhất Mã ĐH Trạng thái Món hàng …" at bounding box center [497, 220] width 994 height 441
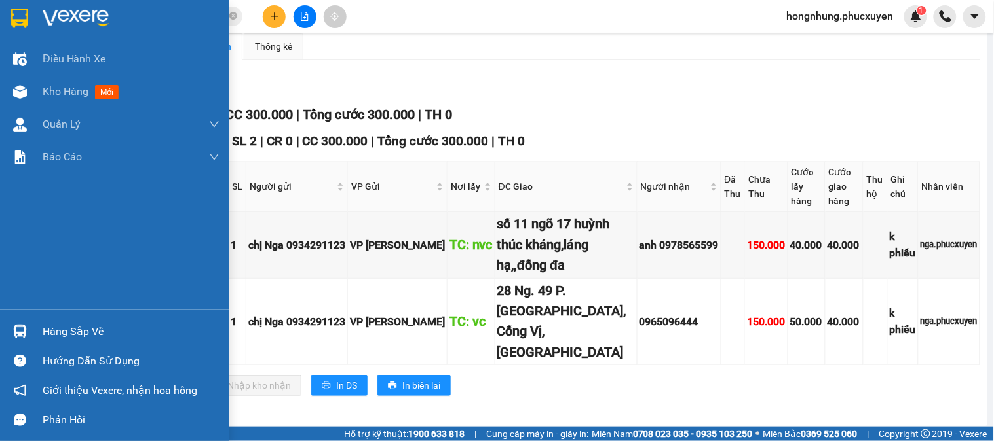
click at [54, 316] on div "Hàng sắp về Hướng dẫn sử dụng Giới thiệu Vexere, nhận hoa hồng Phản hồi" at bounding box center [114, 372] width 229 height 125
click at [53, 326] on div "Hàng sắp về" at bounding box center [131, 332] width 177 height 20
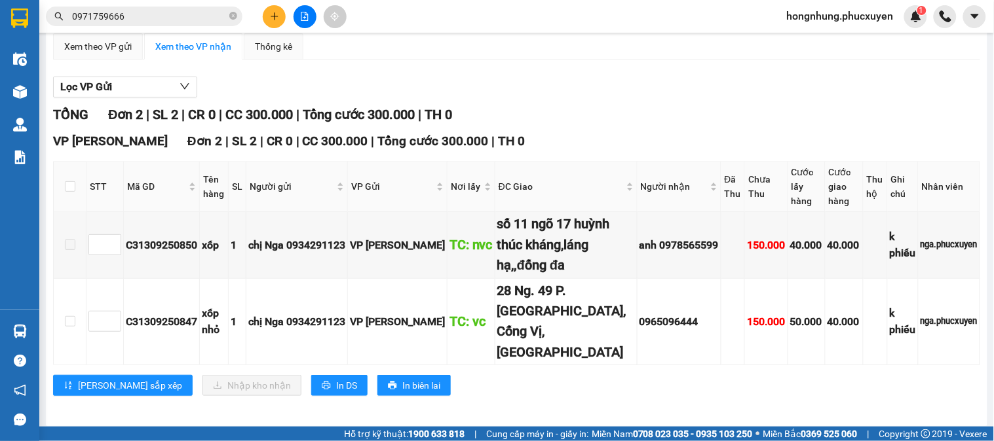
click at [709, 107] on section "Kết quả tìm kiếm ( 26 ) Bộ lọc Ngày tạo đơn gần nhất Mã ĐH Trạng thái Món hàng …" at bounding box center [497, 220] width 994 height 441
click at [270, 20] on icon "plus" at bounding box center [274, 16] width 9 height 9
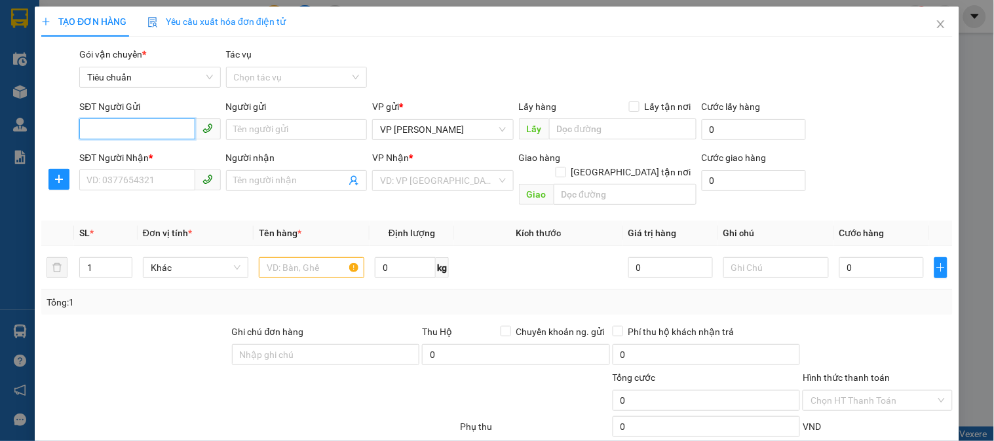
click at [168, 125] on input "SĐT Người Gửi" at bounding box center [136, 129] width 115 height 21
type input "0977261596"
click at [146, 149] on div "0977261596 - A Hạnh" at bounding box center [148, 156] width 124 height 14
type input "A Hạnh"
type input "0977261596"
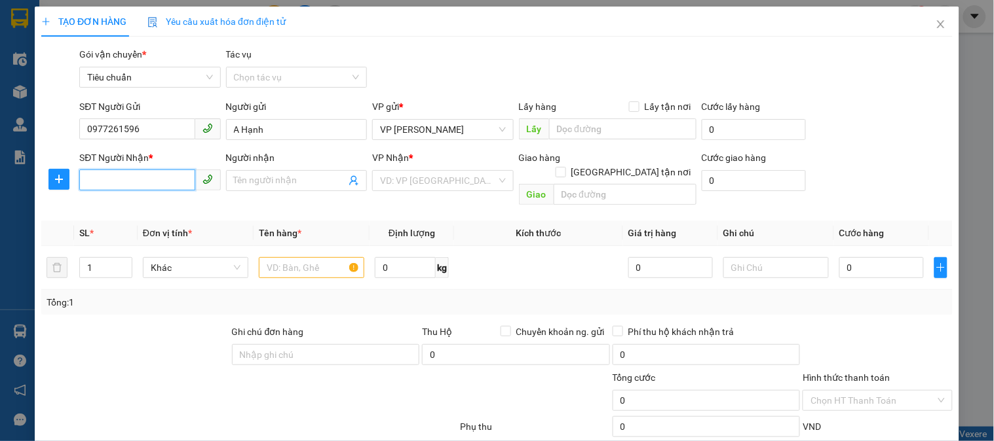
click at [162, 185] on input "SĐT Người Nhận *" at bounding box center [136, 180] width 115 height 21
type input "0363783756"
click at [187, 196] on div "0363783756 - Hiền Shome QN" at bounding box center [149, 206] width 140 height 21
type input "Hiền Shome QN"
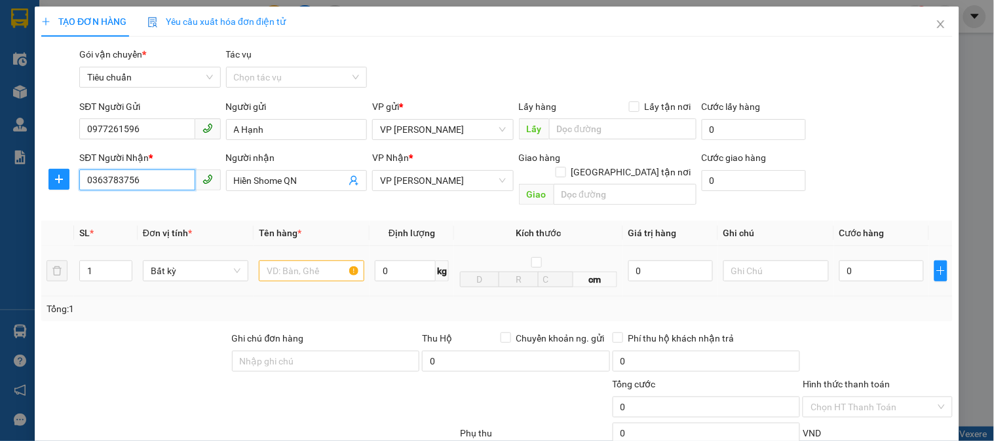
type input "0363783756"
click at [314, 263] on input "text" at bounding box center [311, 271] width 105 height 21
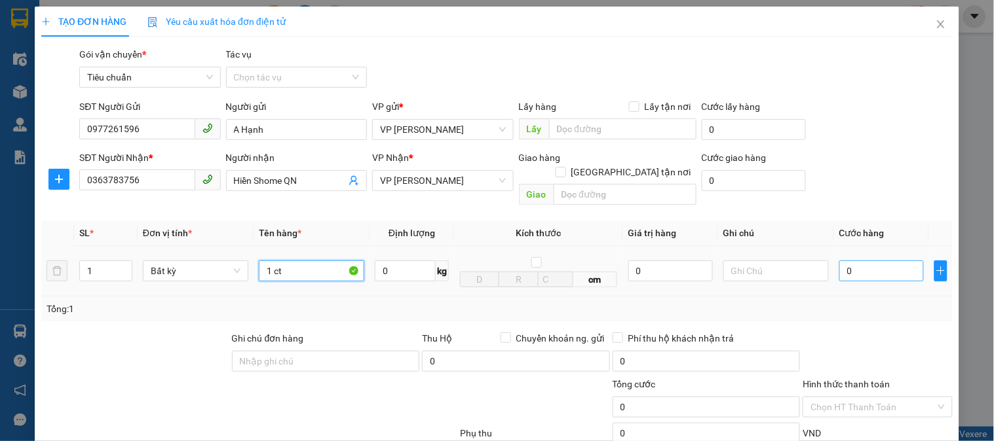
type input "1 ct"
click at [876, 261] on input "0" at bounding box center [881, 271] width 84 height 21
type input "6"
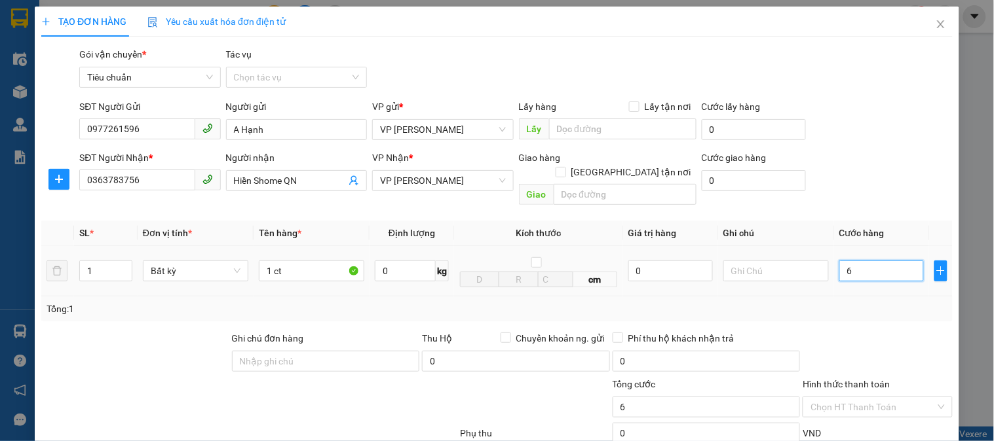
type input "60"
type input "60.000"
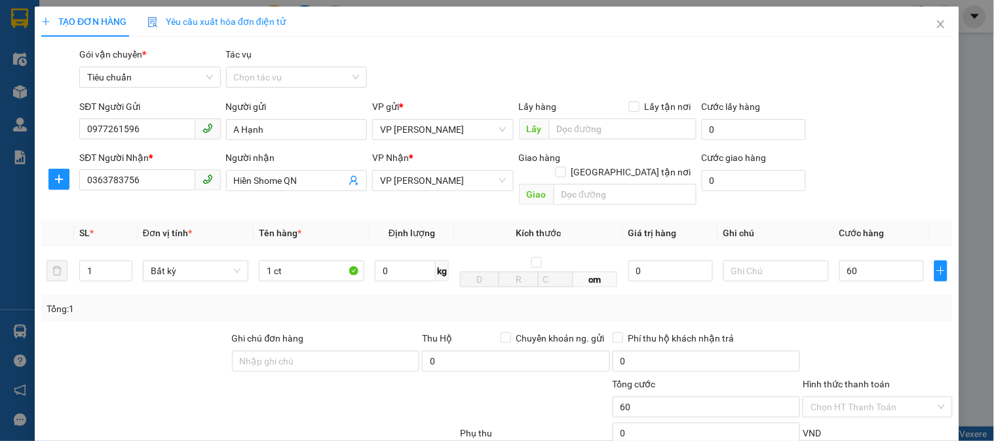
type input "60.000"
click at [875, 79] on div "Gói vận chuyển * Tiêu chuẩn Tác vụ Chọn tác vụ" at bounding box center [516, 70] width 878 height 46
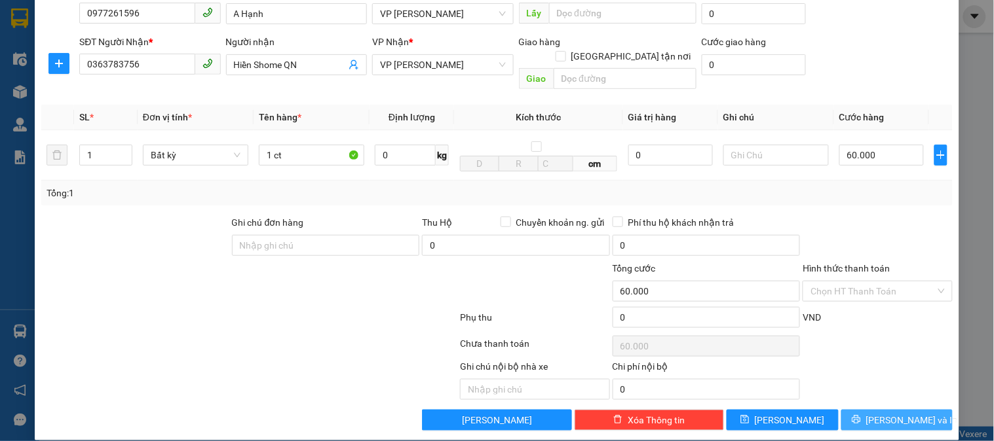
click at [899, 413] on span "[PERSON_NAME] và In" at bounding box center [912, 420] width 92 height 14
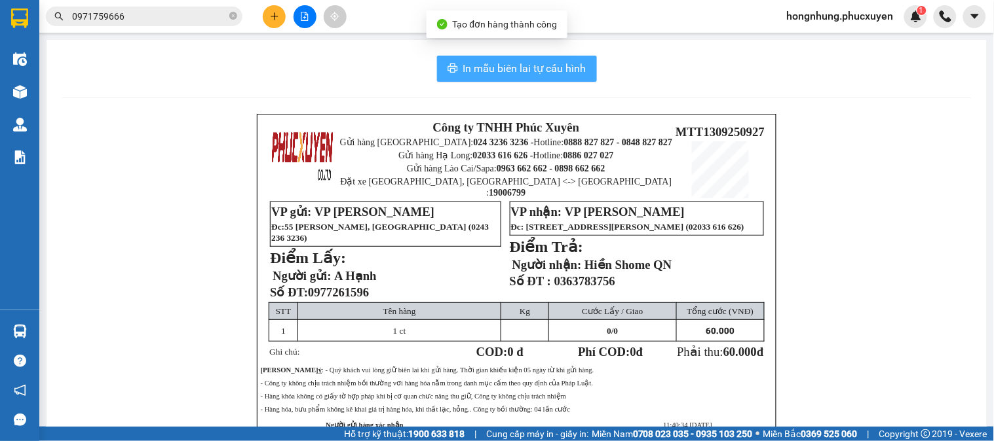
drag, startPoint x: 512, startPoint y: 75, endPoint x: 501, endPoint y: 86, distance: 14.8
click at [511, 75] on span "In mẫu biên lai tự cấu hình" at bounding box center [524, 68] width 123 height 16
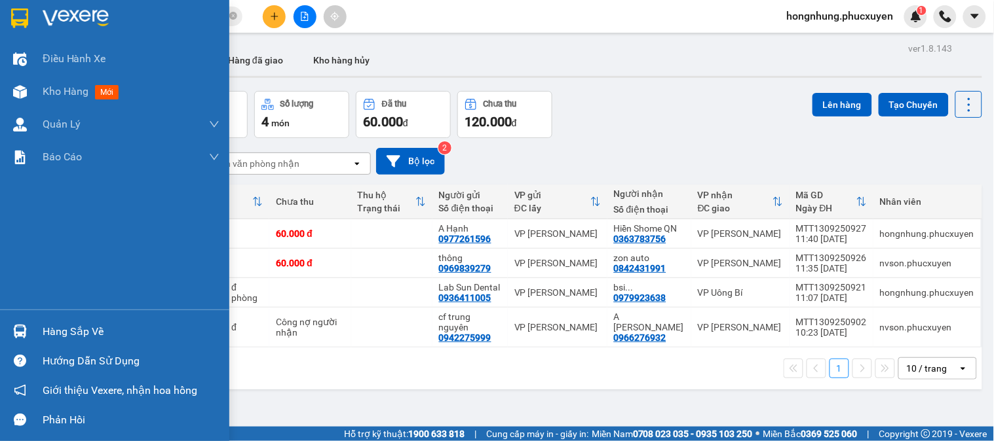
click at [1, 314] on div "Hàng sắp về Hướng dẫn sử dụng Giới thiệu Vexere, nhận hoa hồng Phản hồi" at bounding box center [114, 372] width 229 height 125
click at [64, 324] on div "Hàng sắp về" at bounding box center [131, 332] width 177 height 20
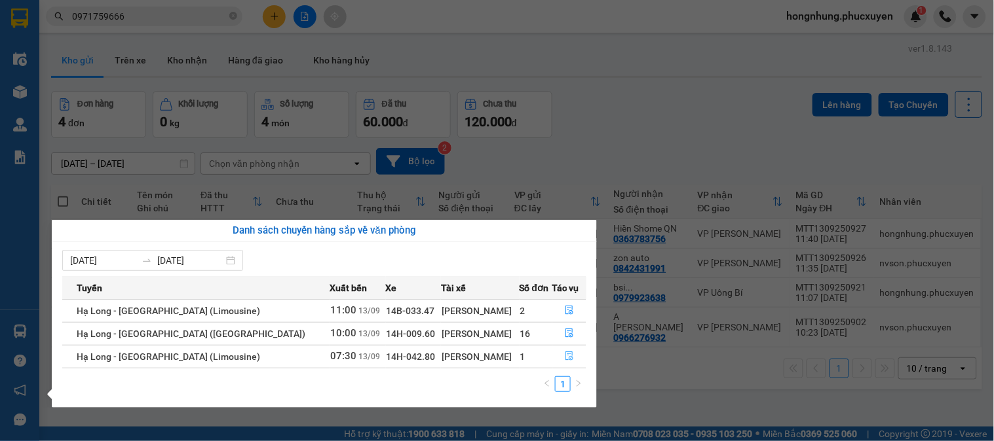
click at [567, 352] on icon "file-done" at bounding box center [569, 356] width 8 height 9
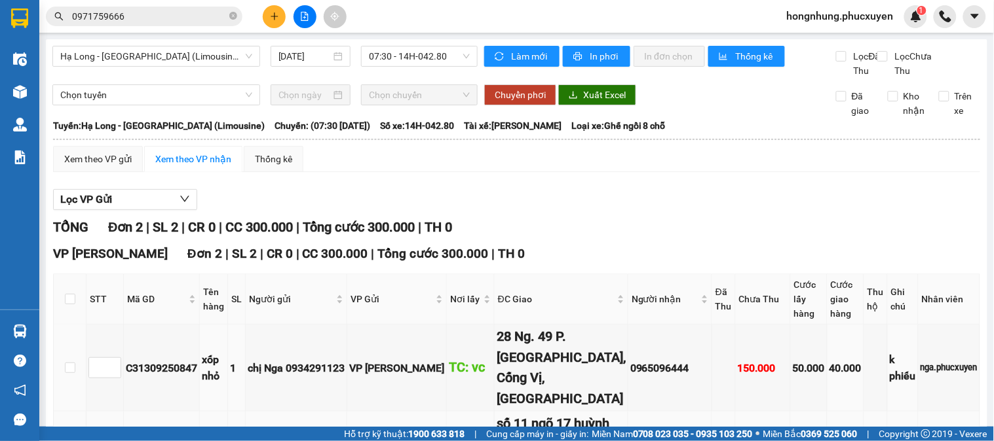
scroll to position [133, 0]
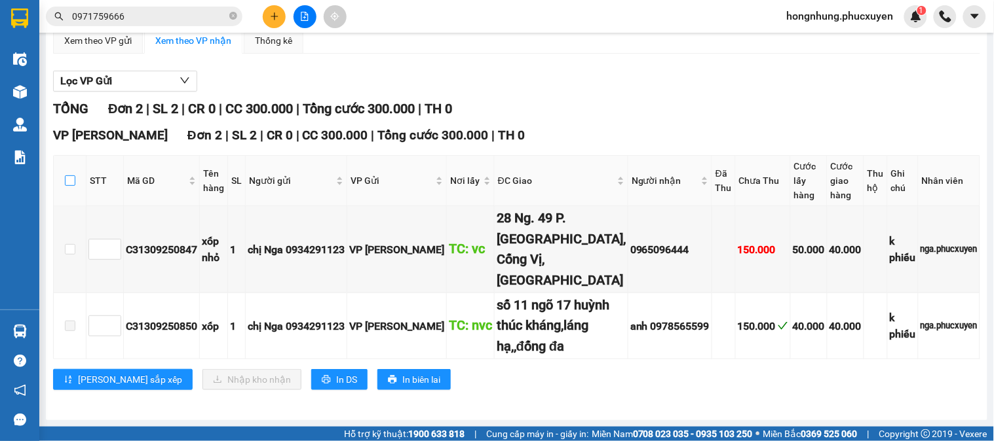
click at [73, 180] on input "checkbox" at bounding box center [70, 181] width 10 height 10
checkbox input "true"
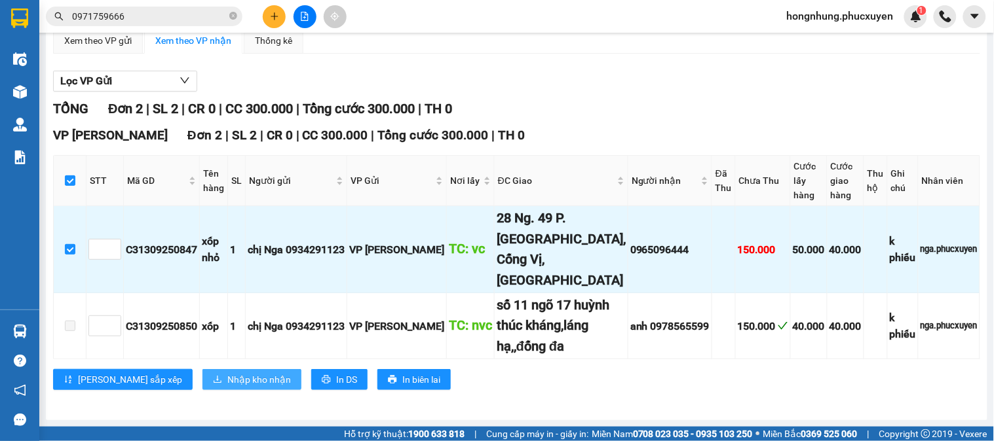
click at [227, 384] on span "Nhập kho nhận" at bounding box center [259, 380] width 64 height 14
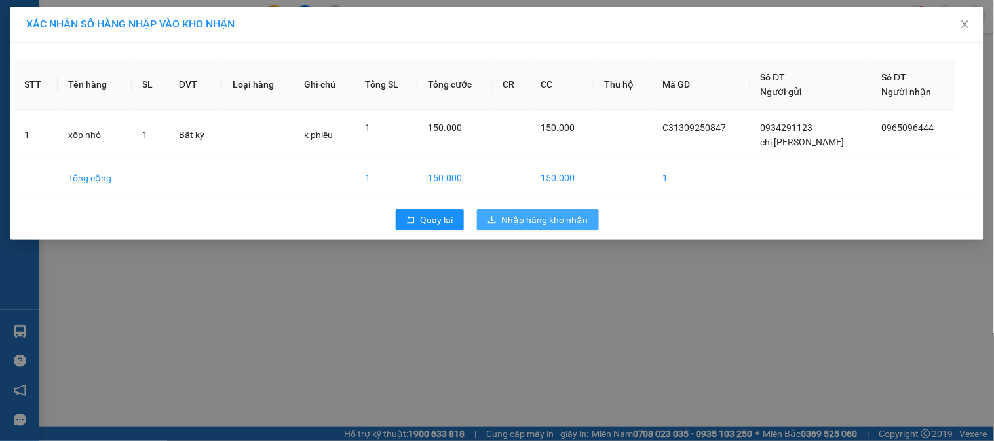
click at [561, 223] on span "Nhập hàng kho nhận" at bounding box center [545, 220] width 86 height 14
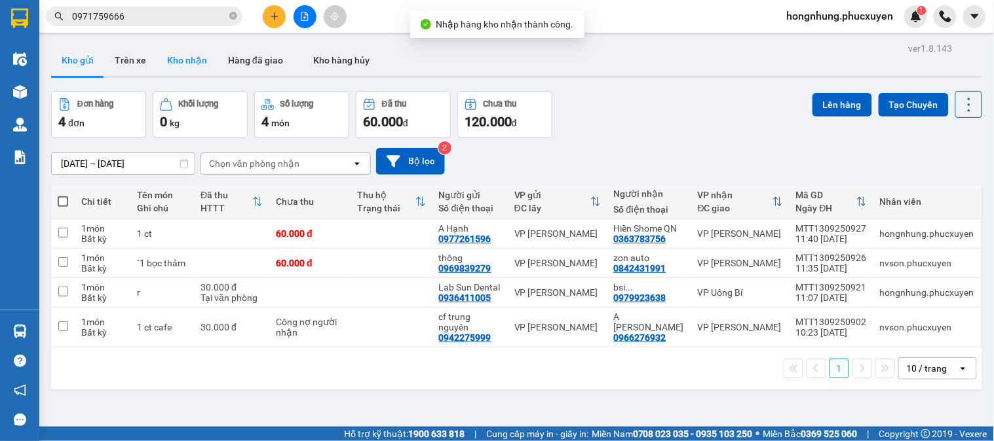
click at [183, 67] on button "Kho nhận" at bounding box center [187, 60] width 61 height 31
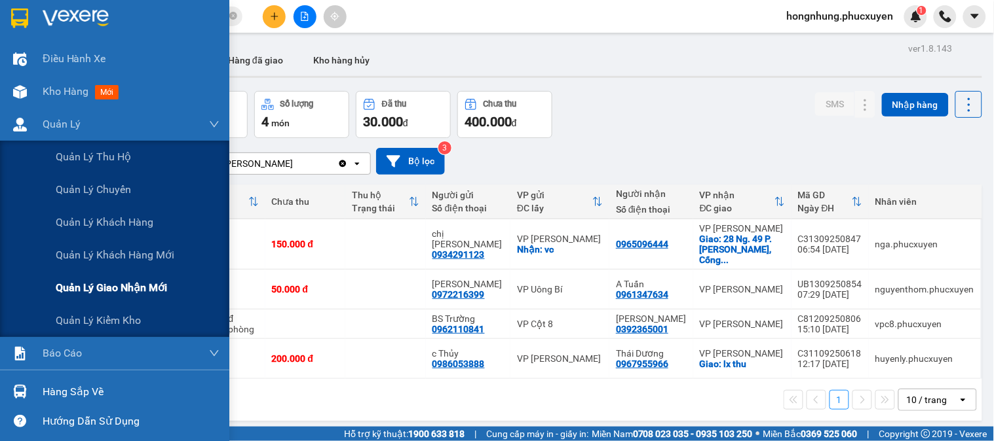
click at [122, 287] on span "Quản lý giao nhận mới" at bounding box center [111, 288] width 111 height 16
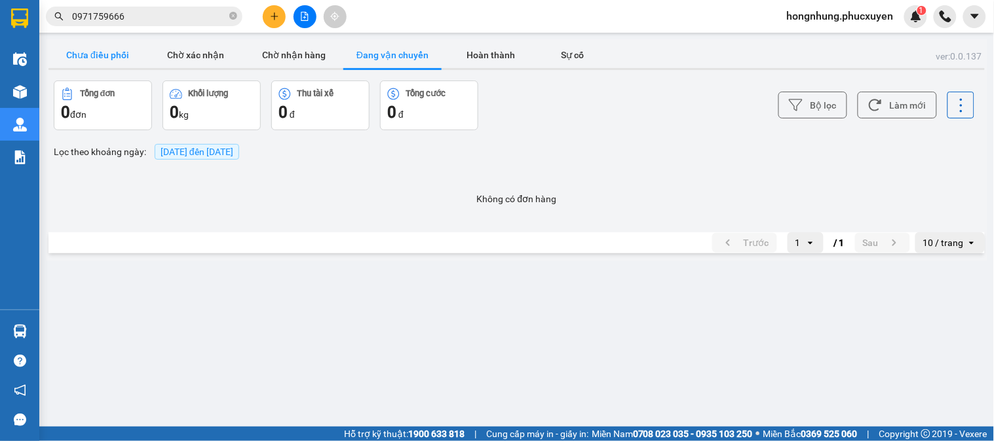
click at [102, 53] on button "Chưa điều phối" at bounding box center [97, 55] width 98 height 26
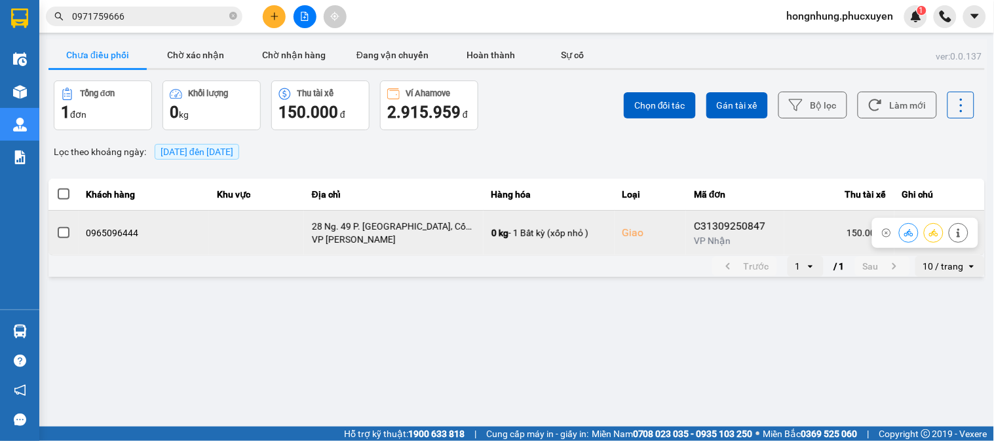
click at [903, 234] on button at bounding box center [908, 232] width 18 height 23
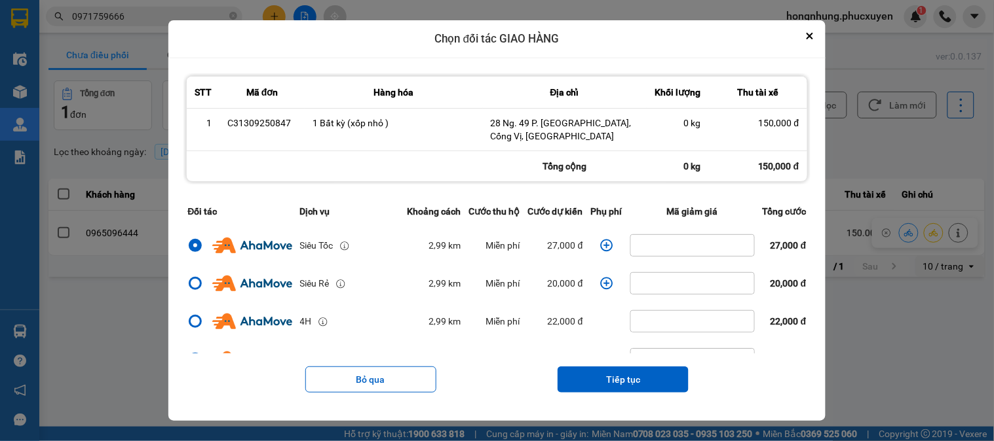
click at [605, 243] on icon "dialog" at bounding box center [606, 245] width 13 height 13
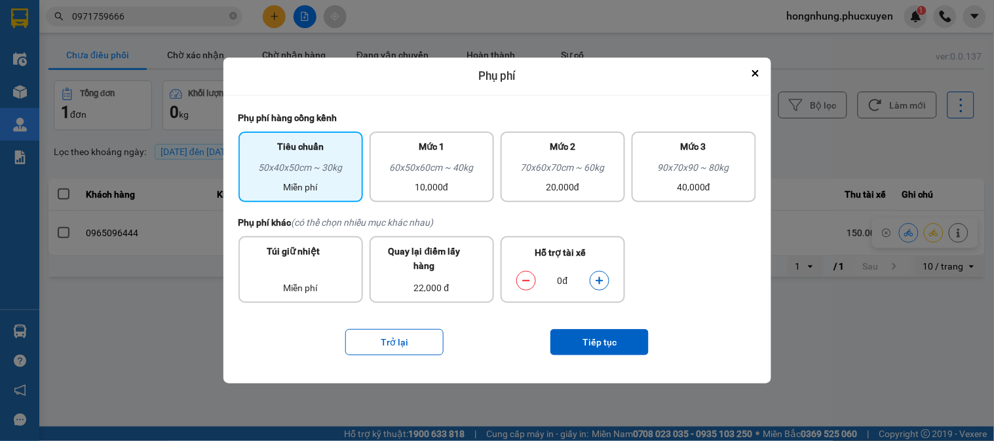
drag, startPoint x: 594, startPoint y: 278, endPoint x: 599, endPoint y: 299, distance: 22.1
click at [593, 278] on button "dialog" at bounding box center [599, 280] width 18 height 23
click at [612, 341] on button "Tiếp tục" at bounding box center [599, 342] width 98 height 26
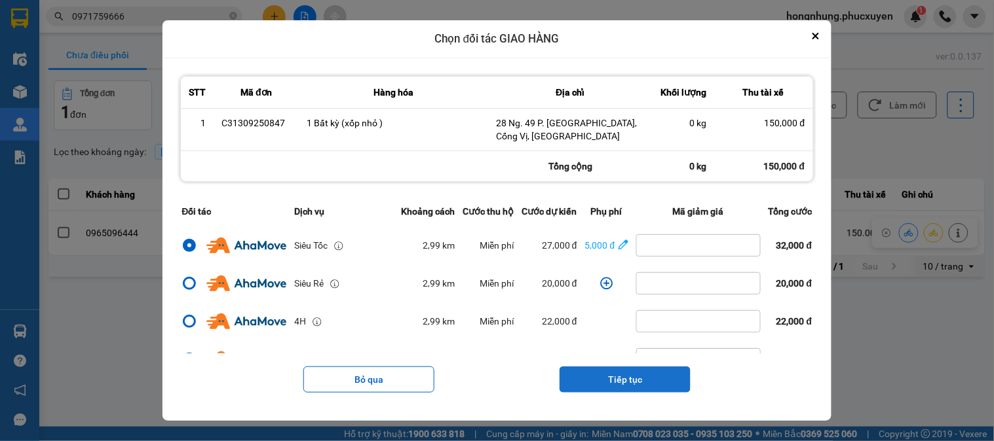
click at [624, 388] on button "Tiếp tục" at bounding box center [624, 380] width 131 height 26
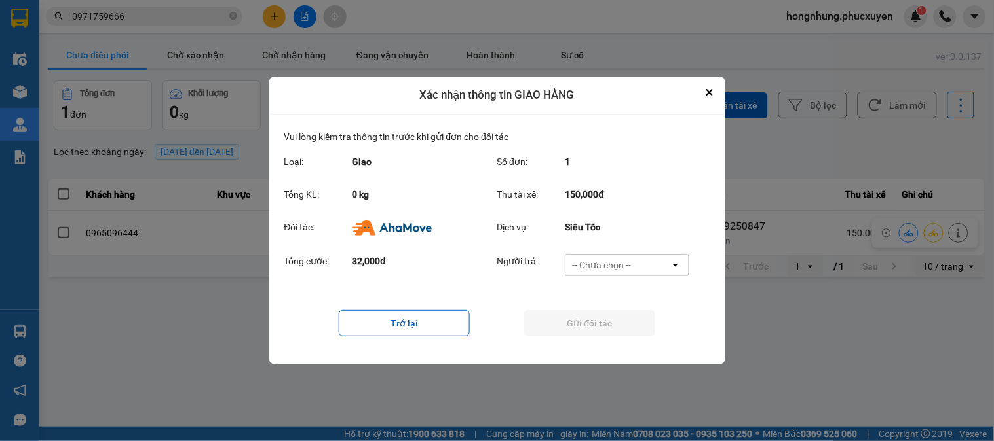
click at [621, 274] on div "-- Chưa chọn --" at bounding box center [617, 265] width 105 height 21
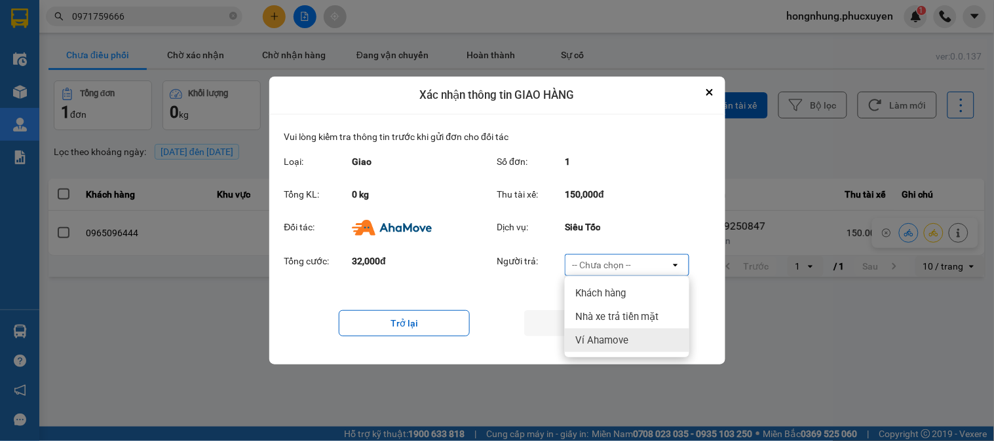
click at [618, 338] on span "Ví Ahamove" at bounding box center [601, 340] width 53 height 13
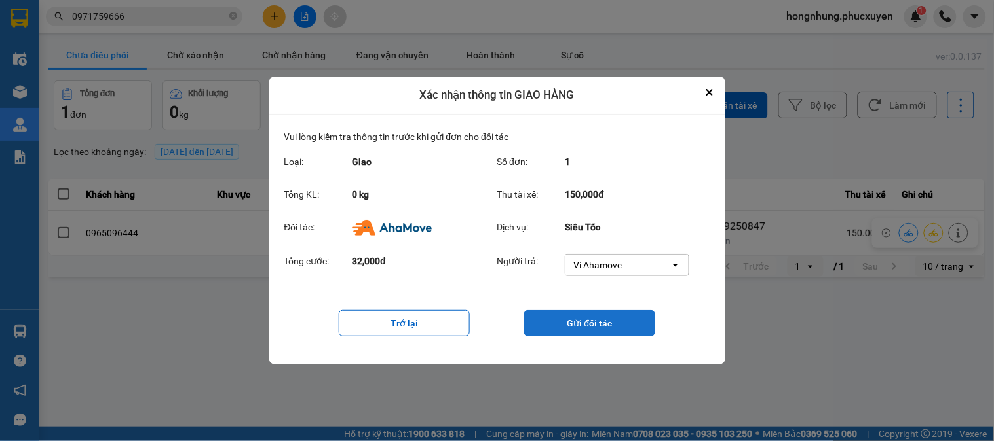
click at [603, 320] on button "Gửi đối tác" at bounding box center [589, 323] width 131 height 26
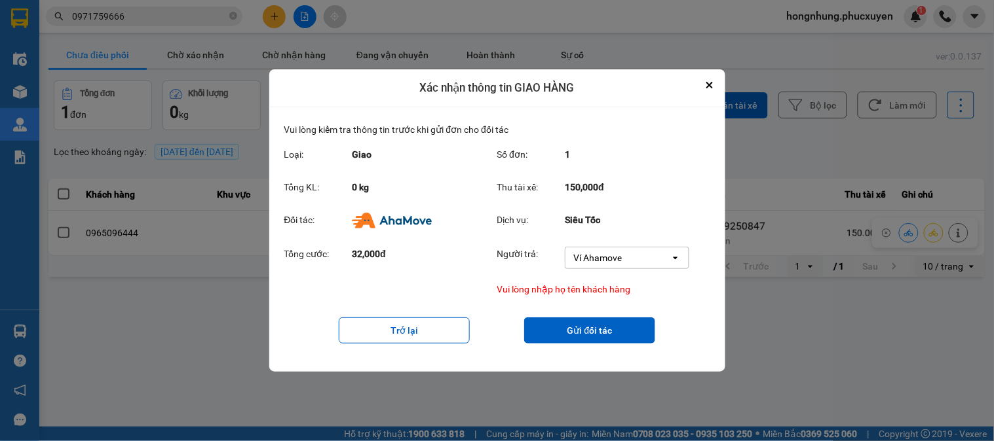
drag, startPoint x: 711, startPoint y: 83, endPoint x: 278, endPoint y: 187, distance: 445.4
click at [709, 83] on icon "Close" at bounding box center [709, 85] width 7 height 7
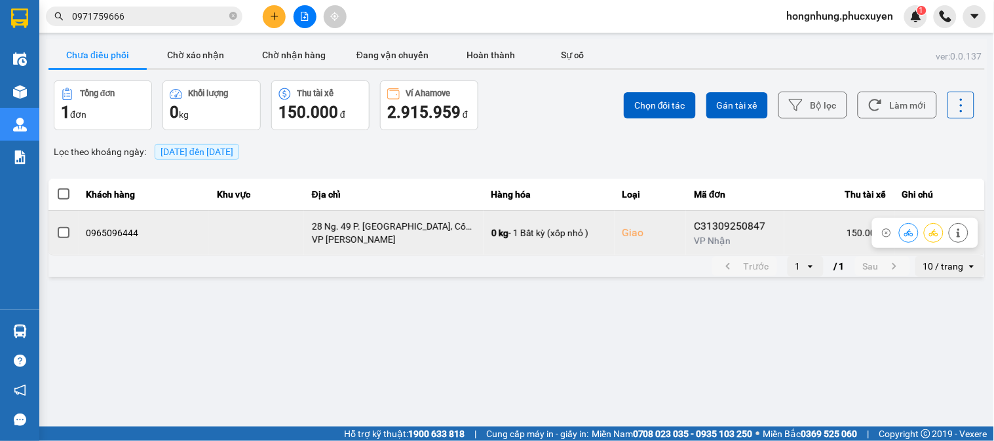
click at [128, 224] on td "0965096444" at bounding box center [144, 232] width 131 height 45
click at [128, 234] on div "0965096444" at bounding box center [143, 233] width 115 height 13
copy div "0965096444"
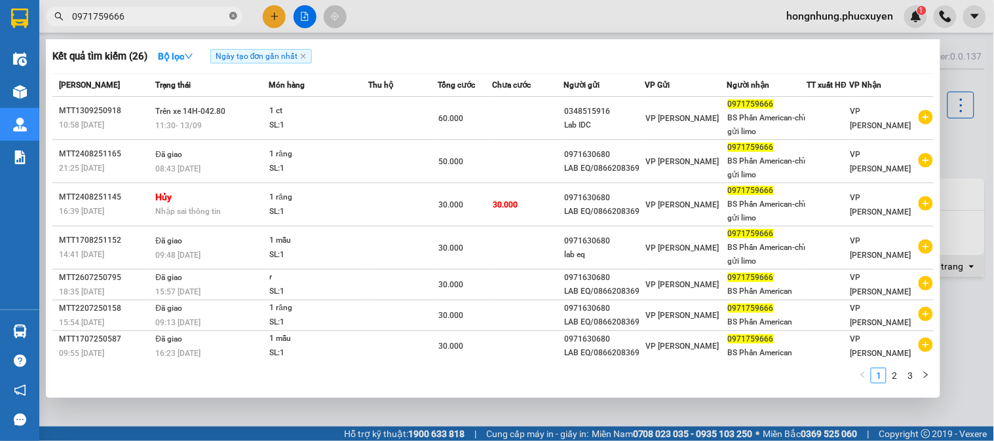
click at [233, 17] on icon "close-circle" at bounding box center [233, 16] width 8 height 8
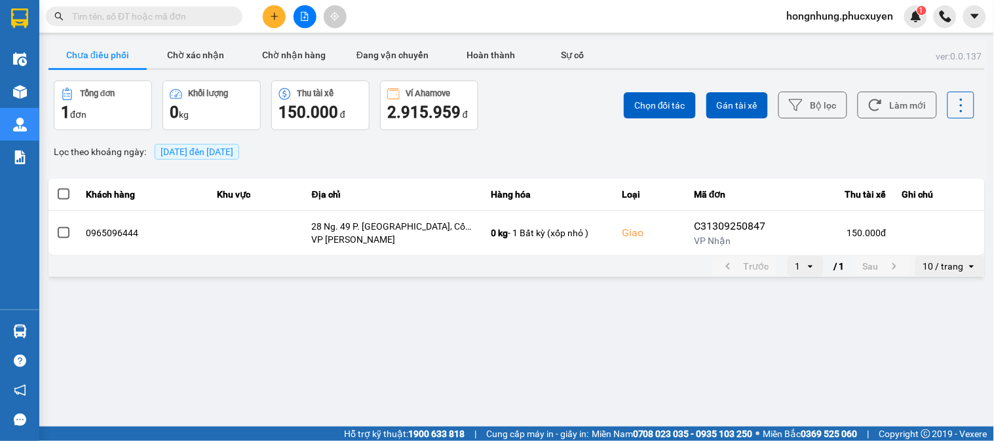
paste input "0965096444"
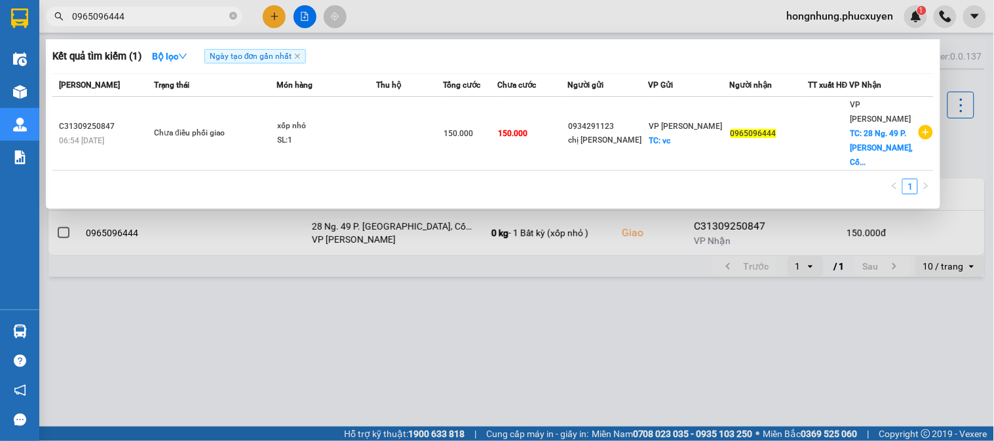
type input "0965096444"
click at [327, 134] on div "SL: 1" at bounding box center [326, 141] width 98 height 14
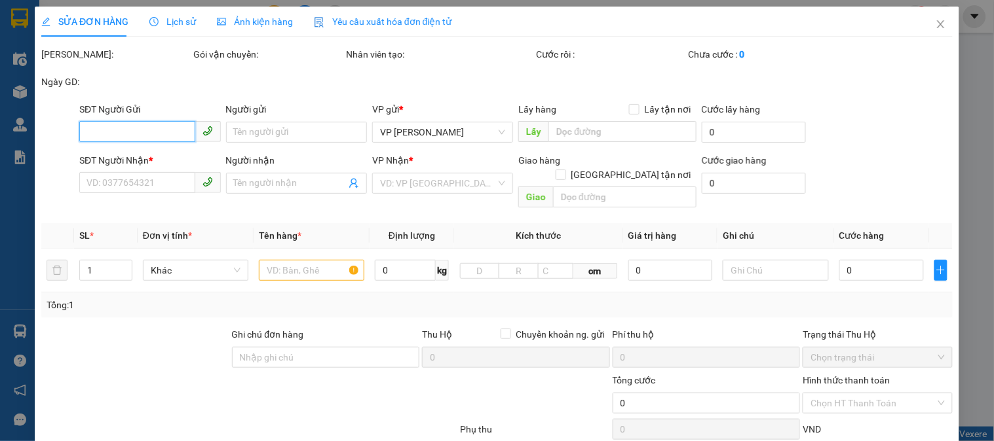
type input "0934291123"
type input "chị [PERSON_NAME]"
checkbox input "true"
type input "vc"
type input "0965096444"
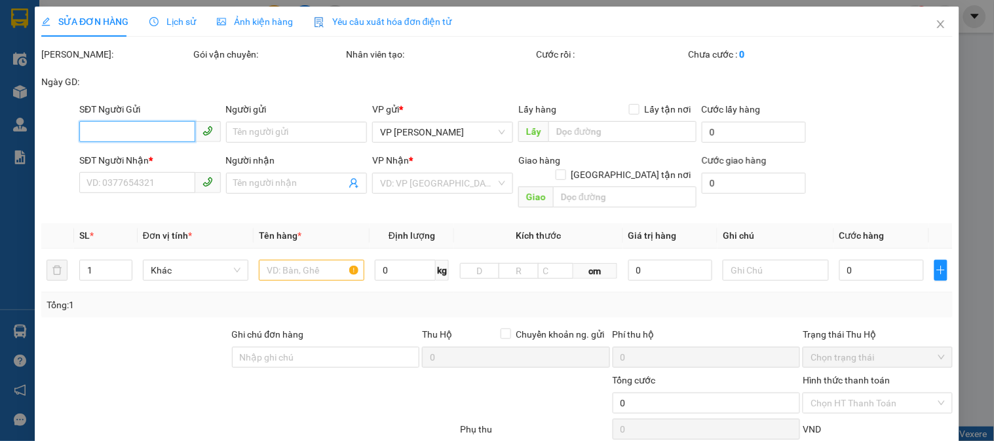
checkbox input "true"
type input "28 Ng. 49 P. [GEOGRAPHIC_DATA], Cống Vị, [GEOGRAPHIC_DATA]"
type input "150.000"
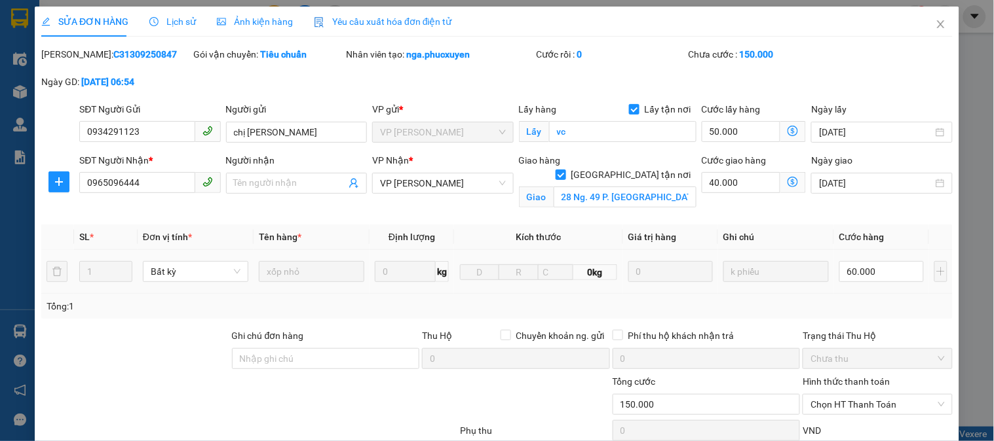
click at [318, 254] on td "xốp nhỏ" at bounding box center [311, 272] width 116 height 44
click at [308, 184] on input "Người nhận" at bounding box center [290, 183] width 112 height 14
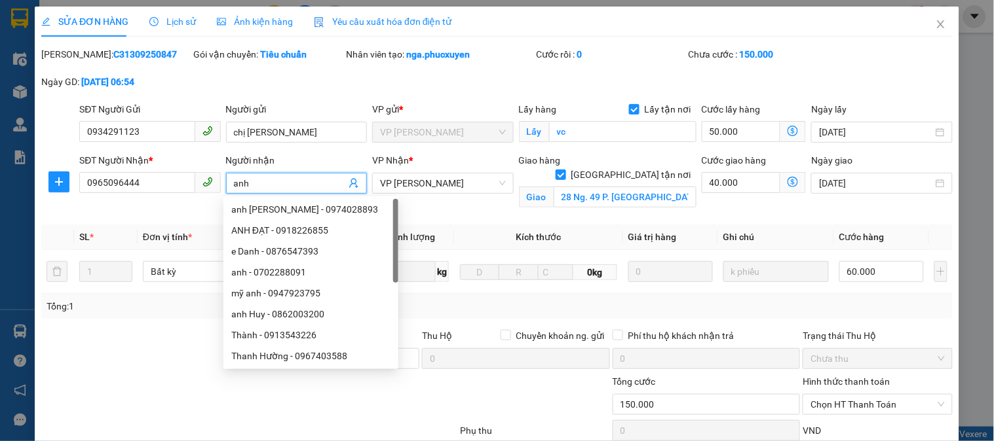
scroll to position [128, 0]
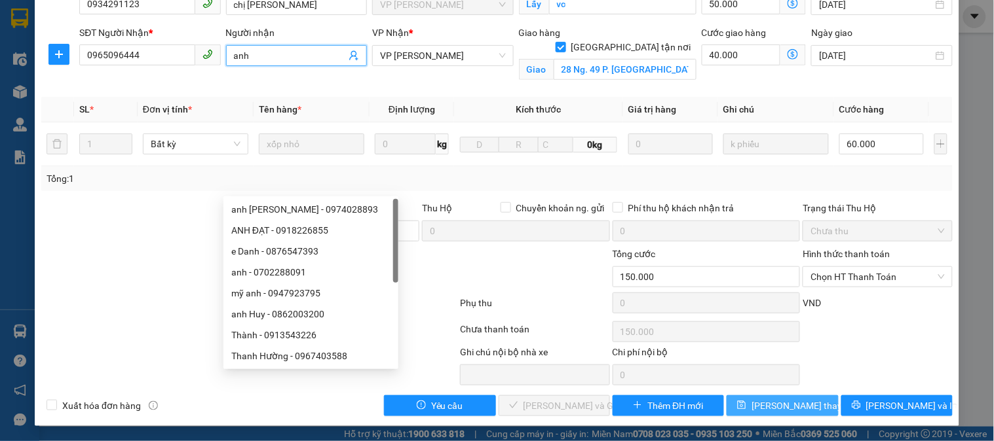
type input "anh"
click at [769, 413] on span "[PERSON_NAME] thay đổi" at bounding box center [803, 406] width 105 height 14
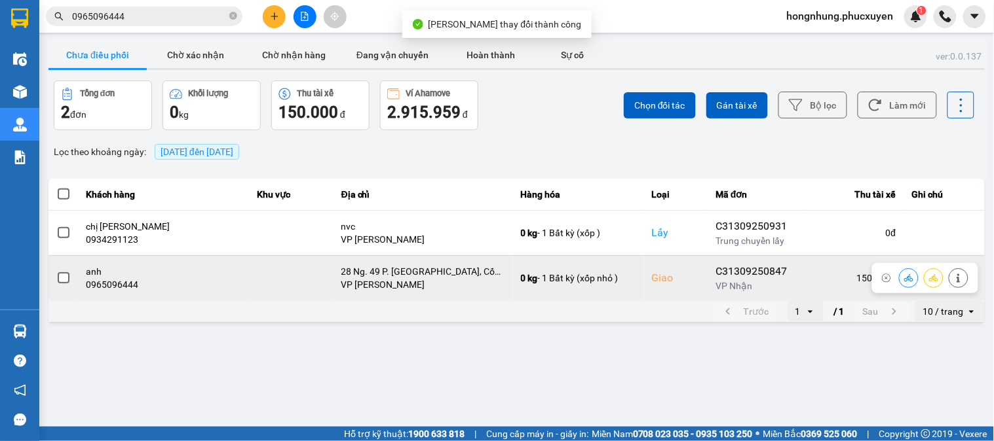
drag, startPoint x: 908, startPoint y: 278, endPoint x: 901, endPoint y: 280, distance: 7.5
click at [908, 278] on icon at bounding box center [908, 277] width 9 height 7
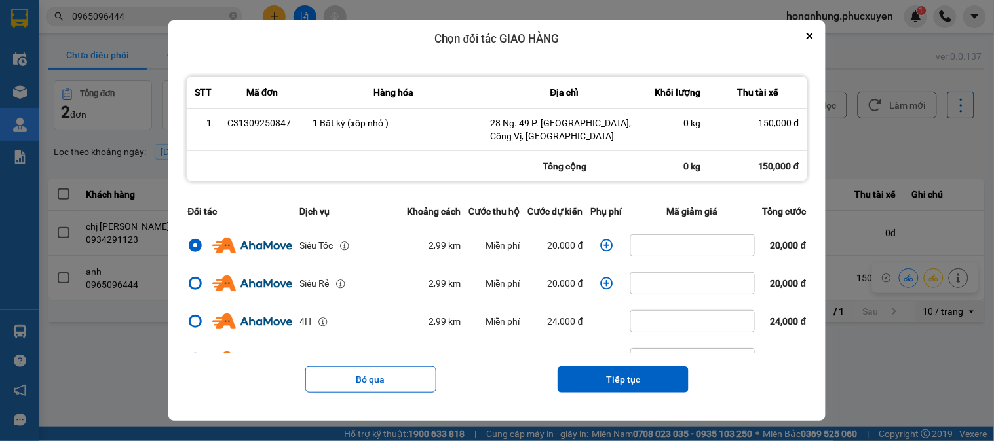
click at [600, 247] on icon "dialog" at bounding box center [606, 245] width 12 height 12
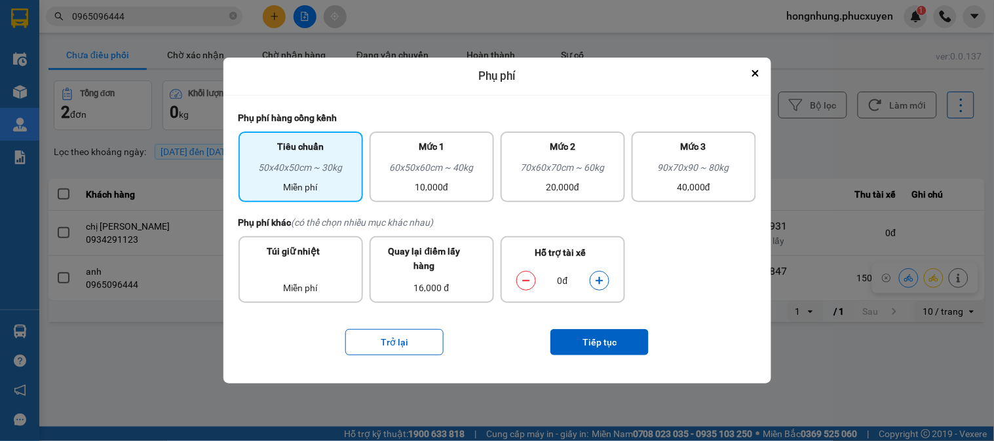
click at [599, 280] on icon "dialog" at bounding box center [598, 280] width 7 height 7
click at [624, 352] on button "Tiếp tục" at bounding box center [599, 342] width 98 height 26
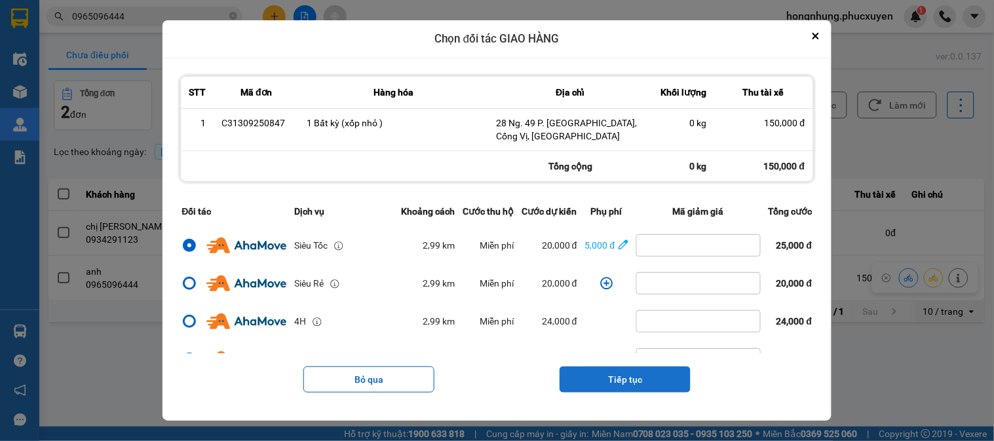
click at [649, 381] on button "Tiếp tục" at bounding box center [624, 380] width 131 height 26
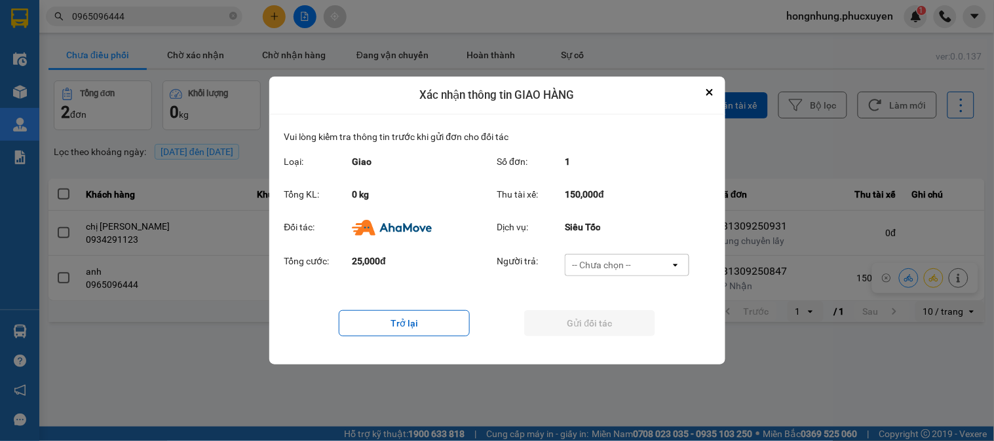
click at [636, 260] on div "-- Chưa chọn --" at bounding box center [617, 265] width 105 height 21
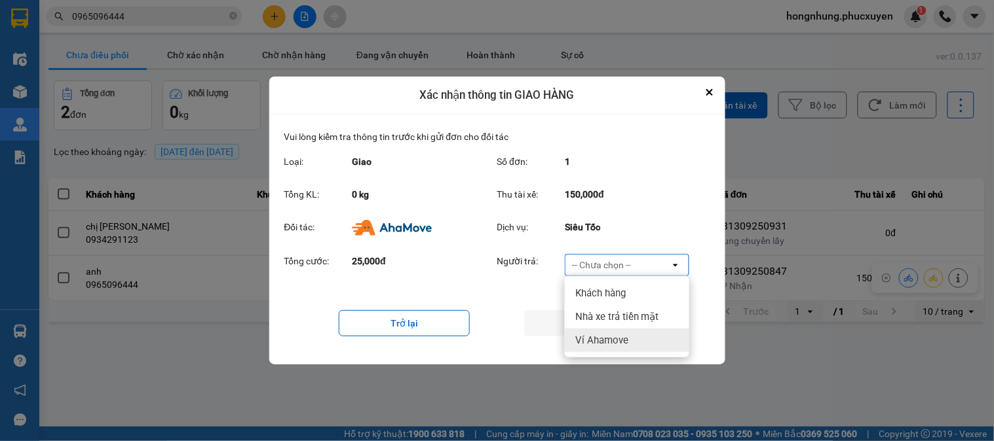
click at [624, 344] on span "Ví Ahamove" at bounding box center [601, 340] width 53 height 13
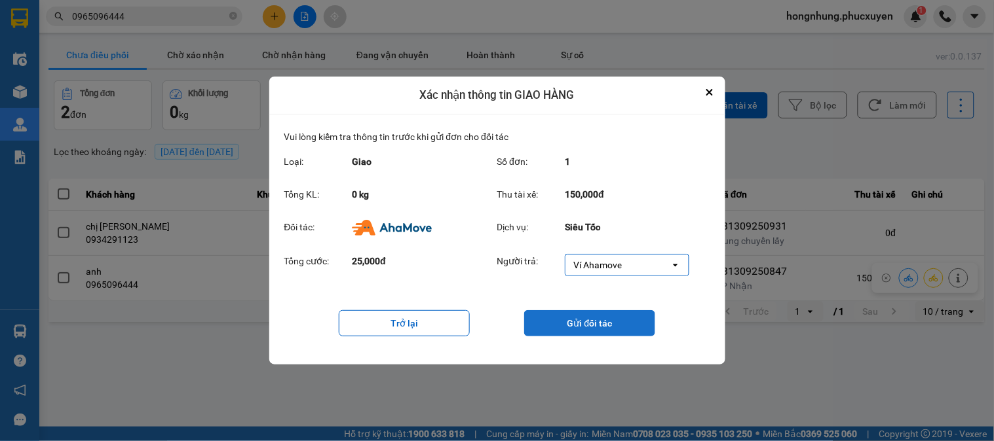
click at [620, 329] on button "Gửi đối tác" at bounding box center [589, 323] width 131 height 26
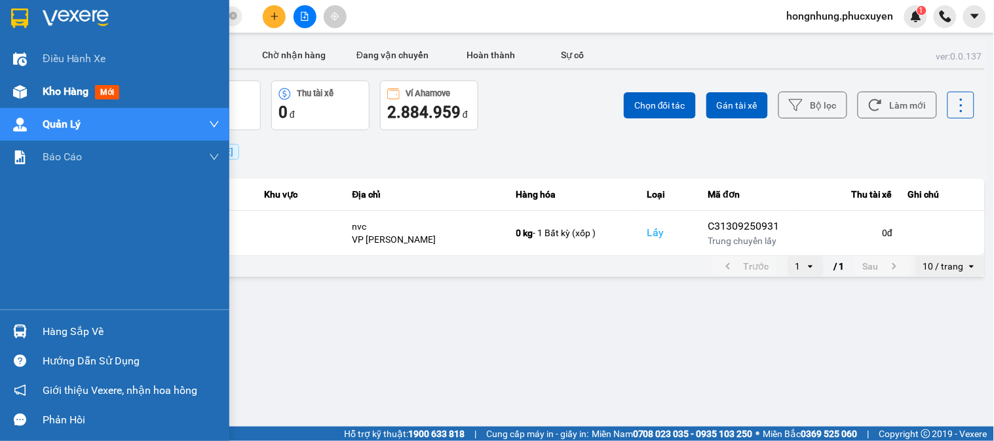
click at [50, 95] on span "Kho hàng" at bounding box center [66, 91] width 46 height 12
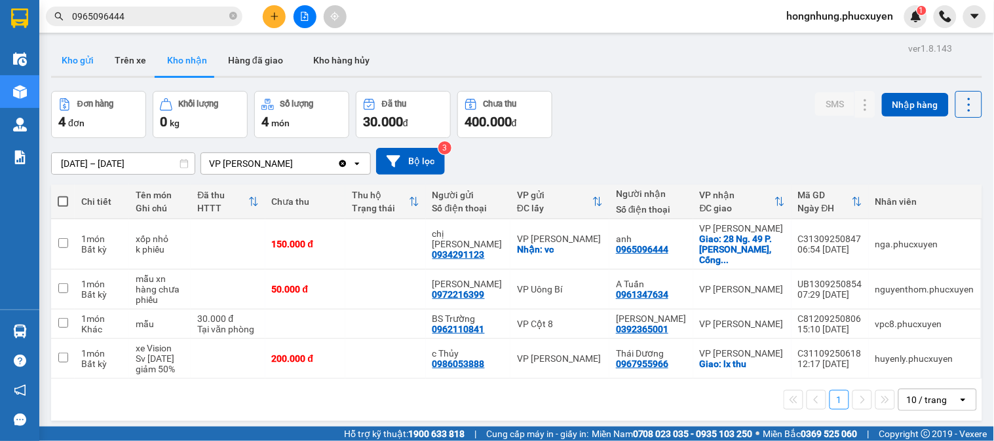
click at [67, 60] on button "Kho gửi" at bounding box center [77, 60] width 53 height 31
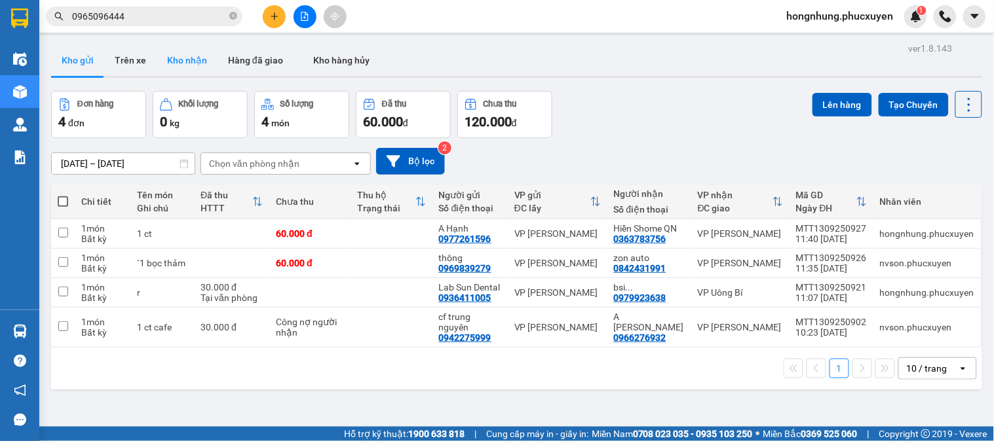
drag, startPoint x: 193, startPoint y: 66, endPoint x: 165, endPoint y: 72, distance: 28.8
click at [193, 66] on button "Kho nhận" at bounding box center [187, 60] width 61 height 31
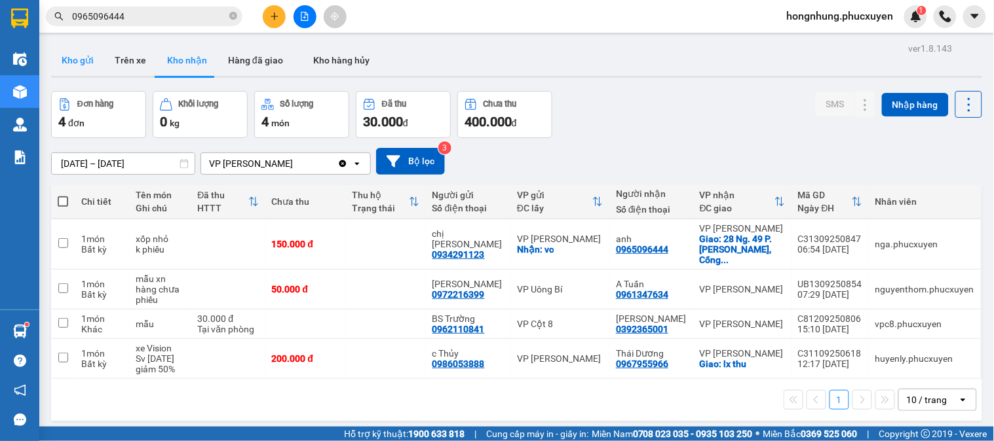
click at [81, 62] on button "Kho gửi" at bounding box center [77, 60] width 53 height 31
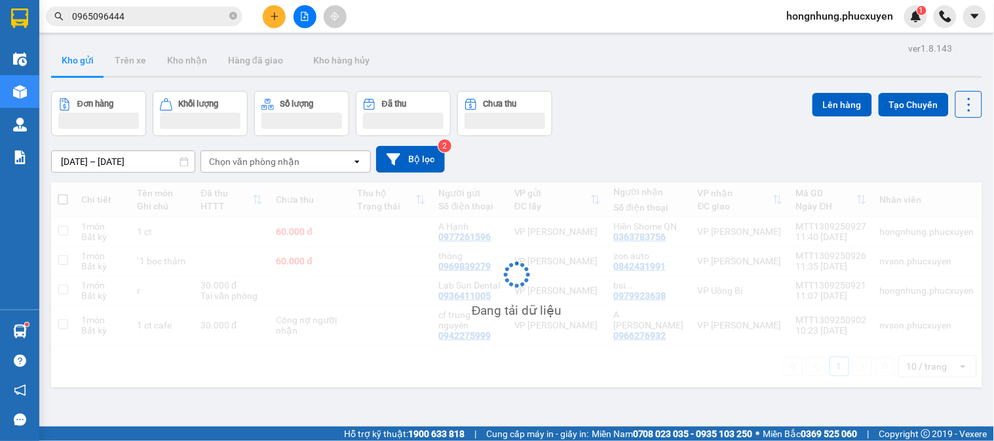
click at [81, 62] on button "Kho gửi" at bounding box center [77, 60] width 53 height 31
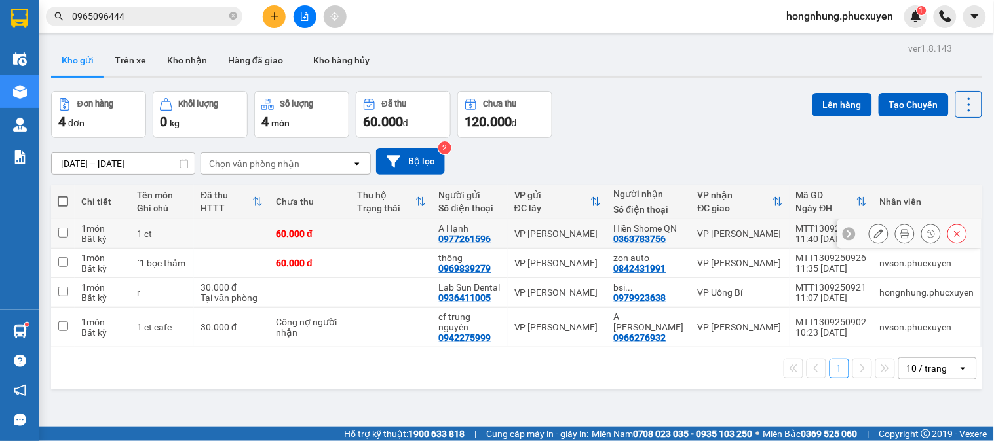
drag, startPoint x: 344, startPoint y: 238, endPoint x: 334, endPoint y: 270, distance: 32.9
click at [343, 238] on div "60.000 đ" at bounding box center [310, 234] width 68 height 10
checkbox input "true"
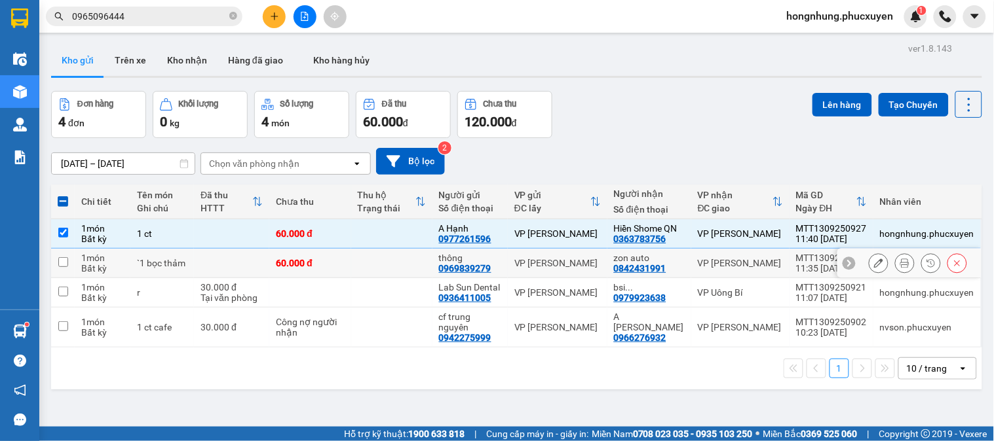
click at [335, 269] on div "60.000 đ" at bounding box center [310, 263] width 68 height 10
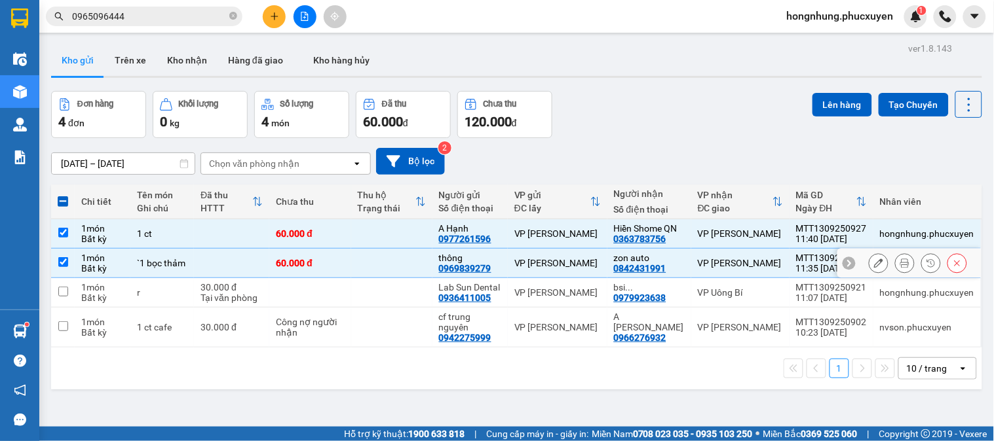
click at [347, 266] on td "60.000 đ" at bounding box center [309, 263] width 81 height 29
checkbox input "false"
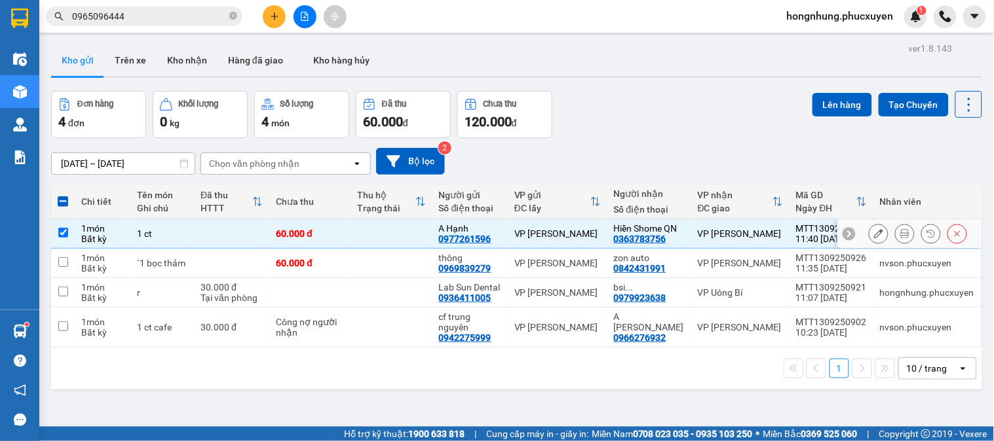
click at [348, 234] on td "60.000 đ" at bounding box center [309, 233] width 81 height 29
checkbox input "false"
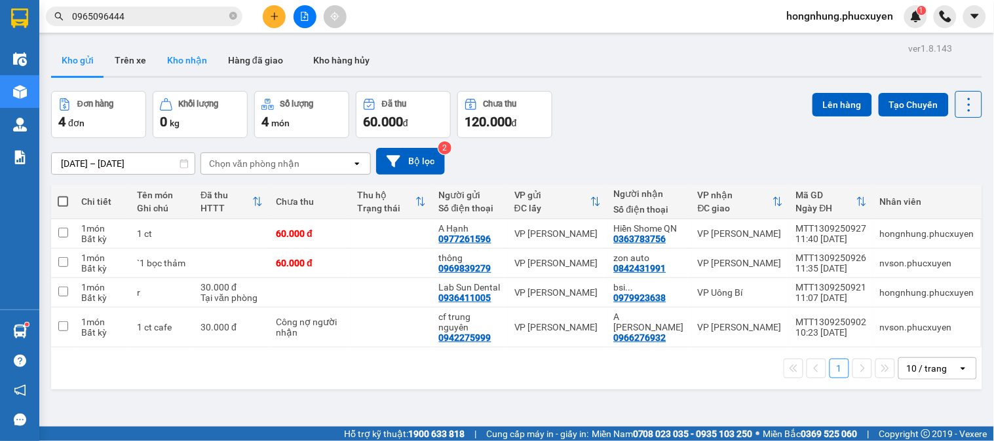
click at [198, 70] on button "Kho nhận" at bounding box center [187, 60] width 61 height 31
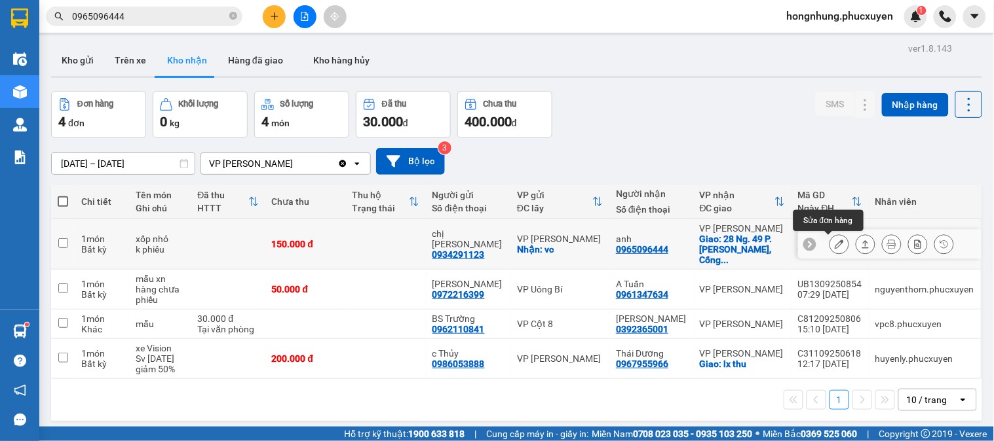
click at [834, 242] on icon at bounding box center [838, 244] width 9 height 9
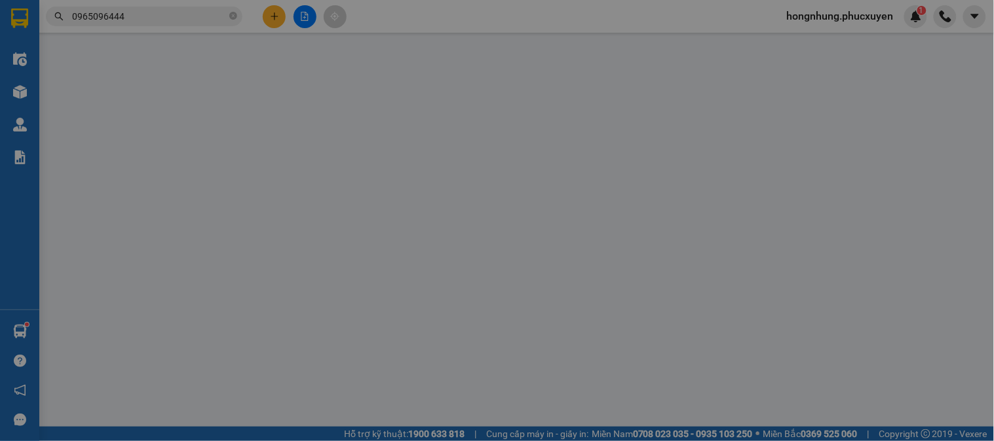
type input "0934291123"
type input "chị [PERSON_NAME]"
checkbox input "true"
type input "vc"
type input "0965096444"
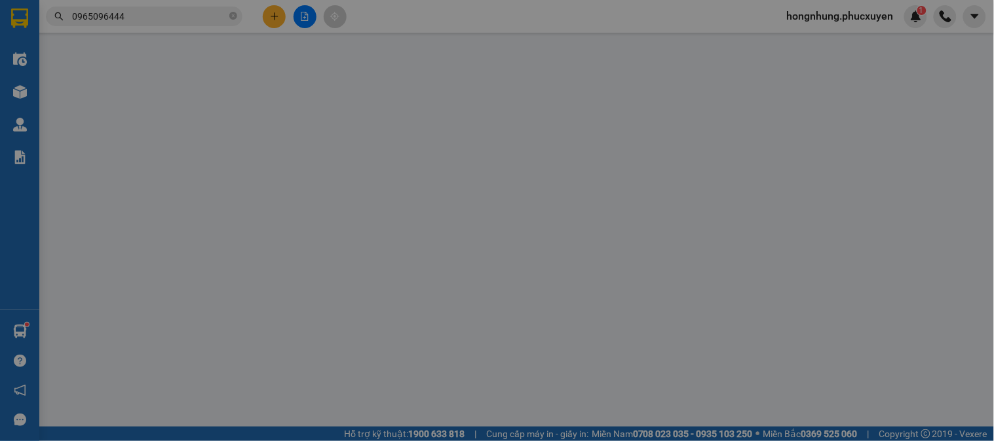
type input "anh"
checkbox input "true"
type input "28 Ng. 49 P. [GEOGRAPHIC_DATA], Cống Vị, [GEOGRAPHIC_DATA]"
type input "150.000"
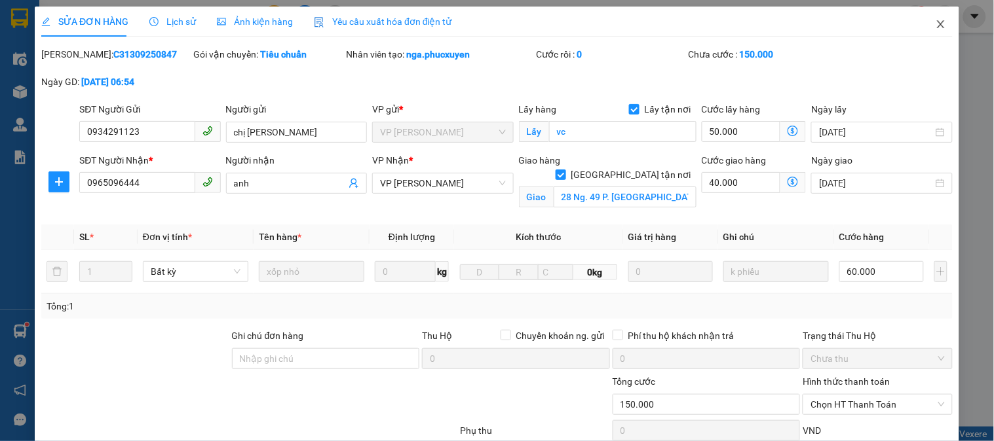
click at [933, 16] on span "Close" at bounding box center [940, 25] width 37 height 37
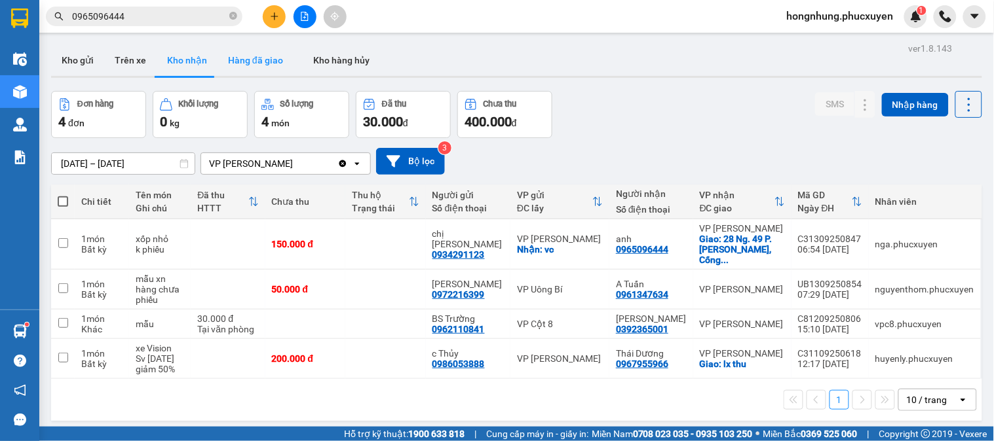
click at [266, 62] on button "Hàng đã giao" at bounding box center [255, 60] width 76 height 31
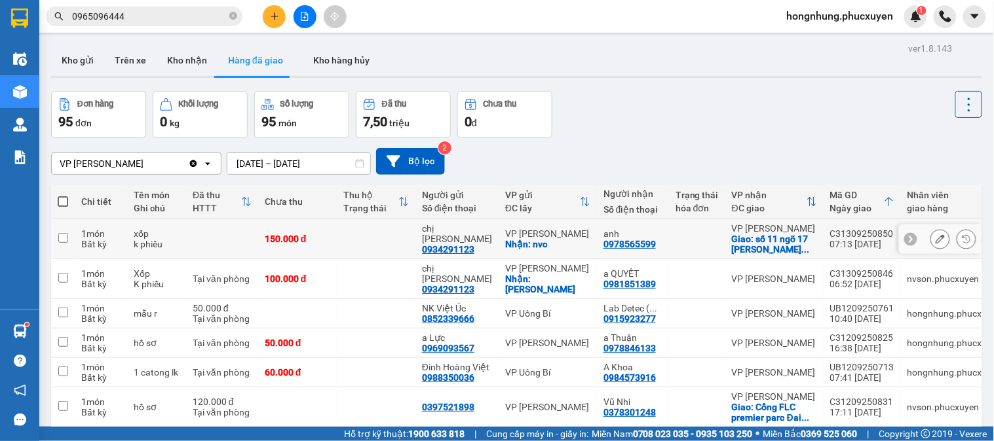
click at [935, 244] on icon at bounding box center [939, 238] width 9 height 9
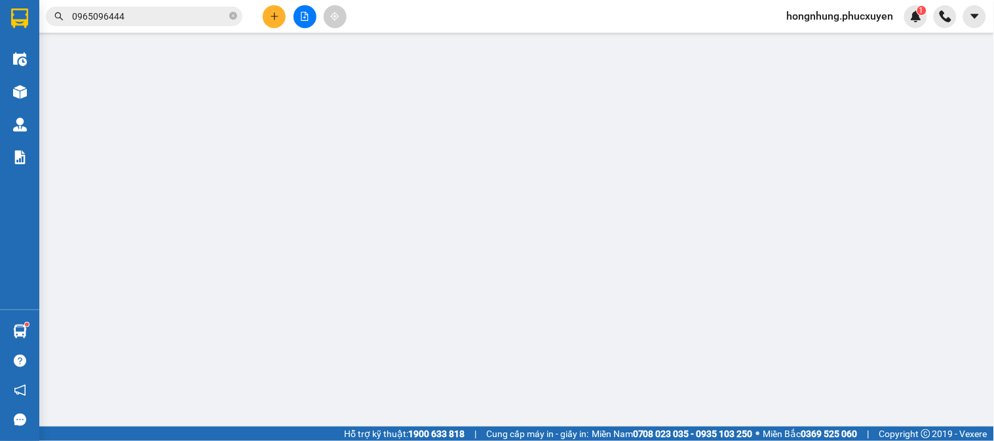
type input "0934291123"
type input "chị [PERSON_NAME]"
checkbox input "true"
type input "nvc"
type input "40.000"
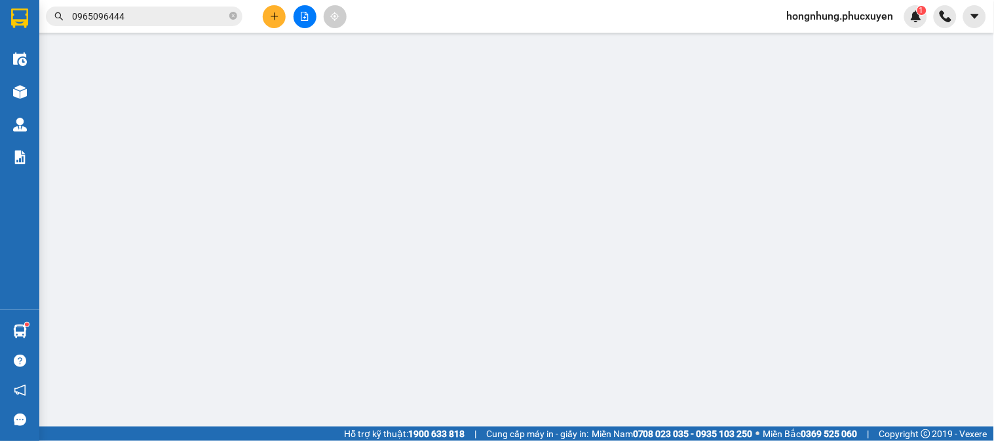
type input "0978565599"
type input "anh"
checkbox input "true"
type input "số 11 ngõ 17 huỳnh thúc kháng,láng hạ,,đống đa"
type input "40.000"
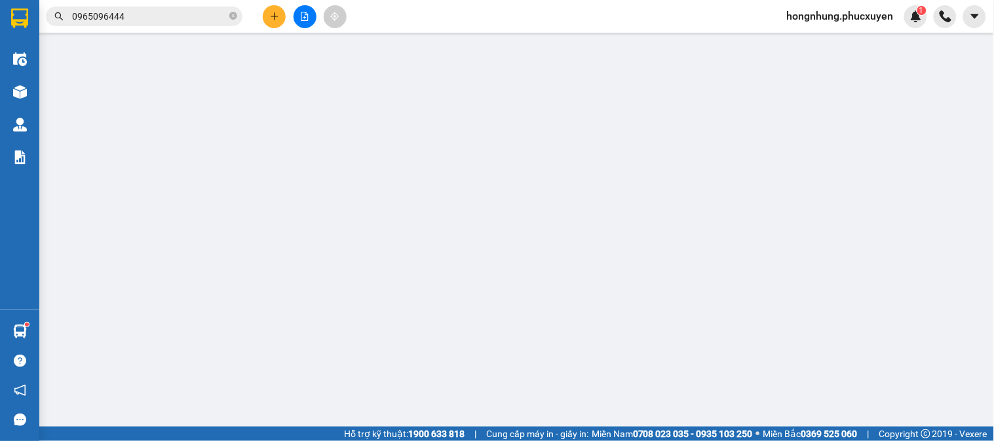
type input "150.000"
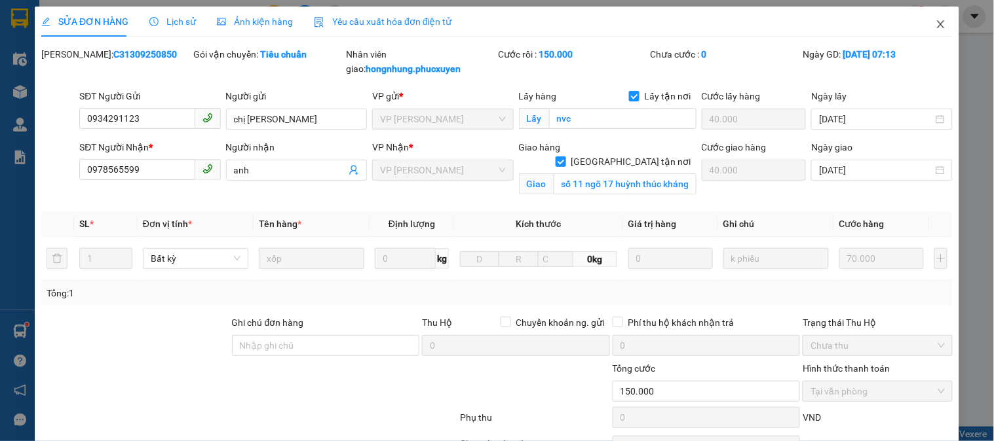
click at [935, 24] on icon "close" at bounding box center [940, 24] width 10 height 10
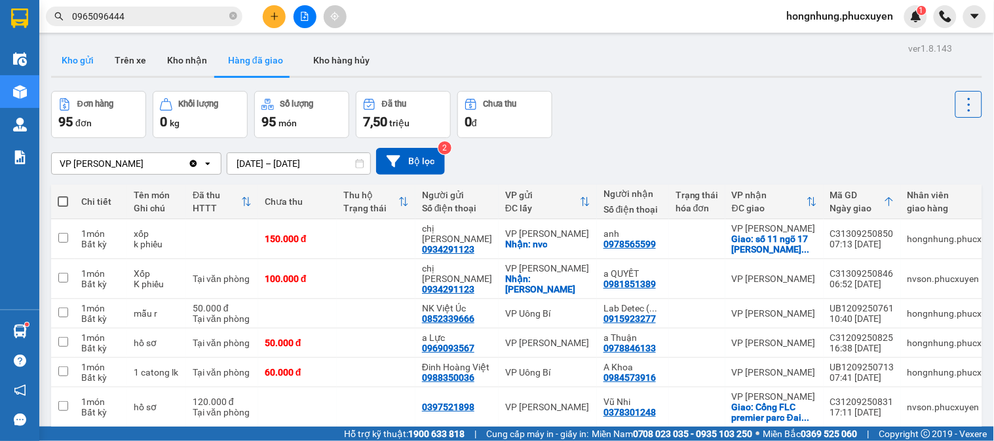
click at [69, 59] on button "Kho gửi" at bounding box center [77, 60] width 53 height 31
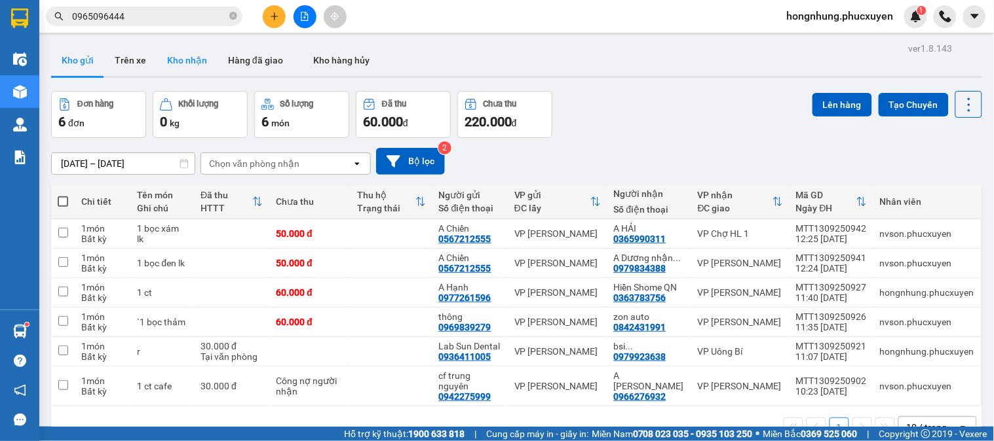
click at [187, 63] on button "Kho nhận" at bounding box center [187, 60] width 61 height 31
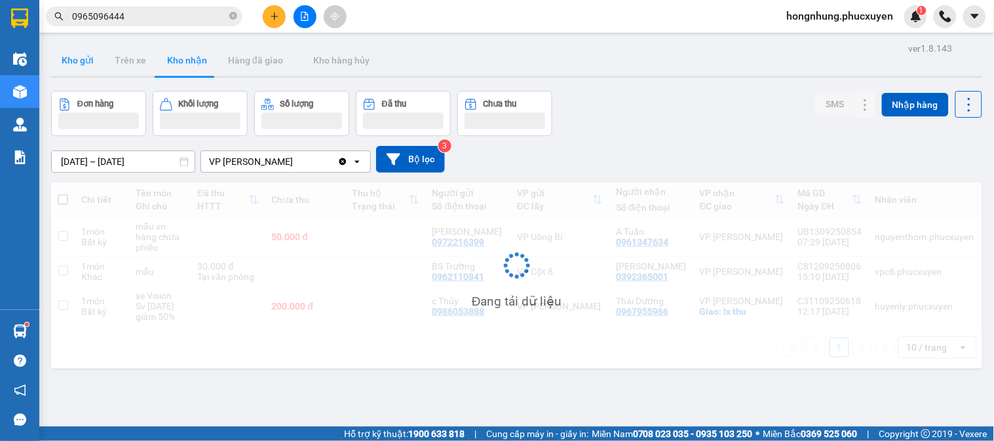
click at [89, 67] on button "Kho gửi" at bounding box center [77, 60] width 53 height 31
click at [83, 69] on button "Kho gửi" at bounding box center [77, 60] width 53 height 31
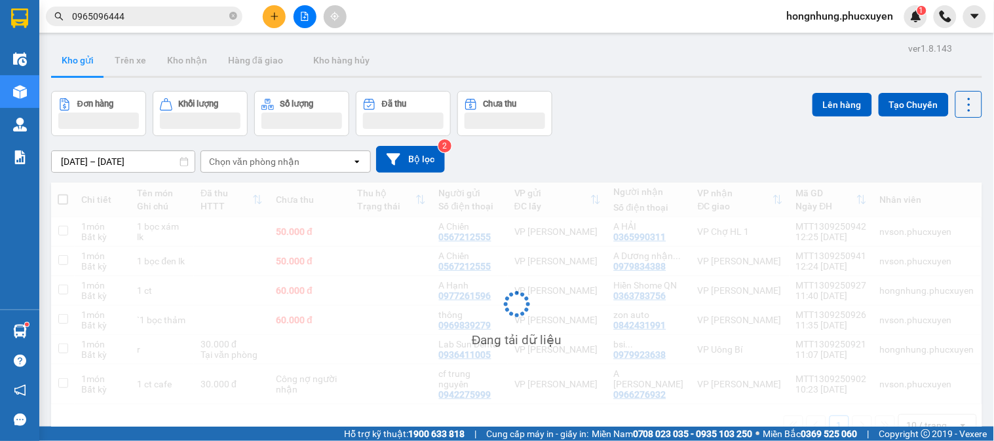
click at [83, 69] on button "Kho gửi" at bounding box center [77, 60] width 53 height 31
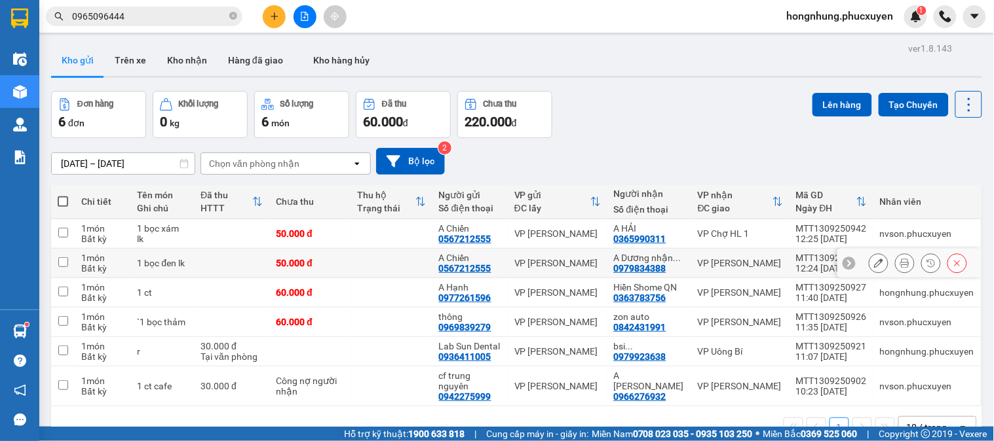
scroll to position [60, 0]
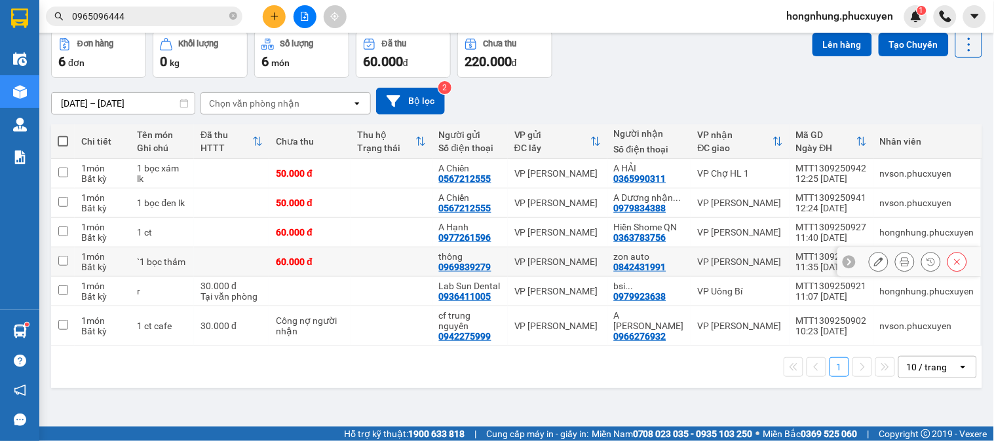
click at [316, 277] on td "60.000 đ" at bounding box center [309, 262] width 81 height 29
checkbox input "true"
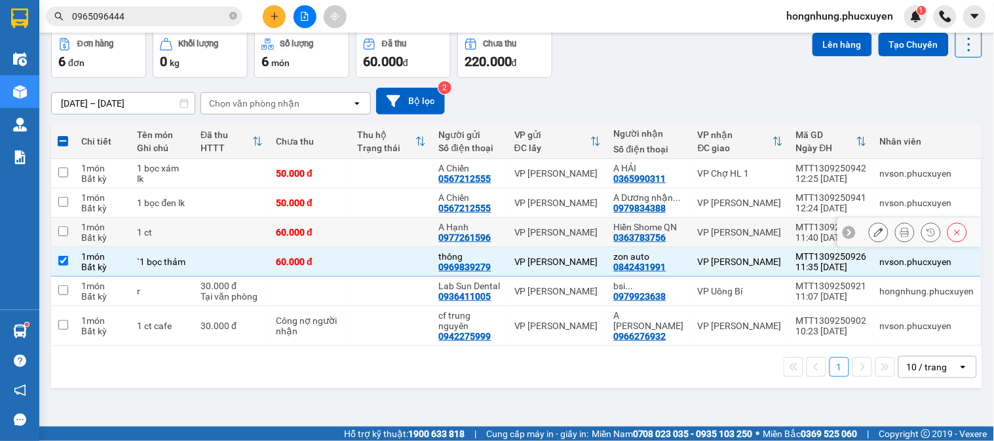
click at [291, 238] on div "60.000 đ" at bounding box center [310, 232] width 68 height 10
checkbox input "true"
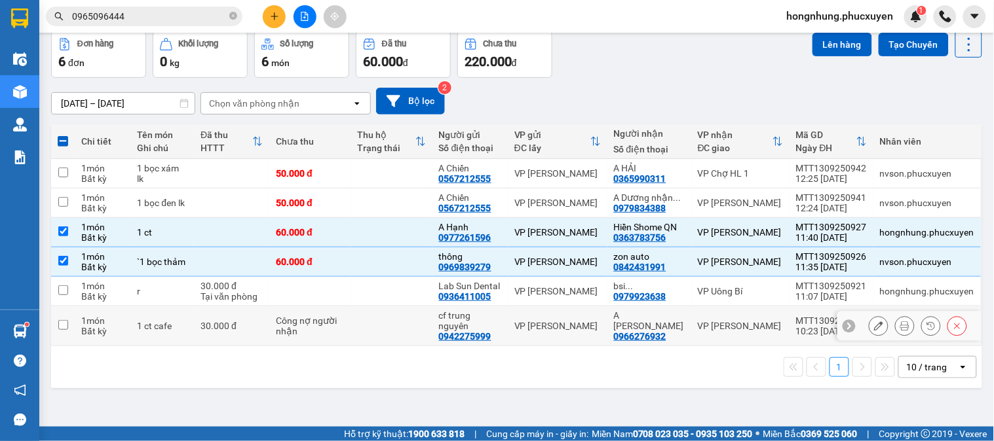
click at [323, 337] on div "Công nợ người nhận" at bounding box center [308, 326] width 65 height 21
checkbox input "true"
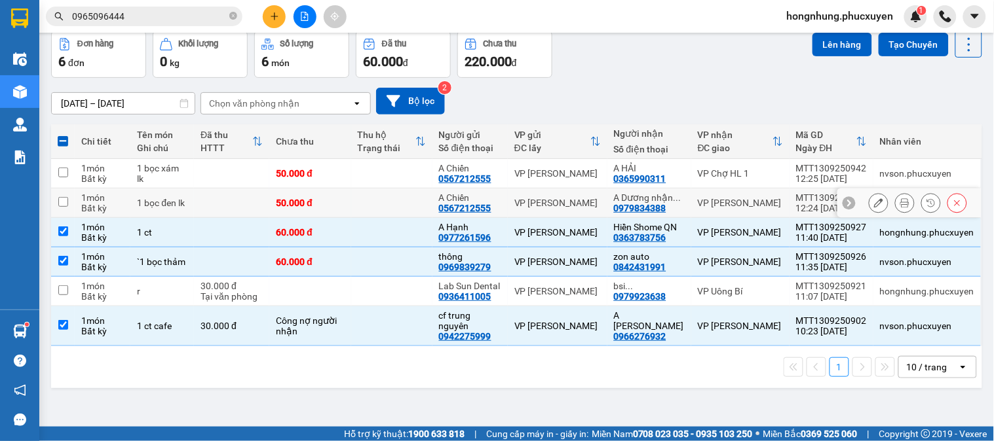
scroll to position [0, 0]
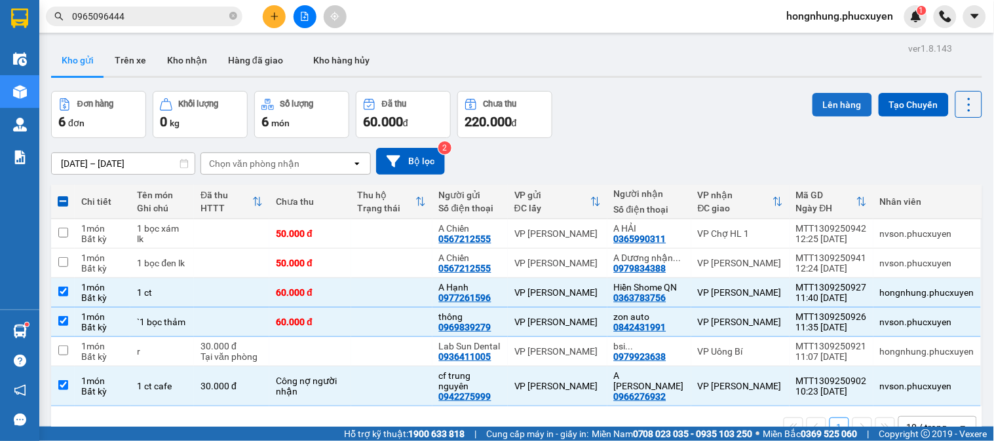
click at [839, 103] on button "Lên hàng" at bounding box center [842, 105] width 60 height 24
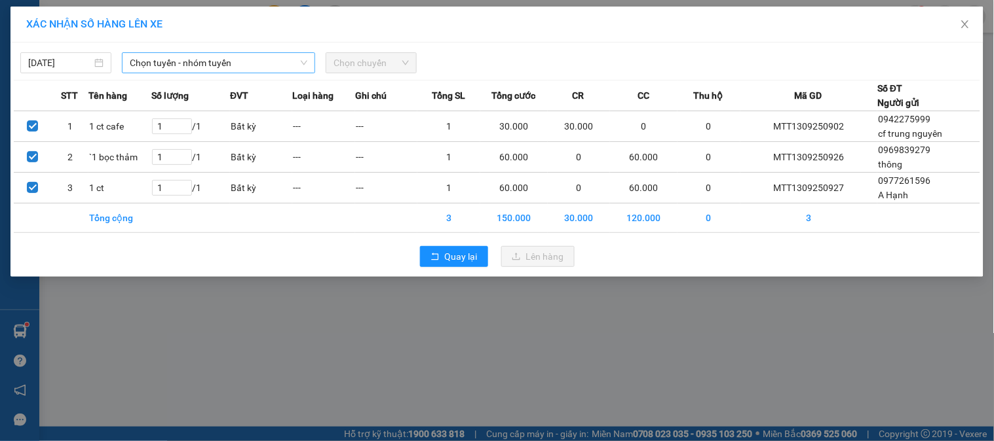
click at [157, 64] on span "Chọn tuyến - nhóm tuyến" at bounding box center [218, 63] width 177 height 20
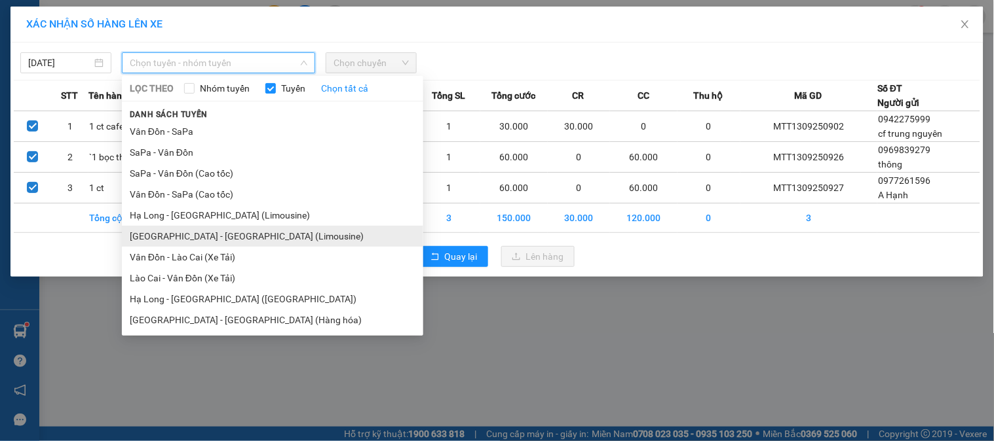
click at [234, 234] on li "Hà Nội - Hạ Long (Limousine)" at bounding box center [272, 236] width 301 height 21
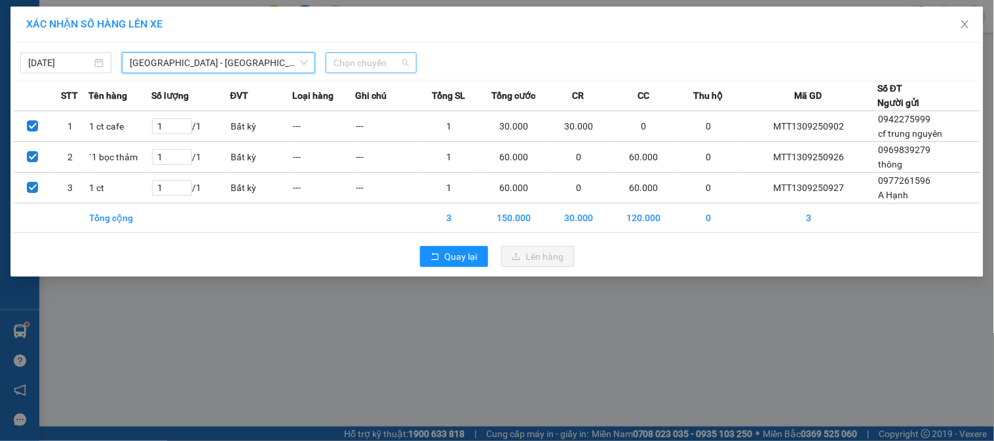
click at [389, 60] on span "Chọn chuyến" at bounding box center [370, 63] width 75 height 20
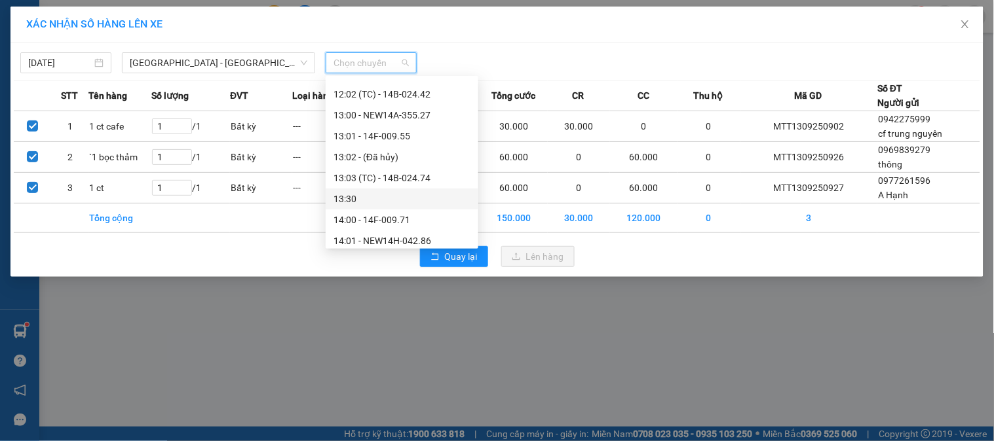
scroll to position [509, 0]
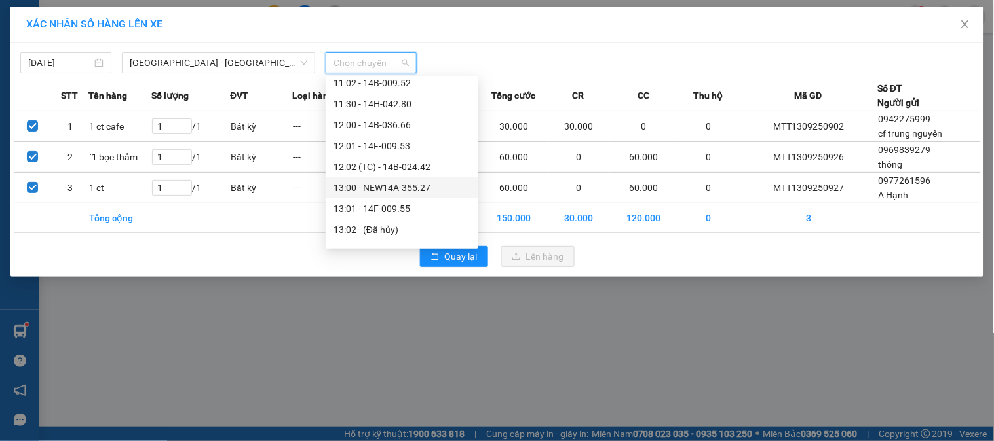
click at [393, 185] on div "13:00 - NEW14A-355.27" at bounding box center [401, 188] width 137 height 14
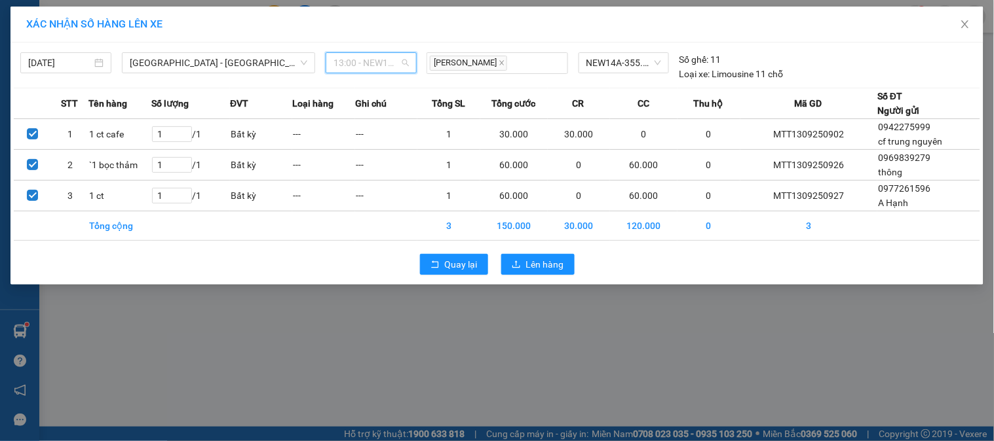
click at [384, 71] on span "13:00 - NEW14A-355.27" at bounding box center [370, 63] width 75 height 20
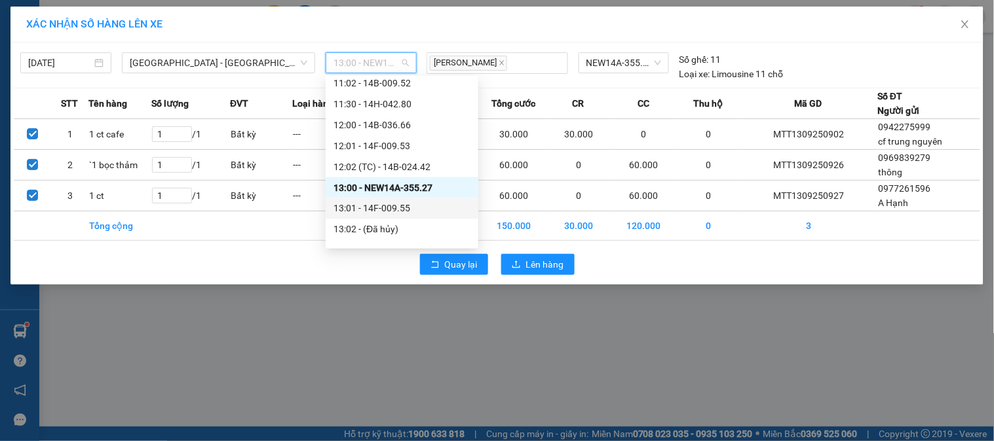
click at [401, 202] on div "13:01 - 14F-009.55" at bounding box center [401, 209] width 137 height 14
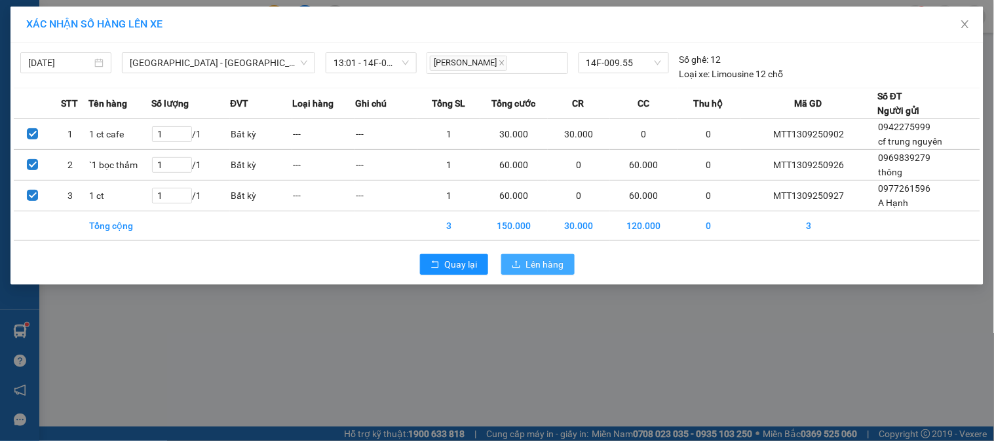
click at [541, 272] on button "Lên hàng" at bounding box center [537, 264] width 73 height 21
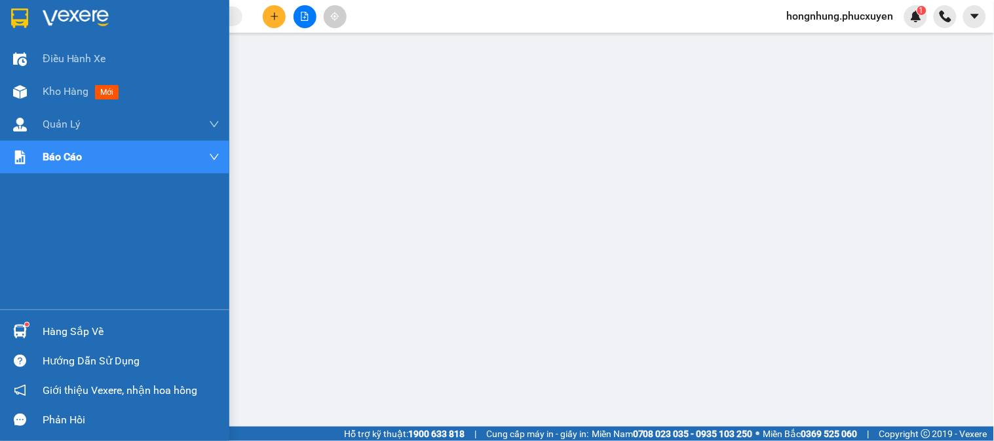
click at [24, 332] on img at bounding box center [20, 332] width 14 height 14
